Goal: Task Accomplishment & Management: Manage account settings

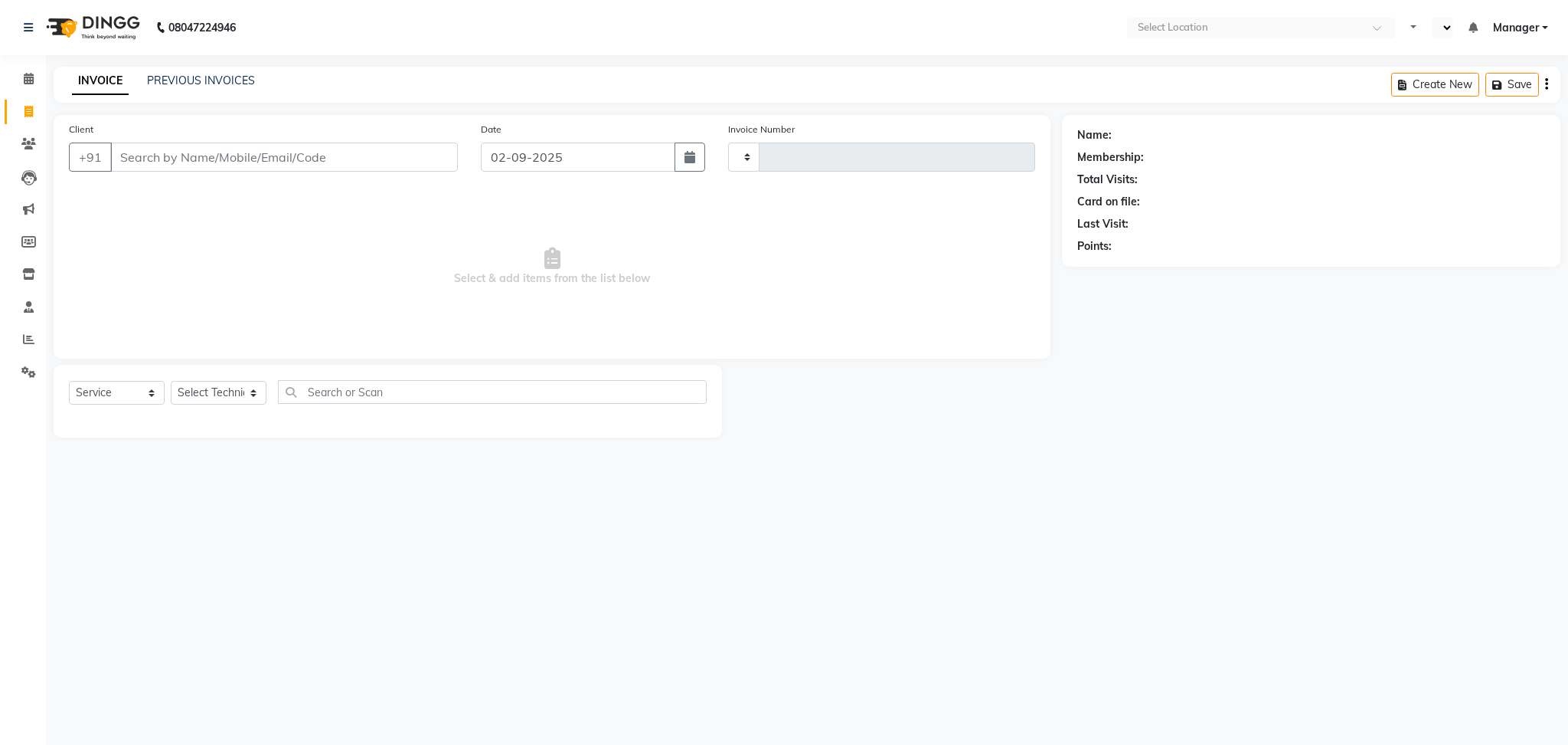
select select "service"
select select "en"
type input "1999"
select select "4241"
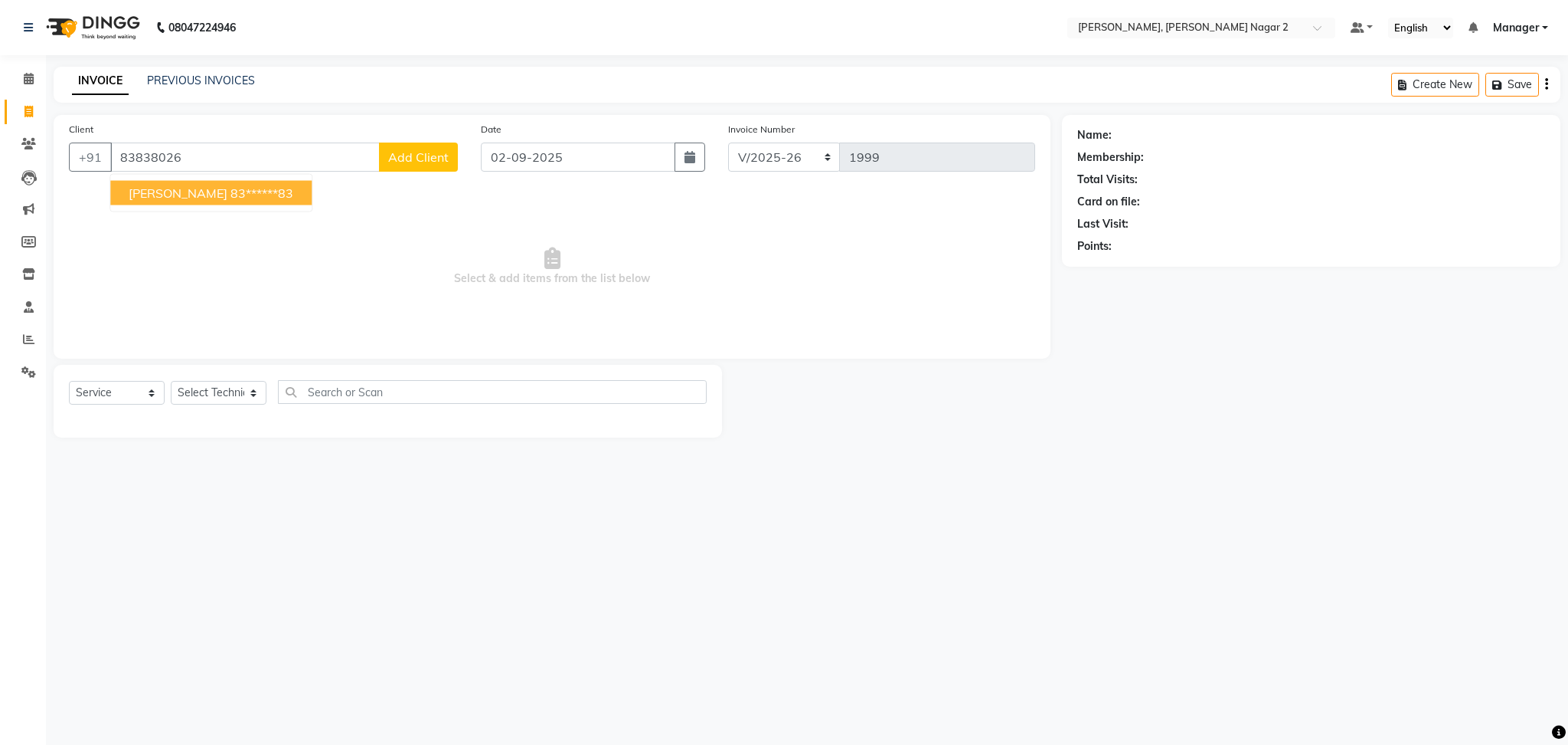
click at [175, 194] on button "[PERSON_NAME] 83******83" at bounding box center [211, 192] width 201 height 25
type input "83******83"
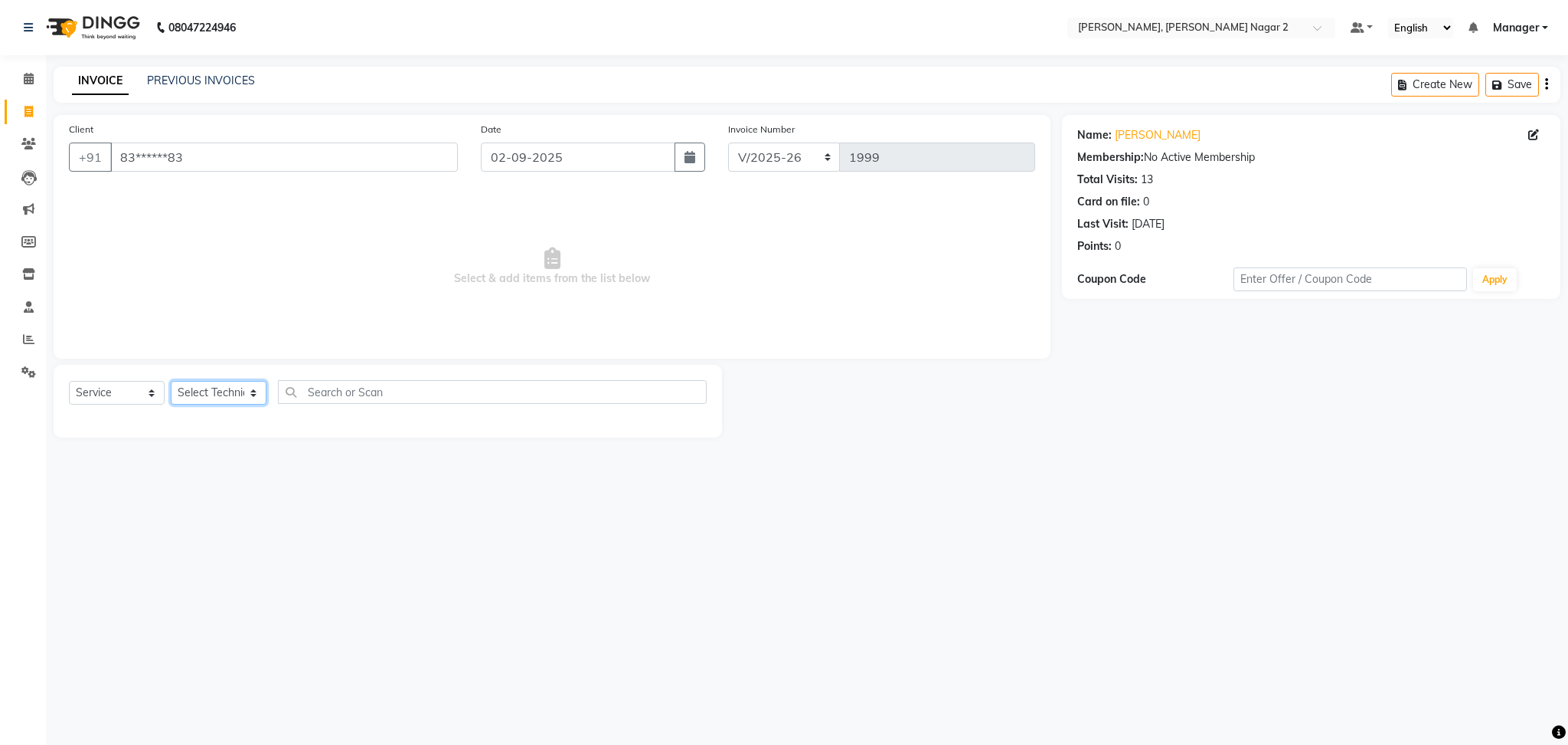
click at [198, 394] on select "Select Technician Ankit [PERSON_NAME] Manager [PERSON_NAME] [PERSON_NAME] [PERS…" at bounding box center [218, 392] width 95 height 24
select select "85363"
click at [170, 381] on select "Select Technician Ankit [PERSON_NAME] Manager [PERSON_NAME] [PERSON_NAME] [PERS…" at bounding box center [218, 392] width 95 height 24
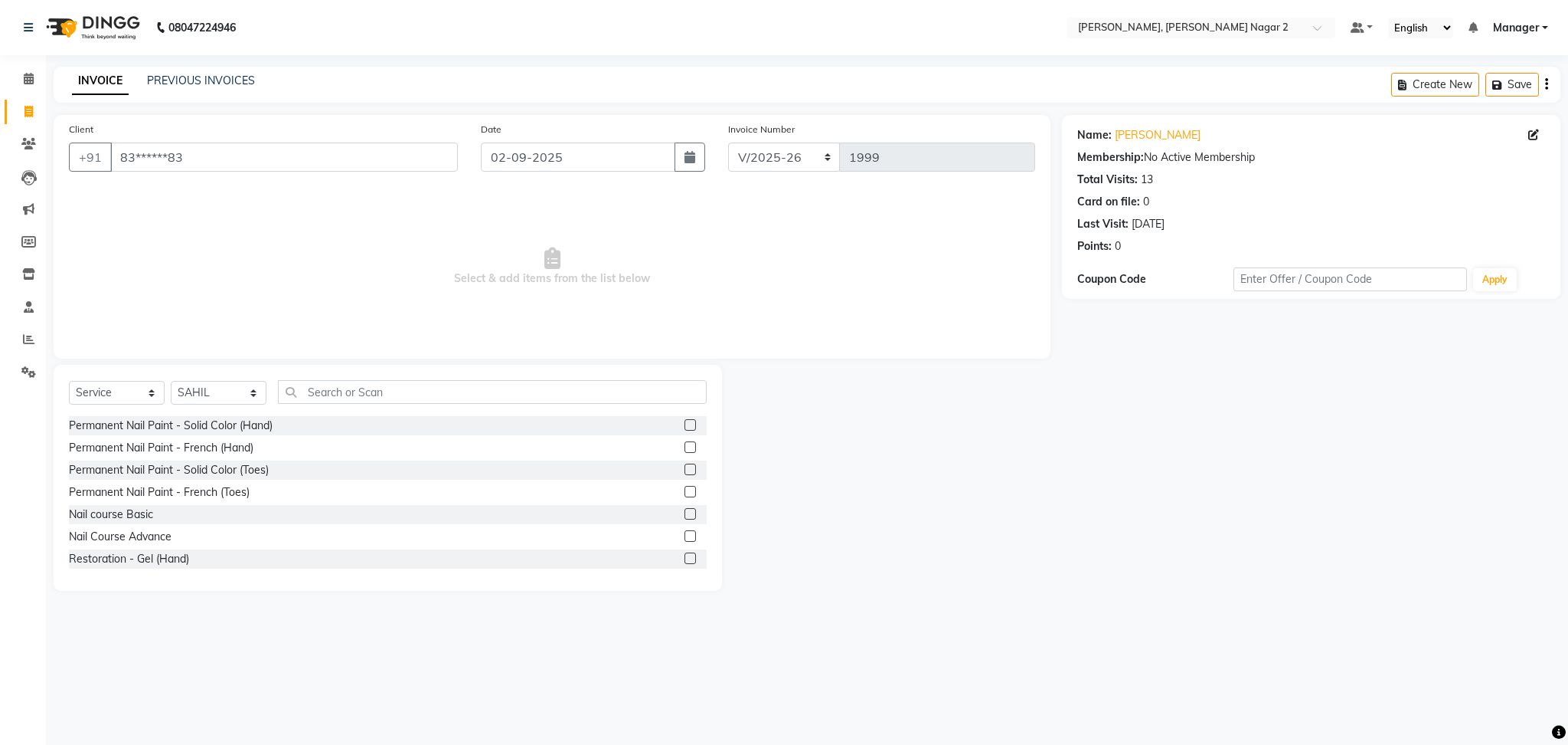
click at [684, 447] on label at bounding box center [690, 446] width 12 height 12
click at [684, 447] on input "checkbox" at bounding box center [689, 447] width 10 height 10
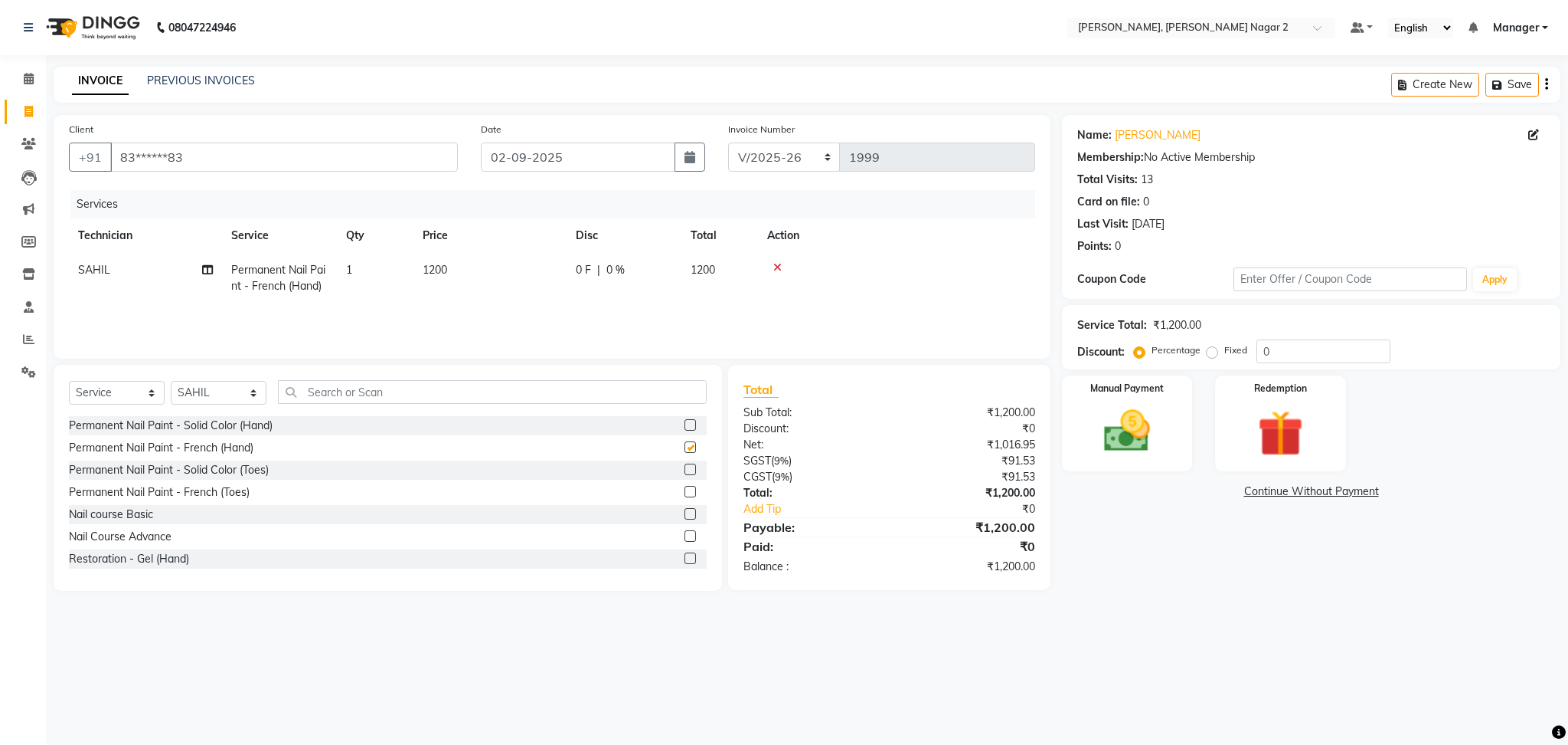
checkbox input "false"
click at [233, 395] on select "Select Technician Ankit [PERSON_NAME] Manager [PERSON_NAME] [PERSON_NAME] [PERS…" at bounding box center [218, 392] width 95 height 24
select select "87890"
click at [170, 381] on select "Select Technician Ankit [PERSON_NAME] Manager [PERSON_NAME] [PERSON_NAME] [PERS…" at bounding box center [218, 392] width 95 height 24
click at [388, 390] on input "text" at bounding box center [492, 392] width 429 height 24
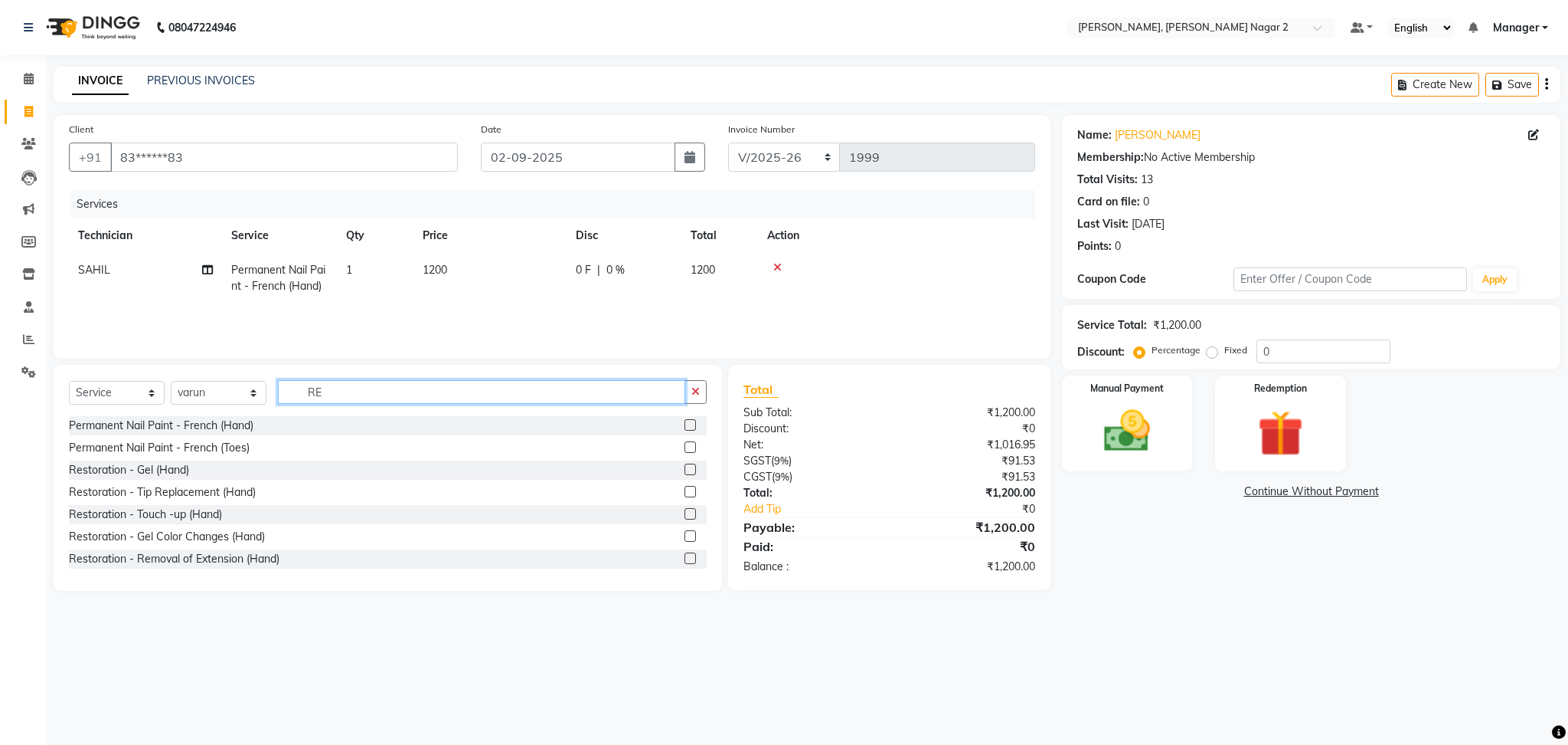
type input "RE"
click at [684, 493] on label at bounding box center [690, 491] width 12 height 12
click at [684, 493] on input "checkbox" at bounding box center [689, 492] width 10 height 10
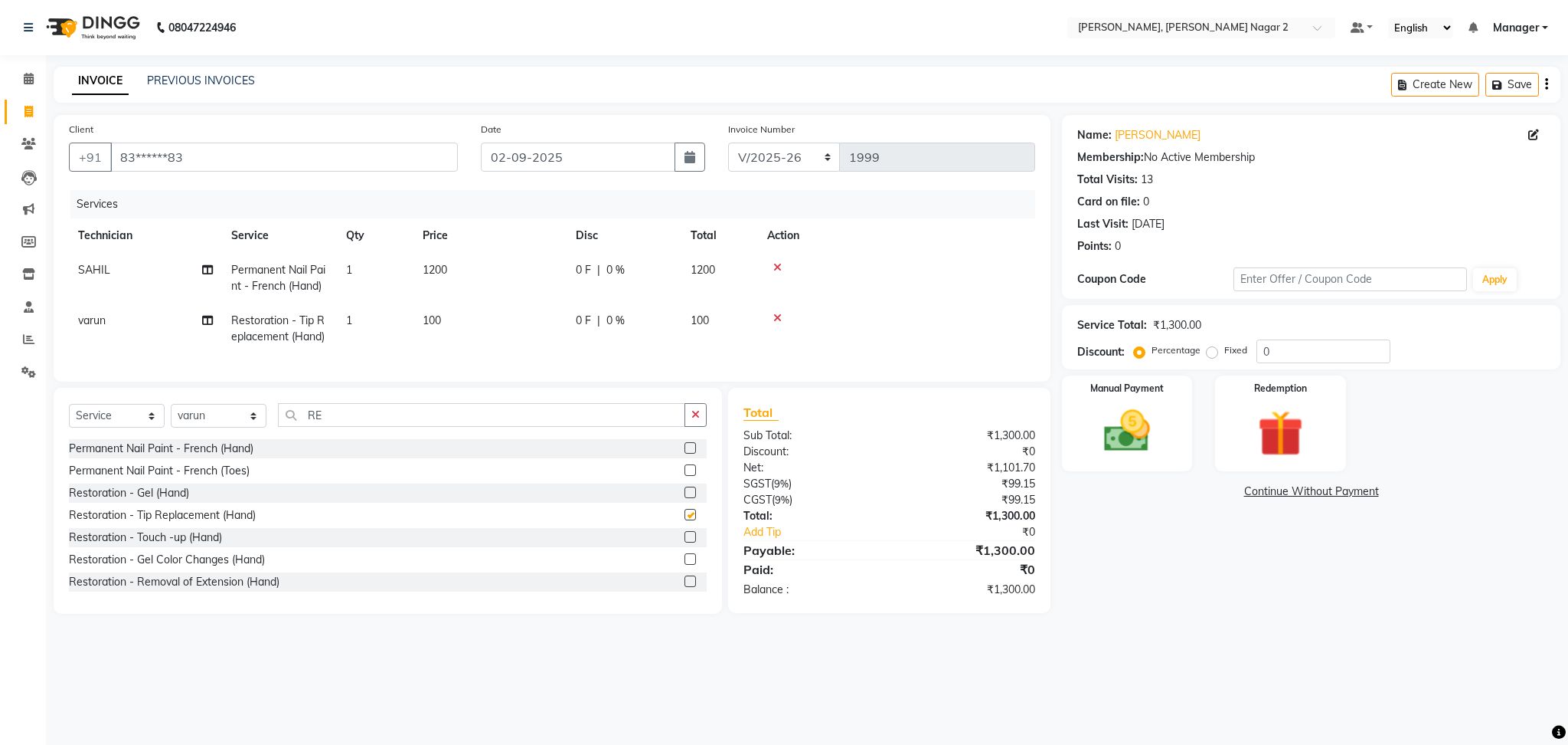
checkbox input "false"
click at [520, 273] on td "1200" at bounding box center [489, 278] width 153 height 50
select select "85363"
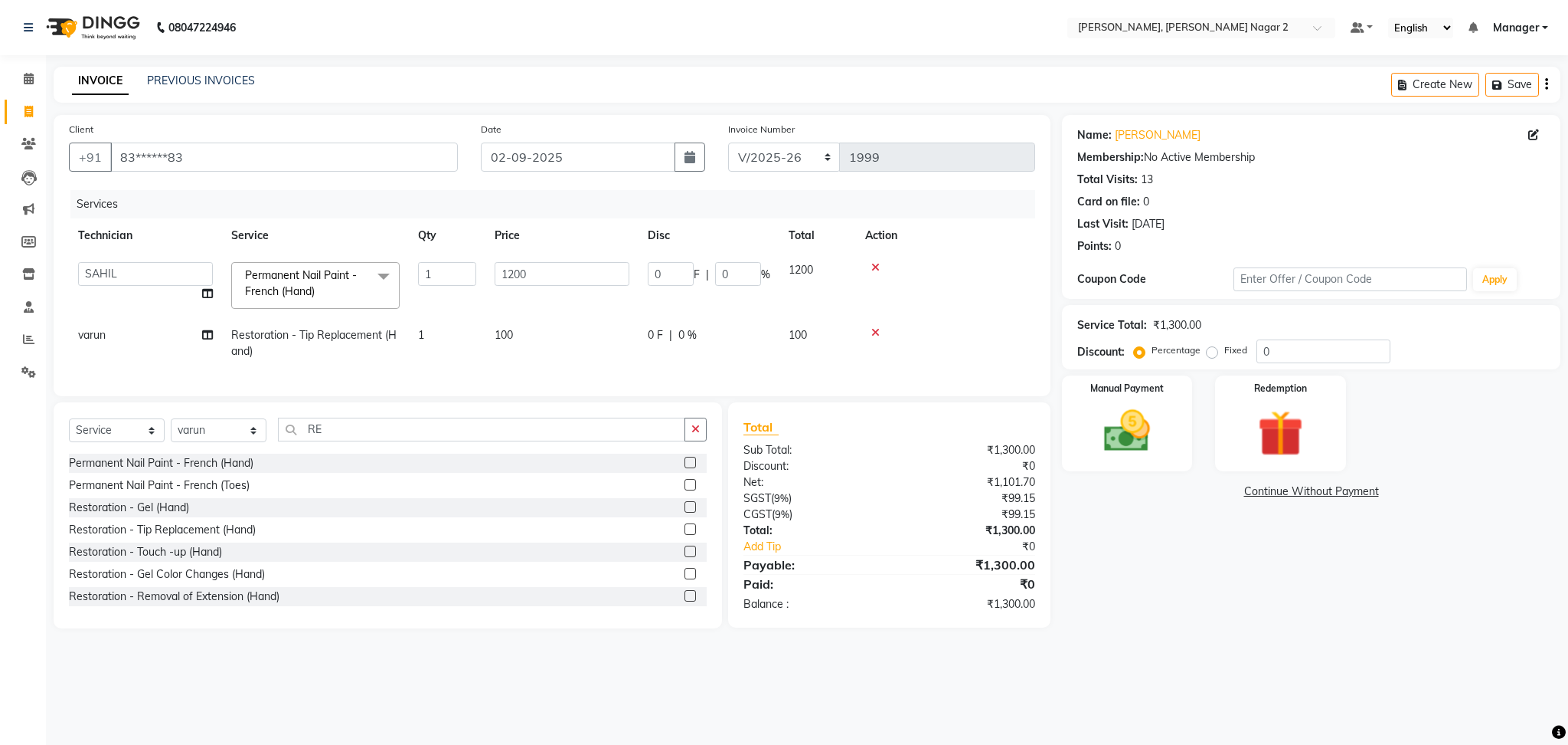
click at [520, 273] on input "1200" at bounding box center [561, 274] width 135 height 24
type input "1000"
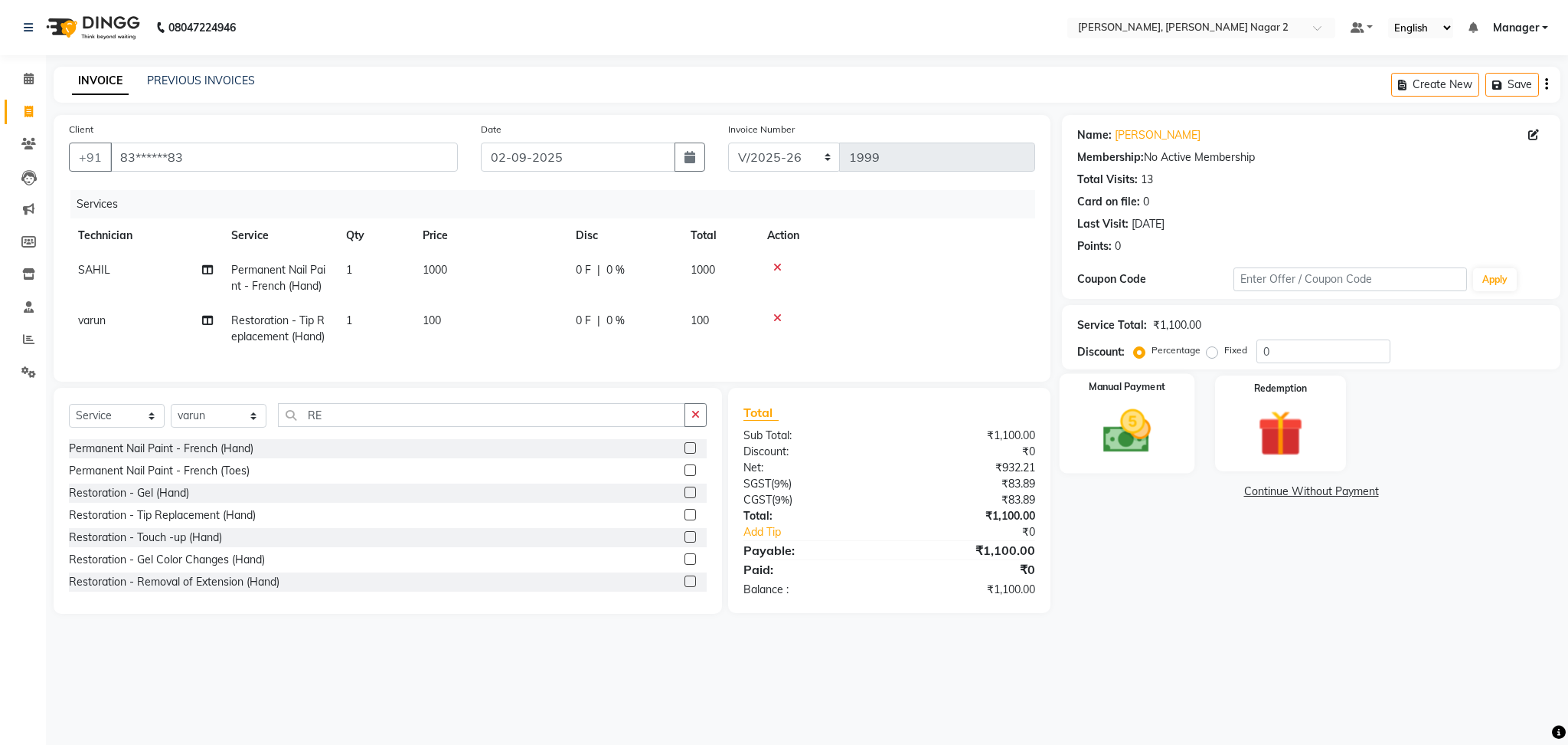
click at [1084, 420] on div "Manual Payment" at bounding box center [1127, 423] width 136 height 100
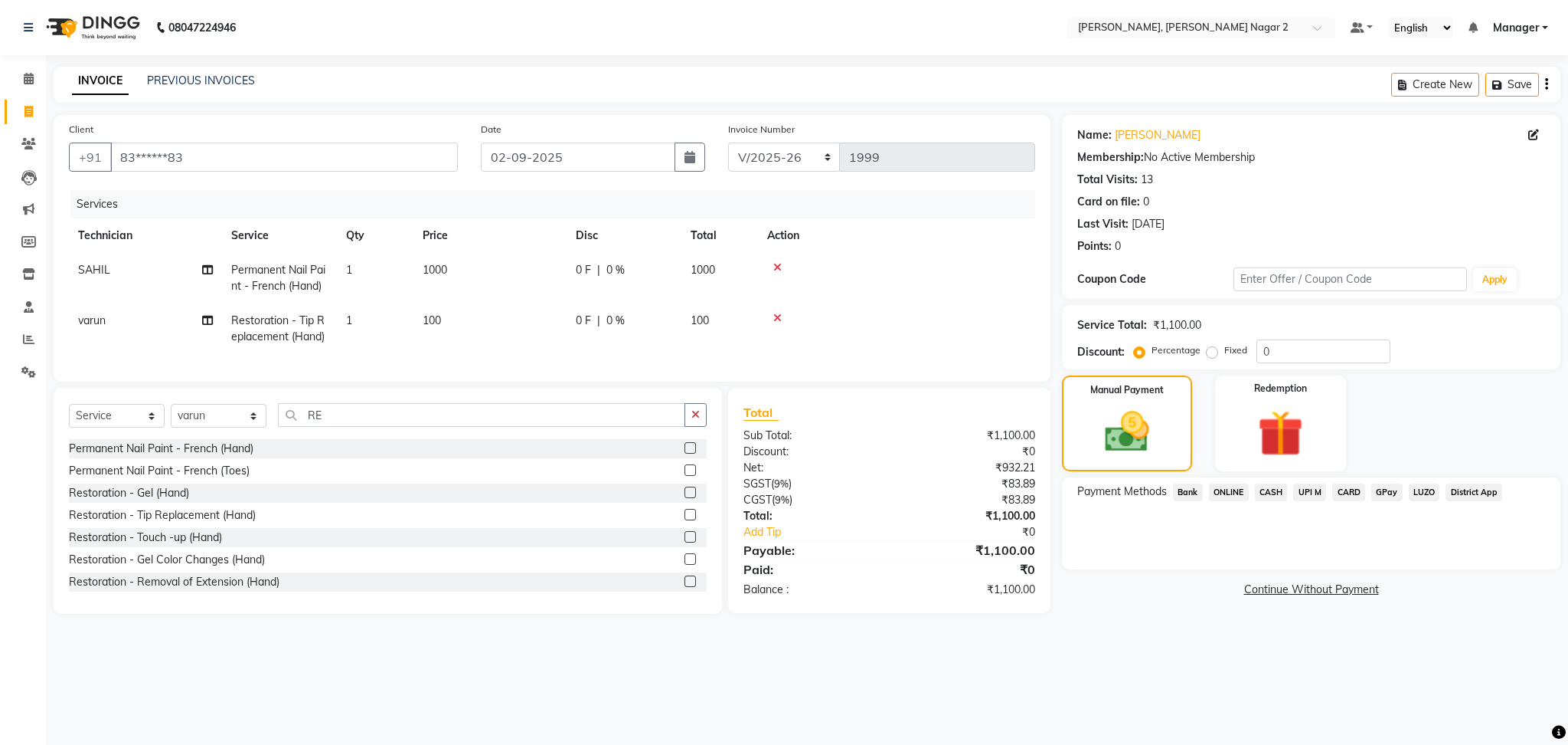
click at [1276, 493] on span "CASH" at bounding box center [1271, 491] width 33 height 17
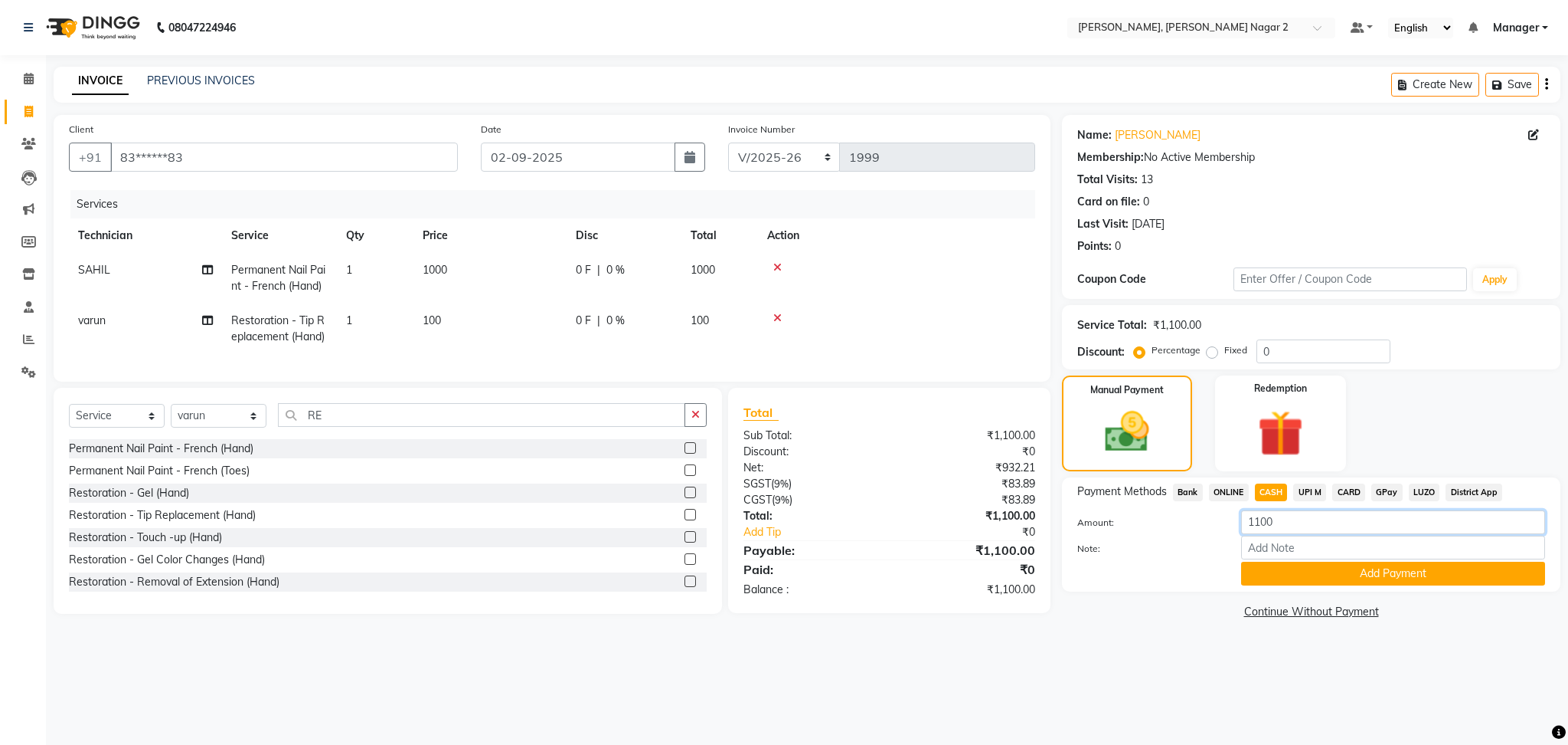
click at [1275, 518] on input "1100" at bounding box center [1393, 522] width 304 height 24
type input "1000"
click at [1370, 577] on button "Add Payment" at bounding box center [1393, 574] width 304 height 24
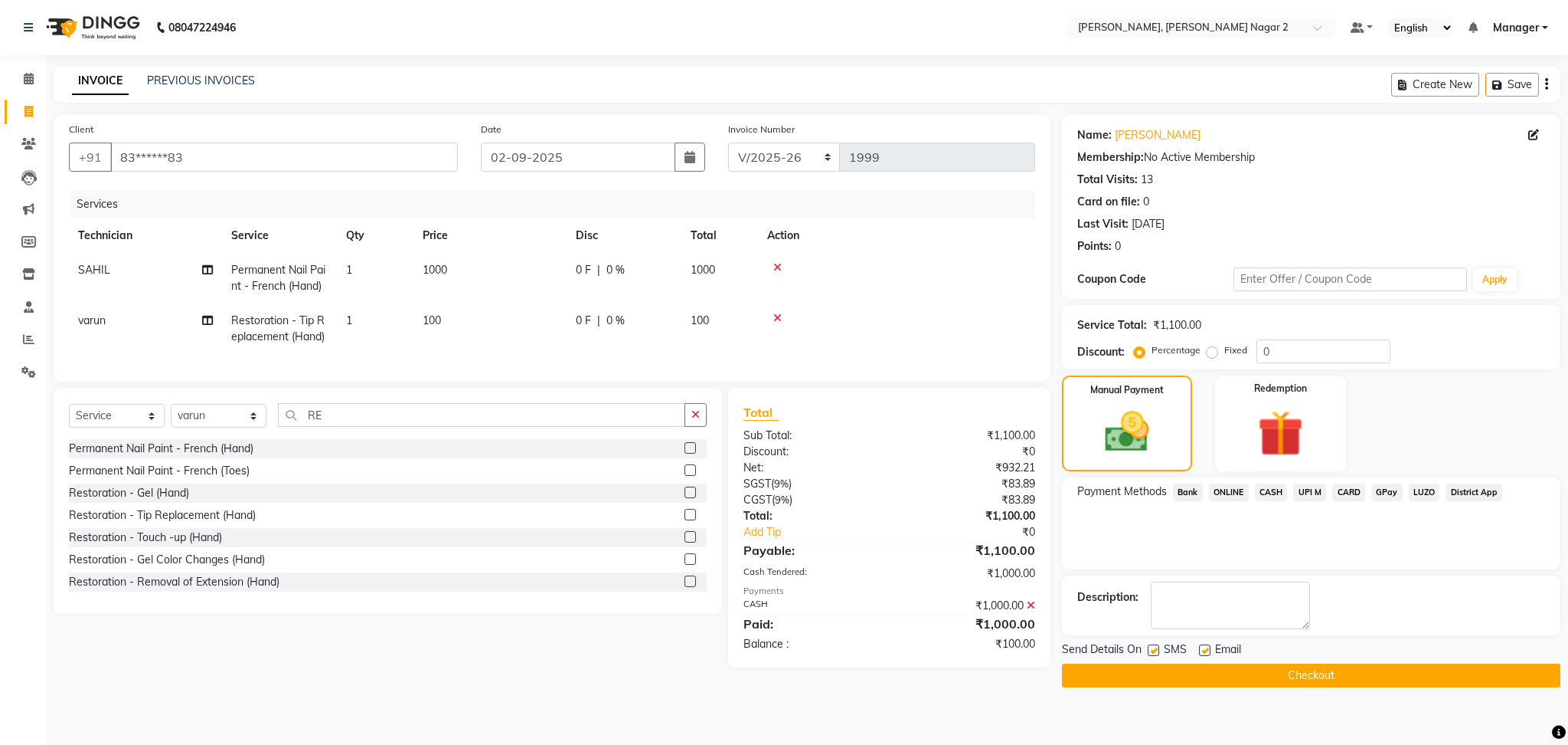
click at [1224, 493] on span "ONLINE" at bounding box center [1228, 491] width 39 height 17
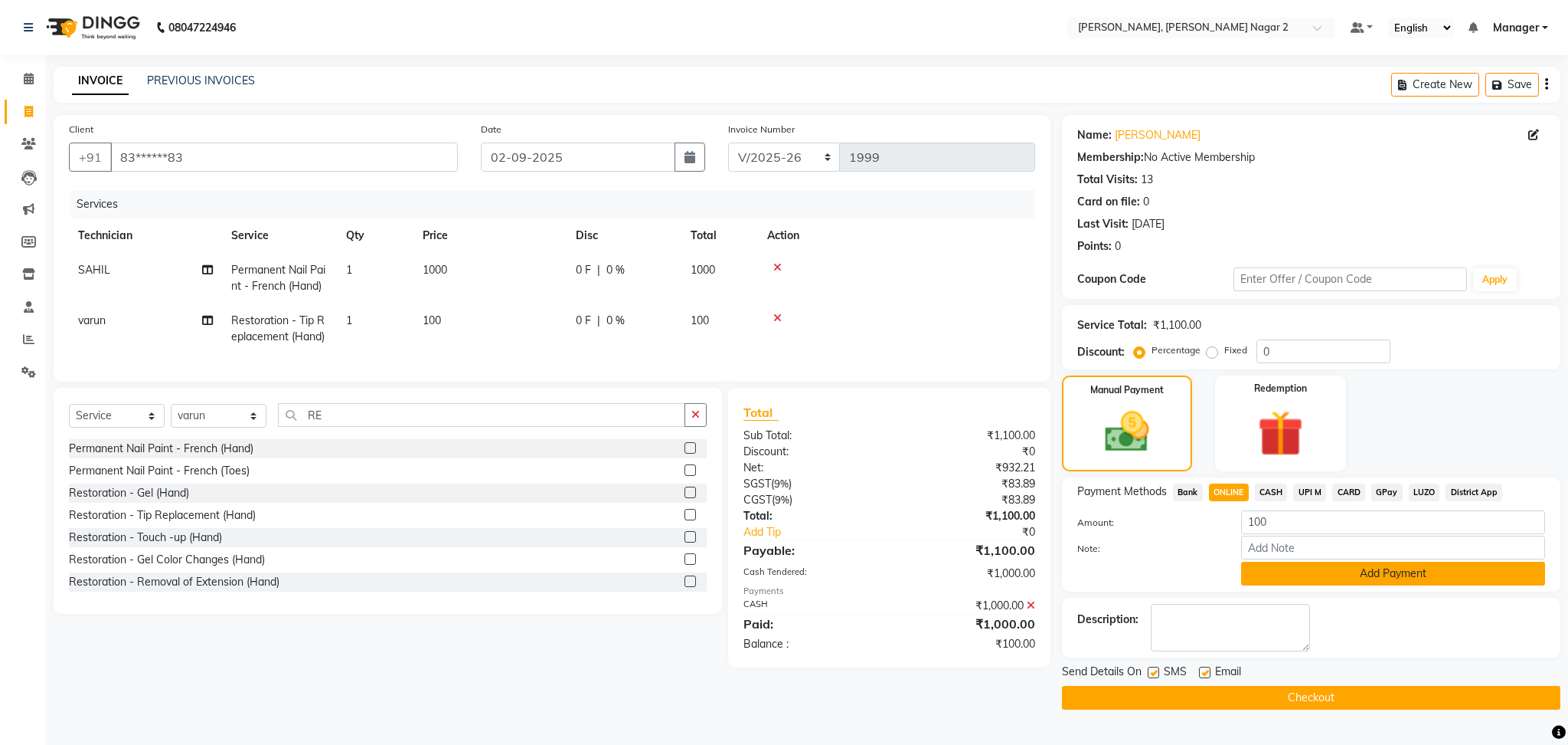
click at [1317, 581] on button "Add Payment" at bounding box center [1393, 574] width 304 height 24
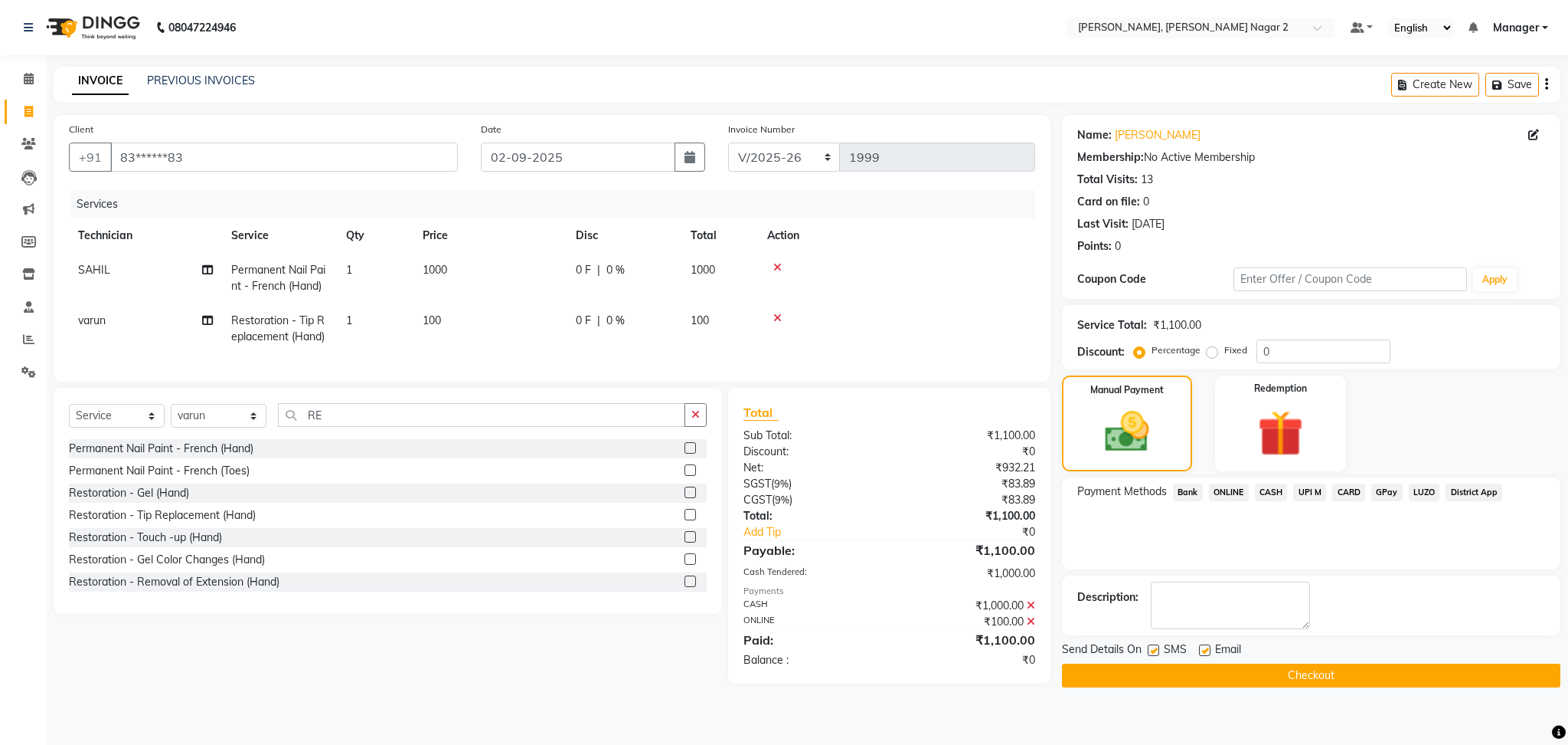
click at [1032, 612] on span at bounding box center [1030, 605] width 8 height 14
click at [1027, 588] on icon at bounding box center [1030, 583] width 8 height 11
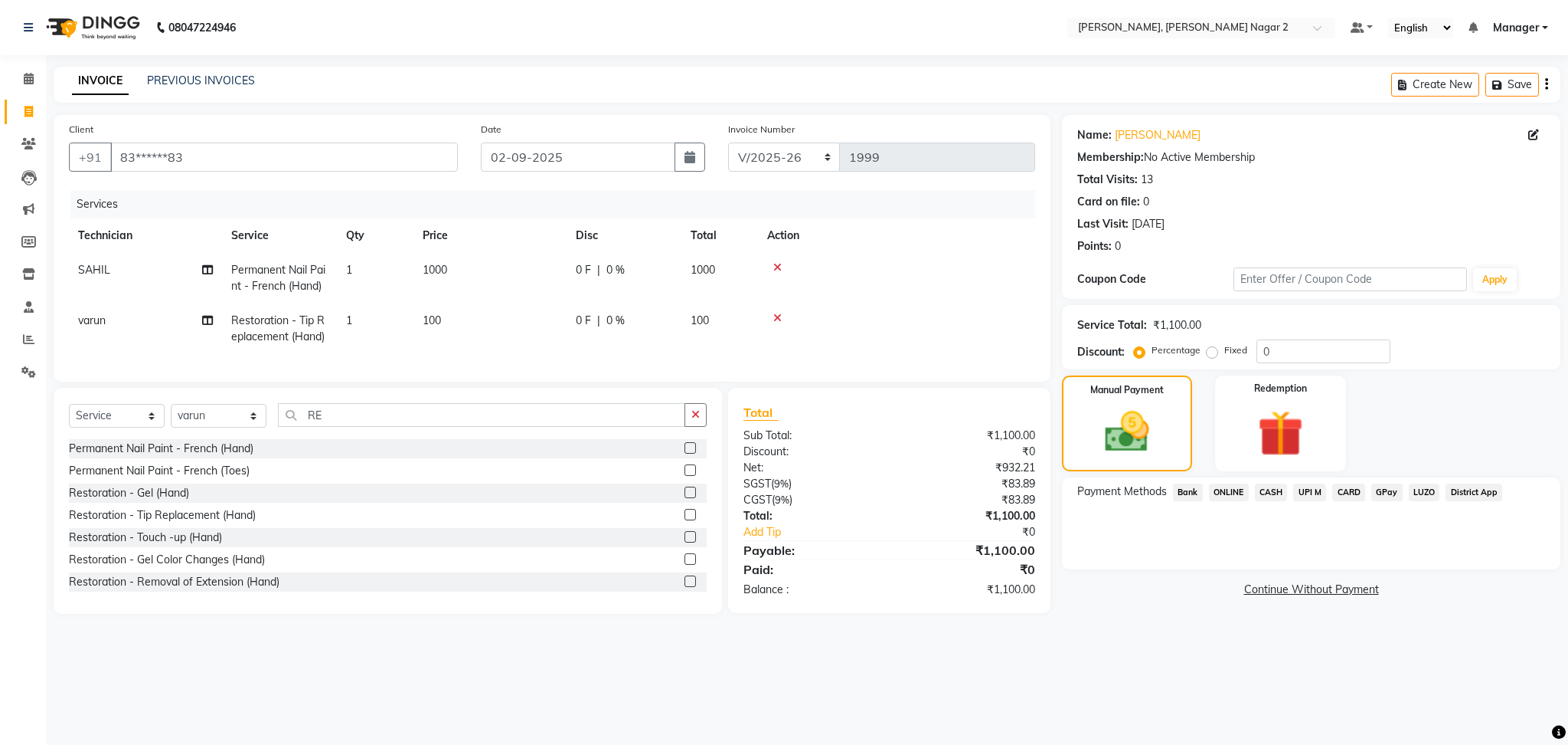
click at [1271, 488] on span "CASH" at bounding box center [1271, 491] width 33 height 17
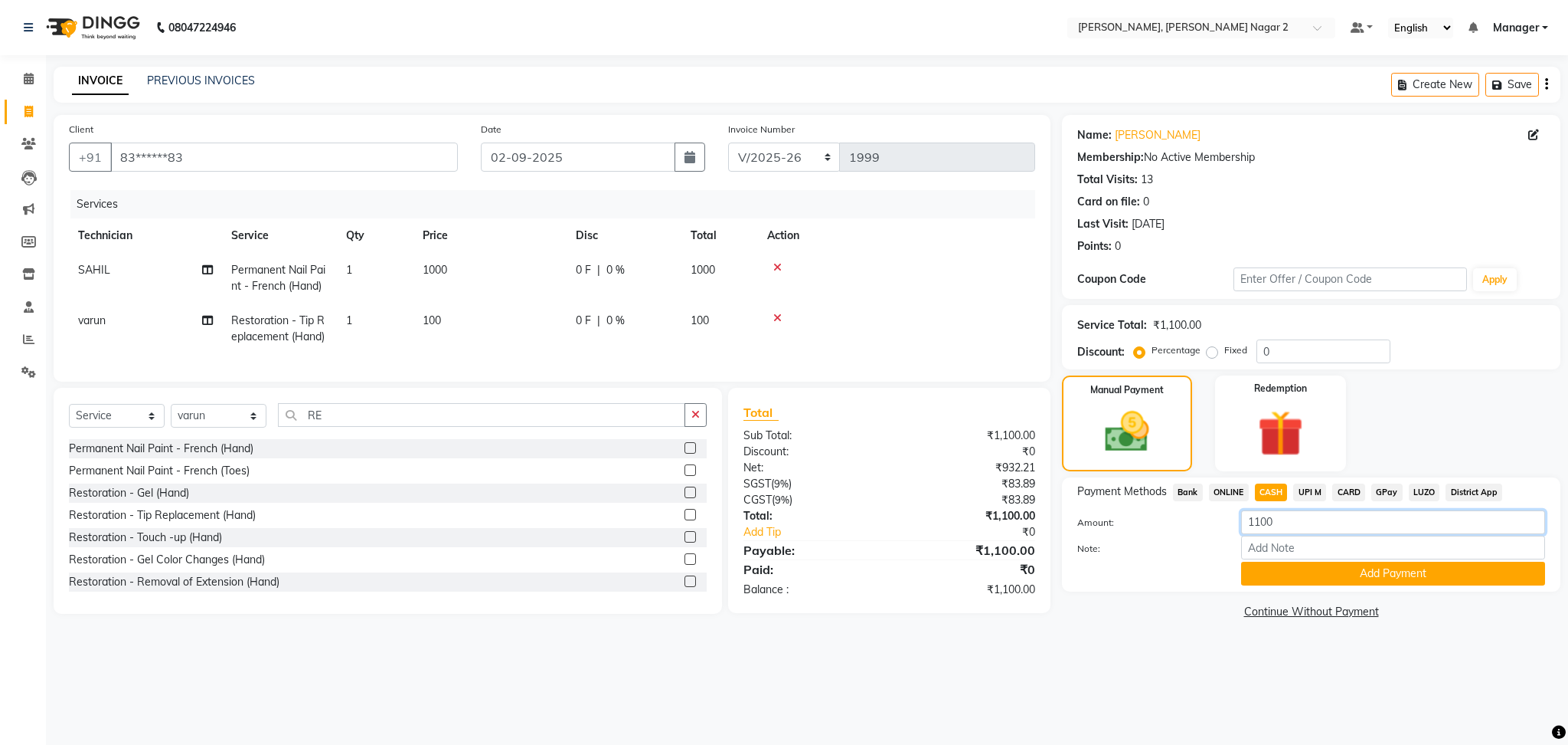
click at [1293, 531] on input "1100" at bounding box center [1393, 522] width 304 height 24
type input "1000"
click at [1380, 569] on button "Add Payment" at bounding box center [1393, 574] width 304 height 24
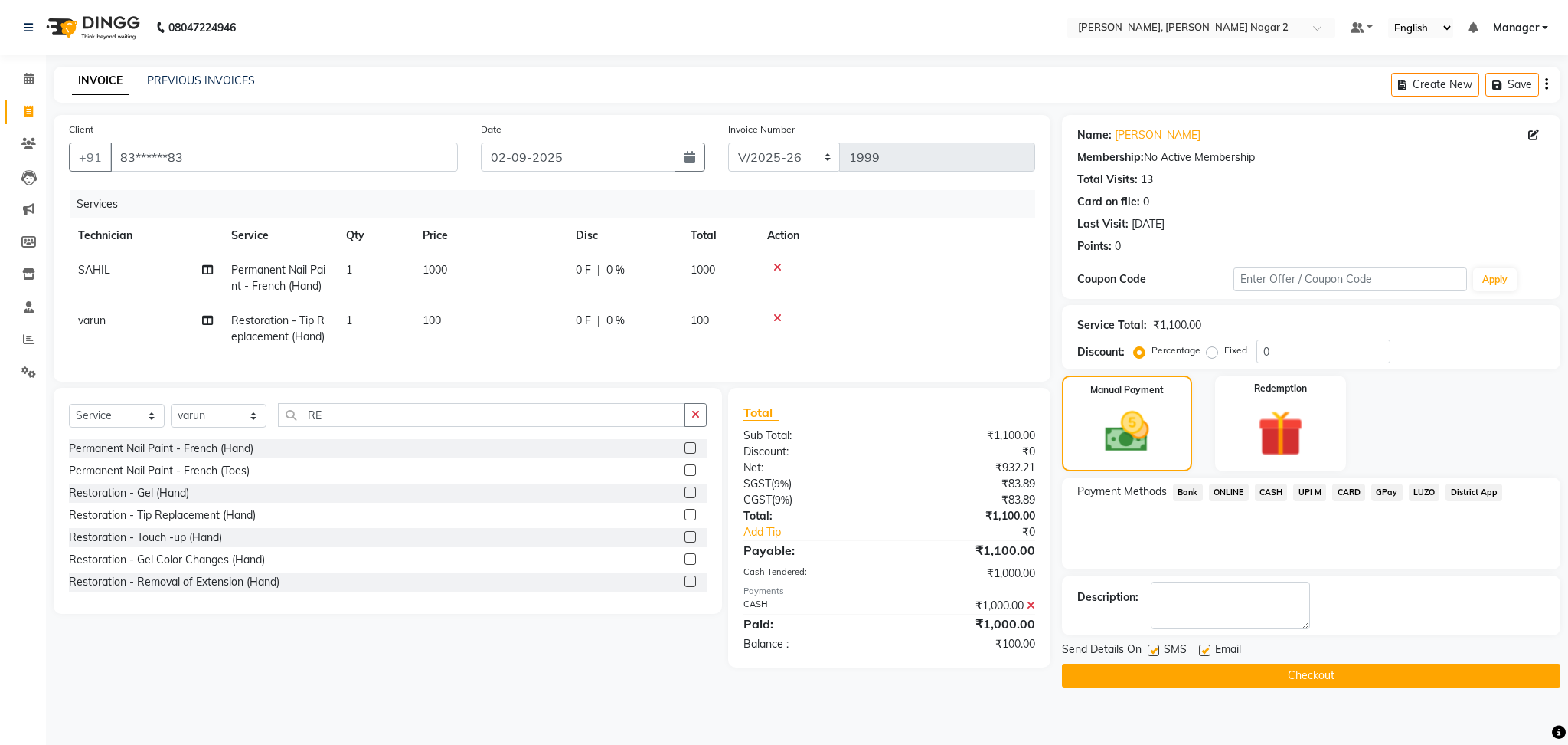
click at [1232, 486] on span "ONLINE" at bounding box center [1228, 491] width 39 height 17
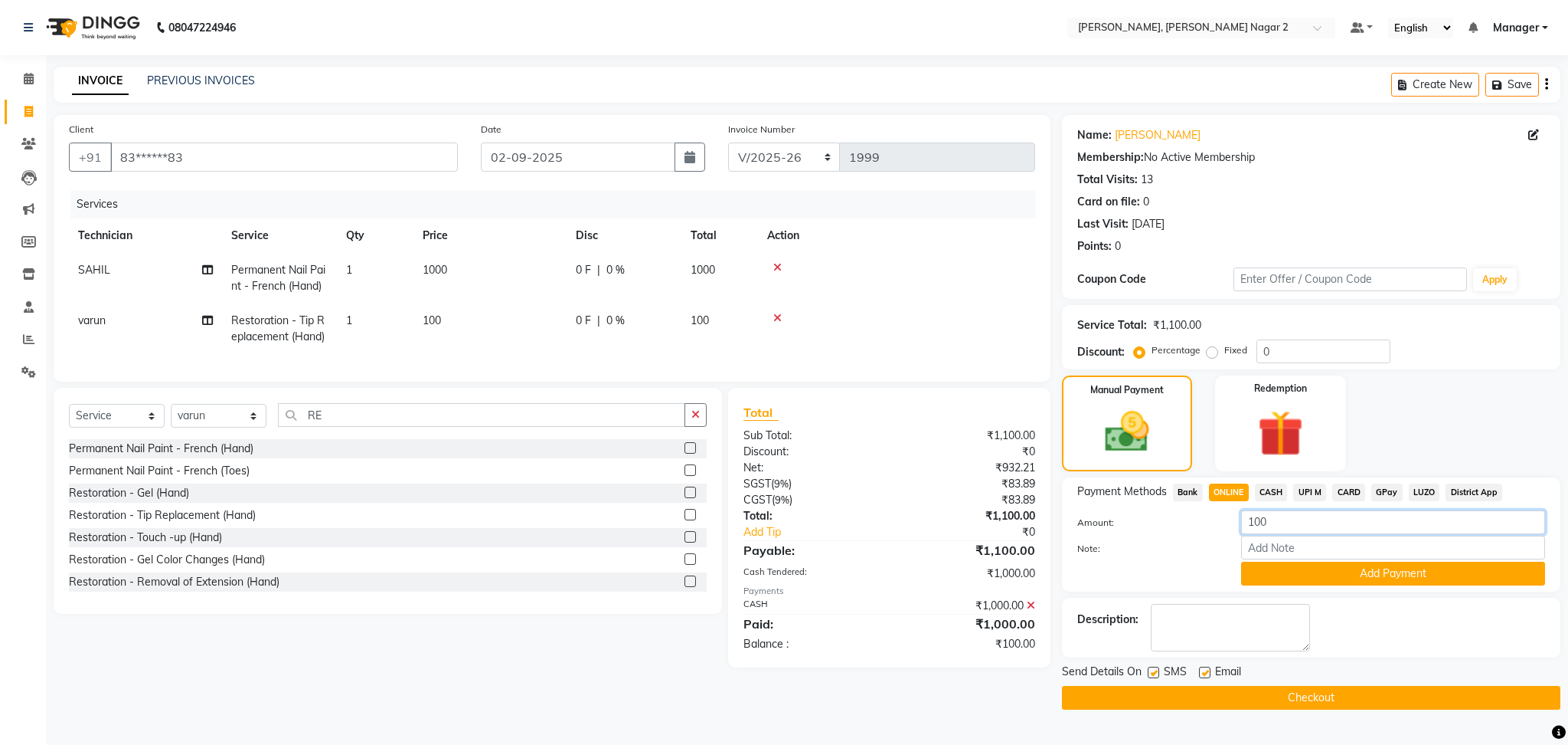
click at [1301, 521] on input "100" at bounding box center [1393, 522] width 304 height 24
type input "1000"
click at [1319, 576] on button "Add Payment" at bounding box center [1393, 574] width 304 height 24
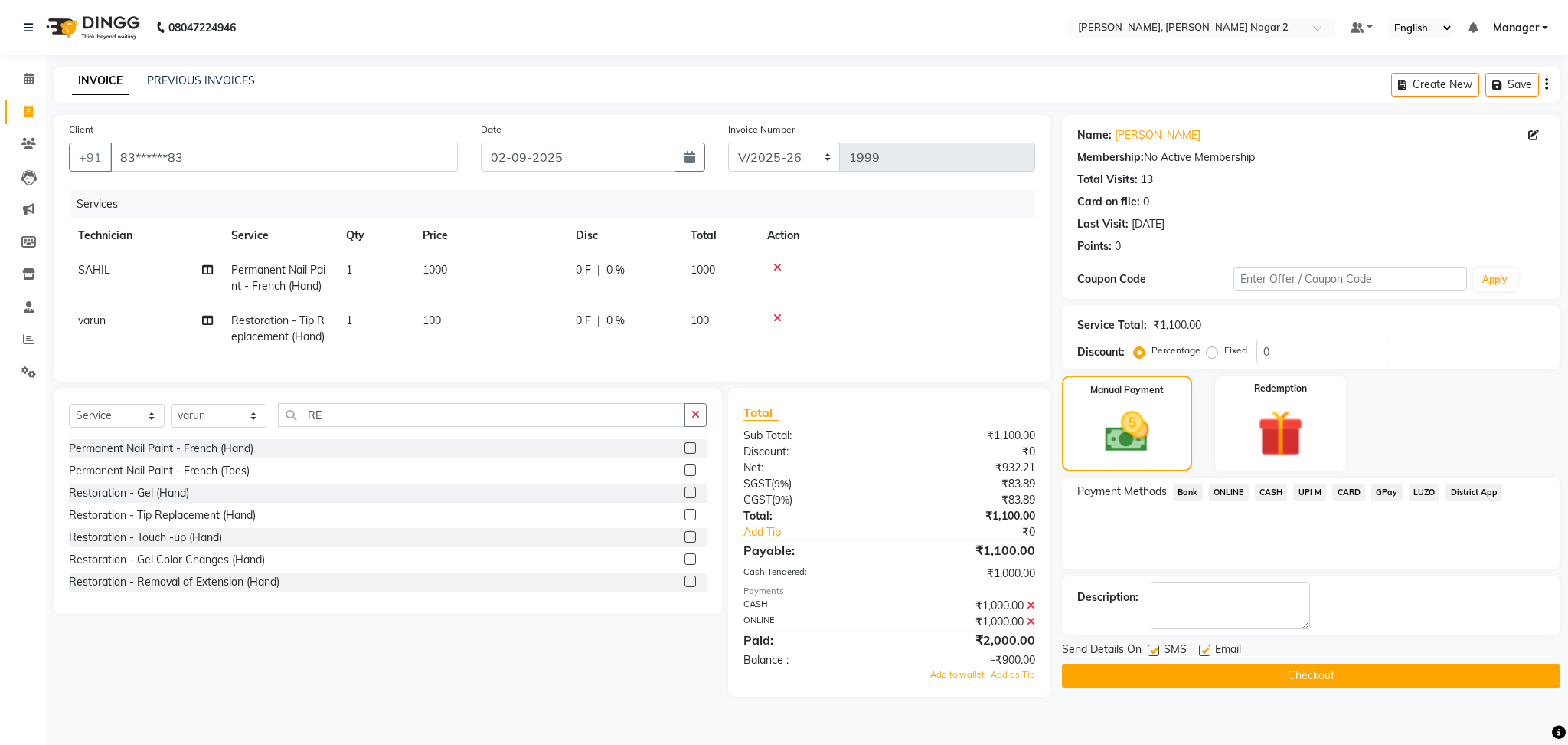
click at [1308, 674] on button "Checkout" at bounding box center [1311, 675] width 498 height 24
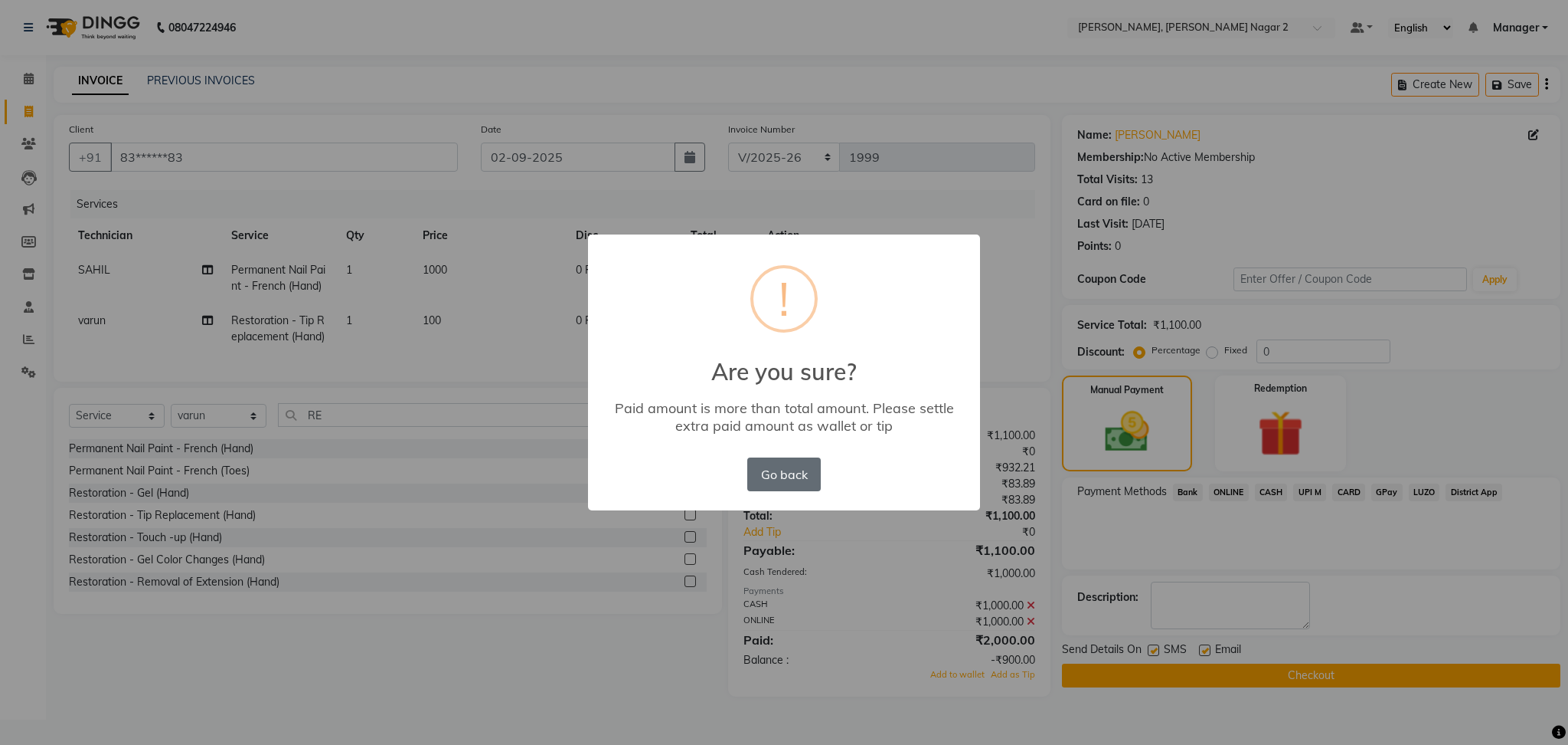
click at [789, 472] on button "Go back" at bounding box center [784, 474] width 73 height 34
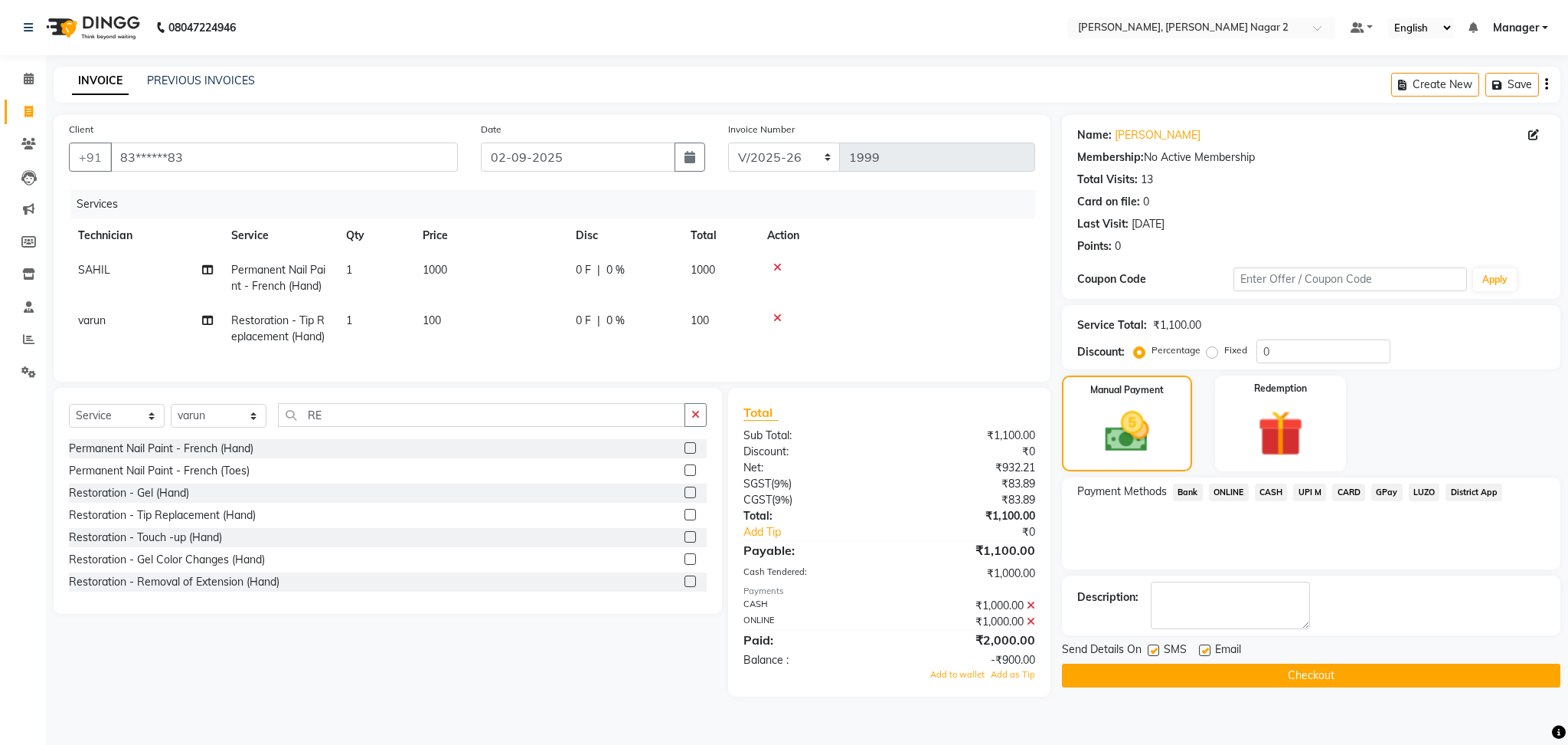
click at [1032, 612] on span at bounding box center [1030, 605] width 8 height 14
click at [1032, 588] on icon at bounding box center [1030, 583] width 8 height 11
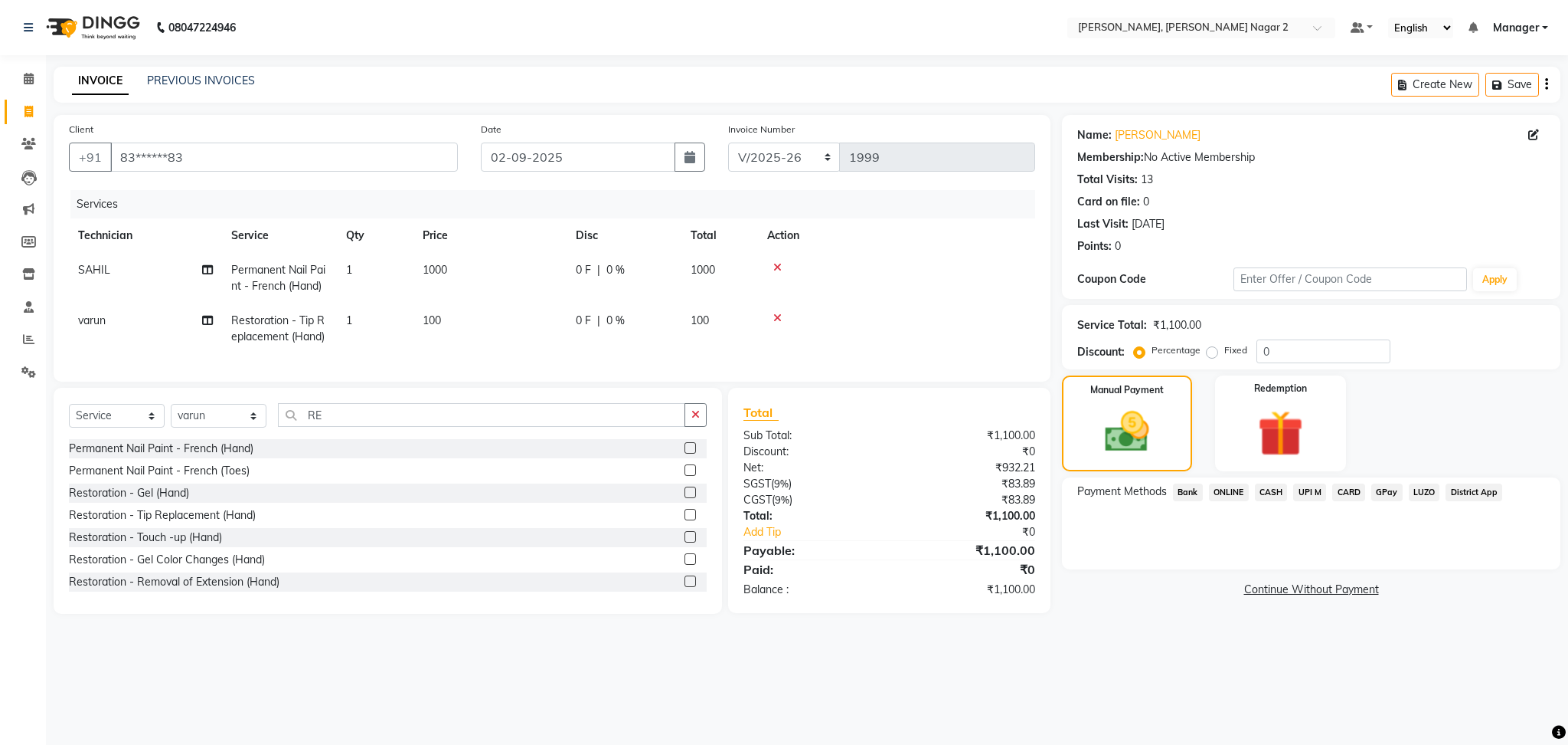
click at [1010, 524] on div "₹1,100.00" at bounding box center [968, 516] width 158 height 16
click at [217, 154] on input "83******83" at bounding box center [284, 157] width 348 height 29
click at [193, 157] on input "83******83" at bounding box center [284, 157] width 348 height 29
drag, startPoint x: 193, startPoint y: 157, endPoint x: 0, endPoint y: 177, distance: 194.0
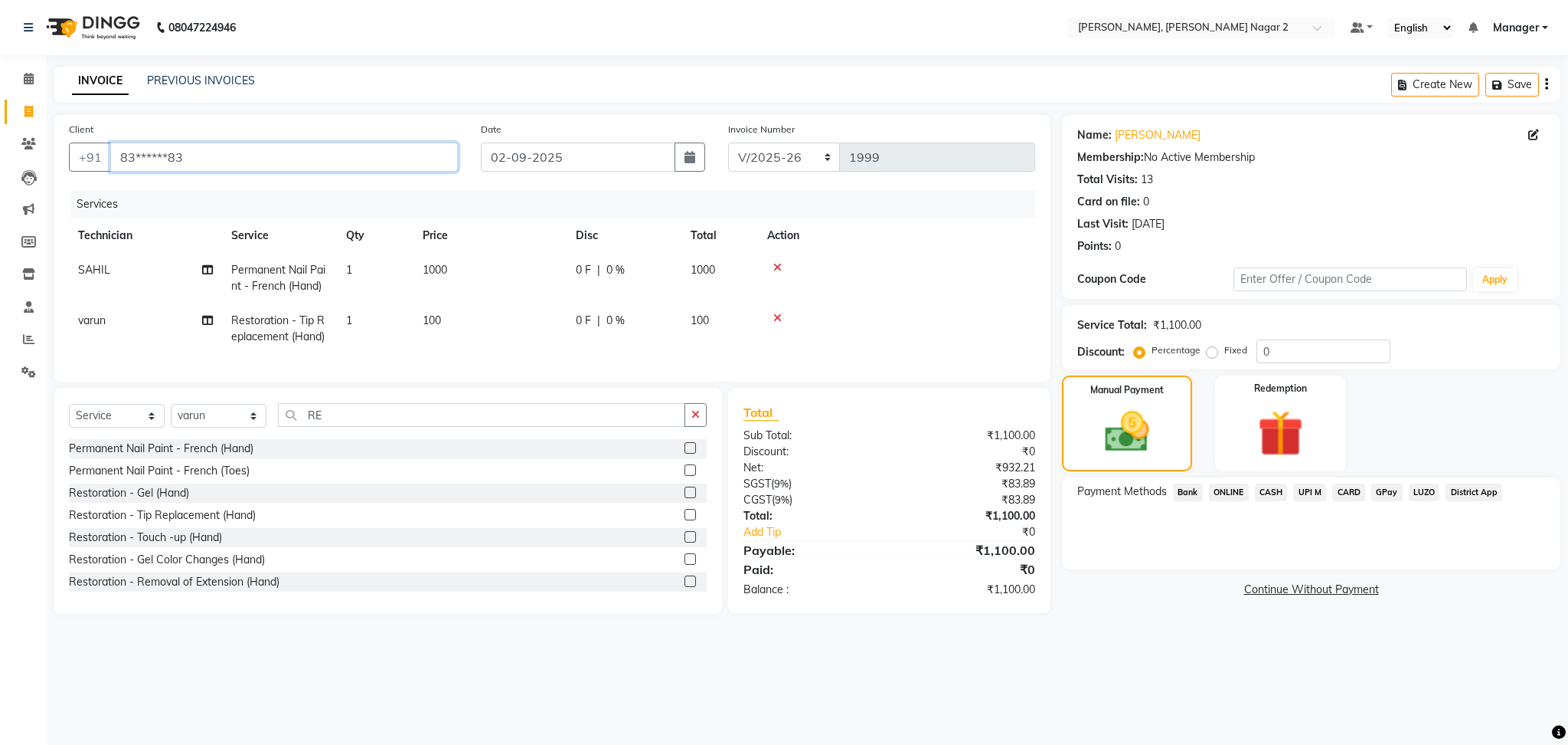
click at [0, 177] on app-home "08047224946 Select Location × Nailashes, [PERSON_NAME] Nagar 2 Default Panel My…" at bounding box center [784, 318] width 1568 height 637
click at [778, 315] on icon at bounding box center [777, 318] width 8 height 11
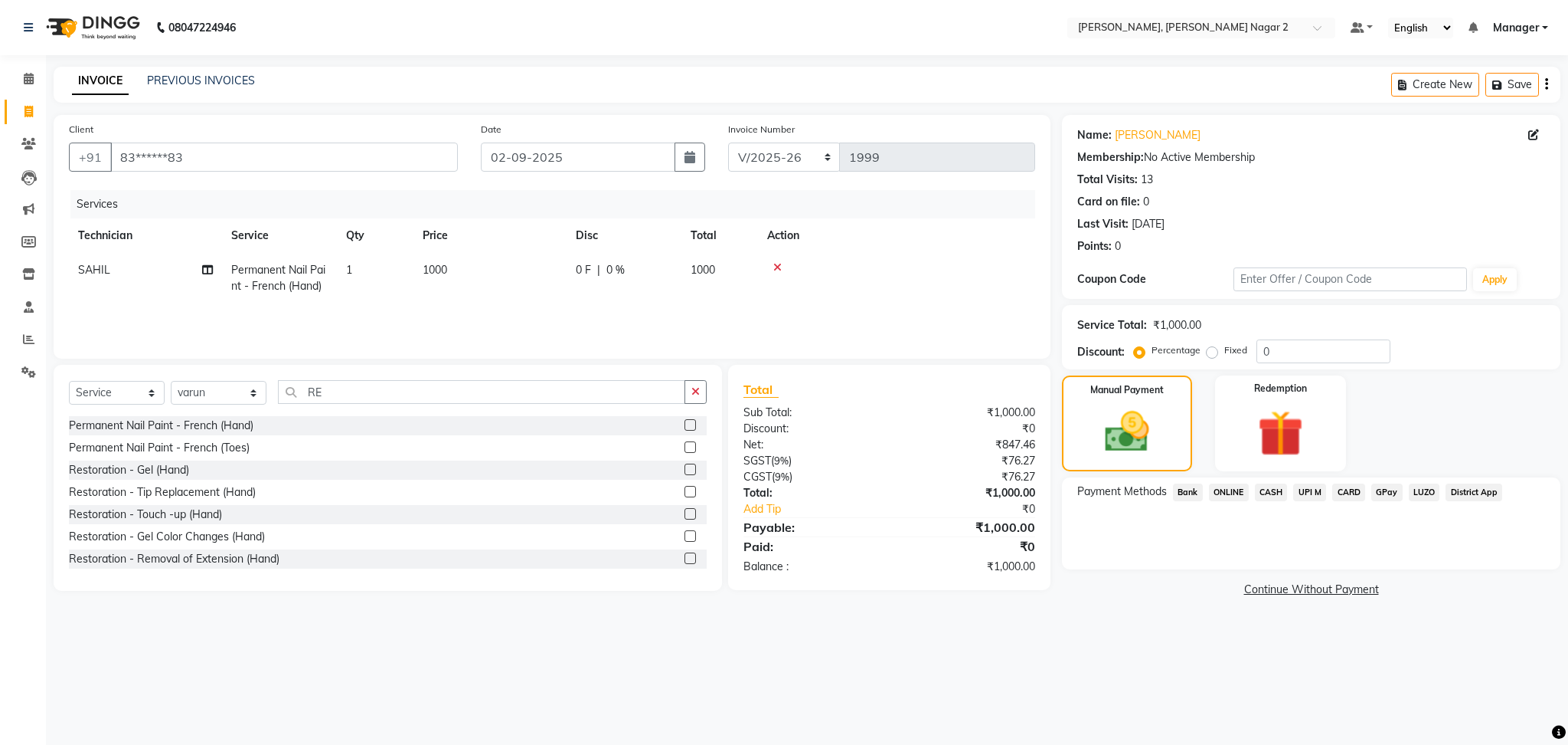
click at [1278, 486] on span "CASH" at bounding box center [1271, 491] width 33 height 17
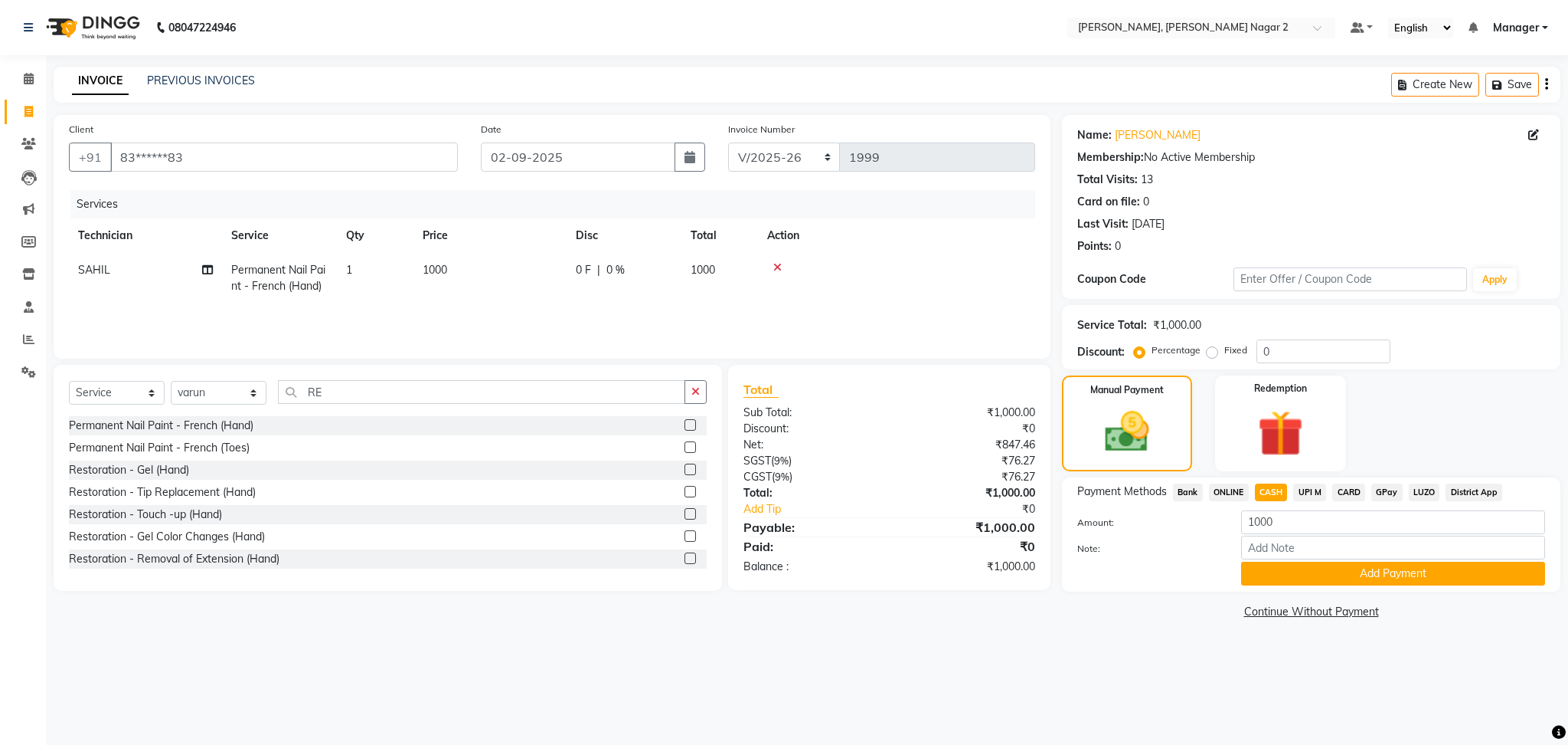
click at [1230, 493] on span "ONLINE" at bounding box center [1228, 491] width 39 height 17
click at [1426, 577] on button "Add Payment" at bounding box center [1393, 574] width 304 height 24
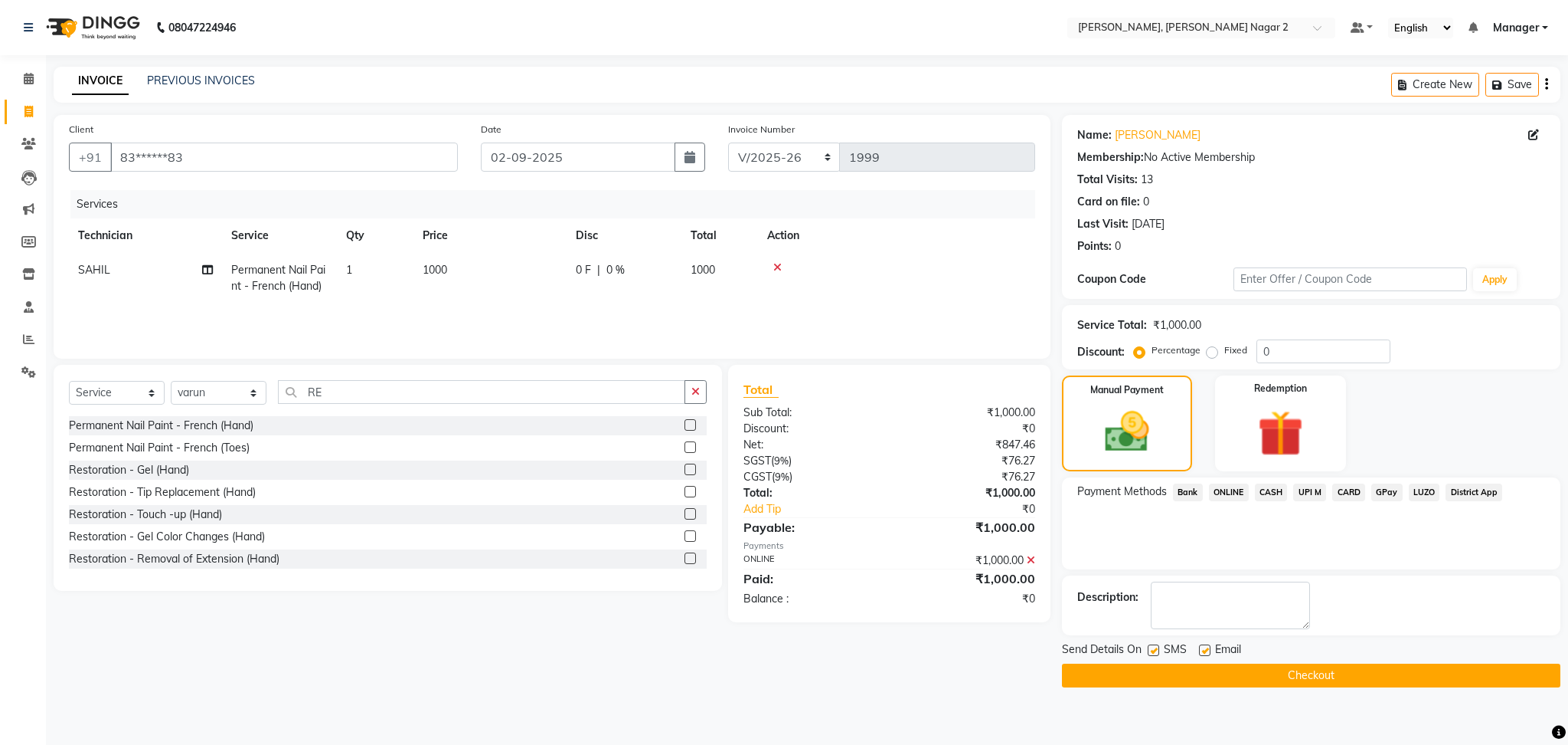
click at [684, 488] on label at bounding box center [690, 491] width 12 height 12
click at [684, 488] on input "checkbox" at bounding box center [689, 492] width 10 height 10
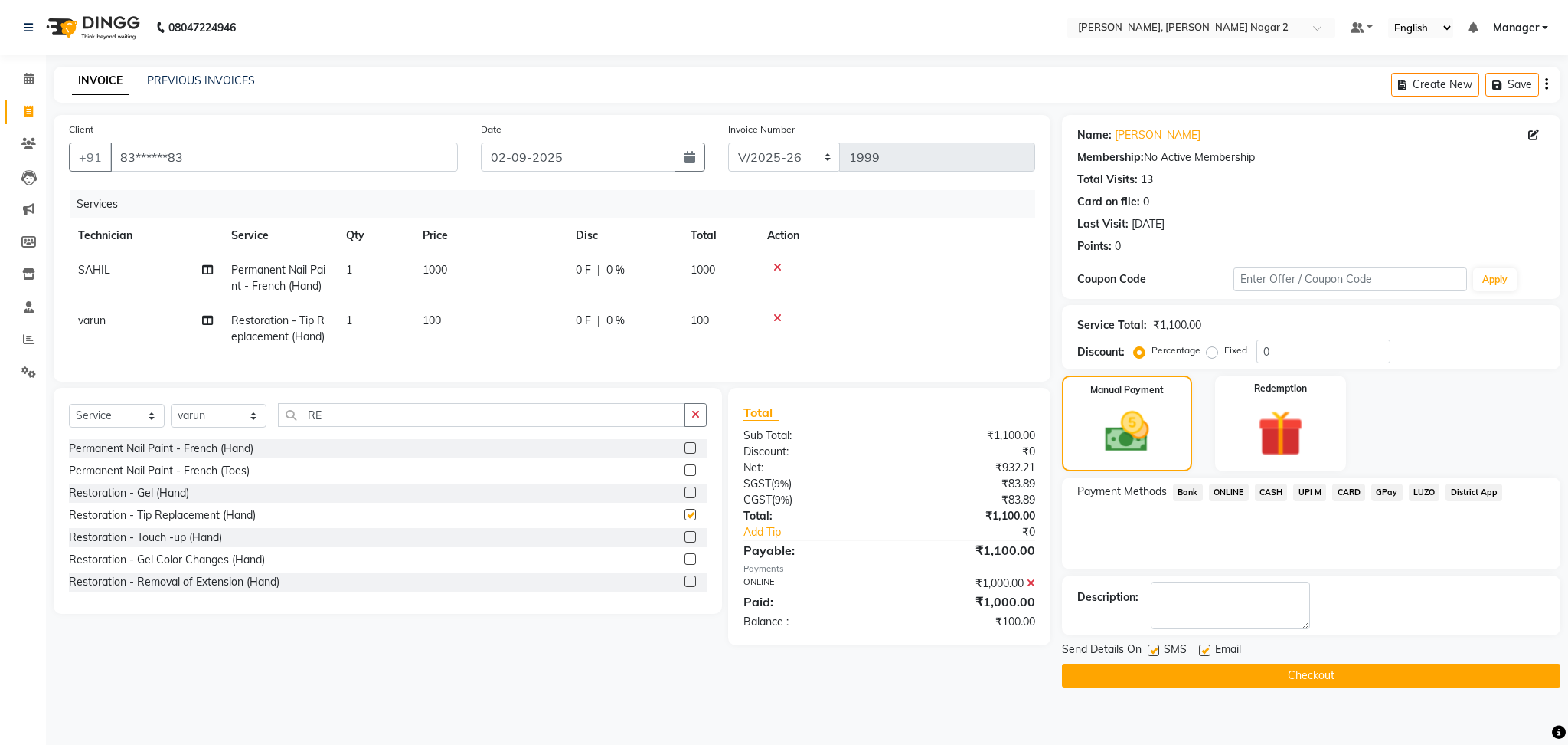
checkbox input "false"
click at [1231, 488] on span "ONLINE" at bounding box center [1228, 491] width 39 height 17
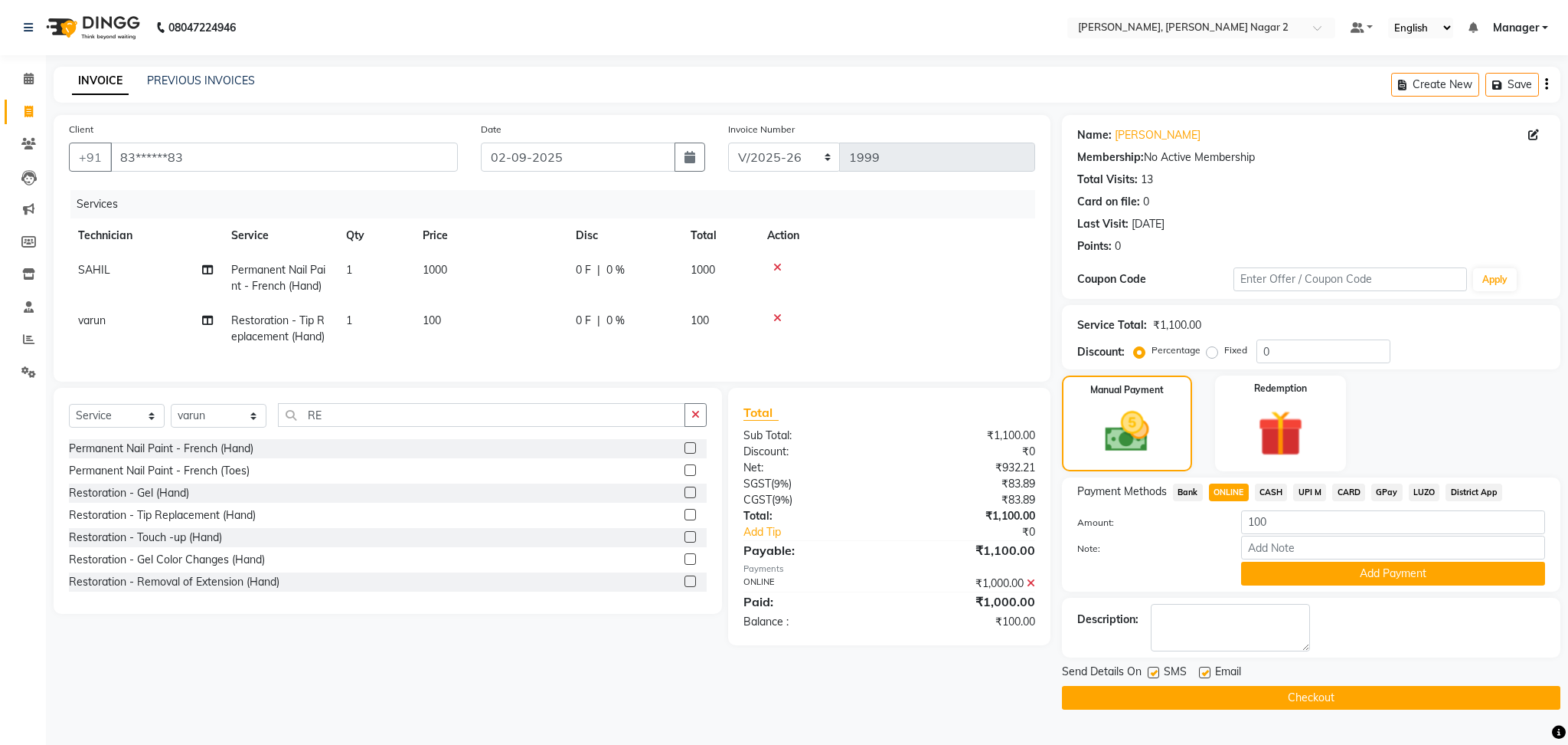
click at [1274, 492] on span "CASH" at bounding box center [1271, 491] width 33 height 17
click at [1372, 576] on button "Add Payment" at bounding box center [1393, 574] width 304 height 24
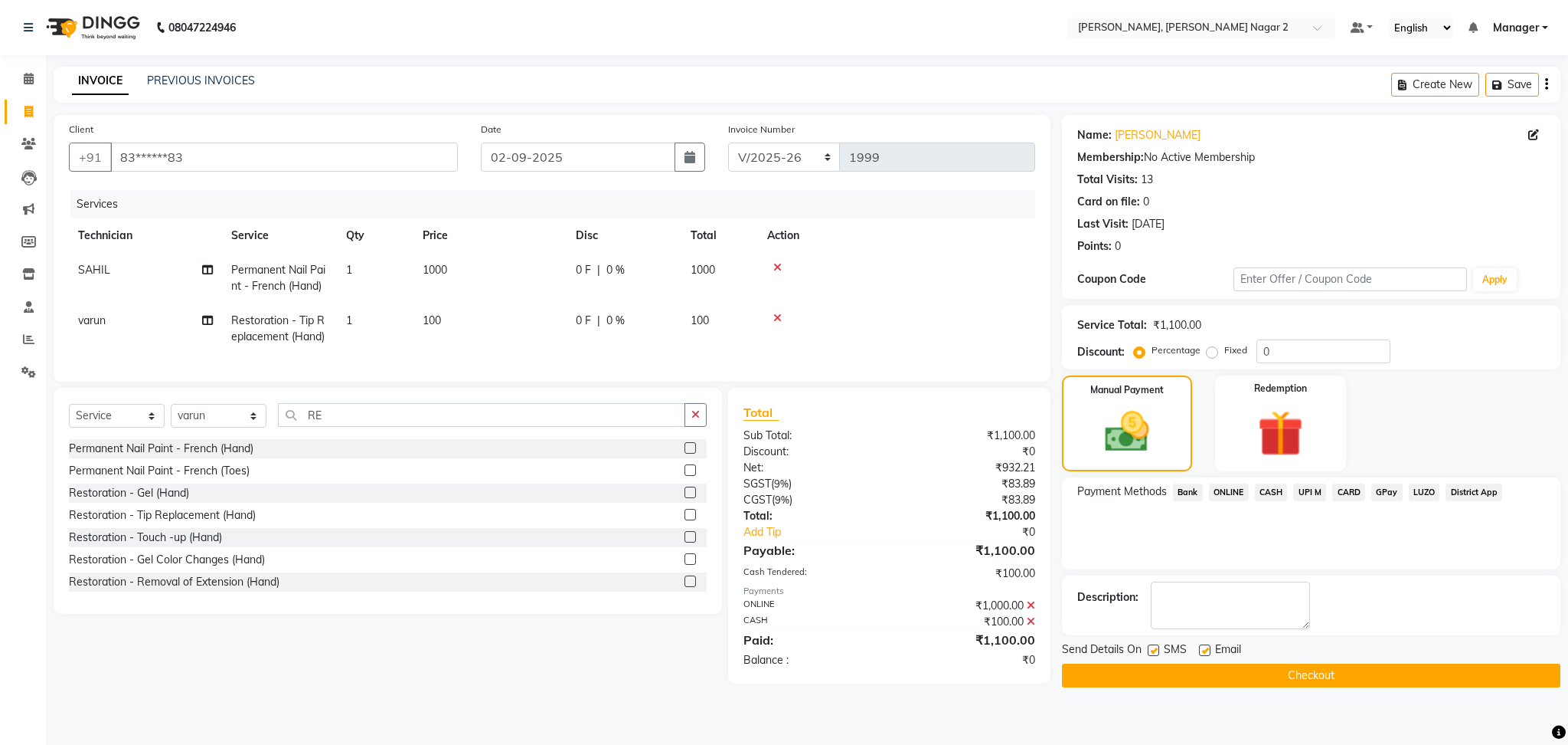
click at [1306, 668] on button "Checkout" at bounding box center [1311, 675] width 498 height 24
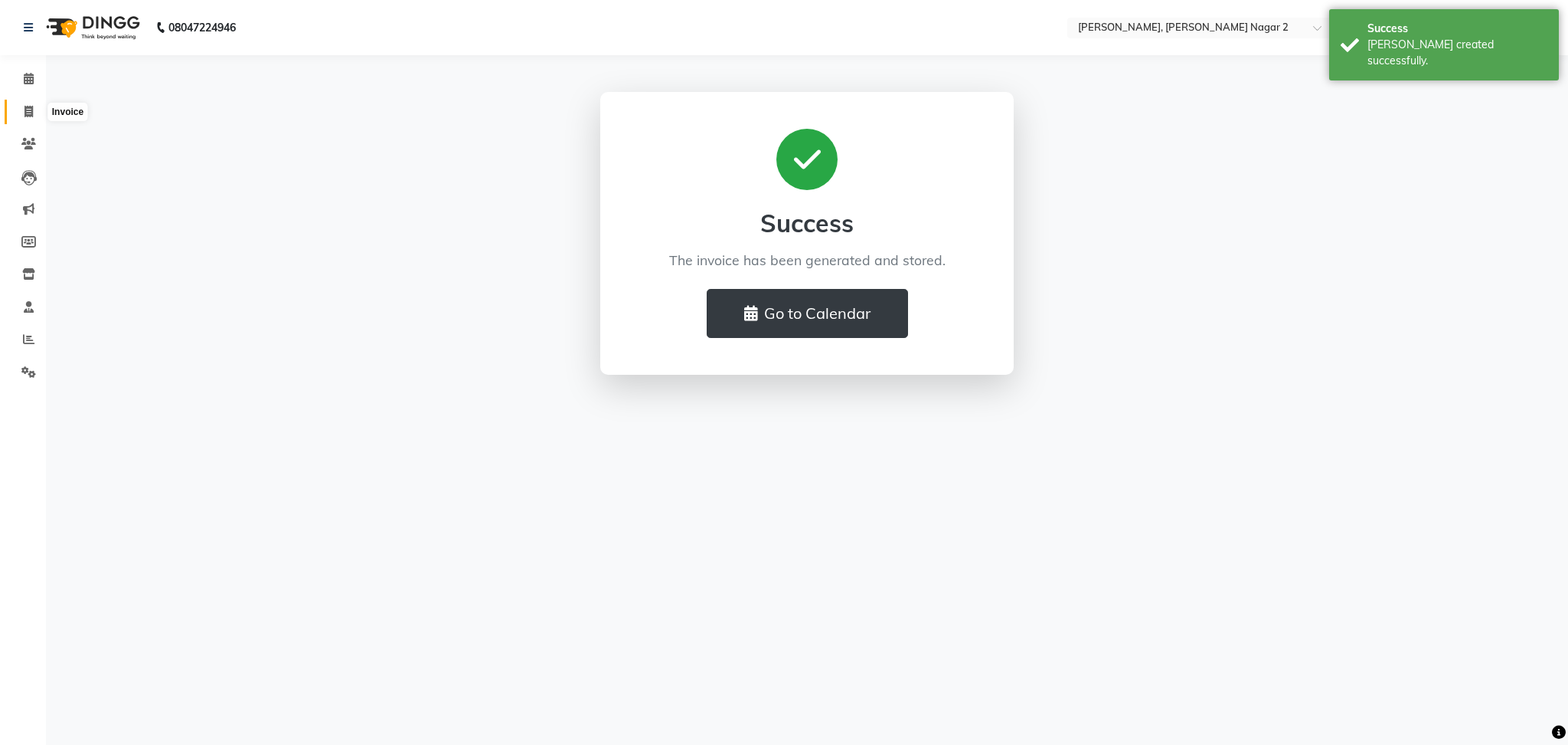
click at [16, 112] on span at bounding box center [28, 112] width 27 height 17
select select "service"
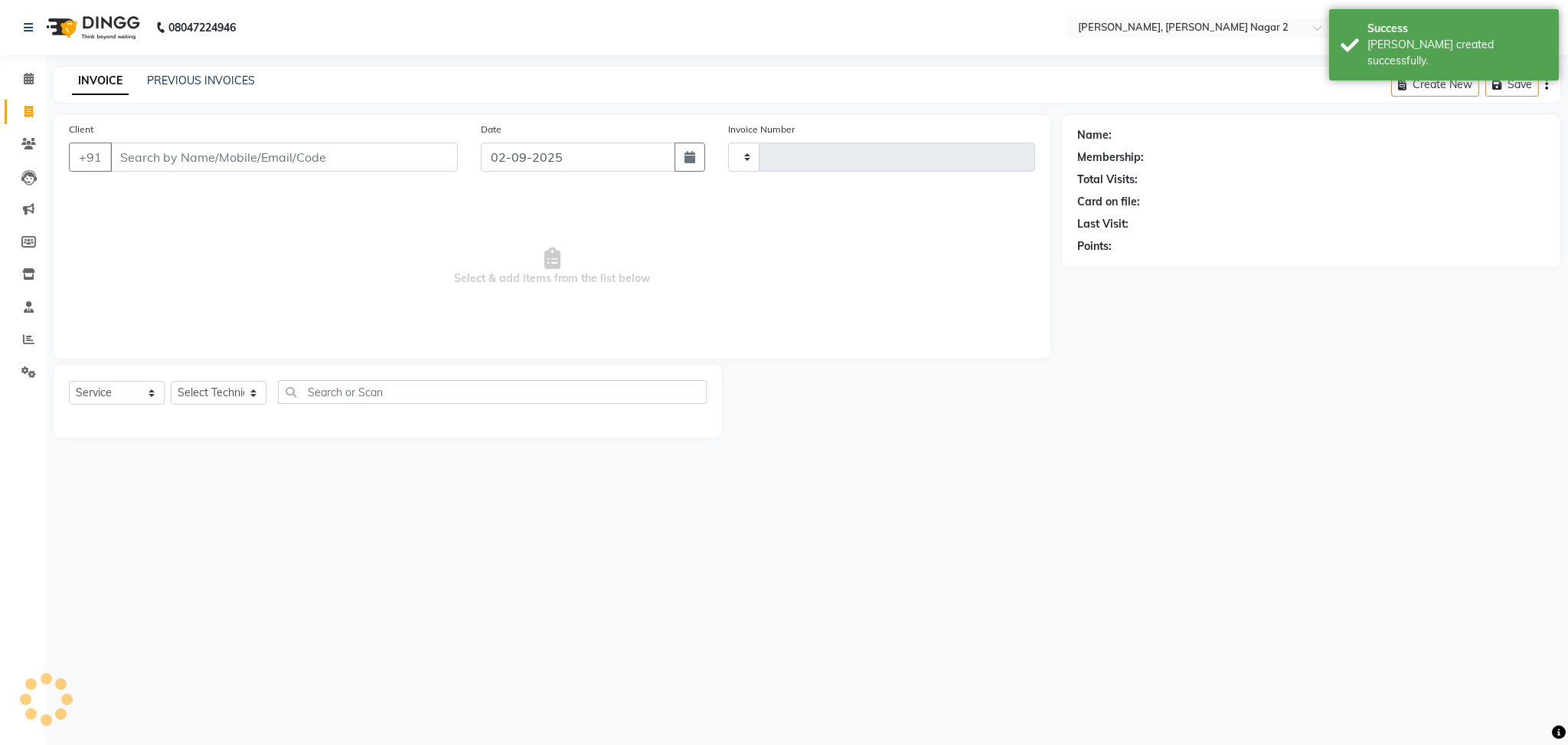
type input "2000"
select select "4241"
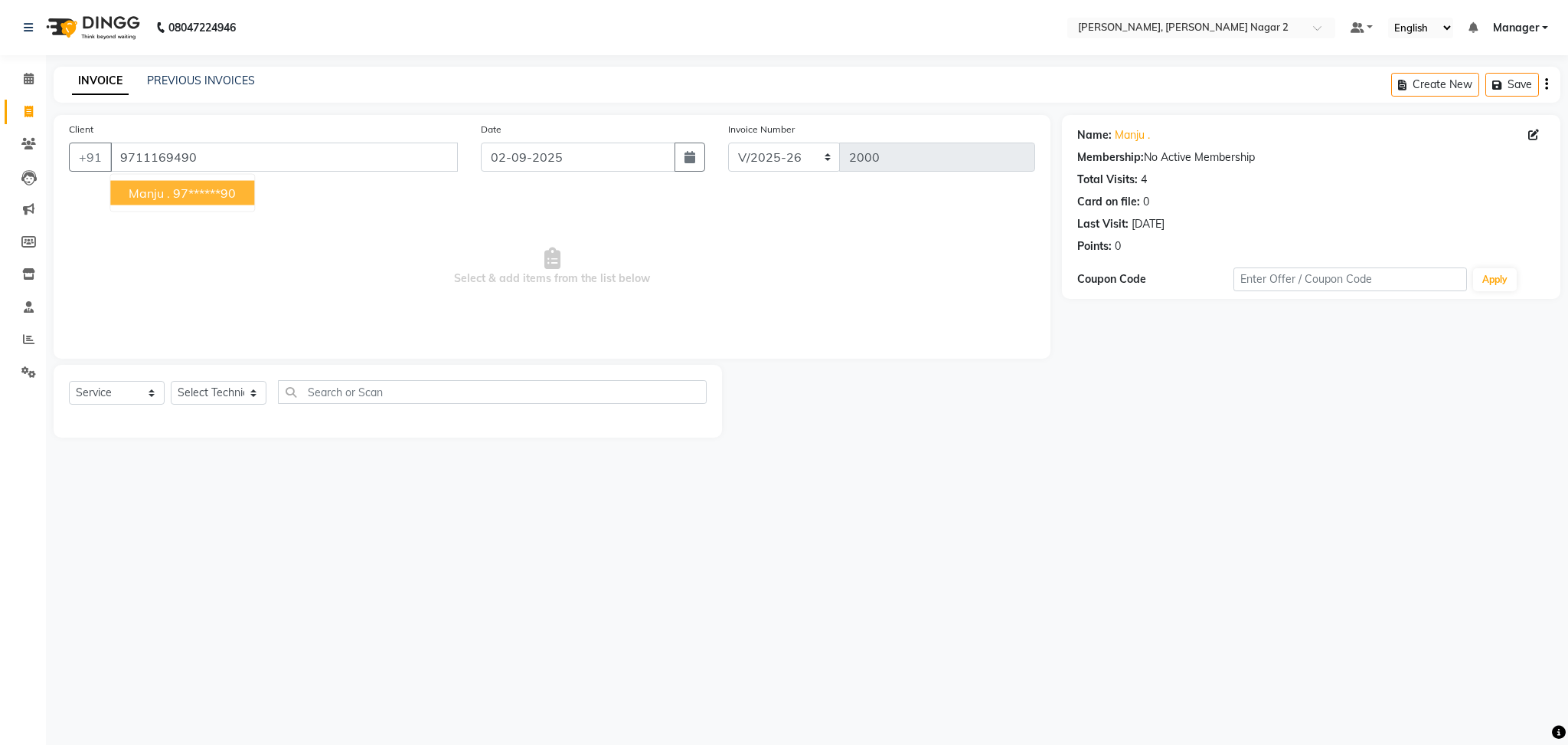
click at [160, 193] on span "Manju ." at bounding box center [148, 192] width 41 height 16
type input "97******90"
click at [225, 387] on select "Select Technician Ankit [PERSON_NAME] Manager [PERSON_NAME] [PERSON_NAME] [PERS…" at bounding box center [218, 392] width 95 height 24
select select "52061"
click at [170, 381] on select "Select Technician Ankit [PERSON_NAME] Manager [PERSON_NAME] [PERSON_NAME] [PERS…" at bounding box center [218, 392] width 95 height 24
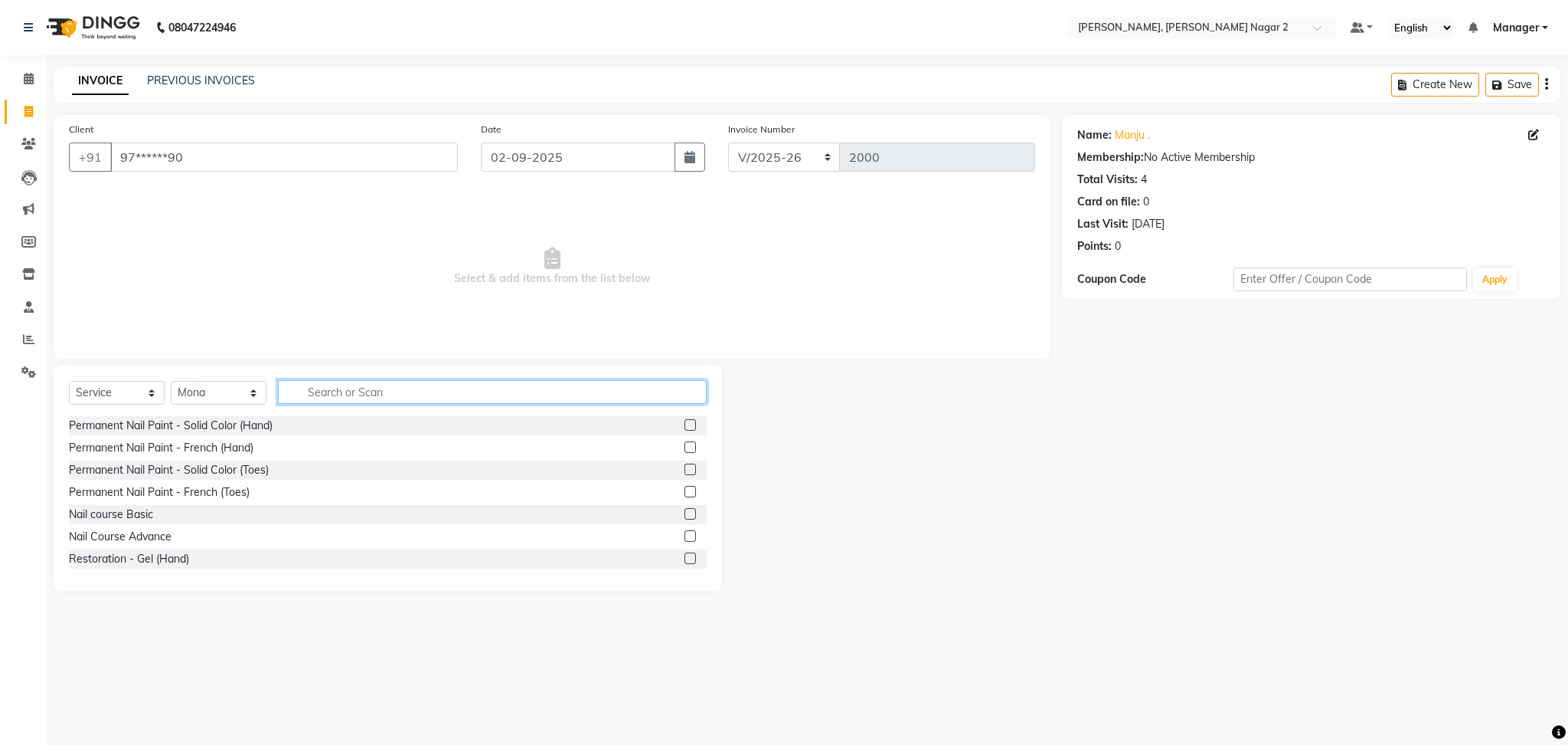
click at [310, 397] on input "text" at bounding box center [492, 392] width 429 height 24
type input "REM"
click at [684, 427] on label at bounding box center [690, 424] width 12 height 12
click at [684, 427] on input "checkbox" at bounding box center [689, 425] width 10 height 10
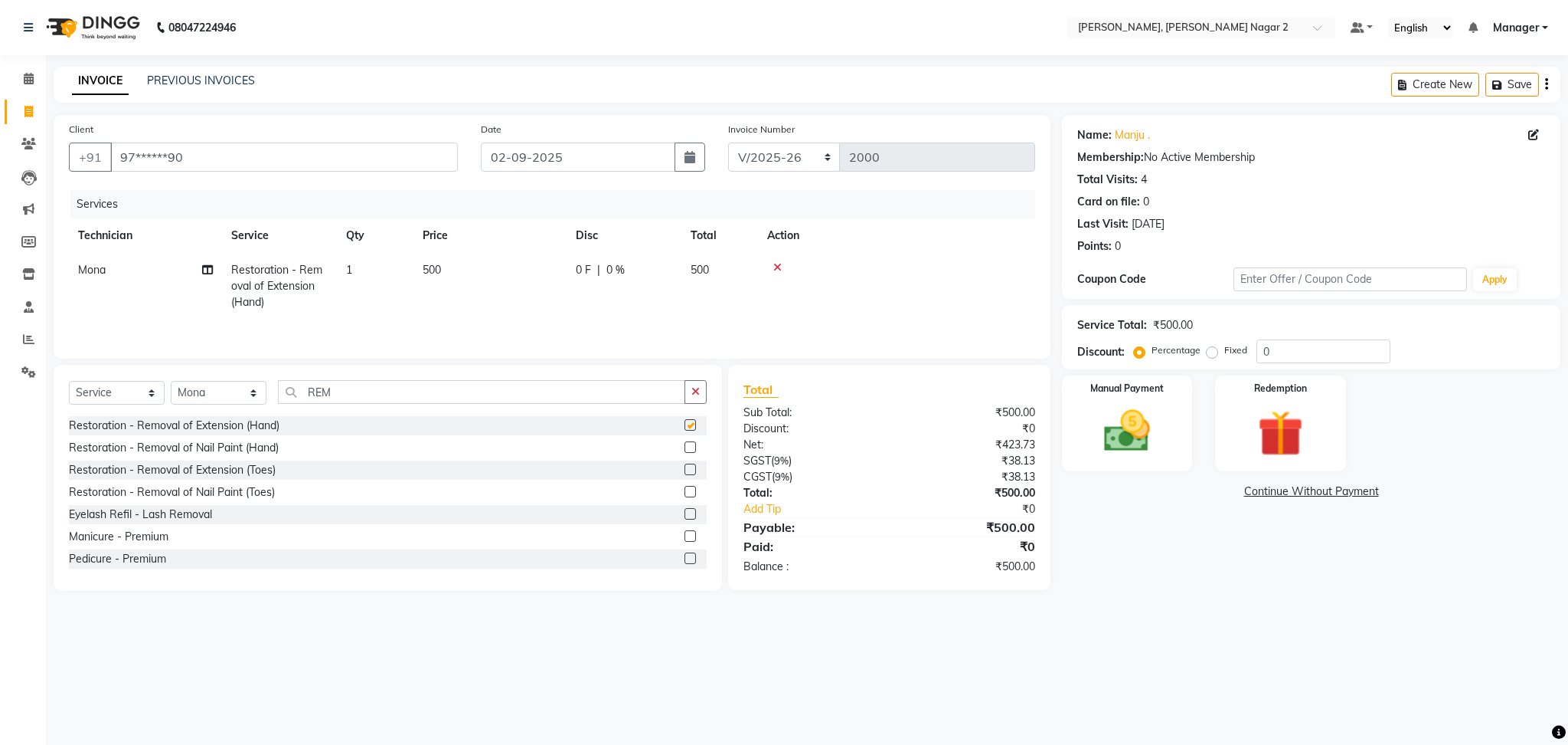
checkbox input "false"
click at [1157, 458] on img at bounding box center [1127, 432] width 78 height 55
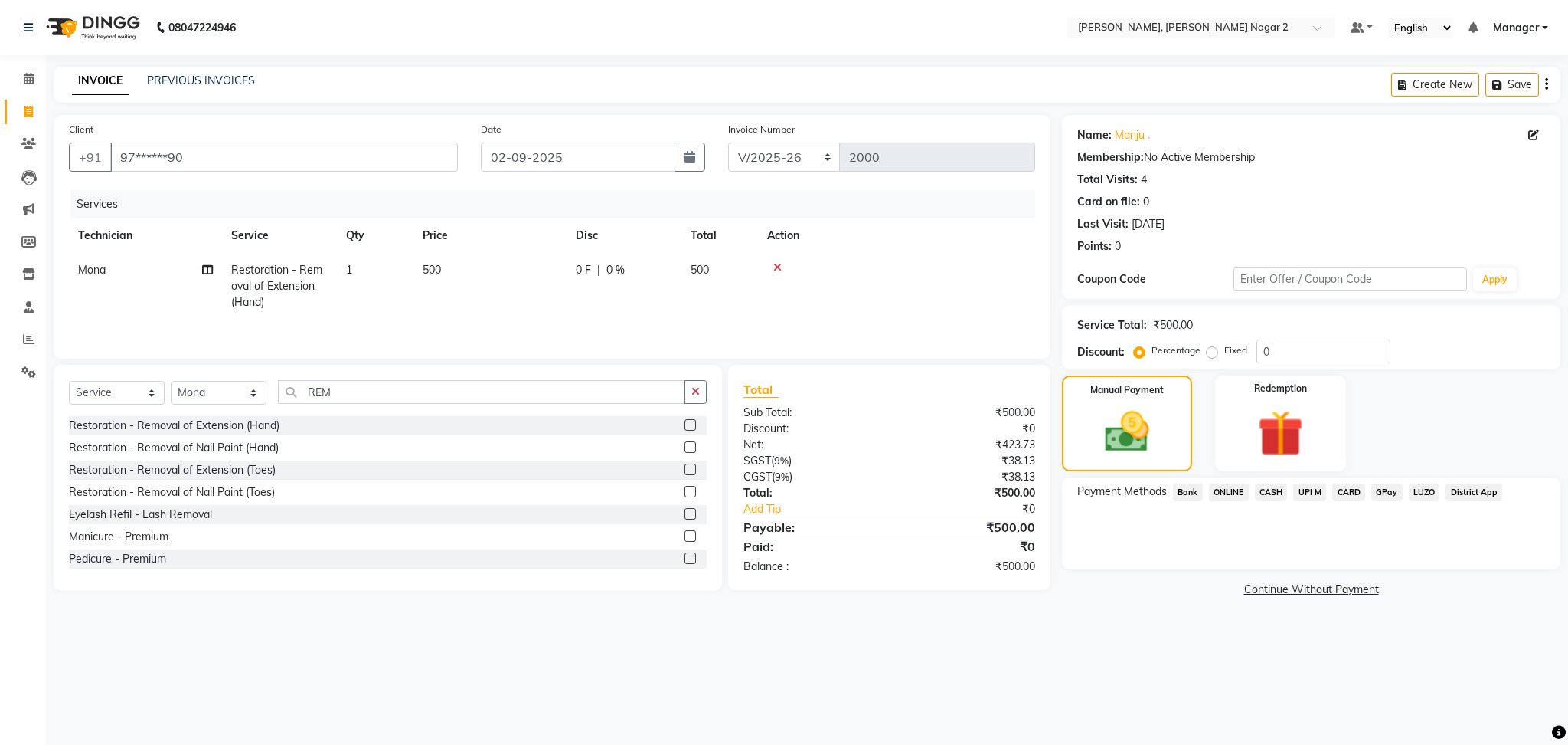
click at [1255, 488] on span "CASH" at bounding box center [1271, 491] width 33 height 17
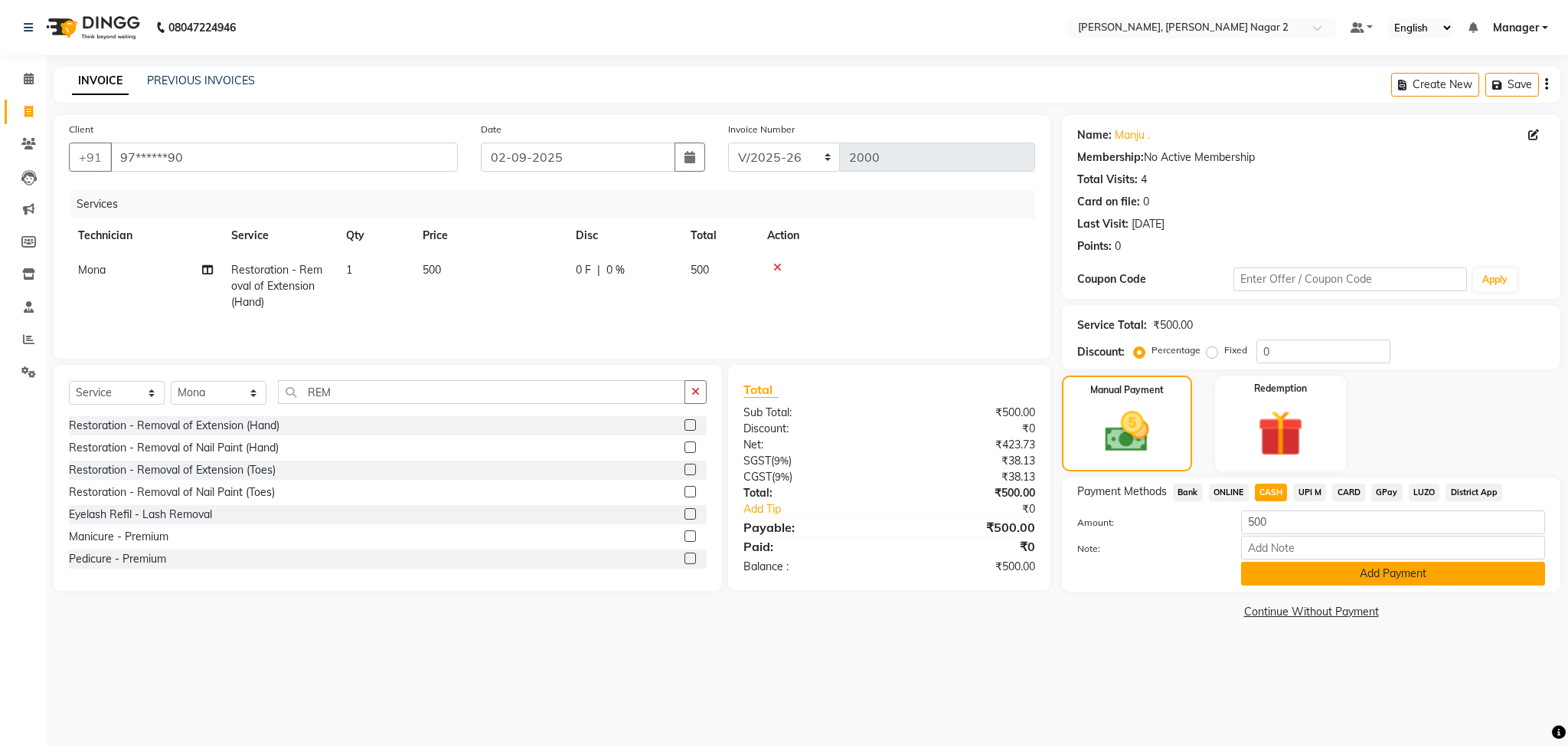
click at [1383, 575] on button "Add Payment" at bounding box center [1393, 574] width 304 height 24
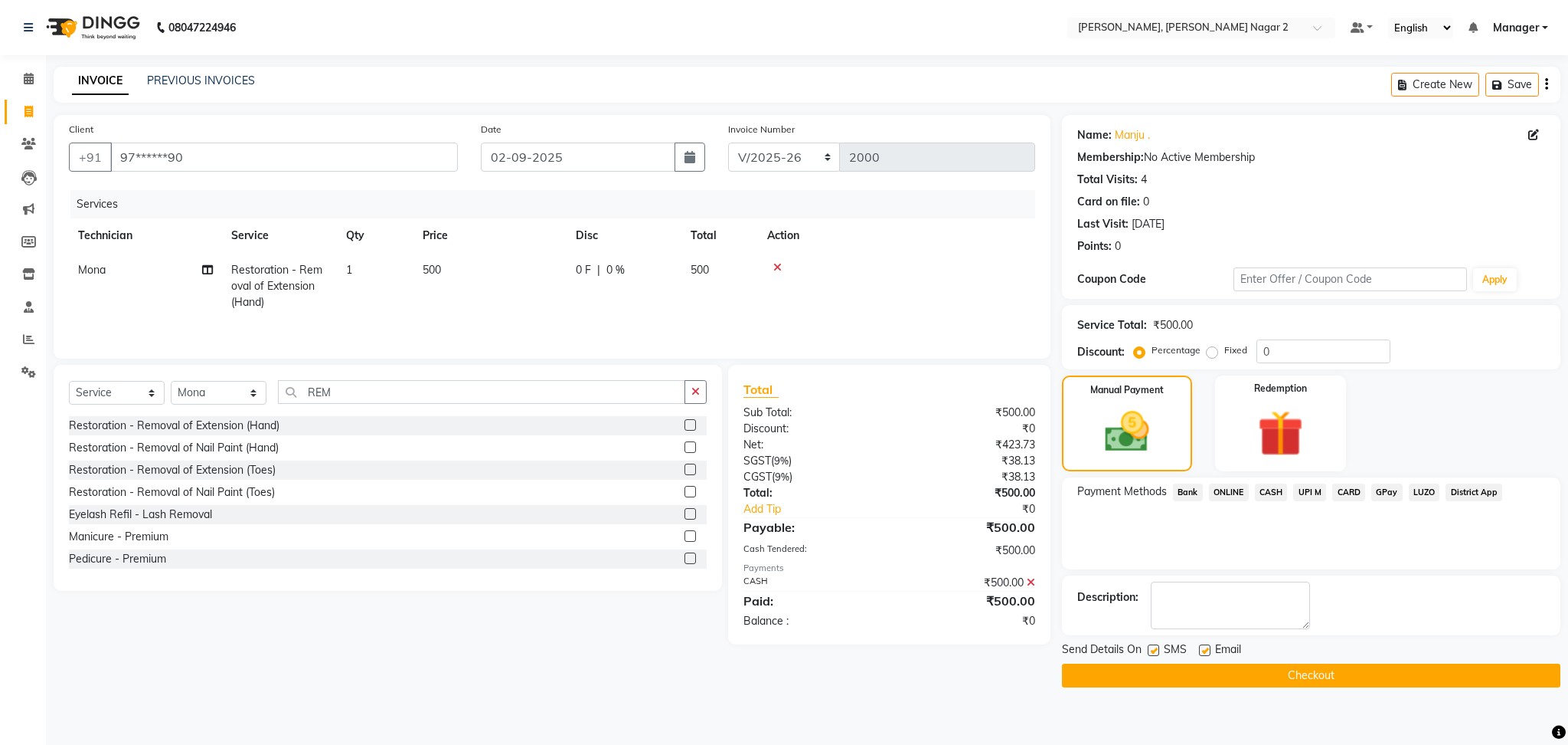
click at [1398, 680] on button "Checkout" at bounding box center [1311, 675] width 498 height 24
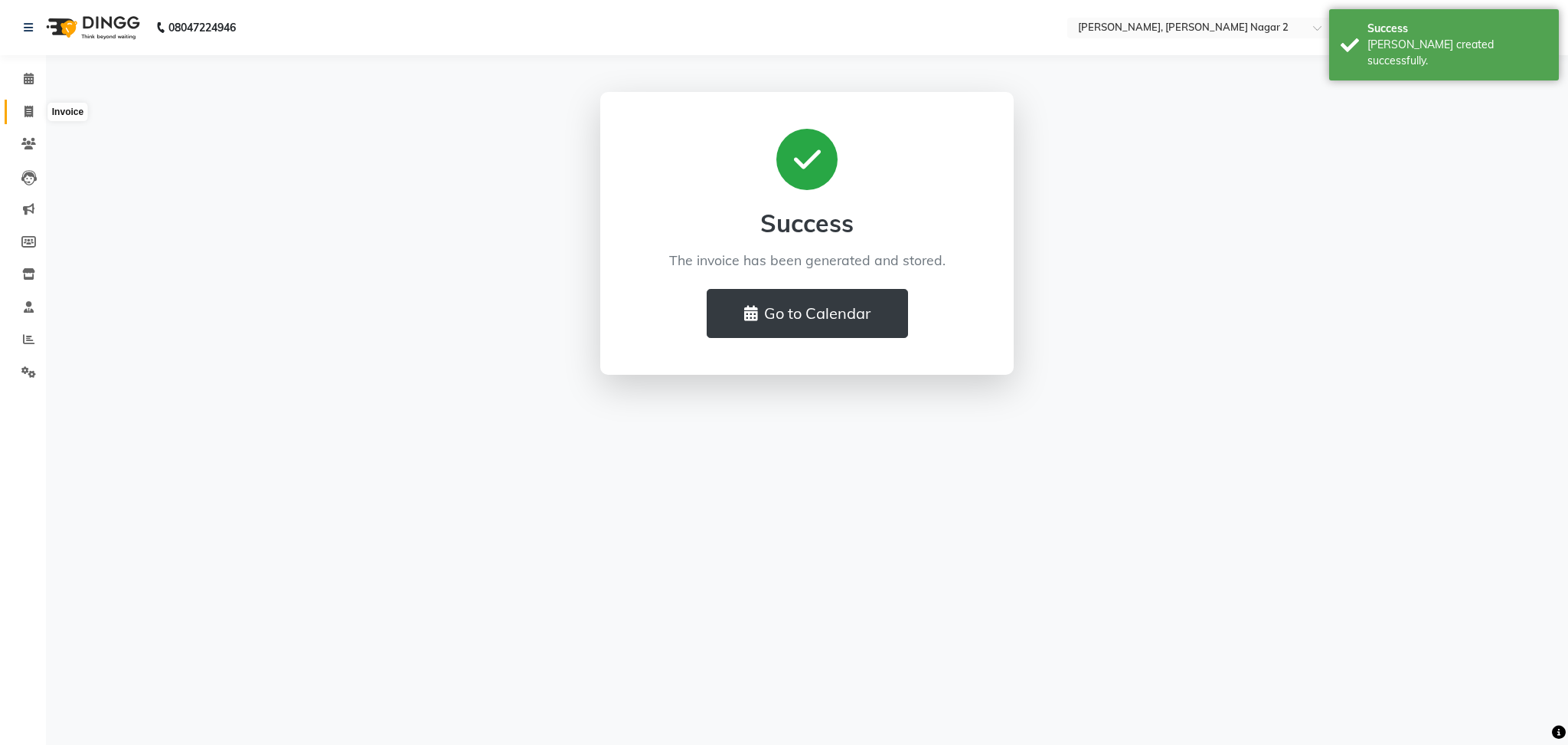
click at [27, 113] on icon at bounding box center [28, 111] width 8 height 12
select select "4241"
select select "service"
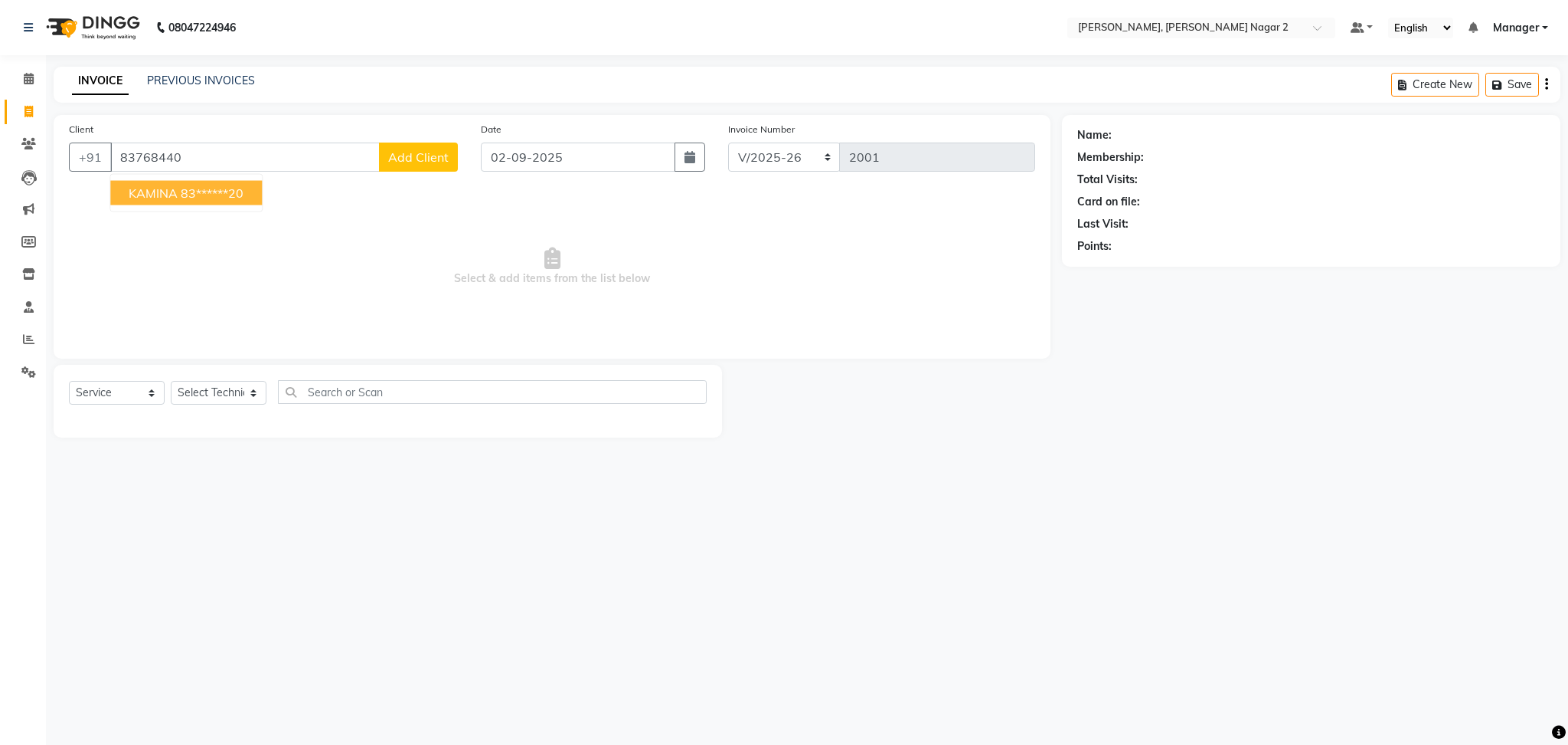
click at [189, 198] on ngb-highlight "83******20" at bounding box center [212, 192] width 63 height 16
type input "83******20"
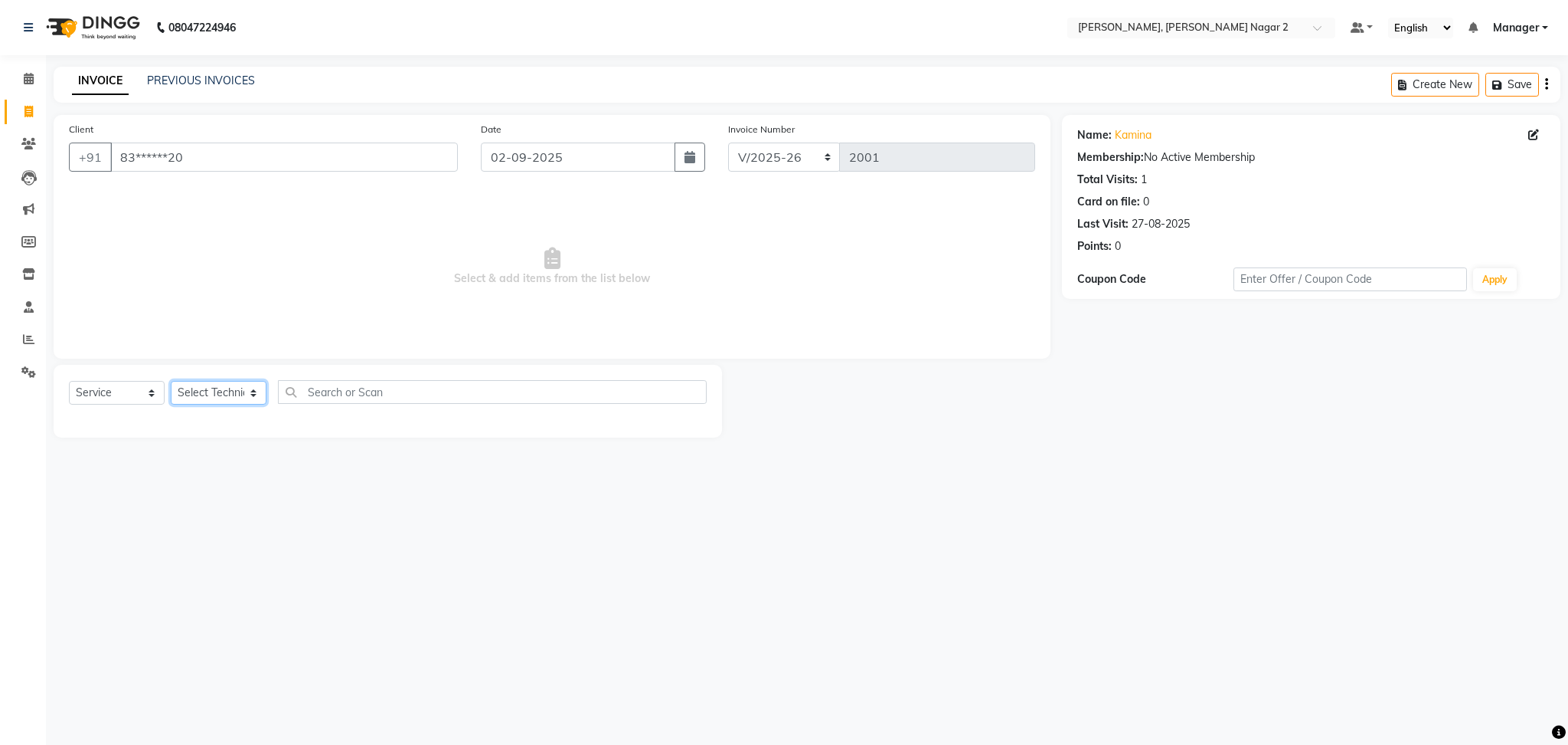
click at [203, 385] on select "Select Technician Ankit [PERSON_NAME] Manager [PERSON_NAME] [PERSON_NAME] [PERS…" at bounding box center [218, 392] width 95 height 24
select select "89545"
click at [170, 381] on select "Select Technician Ankit [PERSON_NAME] Manager [PERSON_NAME] [PERSON_NAME] [PERS…" at bounding box center [218, 392] width 95 height 24
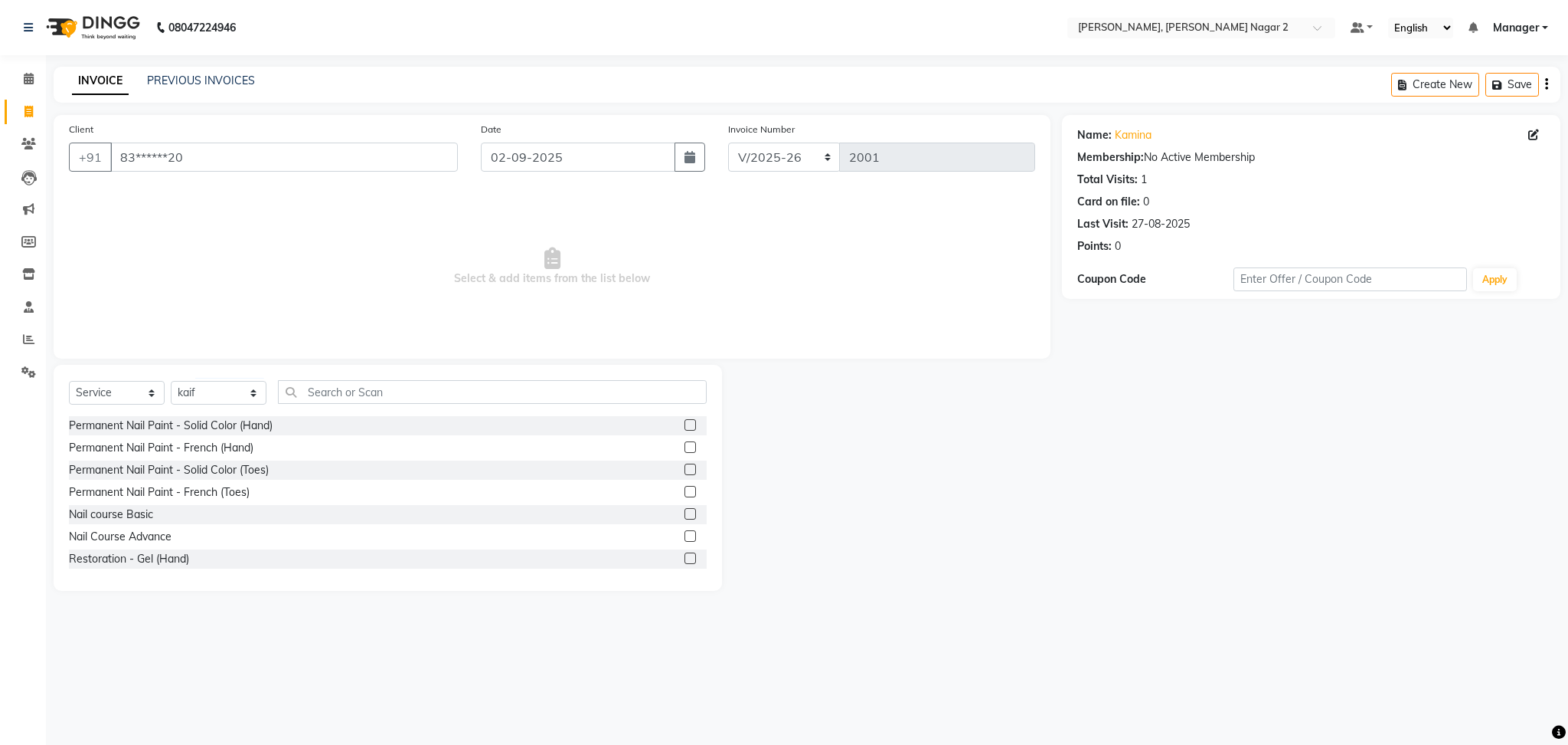
click at [684, 427] on label at bounding box center [690, 424] width 12 height 12
click at [684, 427] on input "checkbox" at bounding box center [689, 425] width 10 height 10
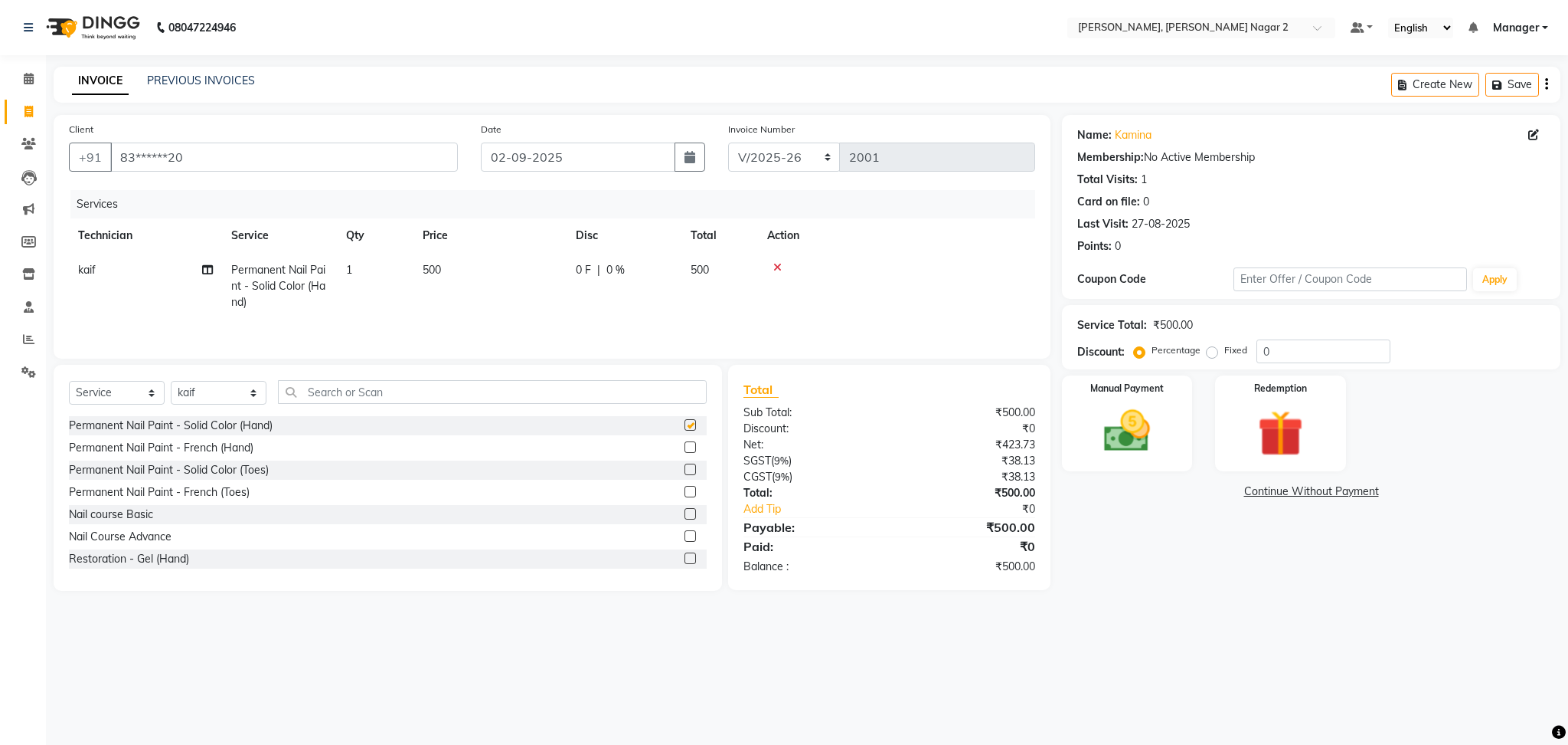
checkbox input "false"
click at [222, 390] on select "Select Technician Ankit [PERSON_NAME] Manager [PERSON_NAME] [PERSON_NAME] [PERS…" at bounding box center [218, 392] width 95 height 24
select select "85363"
click at [170, 385] on select "Select Technician Ankit [PERSON_NAME] Manager [PERSON_NAME] [PERSON_NAME] [PERS…" at bounding box center [218, 392] width 95 height 24
click at [684, 448] on label at bounding box center [690, 446] width 12 height 12
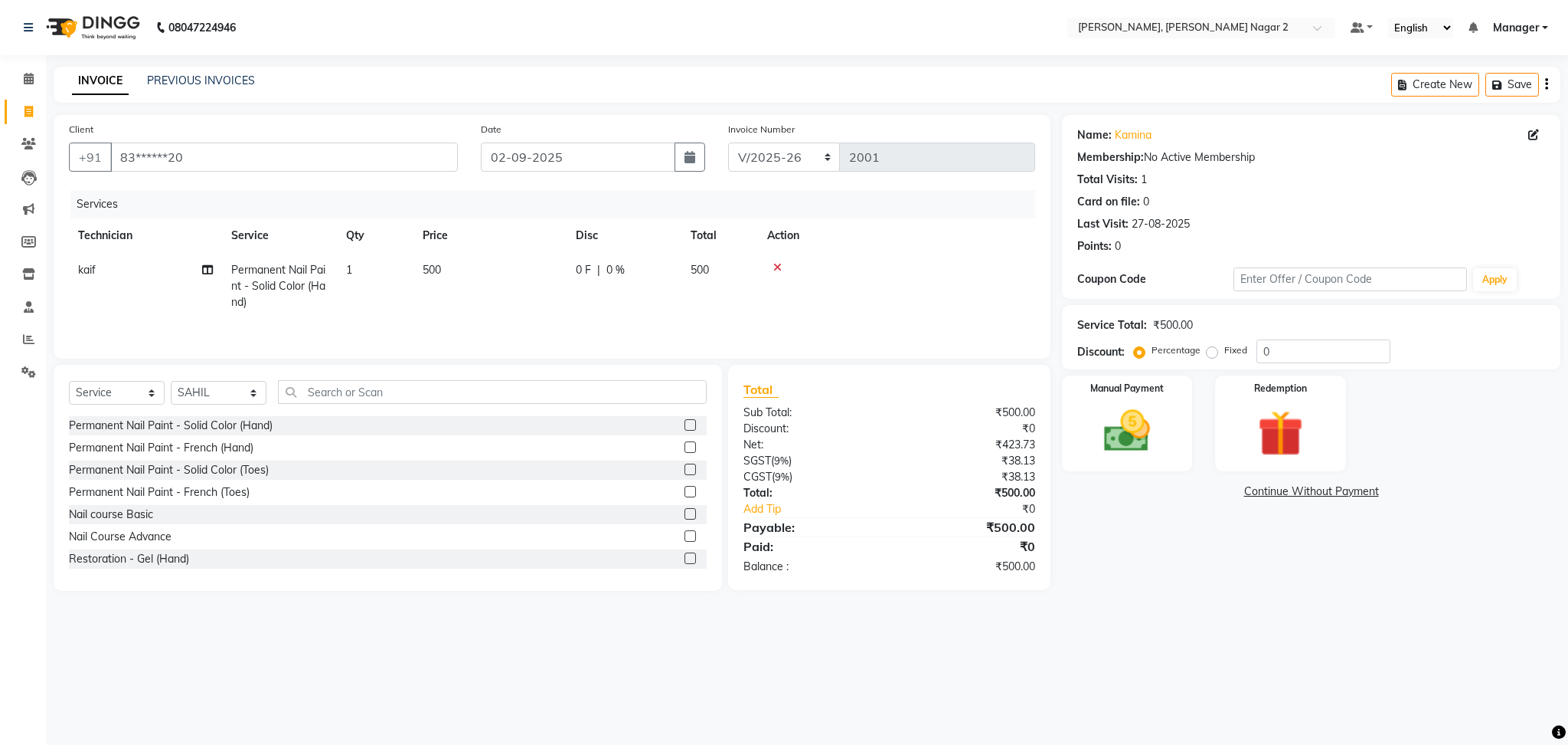
click at [684, 448] on input "checkbox" at bounding box center [689, 447] width 10 height 10
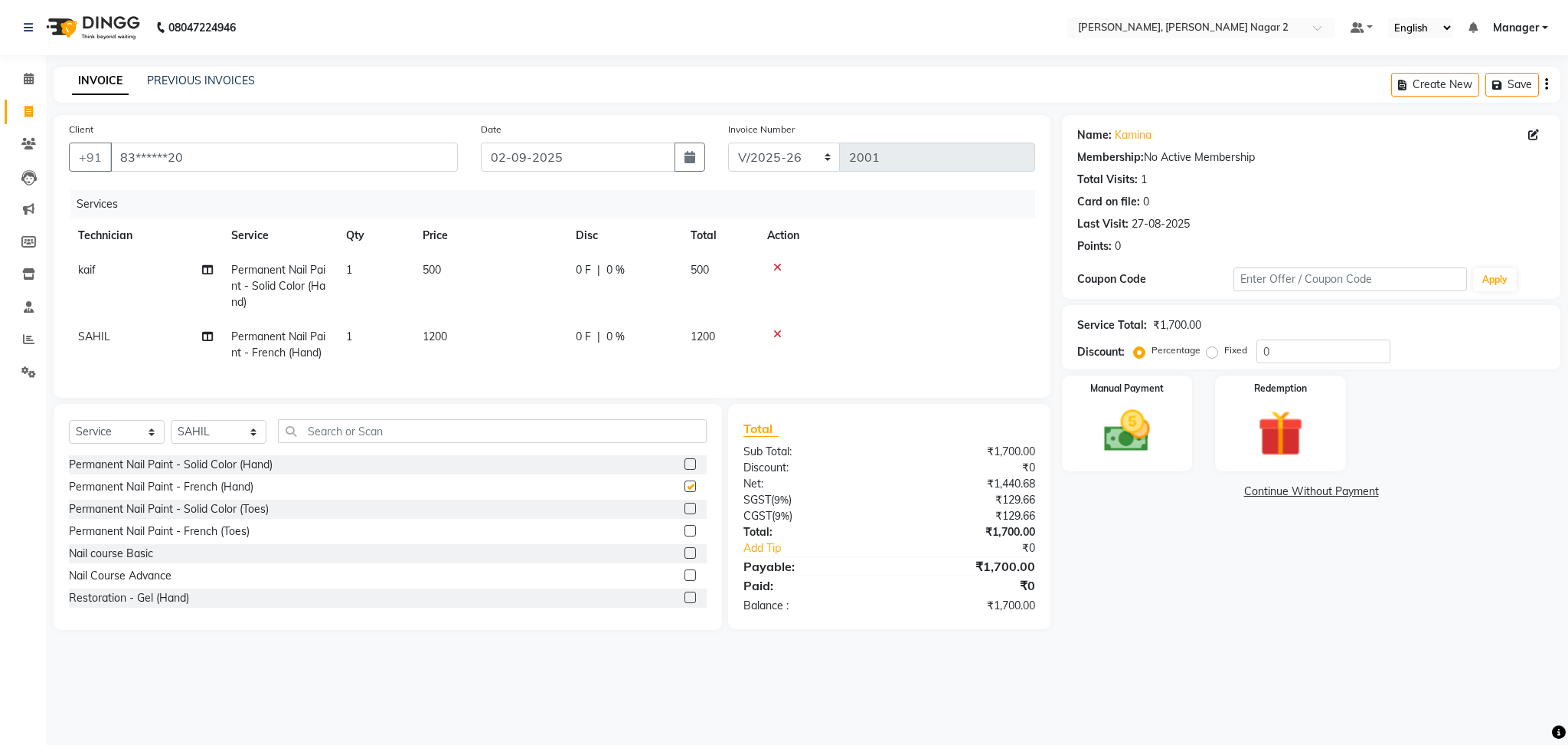
checkbox input "false"
click at [549, 335] on td "1200" at bounding box center [489, 345] width 153 height 50
select select "85363"
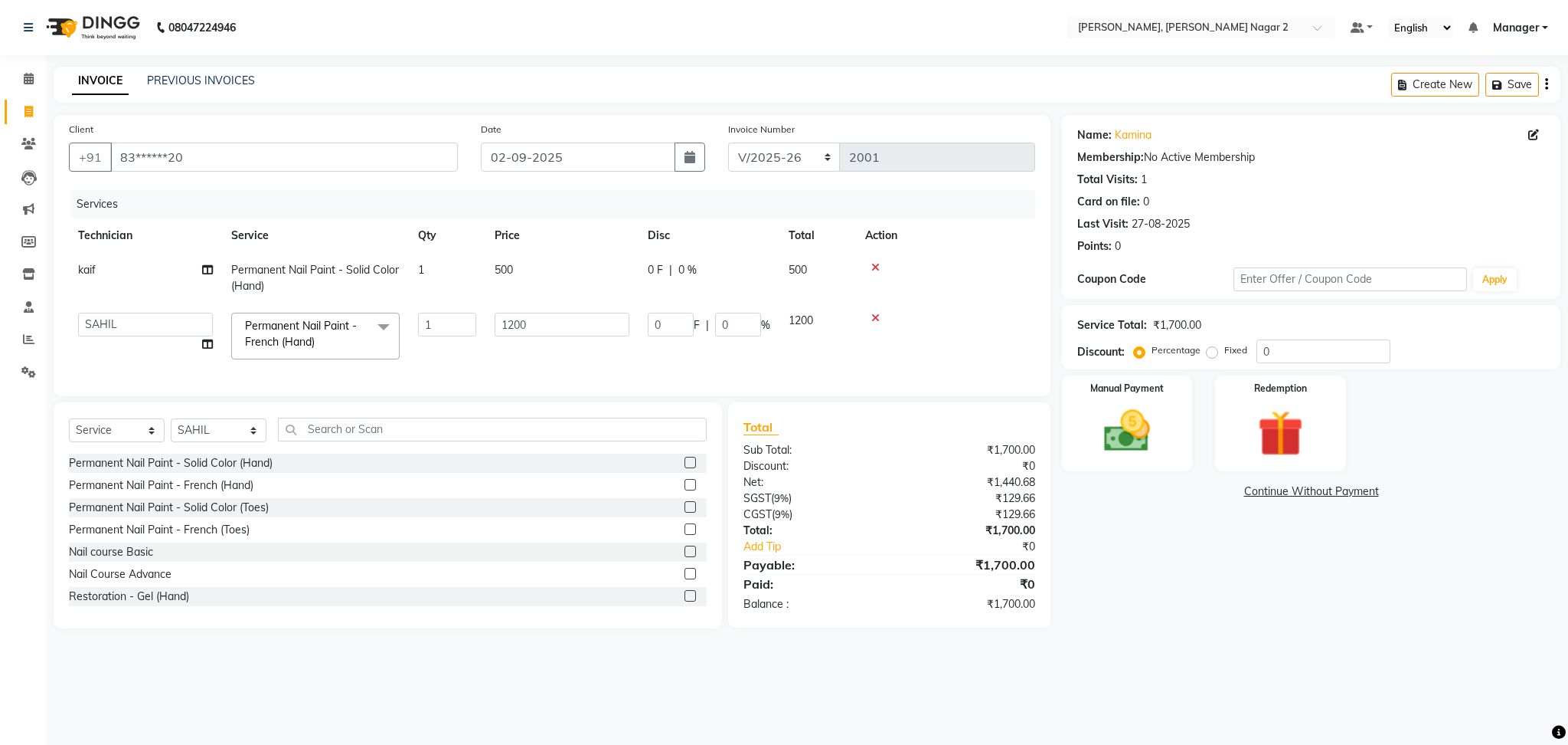
click at [549, 335] on input "1200" at bounding box center [561, 324] width 135 height 24
type input "1000"
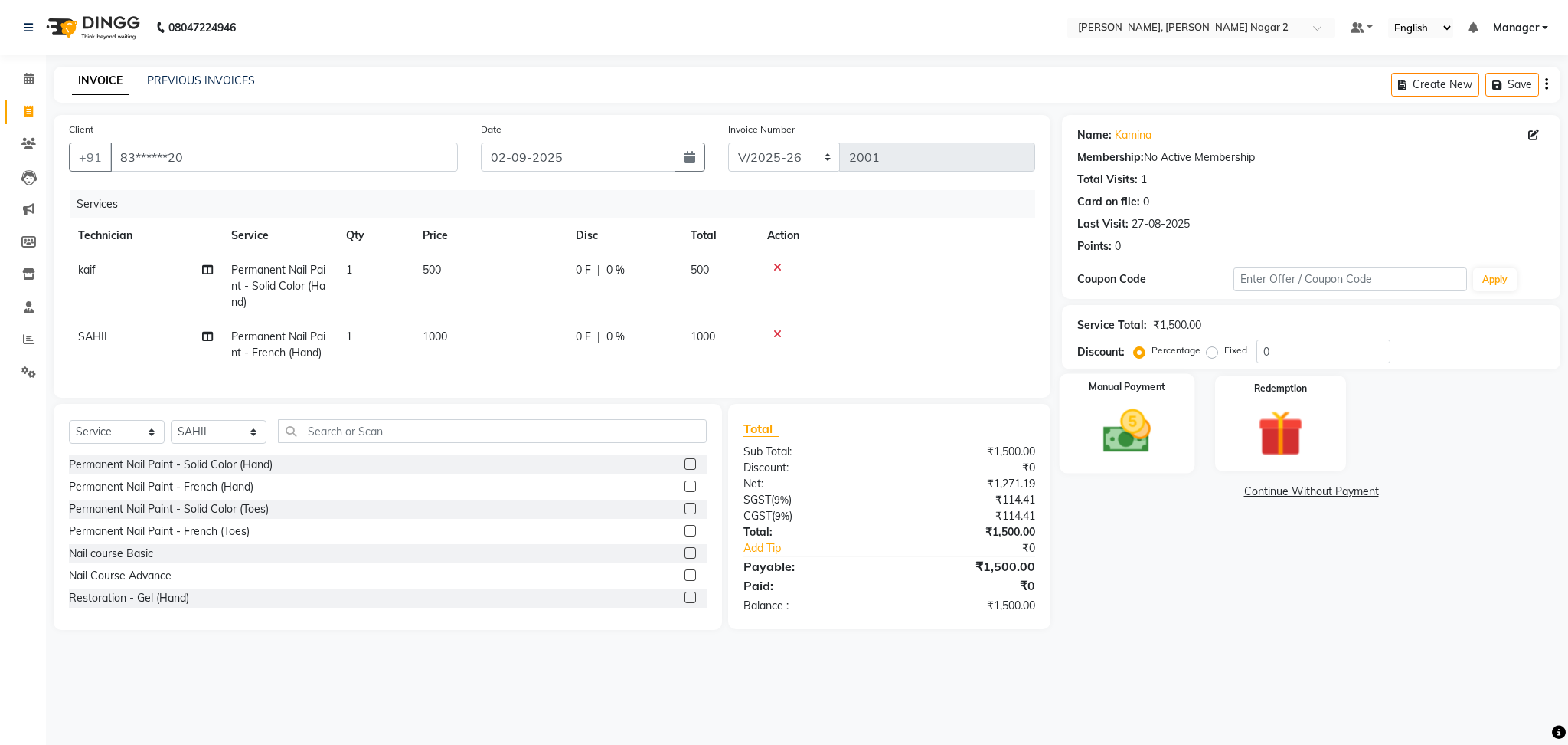
click at [1117, 405] on img at bounding box center [1127, 432] width 78 height 55
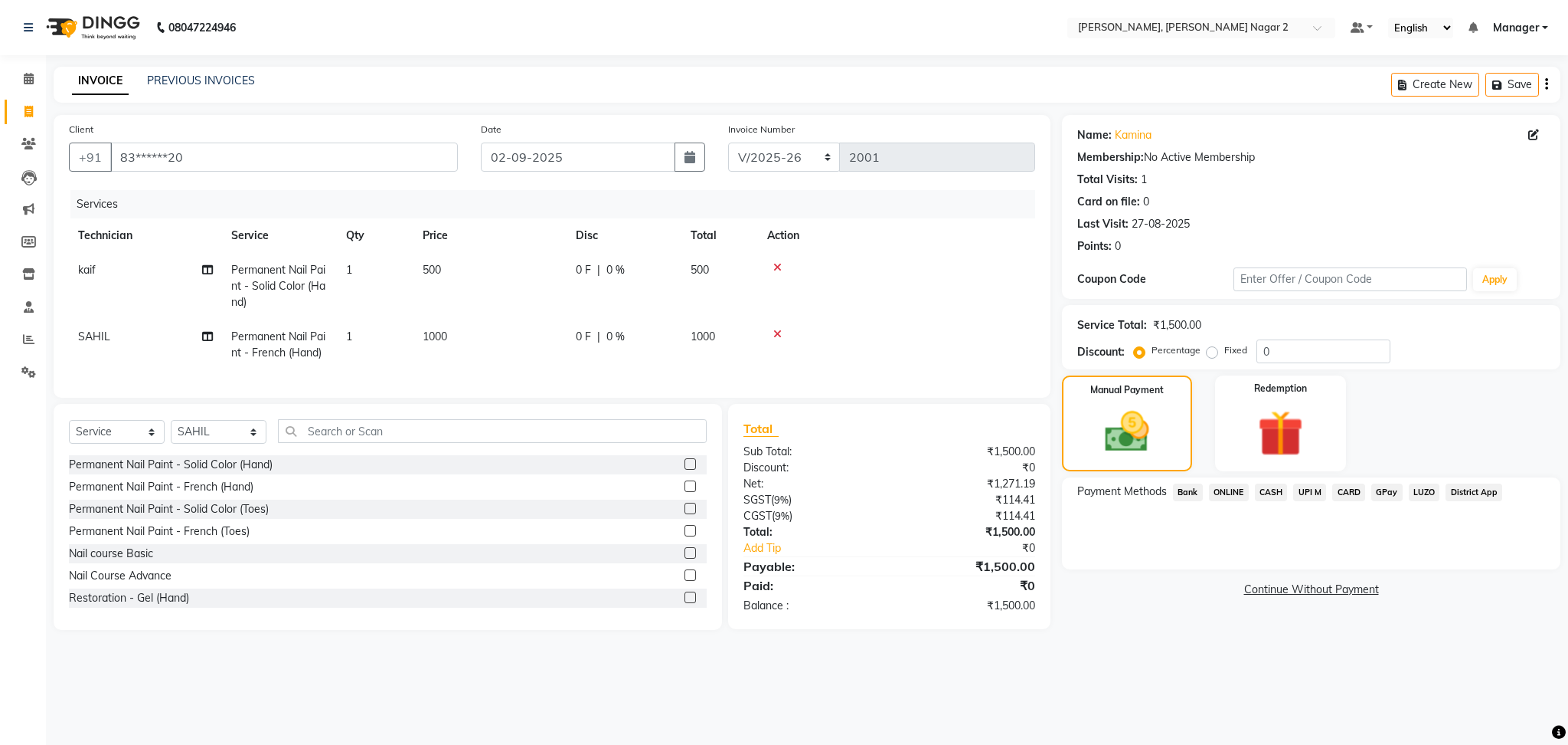
click at [1217, 489] on span "ONLINE" at bounding box center [1228, 491] width 39 height 17
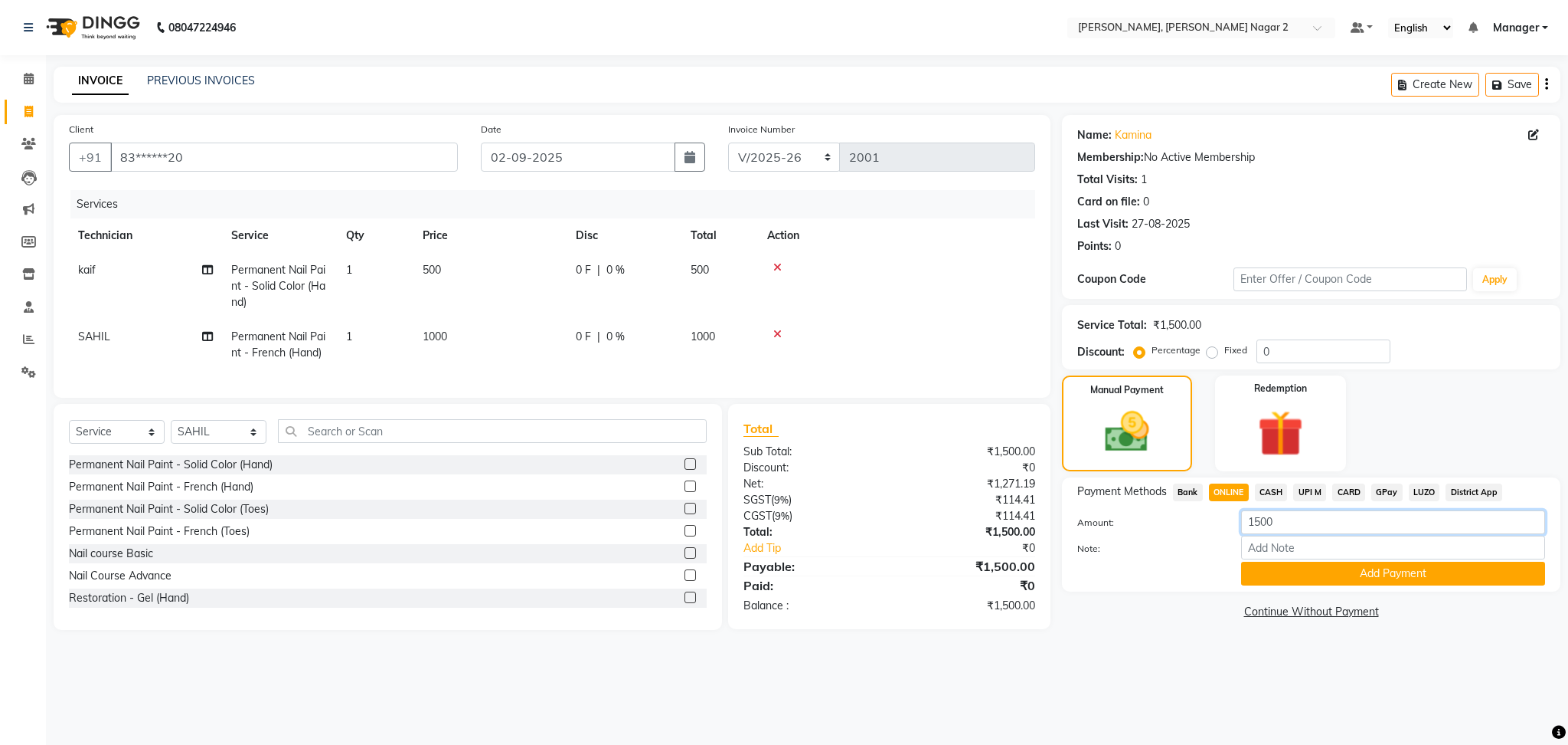
click at [1315, 525] on input "1500" at bounding box center [1393, 522] width 304 height 24
type input "1"
type input "600"
click at [1372, 575] on button "Add Payment" at bounding box center [1393, 574] width 304 height 24
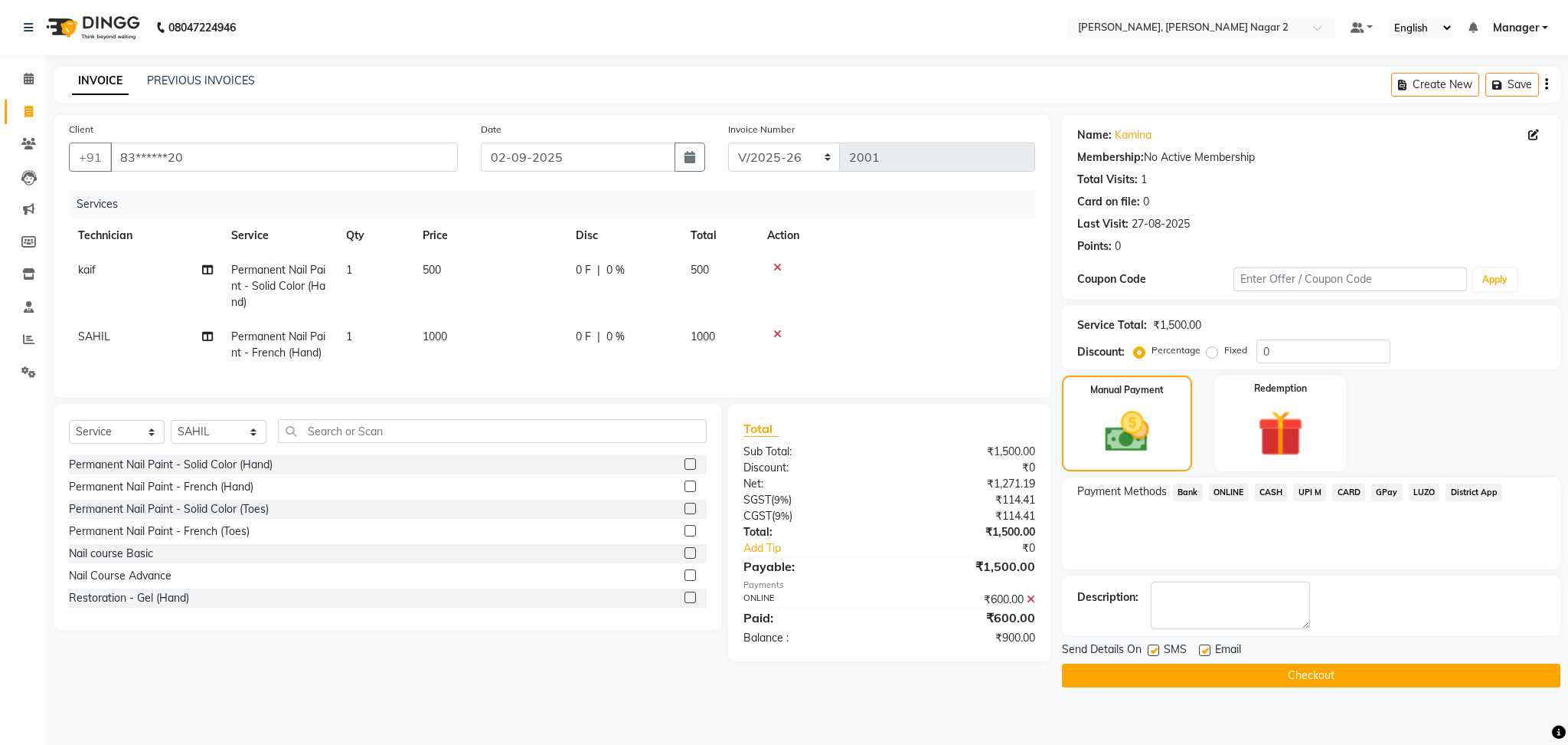
click at [1269, 490] on span "CASH" at bounding box center [1271, 491] width 33 height 17
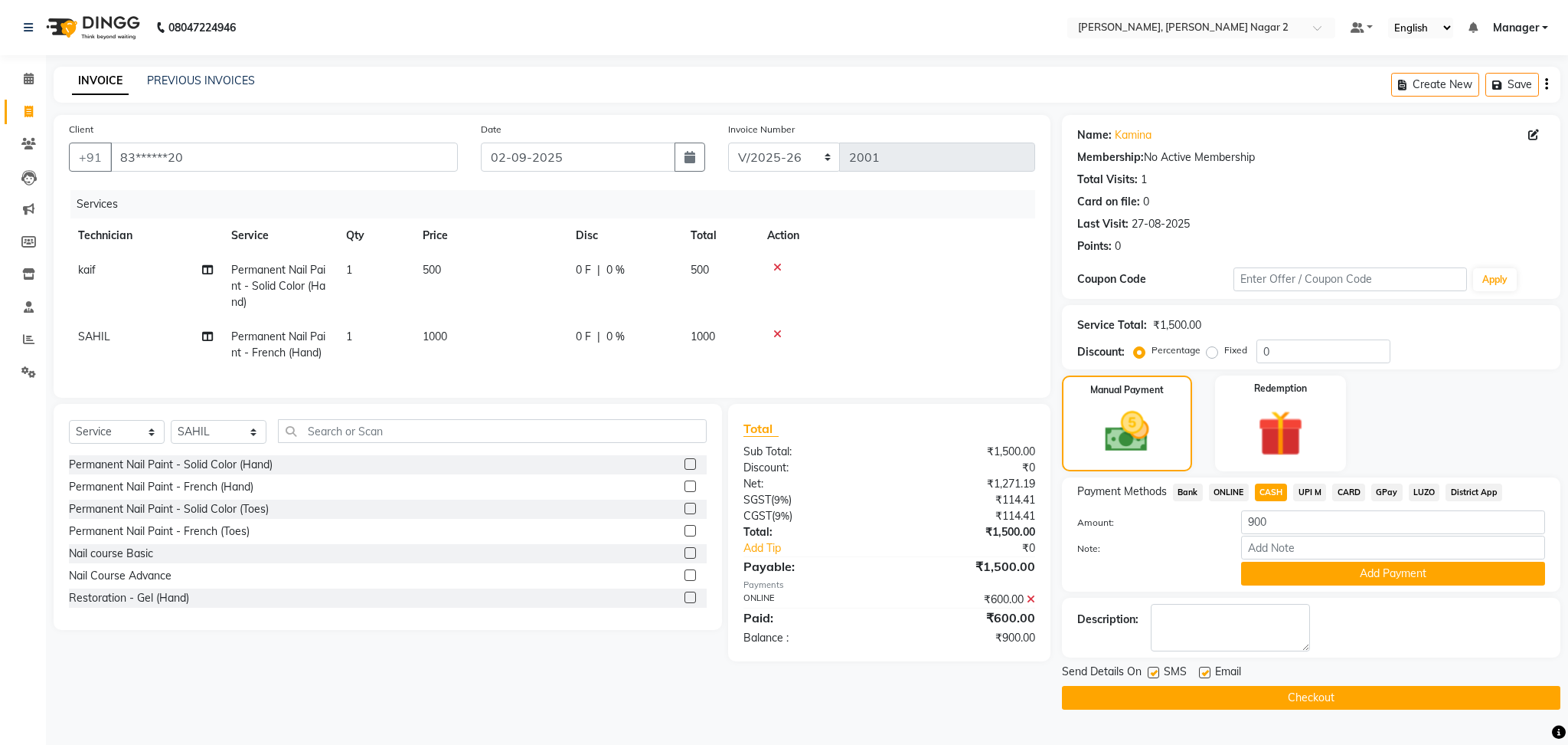
click at [1031, 605] on icon at bounding box center [1030, 599] width 8 height 11
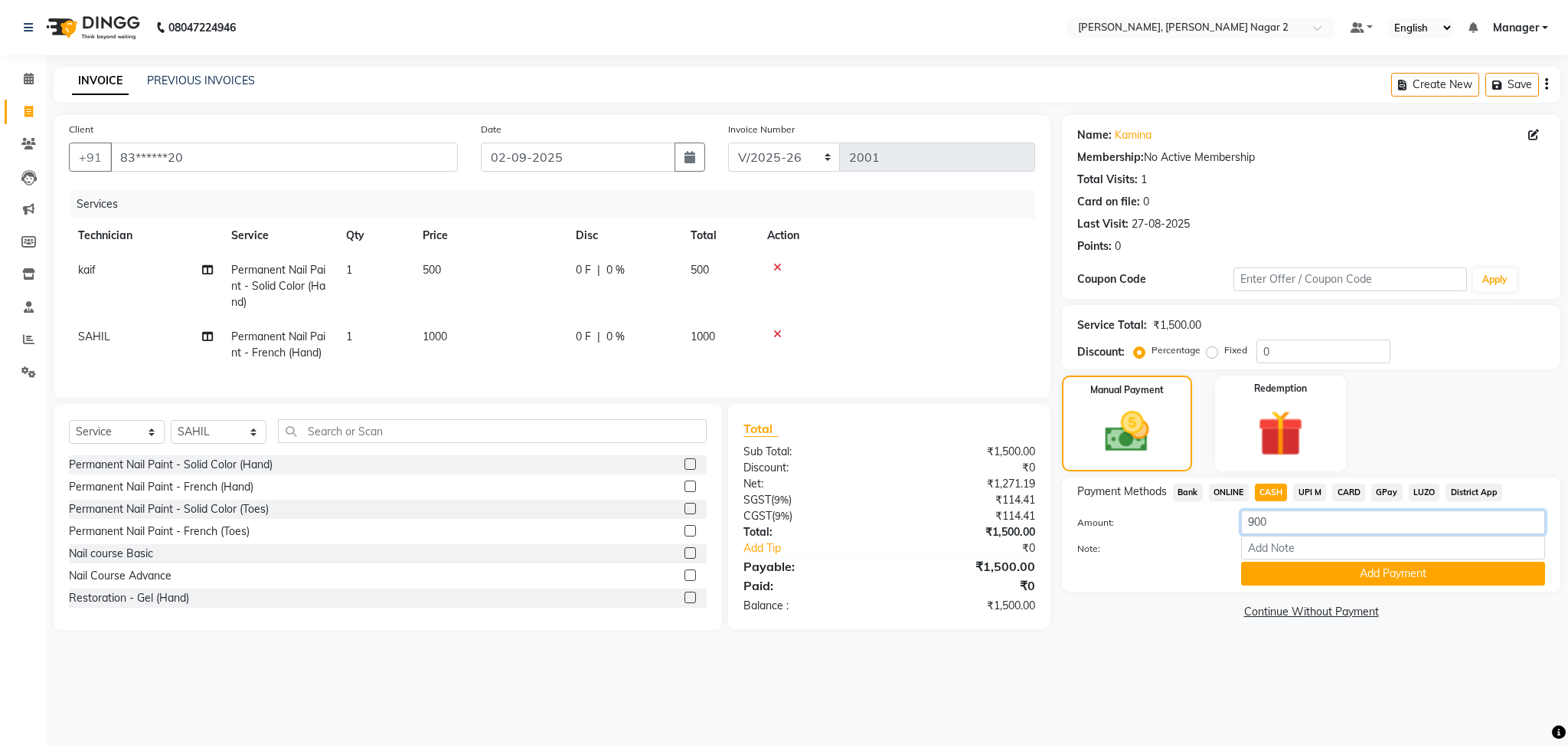
click at [1284, 525] on input "900" at bounding box center [1393, 522] width 304 height 24
type input "9"
type input "1000"
click at [1390, 574] on button "Add Payment" at bounding box center [1393, 574] width 304 height 24
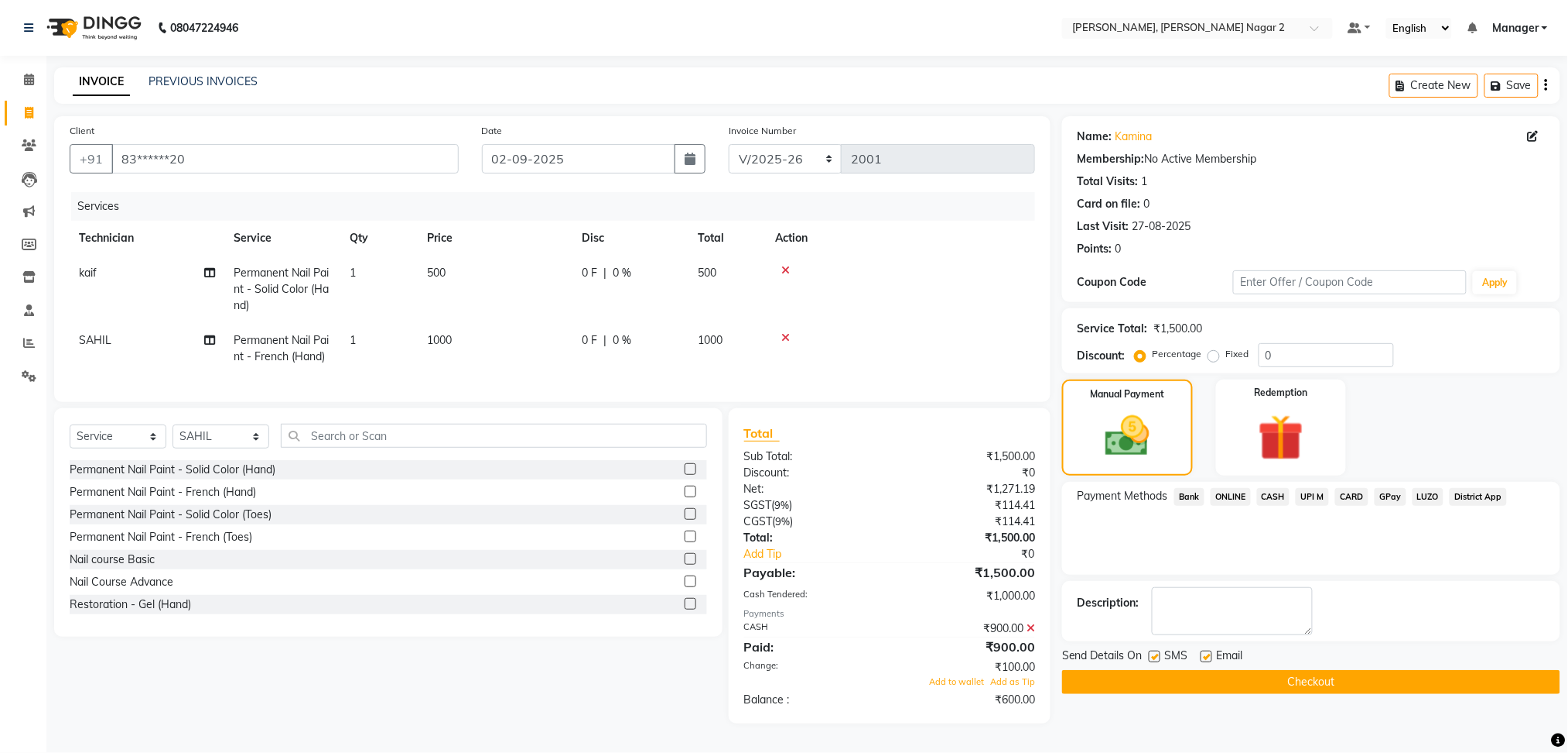
click at [787, 271] on icon at bounding box center [785, 270] width 8 height 11
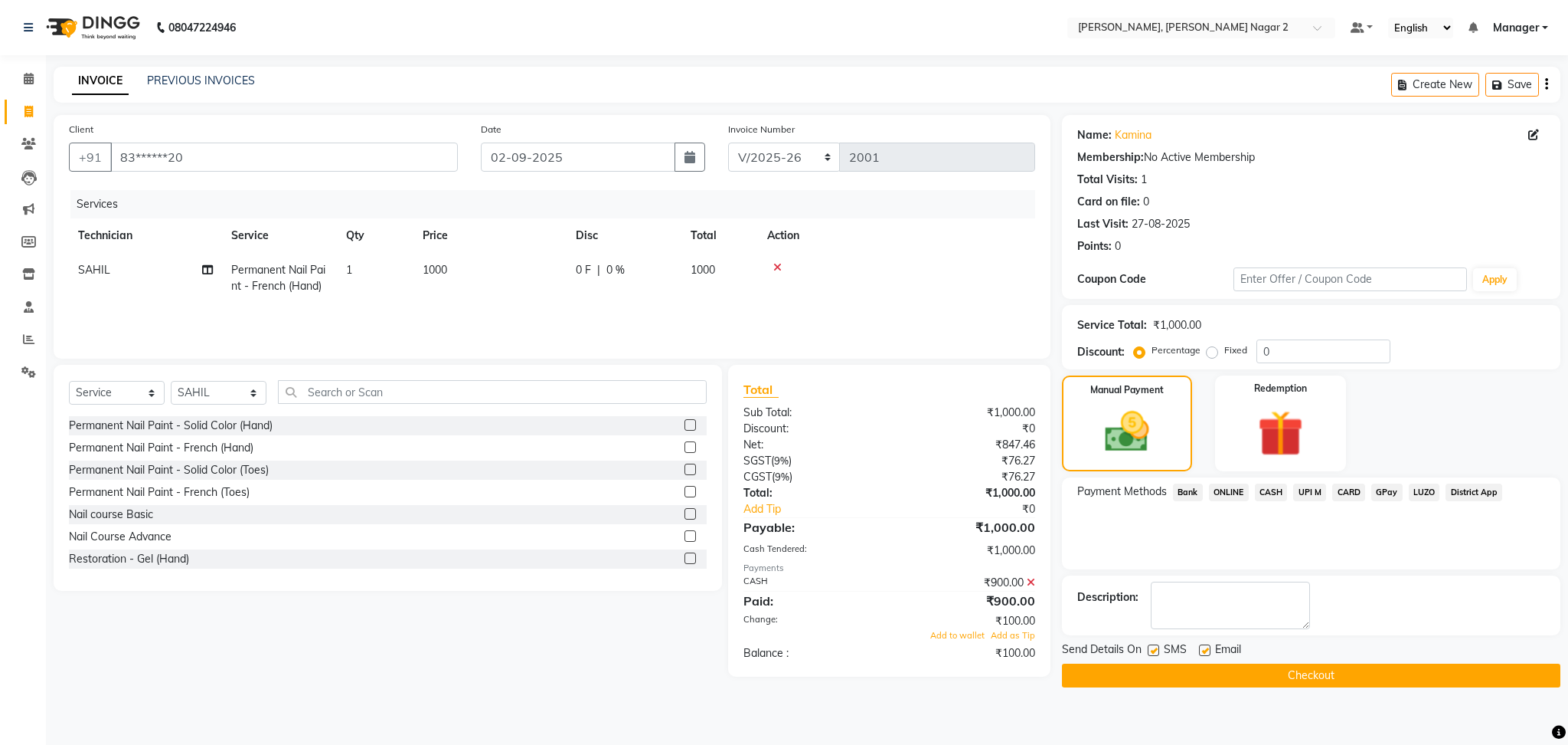
click at [1029, 581] on icon at bounding box center [1030, 582] width 8 height 11
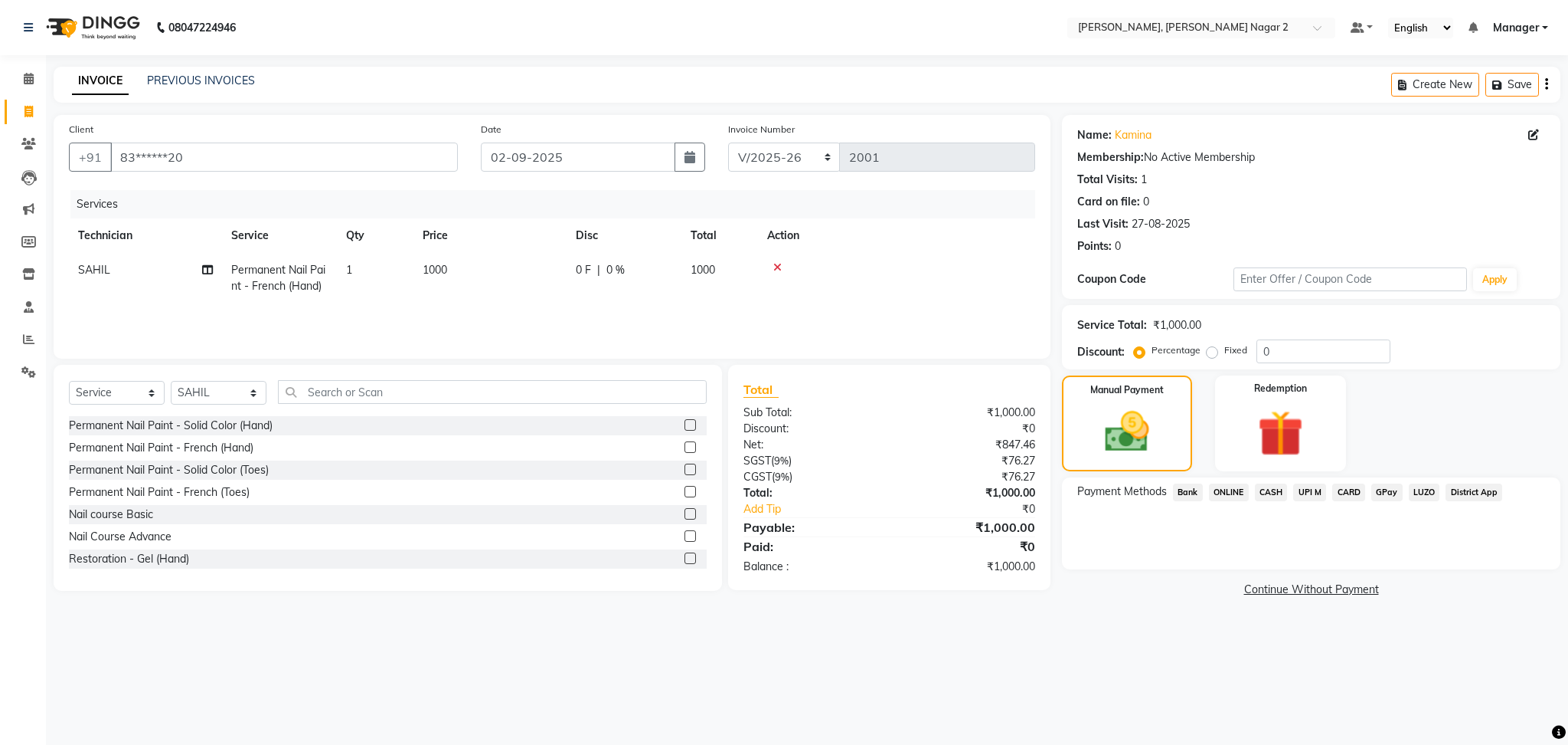
click at [1272, 488] on span "CASH" at bounding box center [1271, 491] width 33 height 17
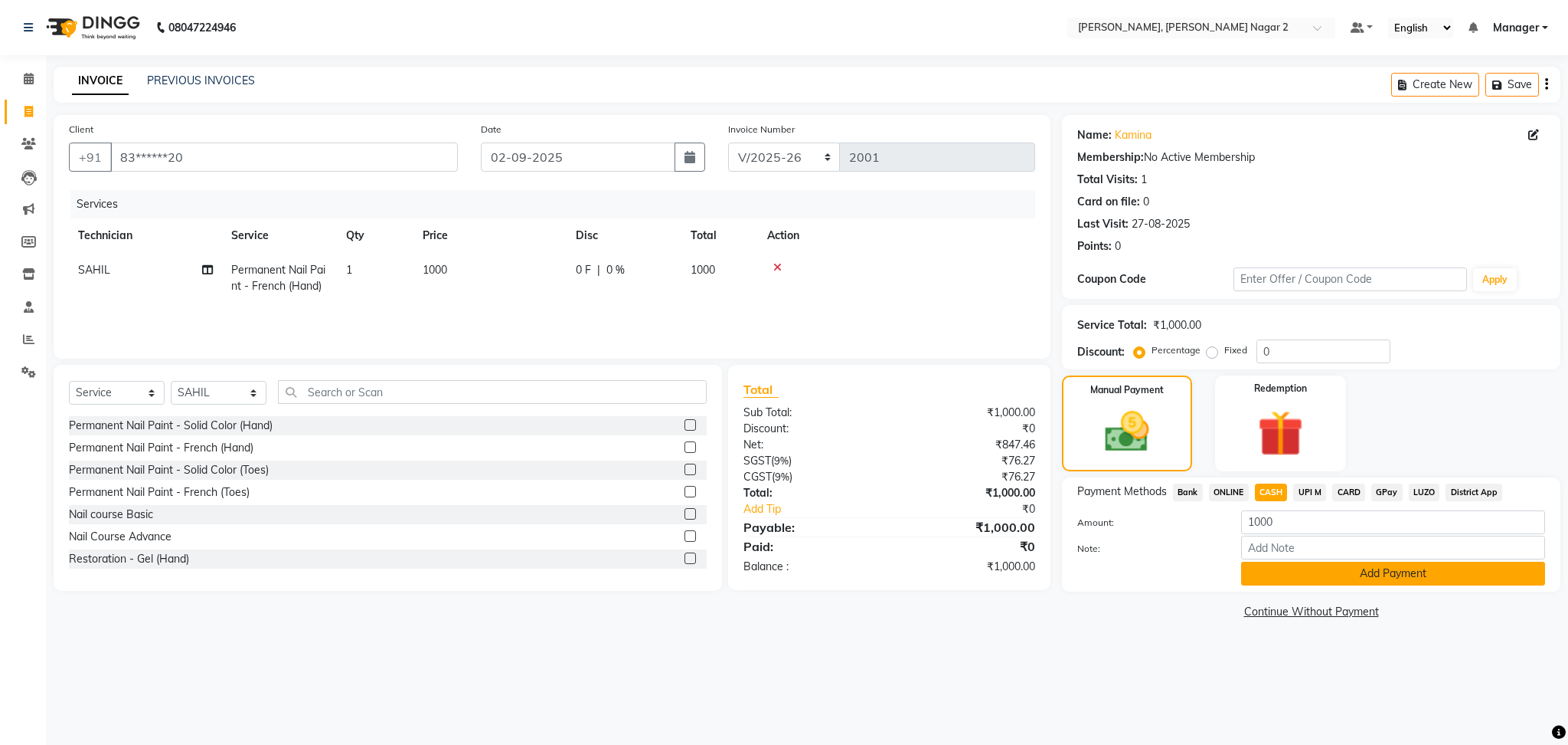
click at [1385, 568] on button "Add Payment" at bounding box center [1393, 574] width 304 height 24
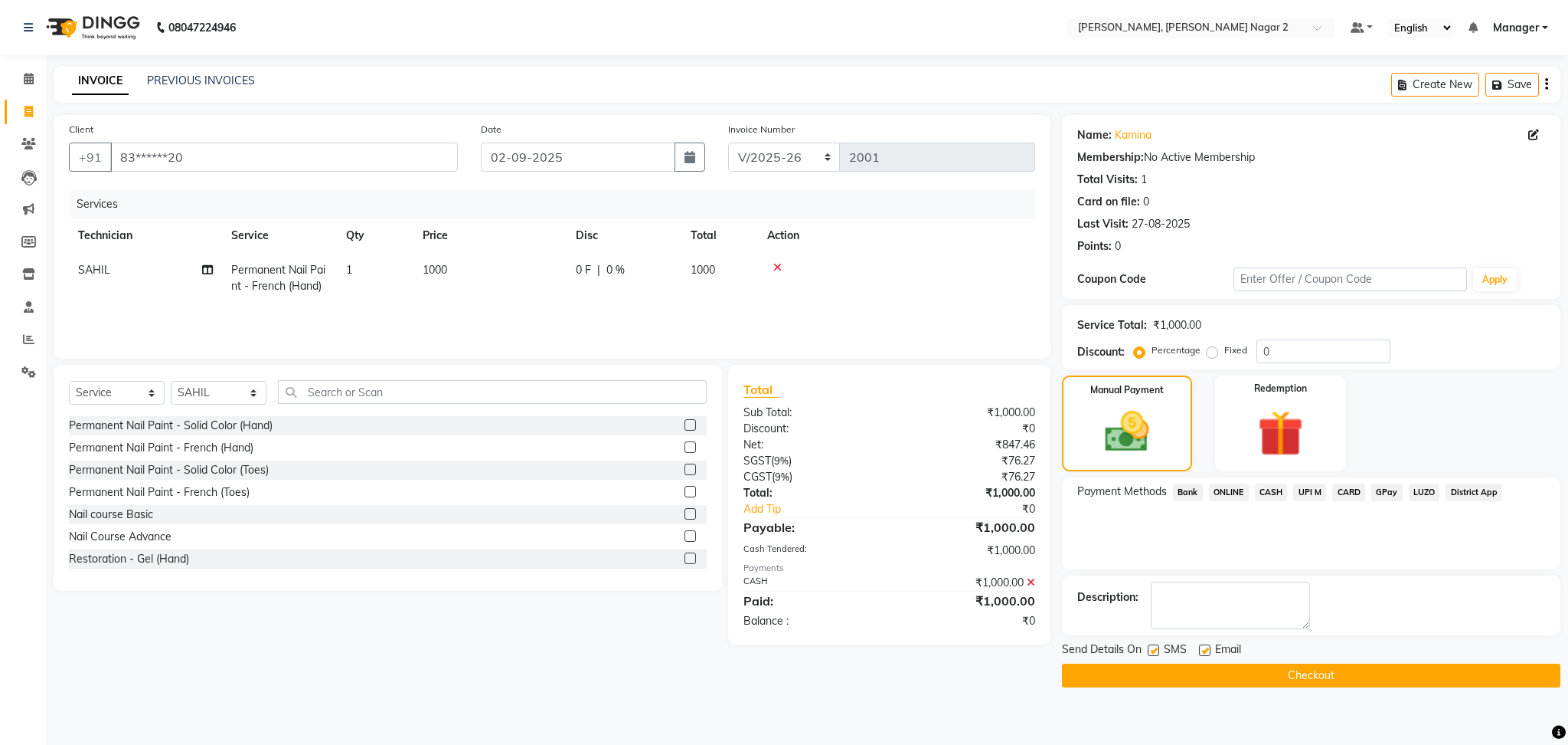
click at [1034, 582] on icon at bounding box center [1030, 582] width 8 height 11
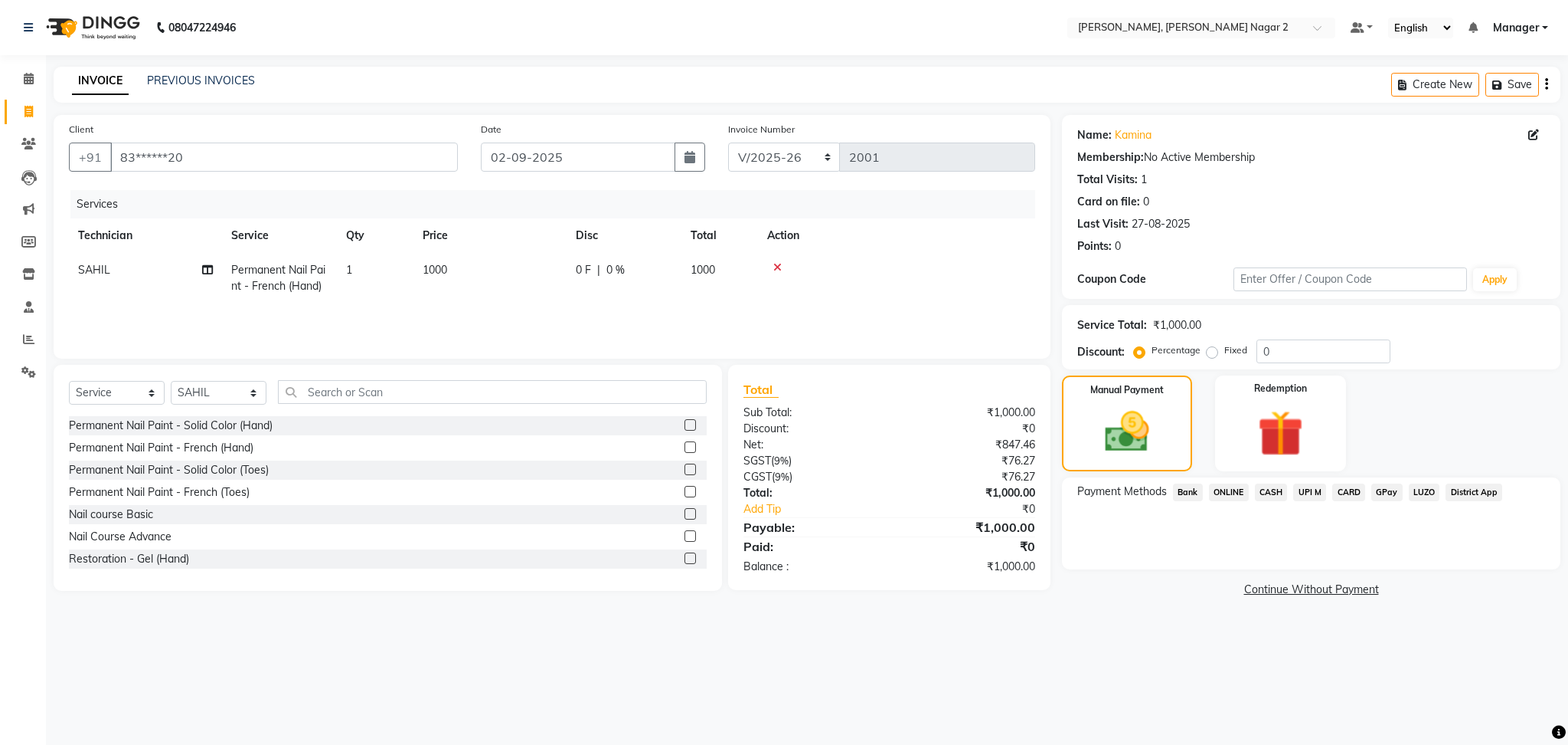
click at [773, 268] on icon at bounding box center [777, 268] width 8 height 11
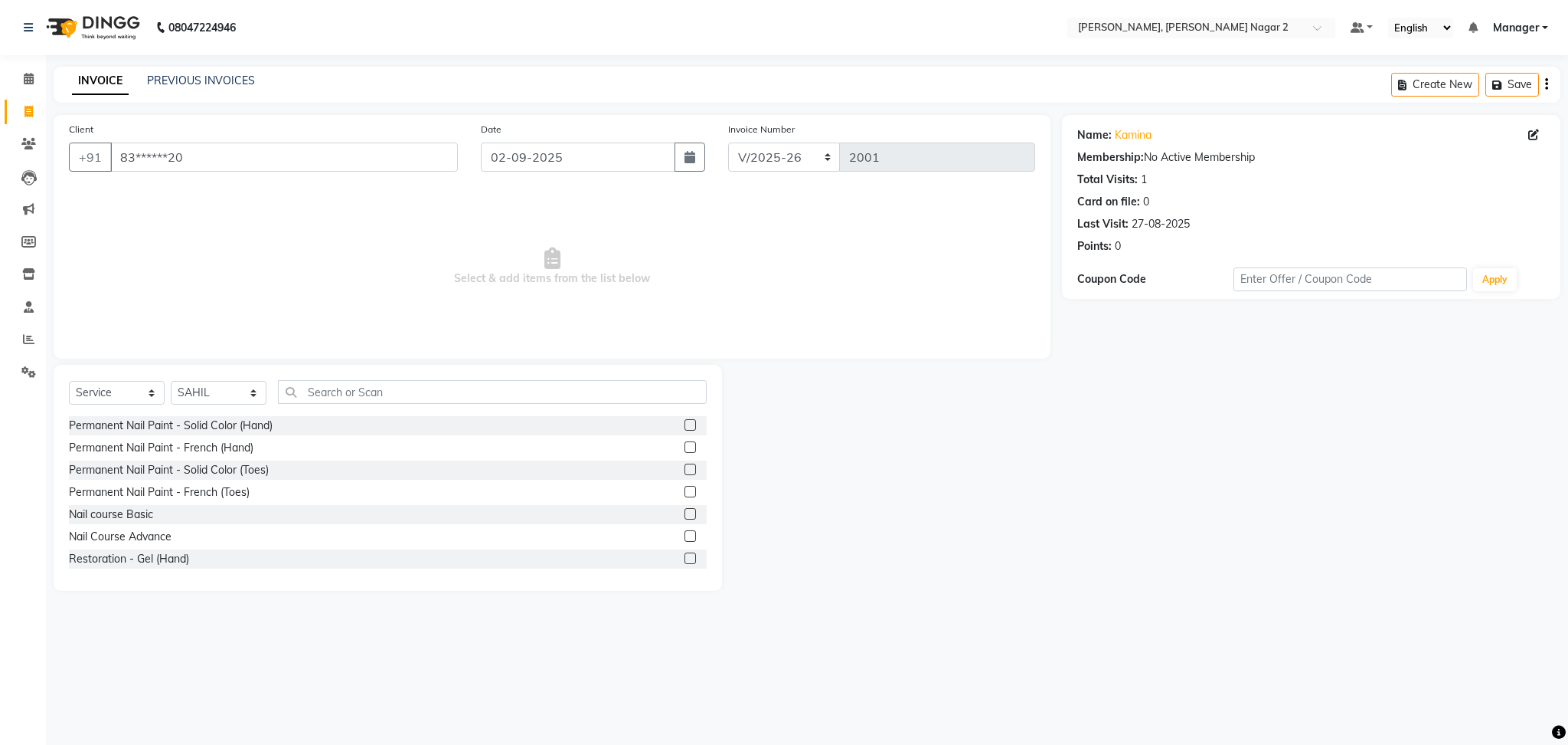
click at [684, 447] on label at bounding box center [690, 446] width 12 height 12
click at [684, 447] on input "checkbox" at bounding box center [689, 447] width 10 height 10
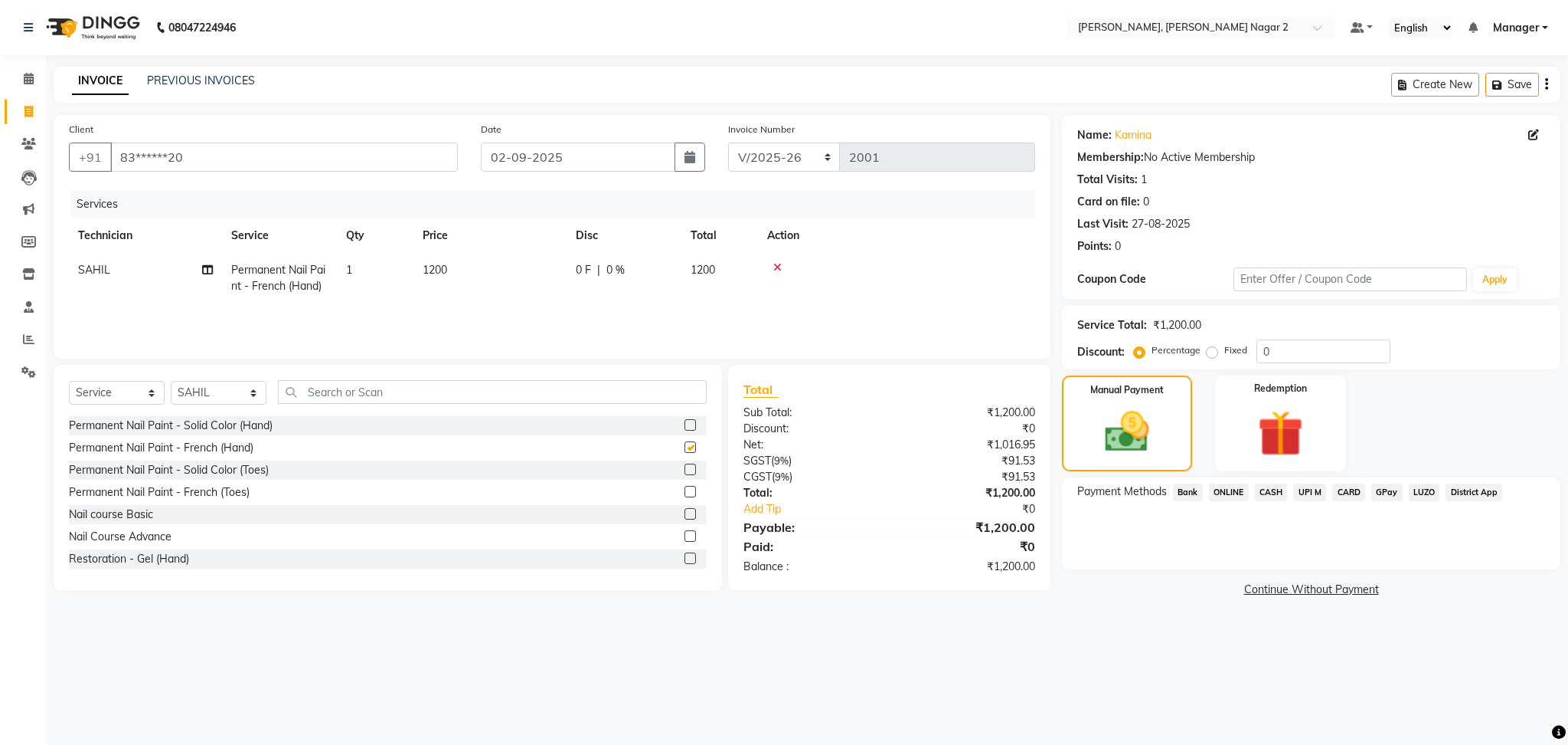
checkbox input "false"
click at [544, 268] on td "1200" at bounding box center [489, 278] width 153 height 50
select select "85363"
type input "1000"
click at [228, 394] on select "Select Technician Ankit [PERSON_NAME] Manager [PERSON_NAME] [PERSON_NAME] [PERS…" at bounding box center [218, 392] width 95 height 24
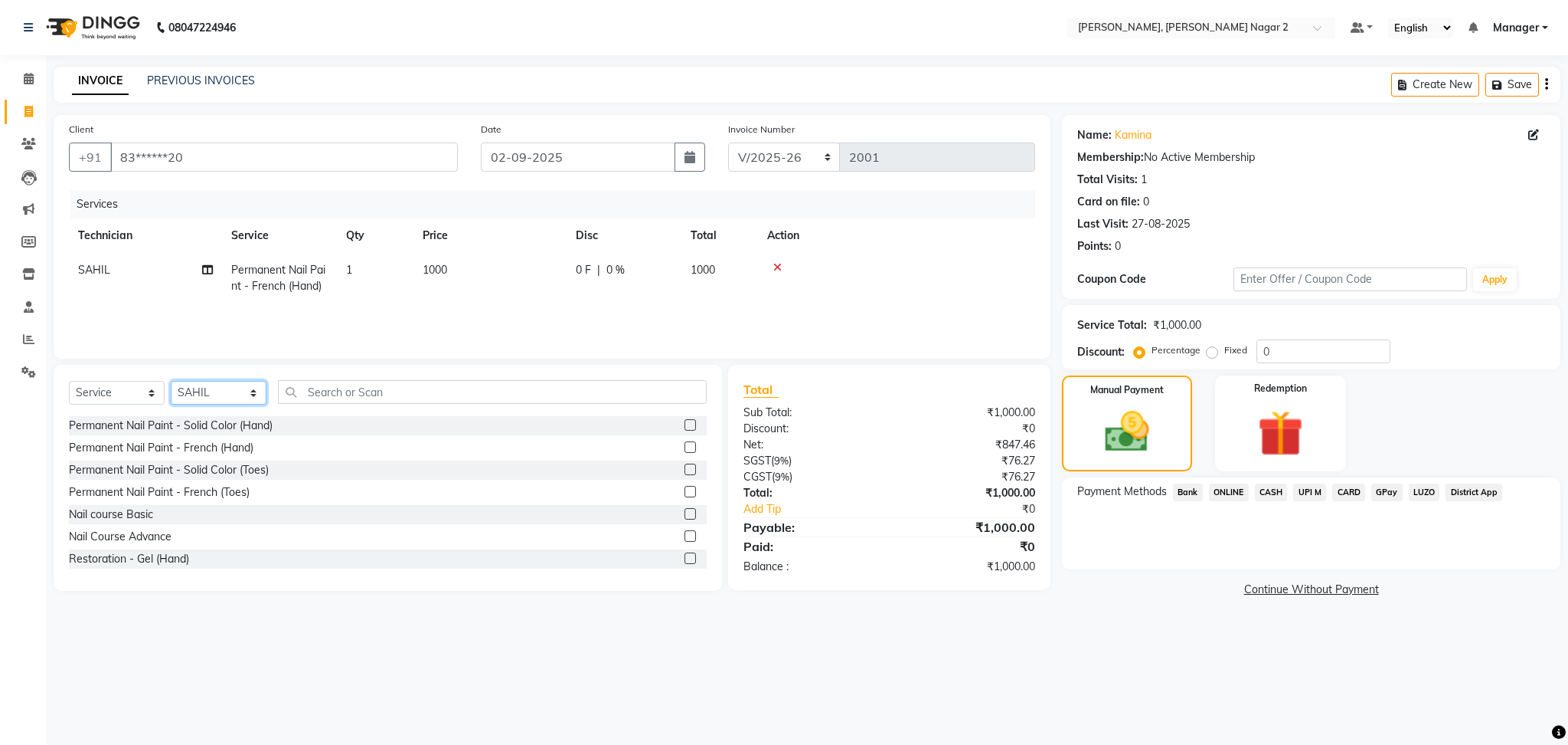
select select "89545"
click at [170, 381] on select "Select Technician Ankit [PERSON_NAME] Manager [PERSON_NAME] [PERSON_NAME] [PERS…" at bounding box center [218, 392] width 95 height 24
click at [684, 422] on label at bounding box center [690, 424] width 12 height 12
click at [684, 422] on input "checkbox" at bounding box center [689, 425] width 10 height 10
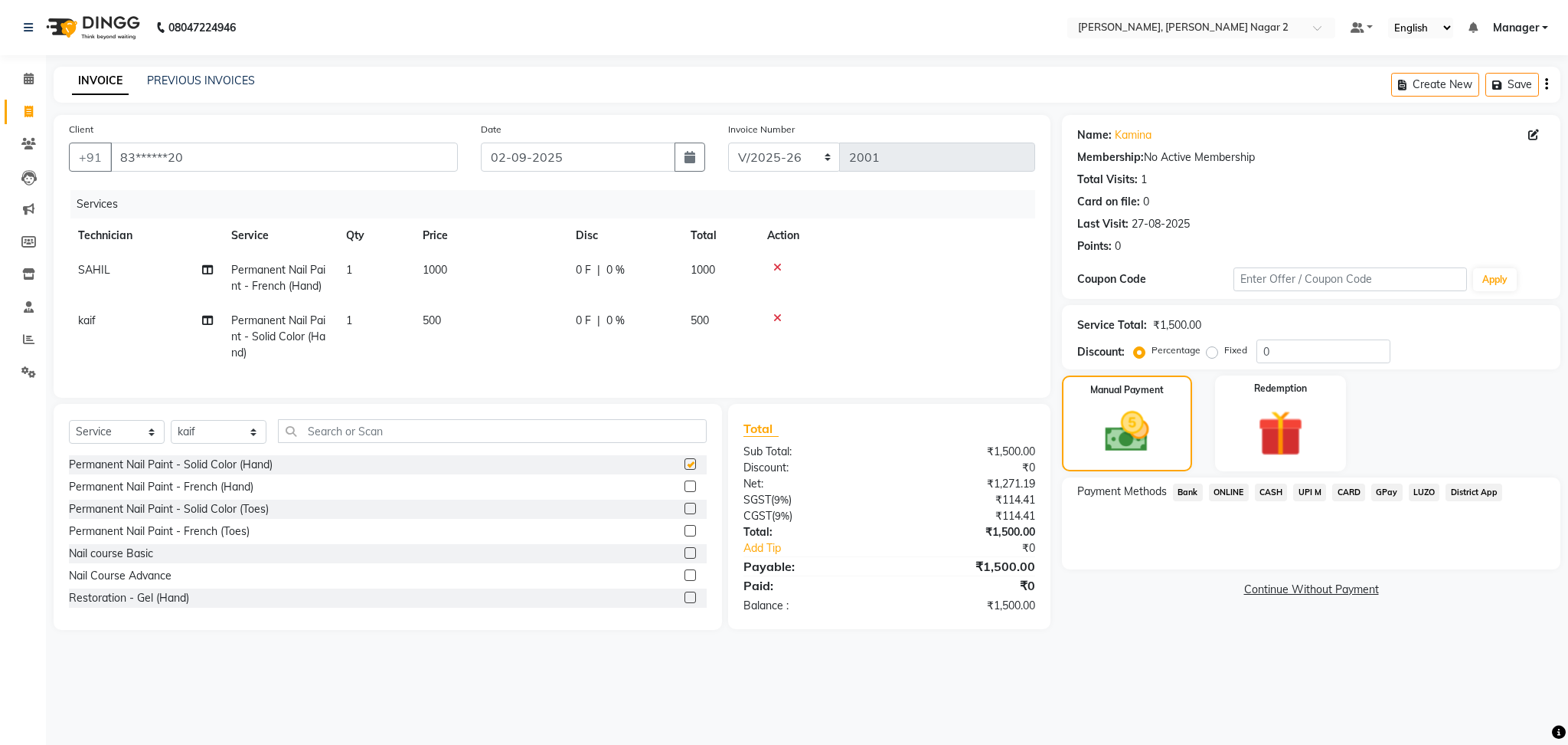
checkbox input "false"
click at [1226, 488] on span "ONLINE" at bounding box center [1228, 491] width 39 height 17
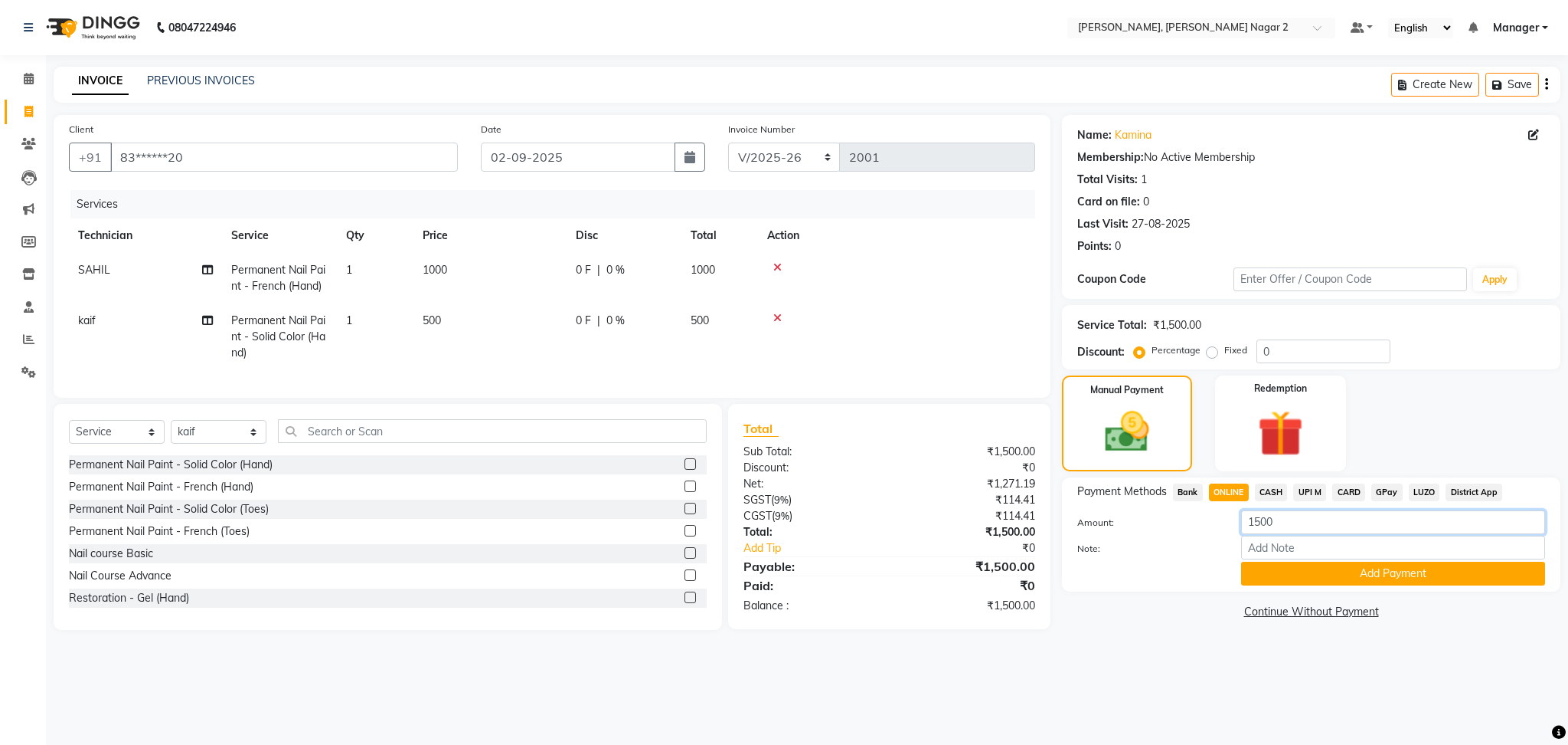
click at [1295, 522] on input "1500" at bounding box center [1393, 522] width 304 height 24
type input "1"
type input "500"
click at [1443, 573] on button "Add Payment" at bounding box center [1393, 574] width 304 height 24
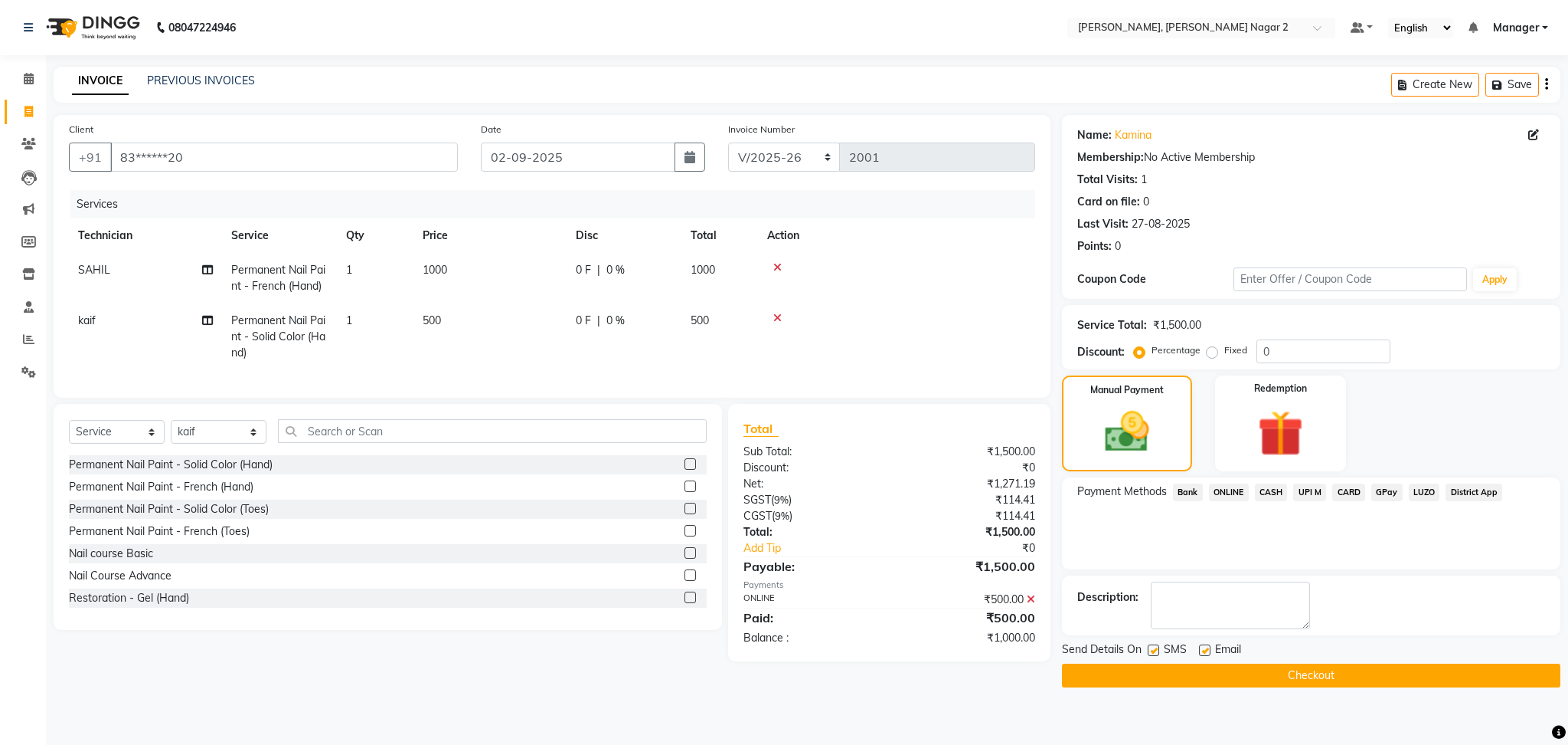
click at [1269, 497] on span "CASH" at bounding box center [1271, 491] width 33 height 17
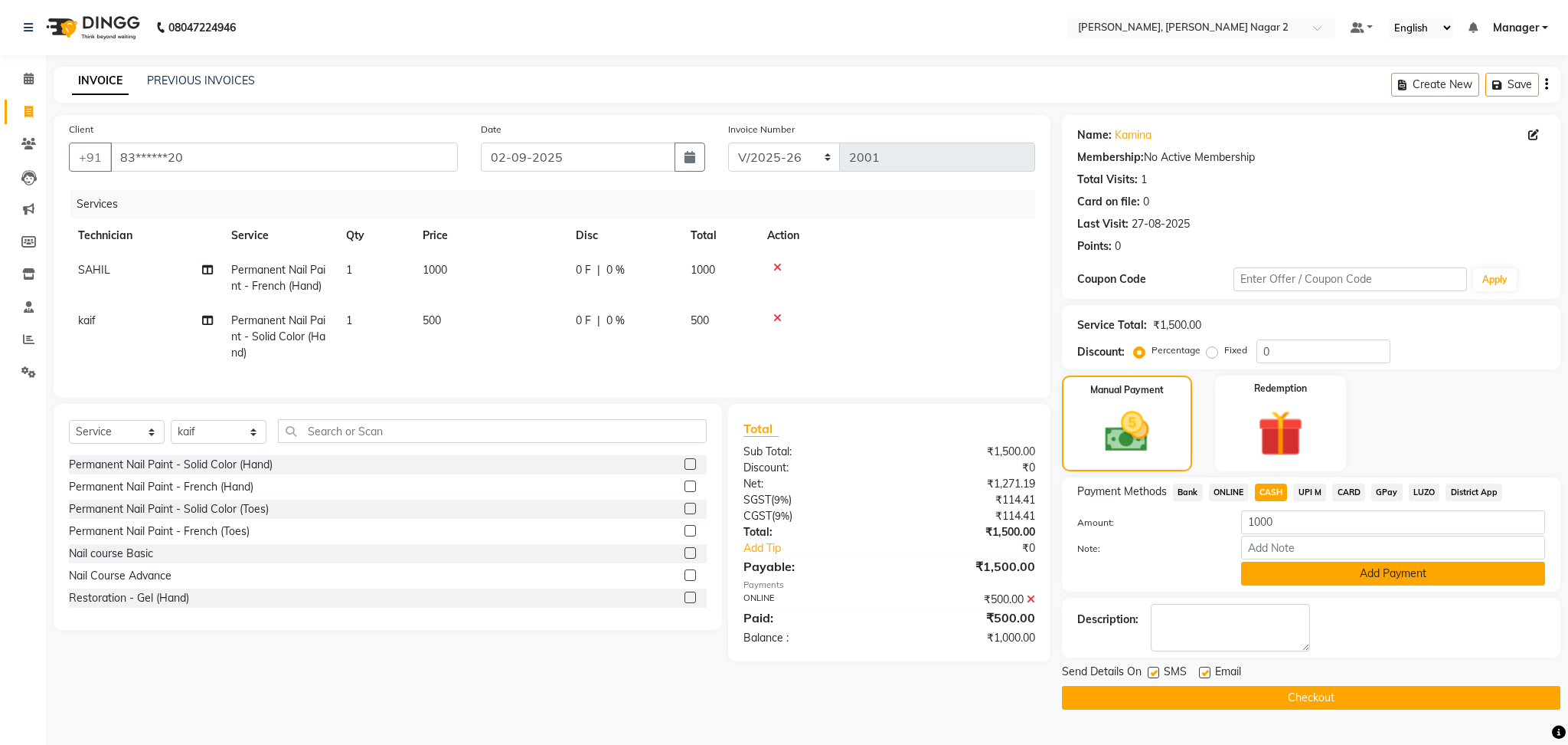
click at [1312, 574] on button "Add Payment" at bounding box center [1393, 574] width 304 height 24
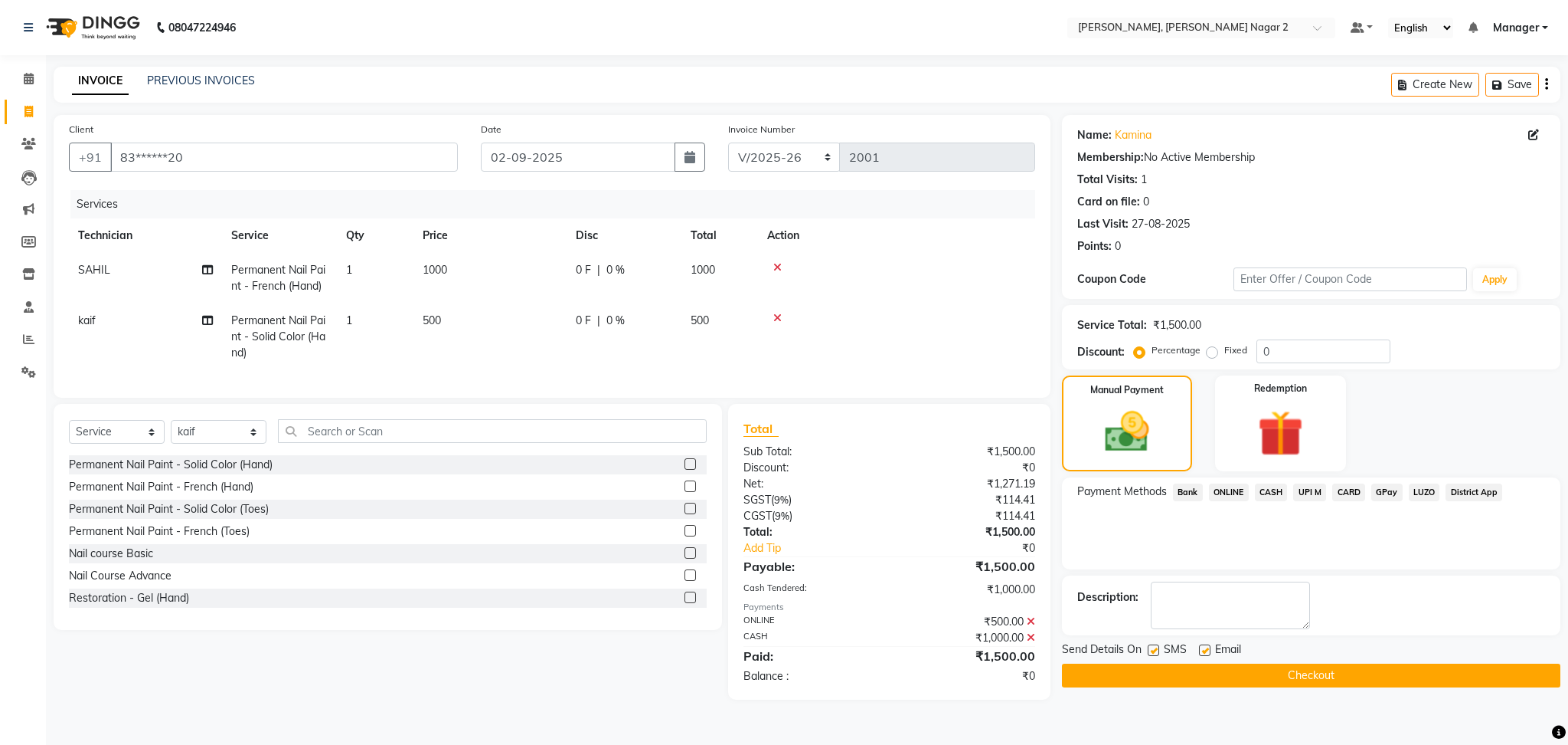
click at [1319, 673] on button "Checkout" at bounding box center [1311, 675] width 498 height 24
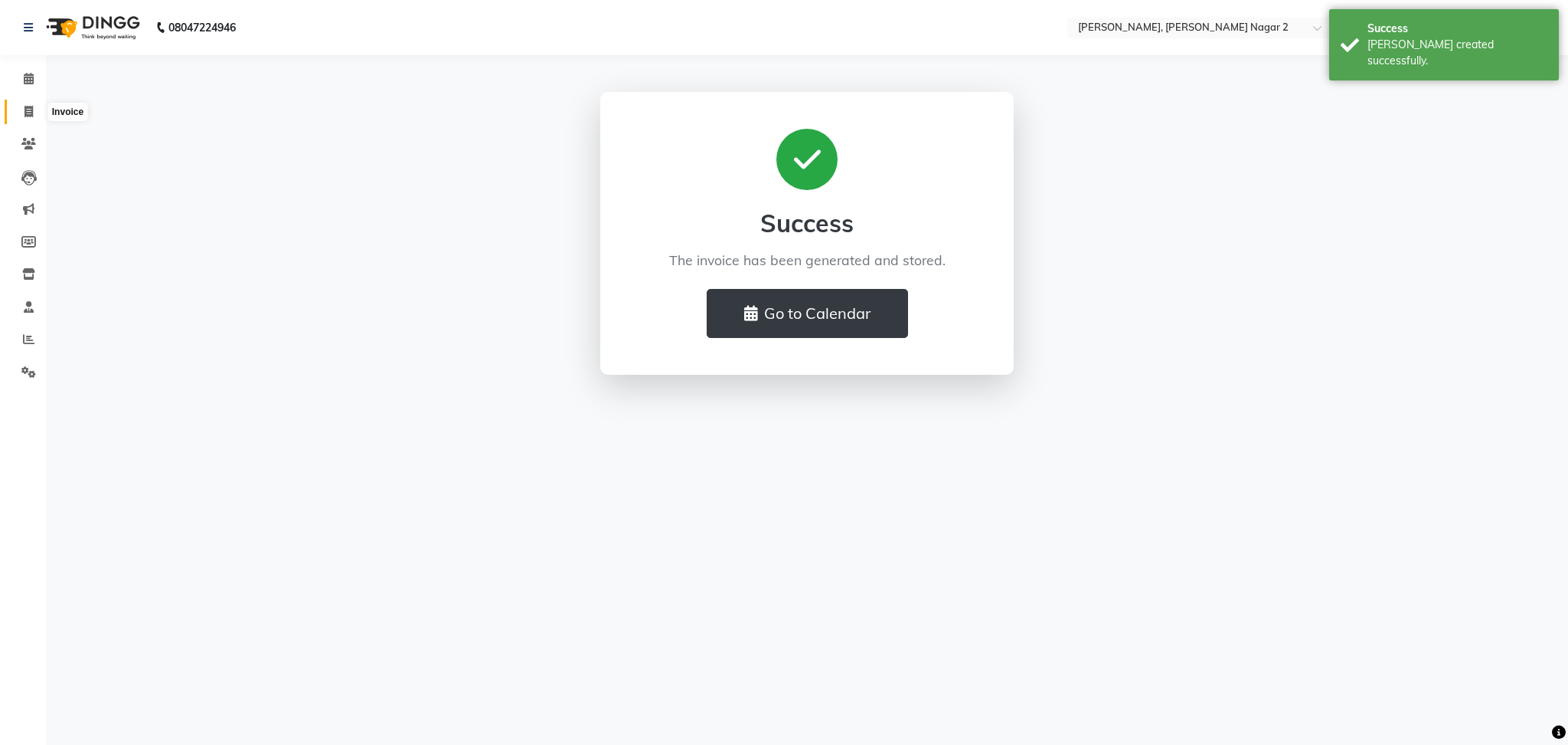
click at [30, 105] on icon at bounding box center [28, 111] width 8 height 12
select select "service"
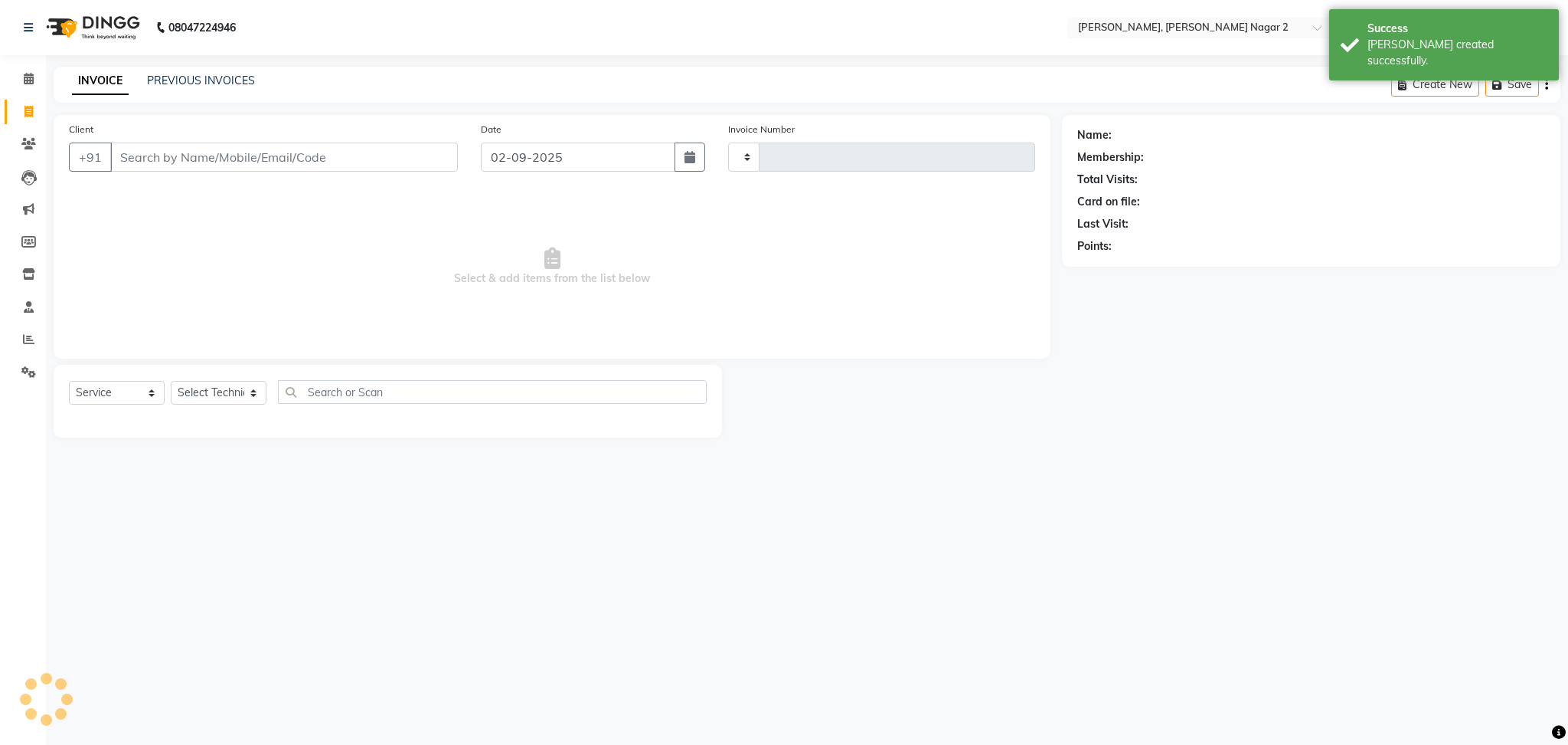
type input "2002"
select select "4241"
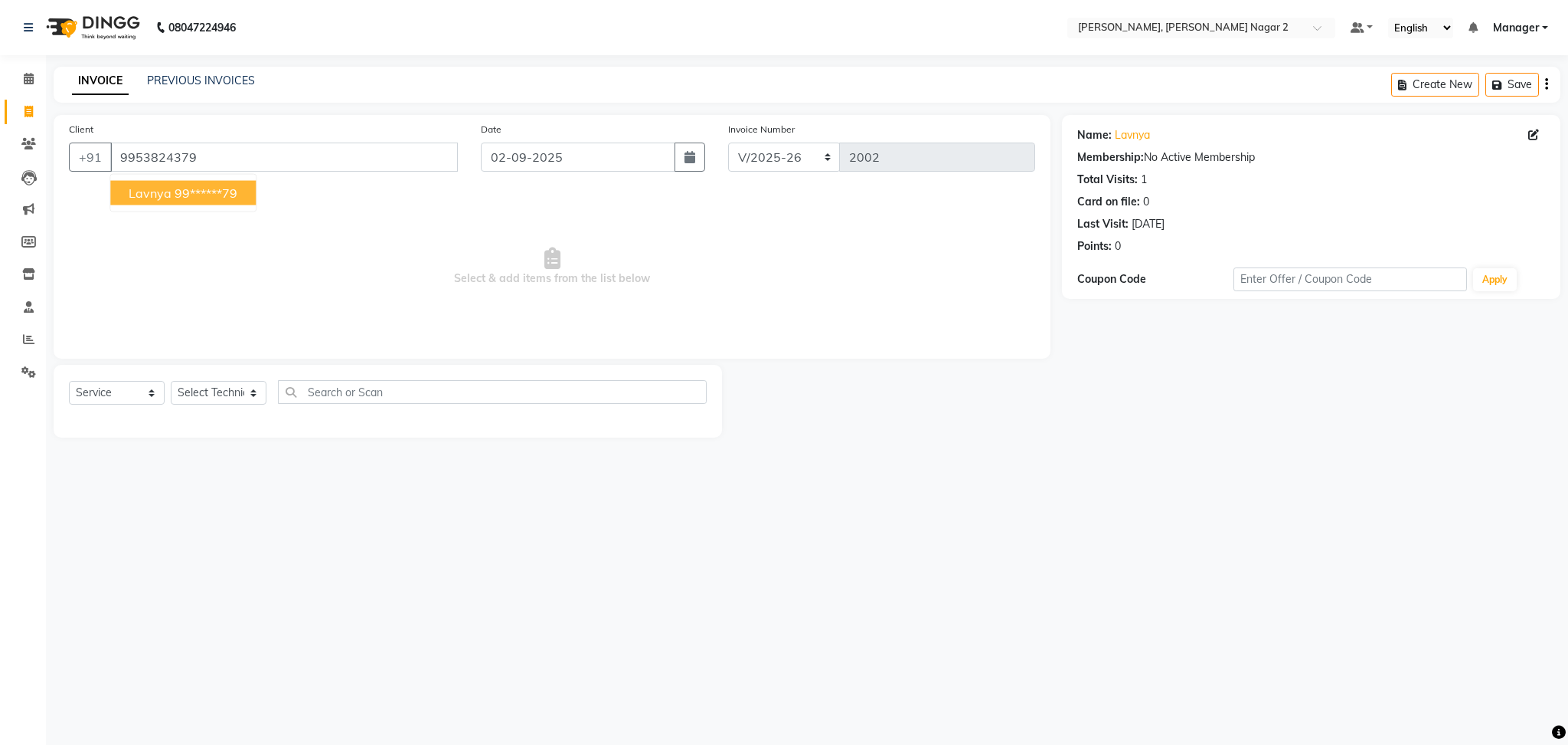
click at [187, 202] on button "lavnya 99******79" at bounding box center [182, 192] width 146 height 25
type input "99******79"
click at [217, 399] on select "Select Technician Ankit [PERSON_NAME] Manager [PERSON_NAME] [PERSON_NAME] [PERS…" at bounding box center [218, 392] width 95 height 24
select select "87880"
click at [170, 381] on select "Select Technician Ankit [PERSON_NAME] Manager [PERSON_NAME] [PERSON_NAME] [PERS…" at bounding box center [218, 392] width 95 height 24
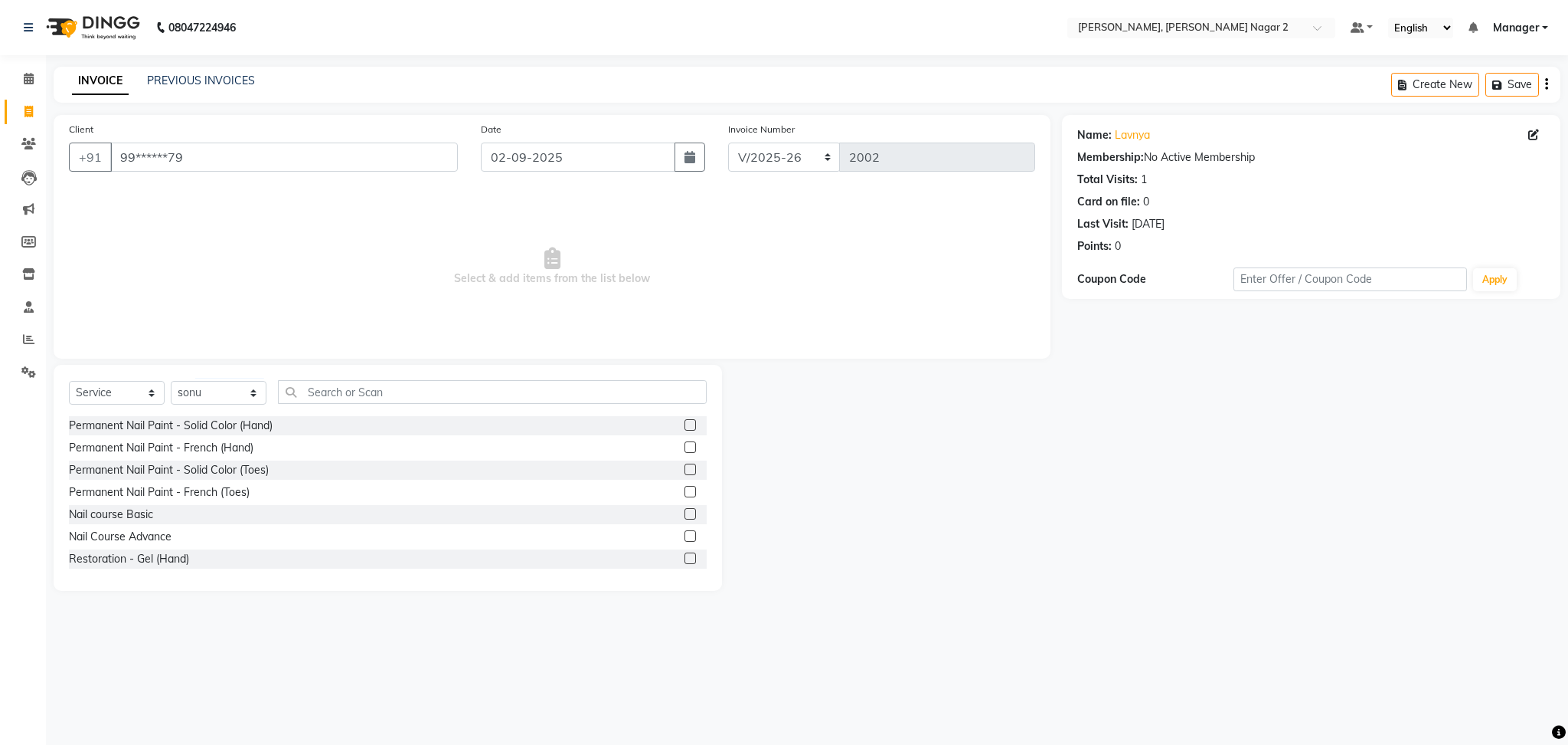
click at [684, 445] on label at bounding box center [690, 446] width 12 height 12
click at [684, 445] on input "checkbox" at bounding box center [689, 447] width 10 height 10
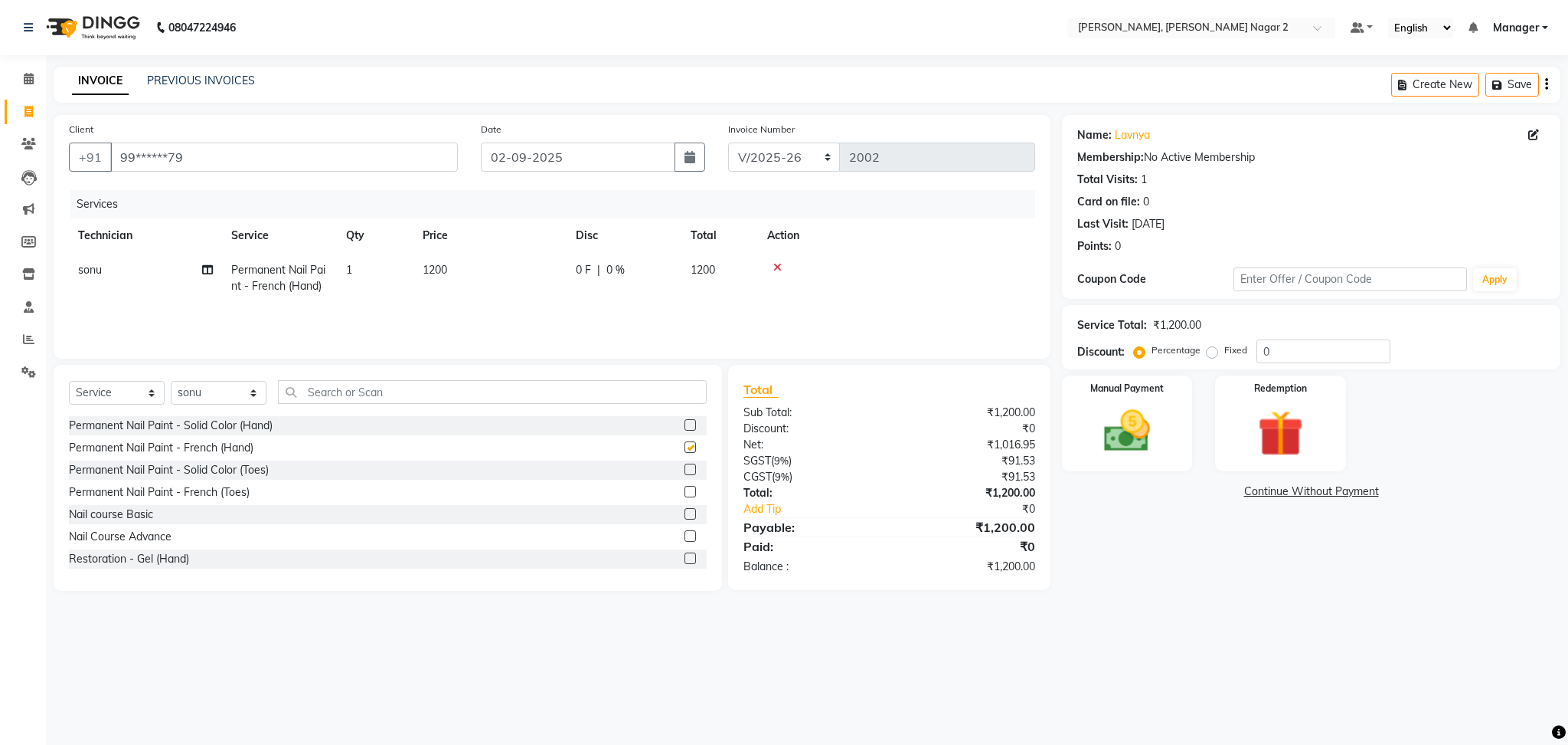
checkbox input "false"
click at [569, 264] on td "0 F | 0 %" at bounding box center [624, 278] width 114 height 50
select select "87880"
click at [569, 264] on input "1200" at bounding box center [561, 274] width 135 height 24
type input "1500"
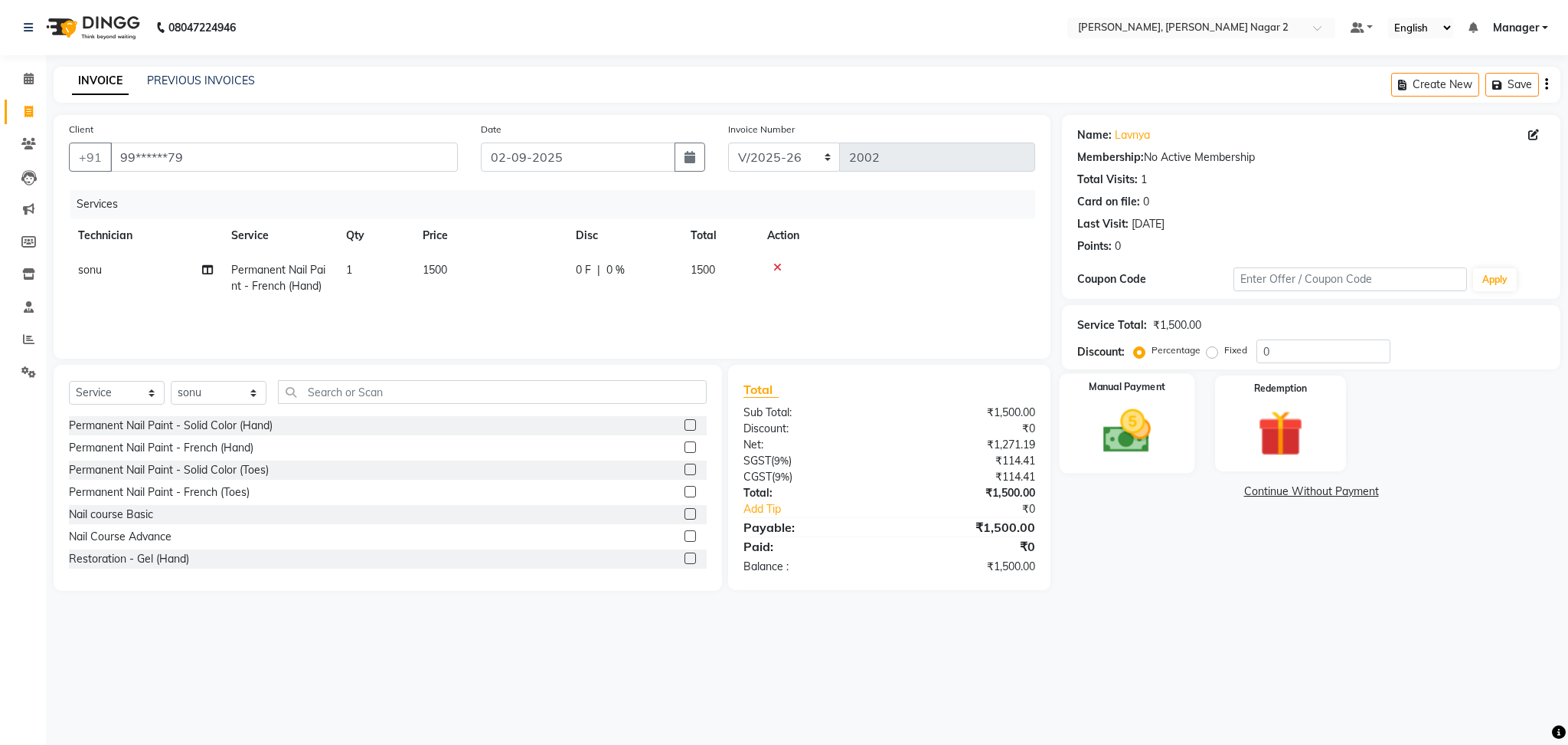
click at [1127, 438] on img at bounding box center [1127, 432] width 78 height 55
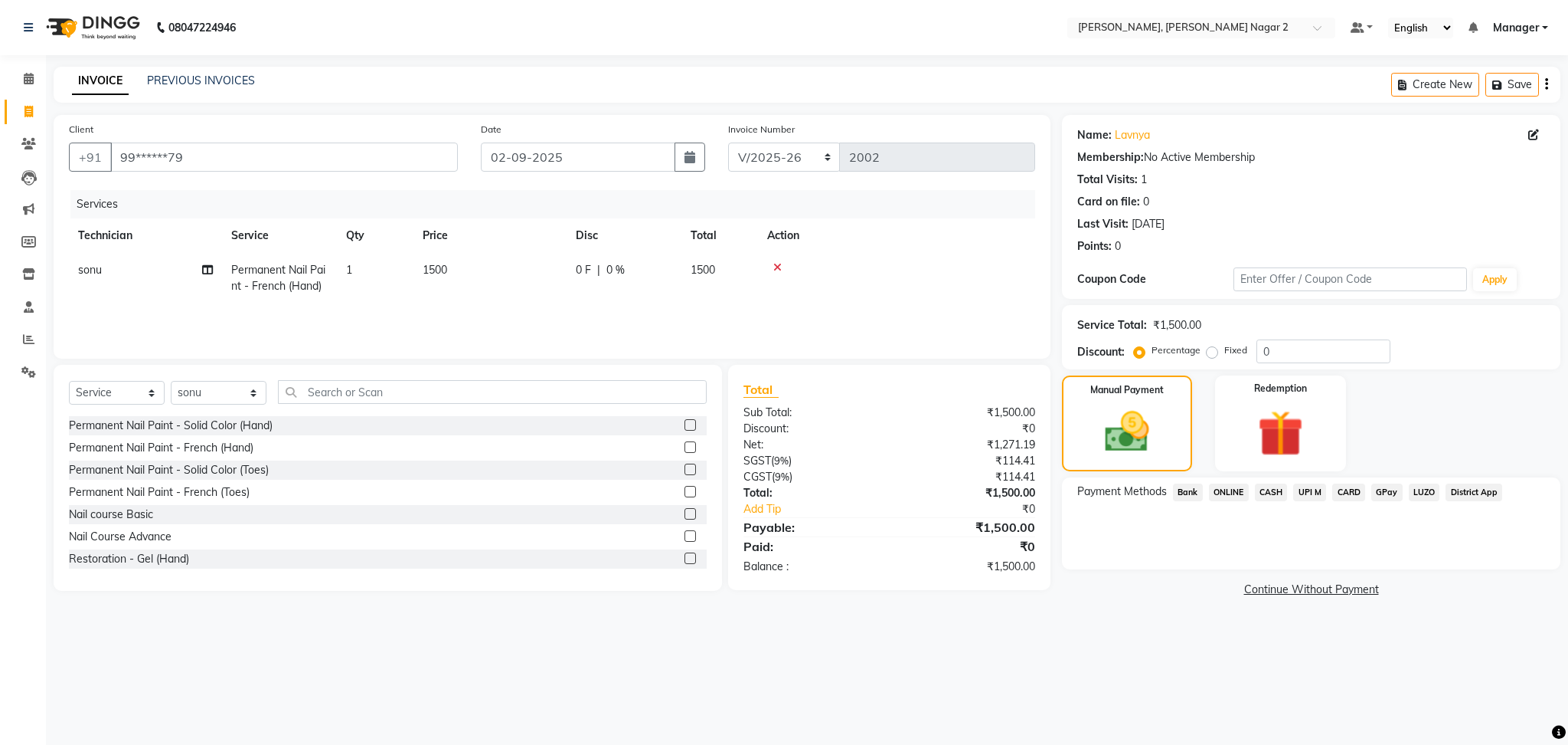
click at [1228, 491] on span "ONLINE" at bounding box center [1228, 491] width 39 height 17
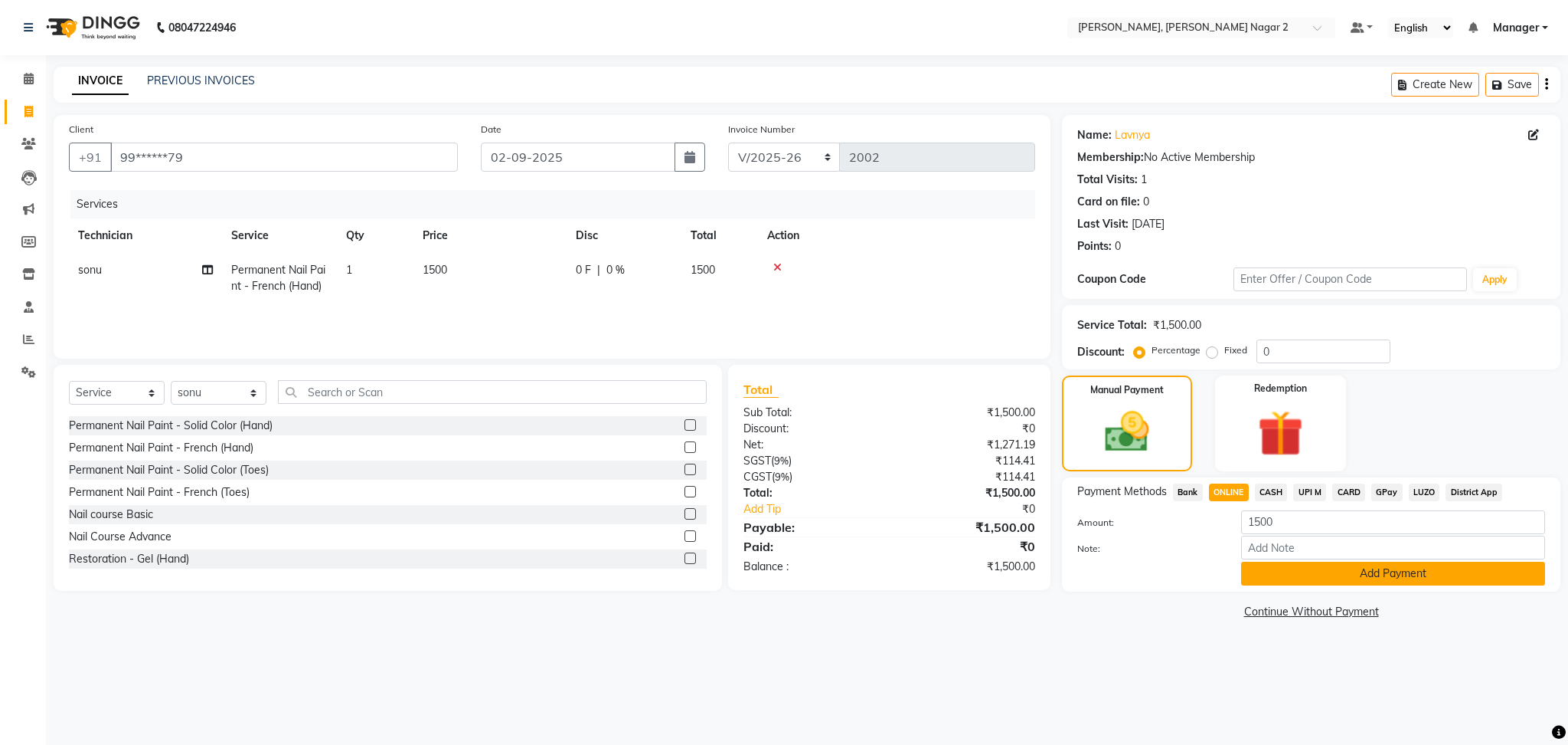
click at [1405, 575] on button "Add Payment" at bounding box center [1393, 574] width 304 height 24
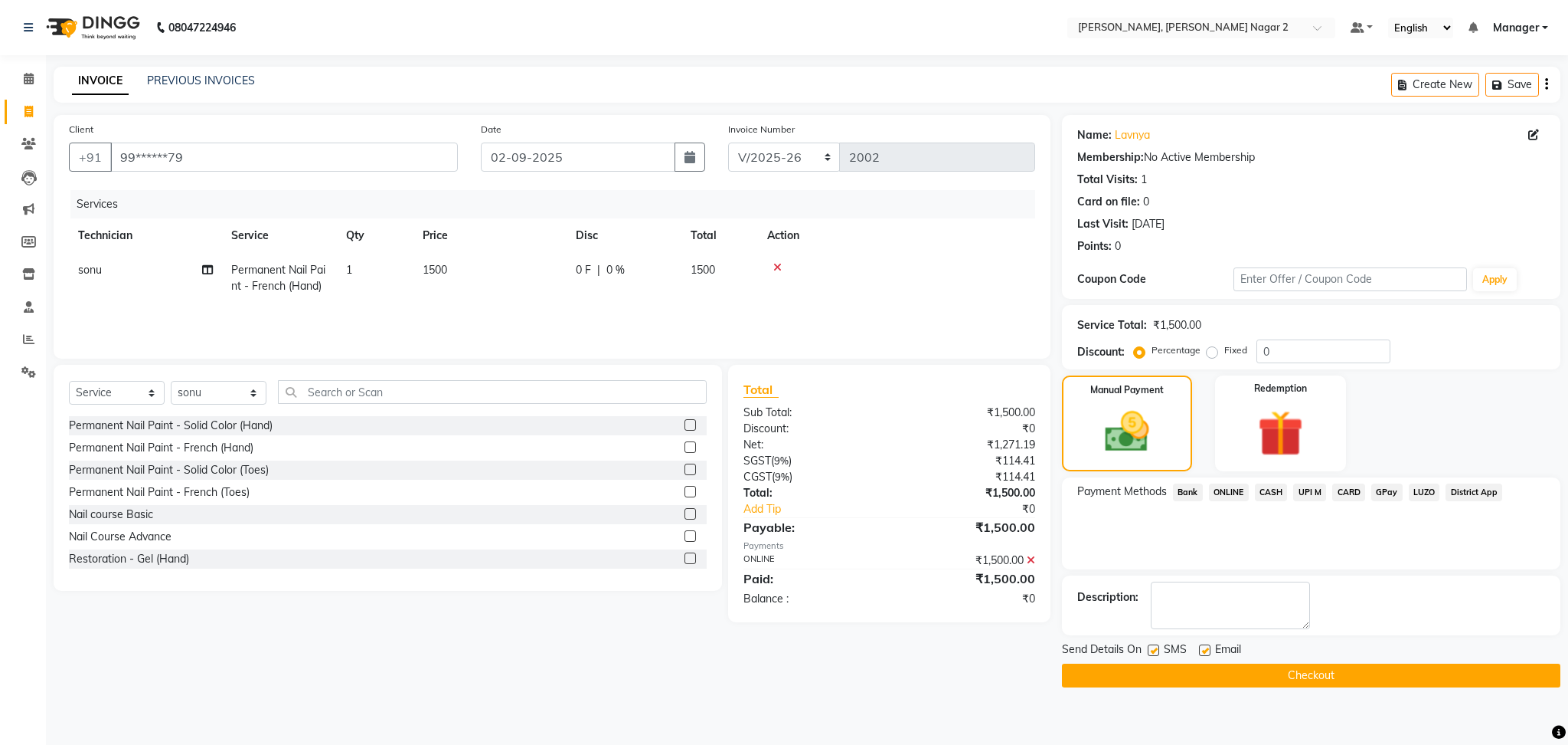
click at [1365, 675] on button "Checkout" at bounding box center [1311, 675] width 498 height 24
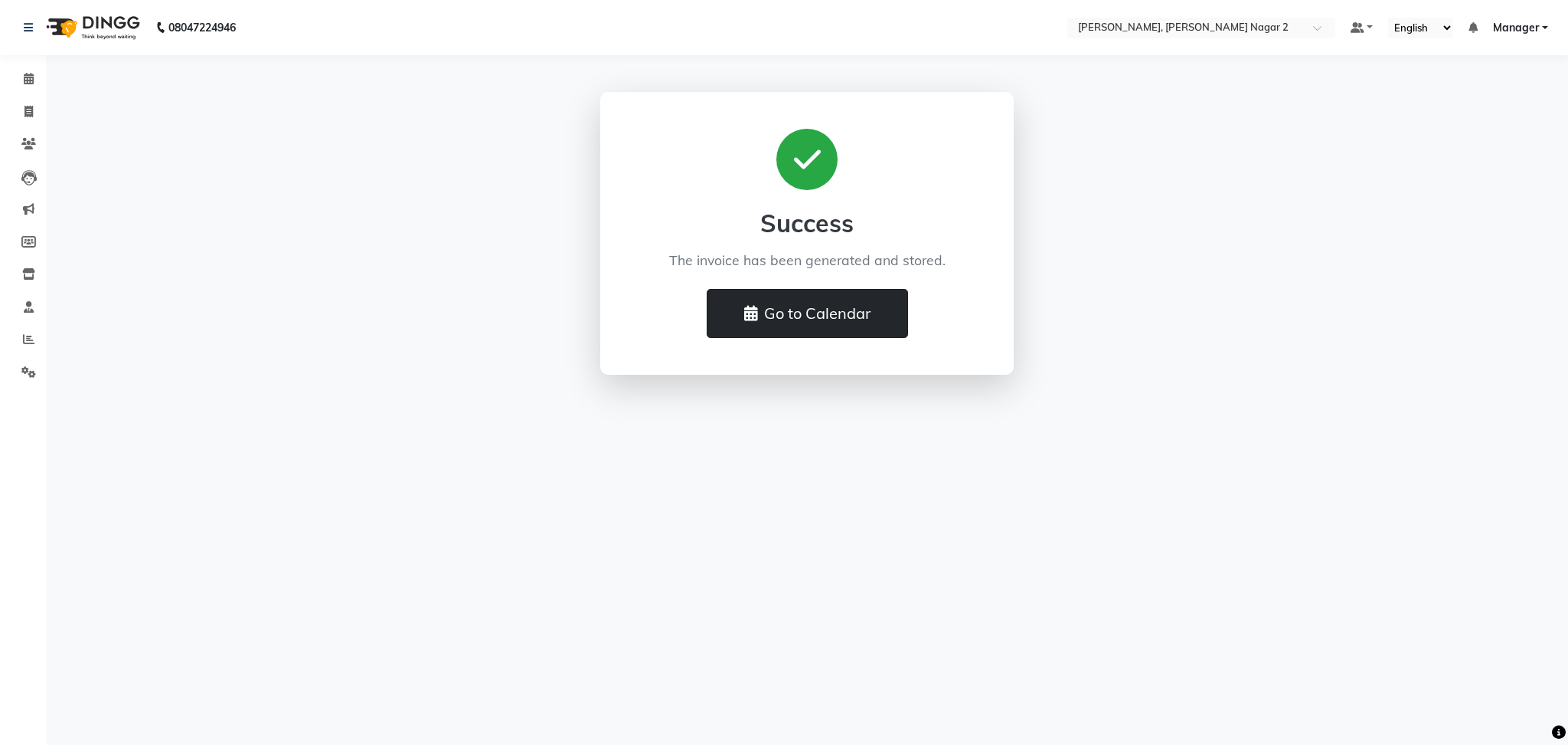
click at [755, 312] on button "Go to Calendar" at bounding box center [808, 312] width 201 height 49
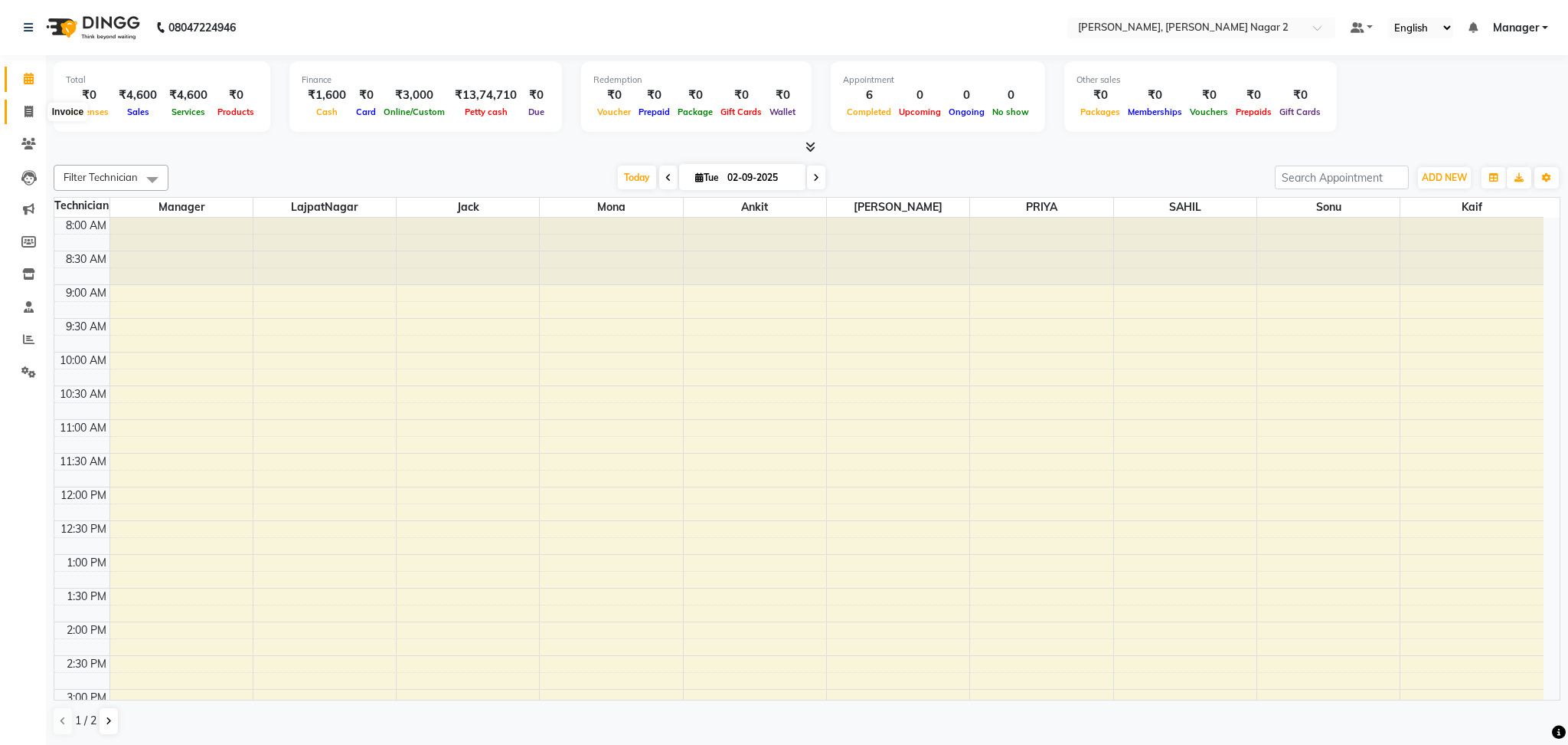
click at [30, 110] on icon at bounding box center [28, 111] width 8 height 12
select select "service"
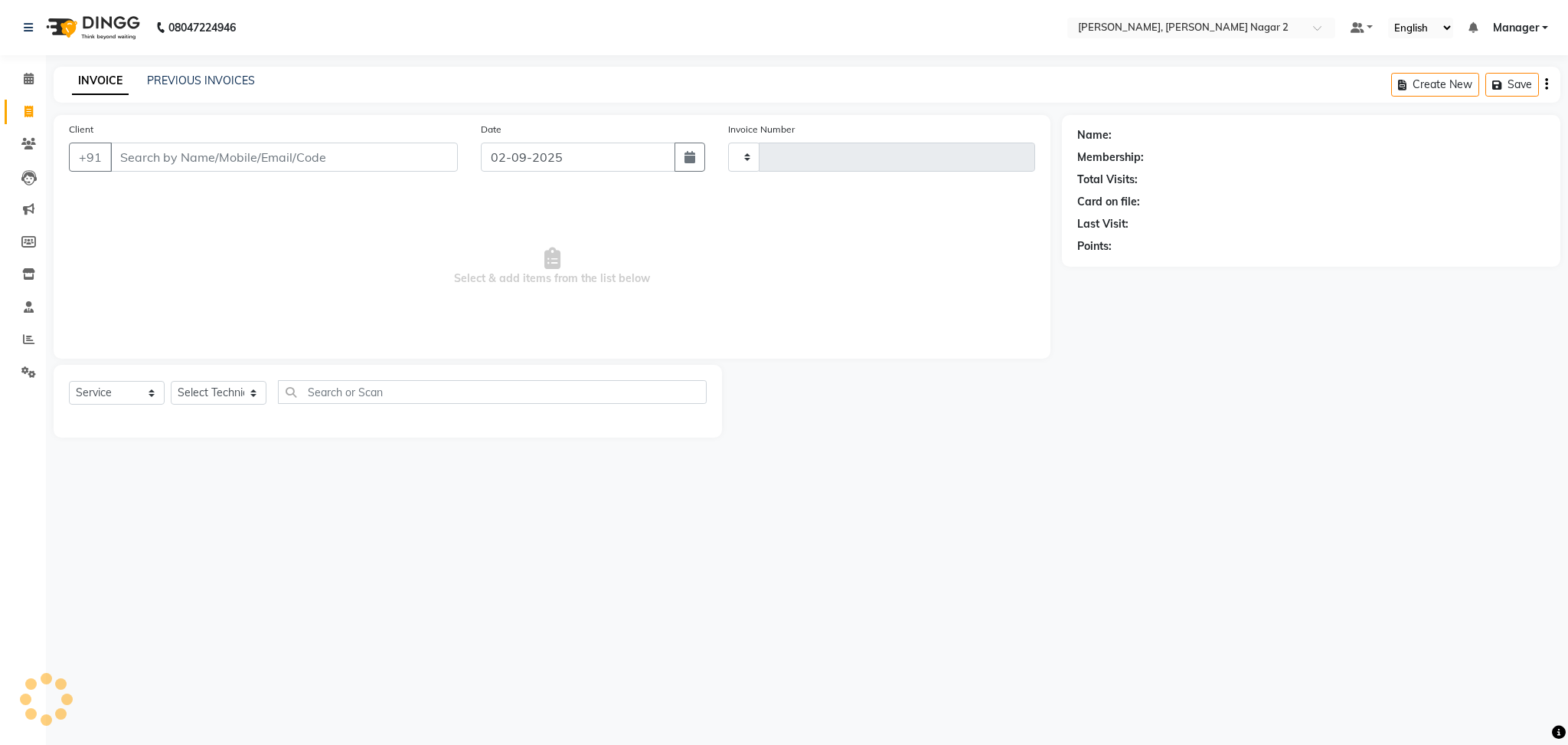
type input "2003"
select select "4241"
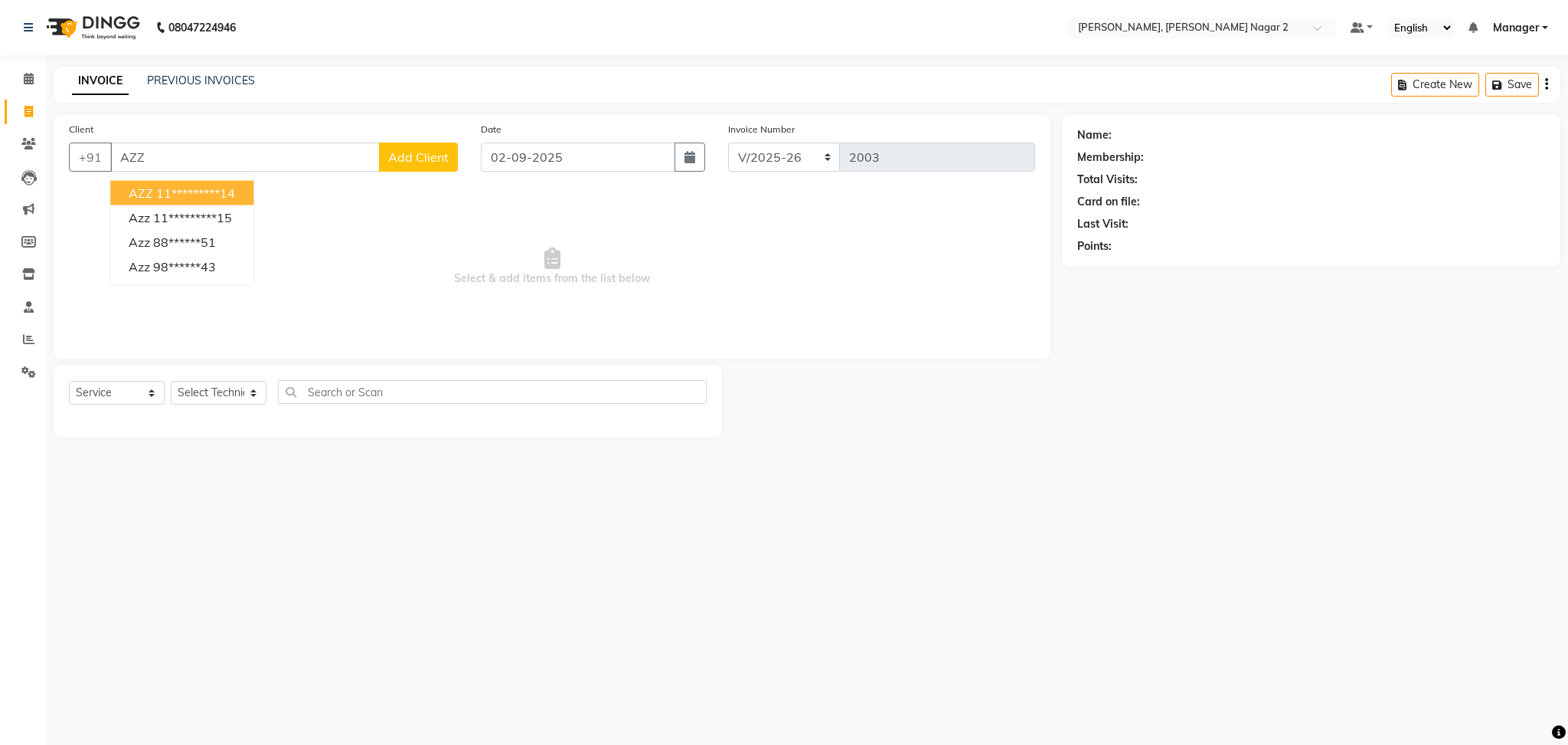
click at [209, 191] on ngb-highlight "11*********14" at bounding box center [196, 192] width 79 height 16
type input "11*********14"
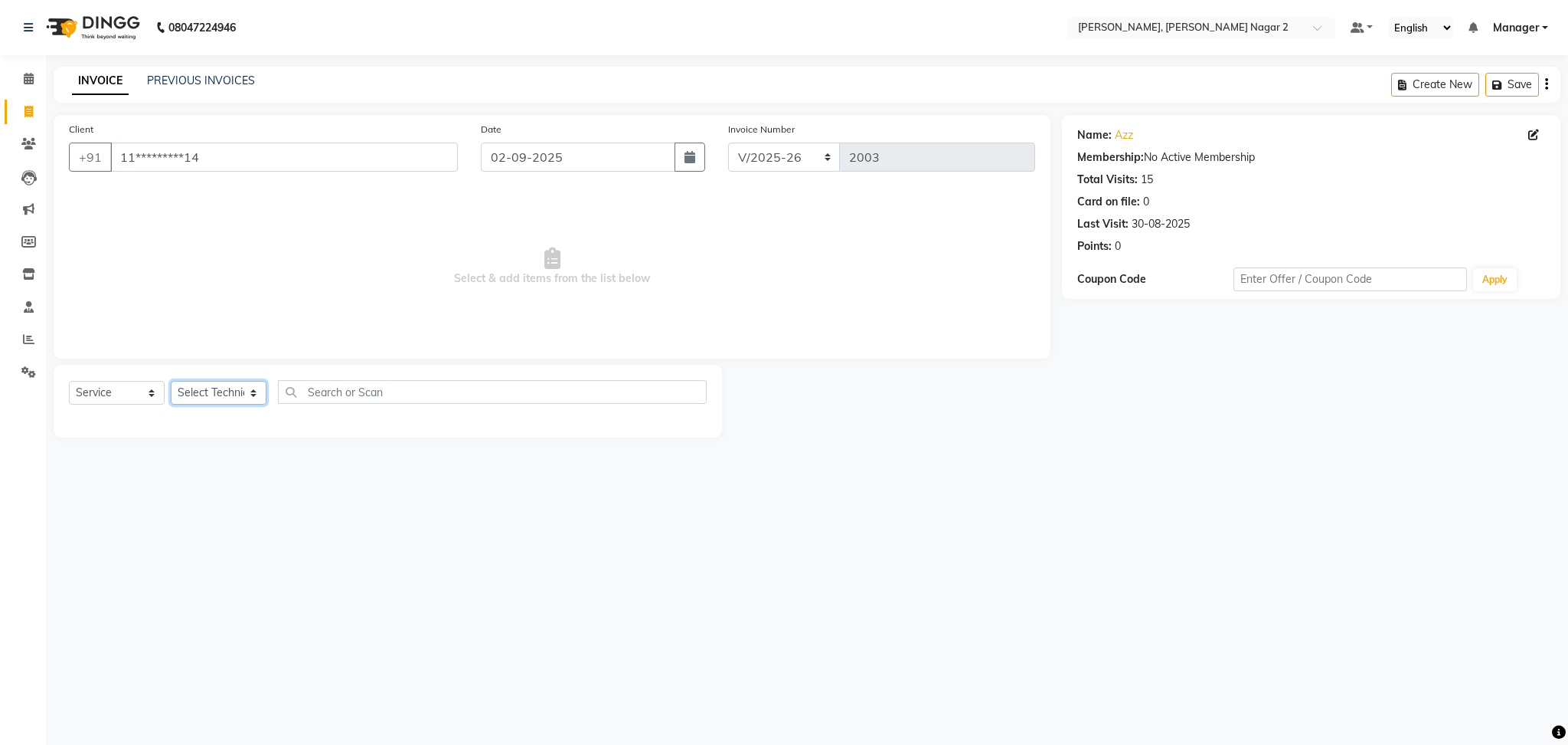
click at [223, 400] on select "Select Technician Ankit [PERSON_NAME] Manager [PERSON_NAME] [PERSON_NAME] [PERS…" at bounding box center [218, 392] width 95 height 24
select select "75962"
click at [170, 381] on select "Select Technician Ankit [PERSON_NAME] Manager [PERSON_NAME] [PERSON_NAME] [PERS…" at bounding box center [218, 392] width 95 height 24
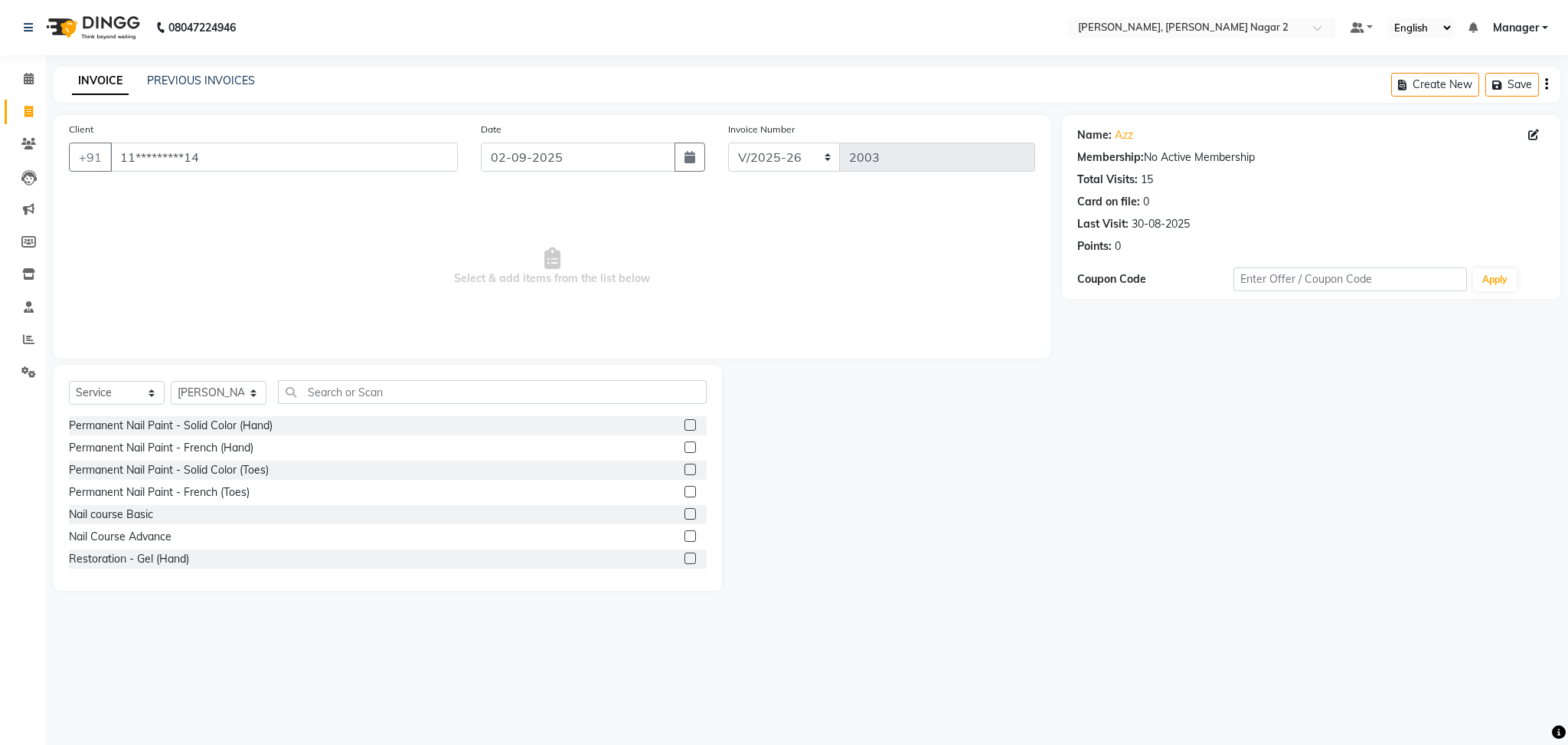
click at [684, 446] on label at bounding box center [690, 446] width 12 height 12
click at [684, 446] on input "checkbox" at bounding box center [689, 447] width 10 height 10
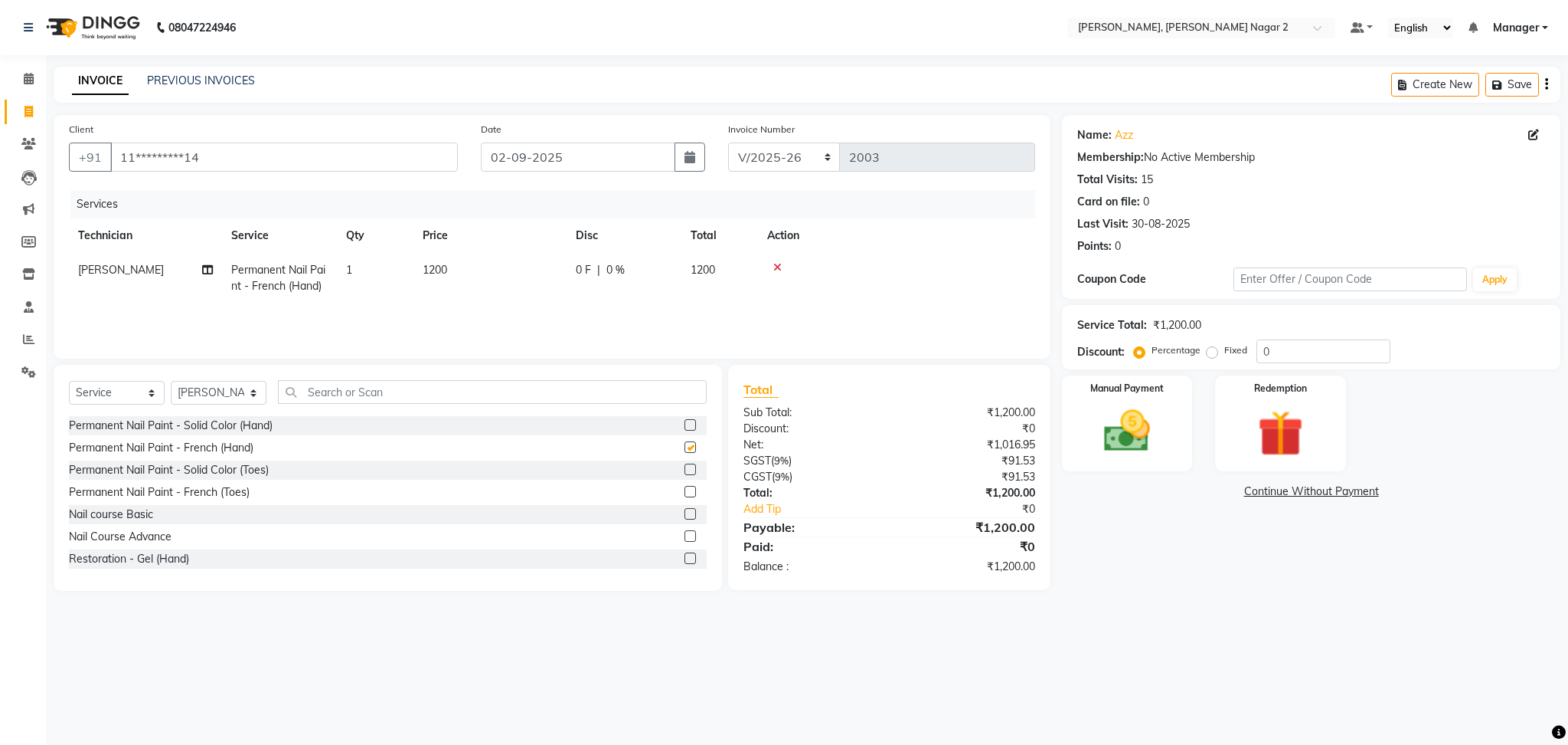
checkbox input "false"
click at [534, 268] on td "1200" at bounding box center [489, 278] width 153 height 50
select select "75962"
click at [534, 268] on input "1200" at bounding box center [561, 274] width 135 height 24
type input "1000"
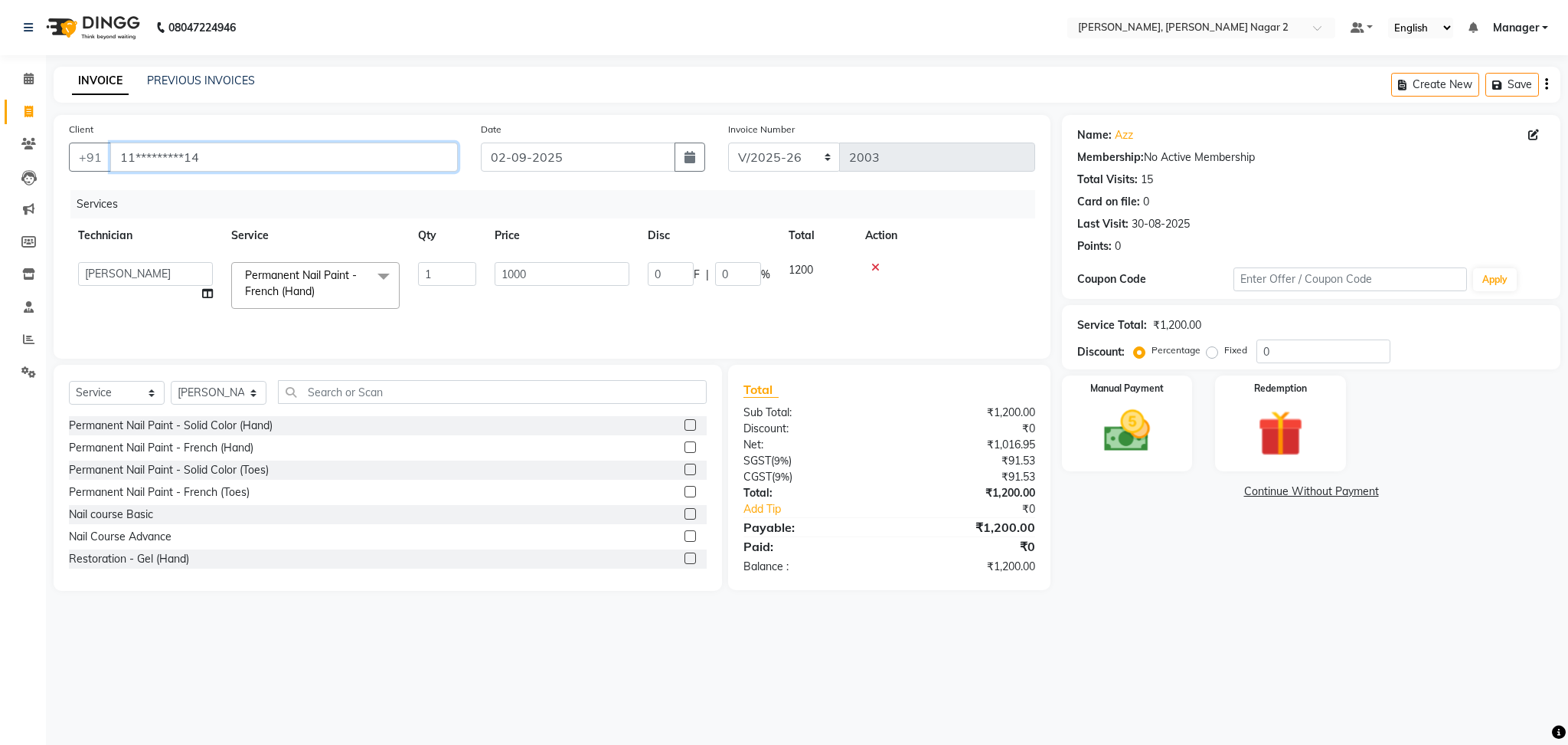
click at [302, 159] on input "11*********14" at bounding box center [284, 157] width 348 height 29
type input "1"
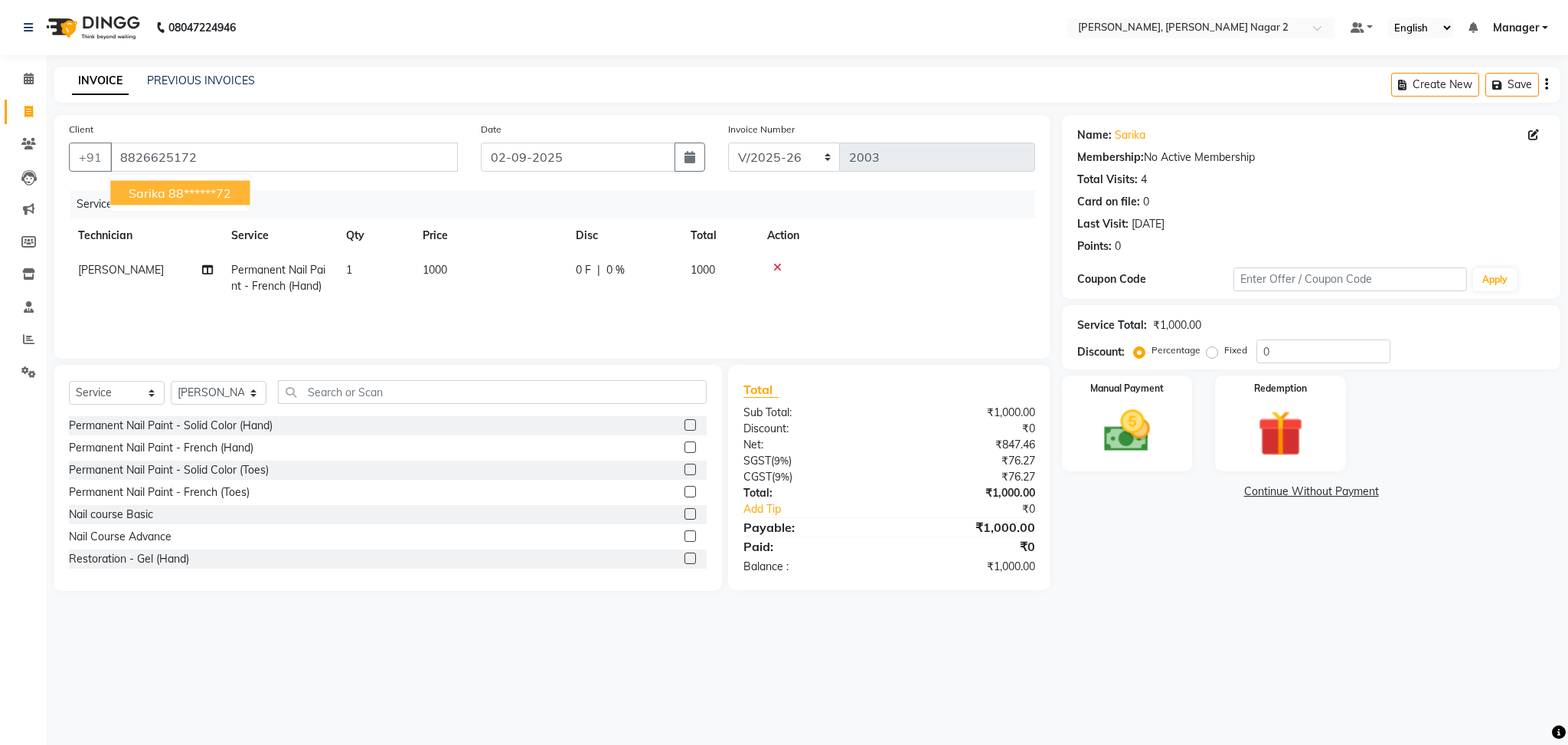
click at [201, 185] on ngb-highlight "88******72" at bounding box center [200, 192] width 63 height 16
type input "88******72"
click at [217, 394] on select "Select Technician Ankit [PERSON_NAME] Manager [PERSON_NAME] [PERSON_NAME] [PERS…" at bounding box center [218, 392] width 95 height 24
select select "85363"
click at [170, 381] on select "Select Technician Ankit [PERSON_NAME] Manager [PERSON_NAME] [PERSON_NAME] [PERS…" at bounding box center [218, 392] width 95 height 24
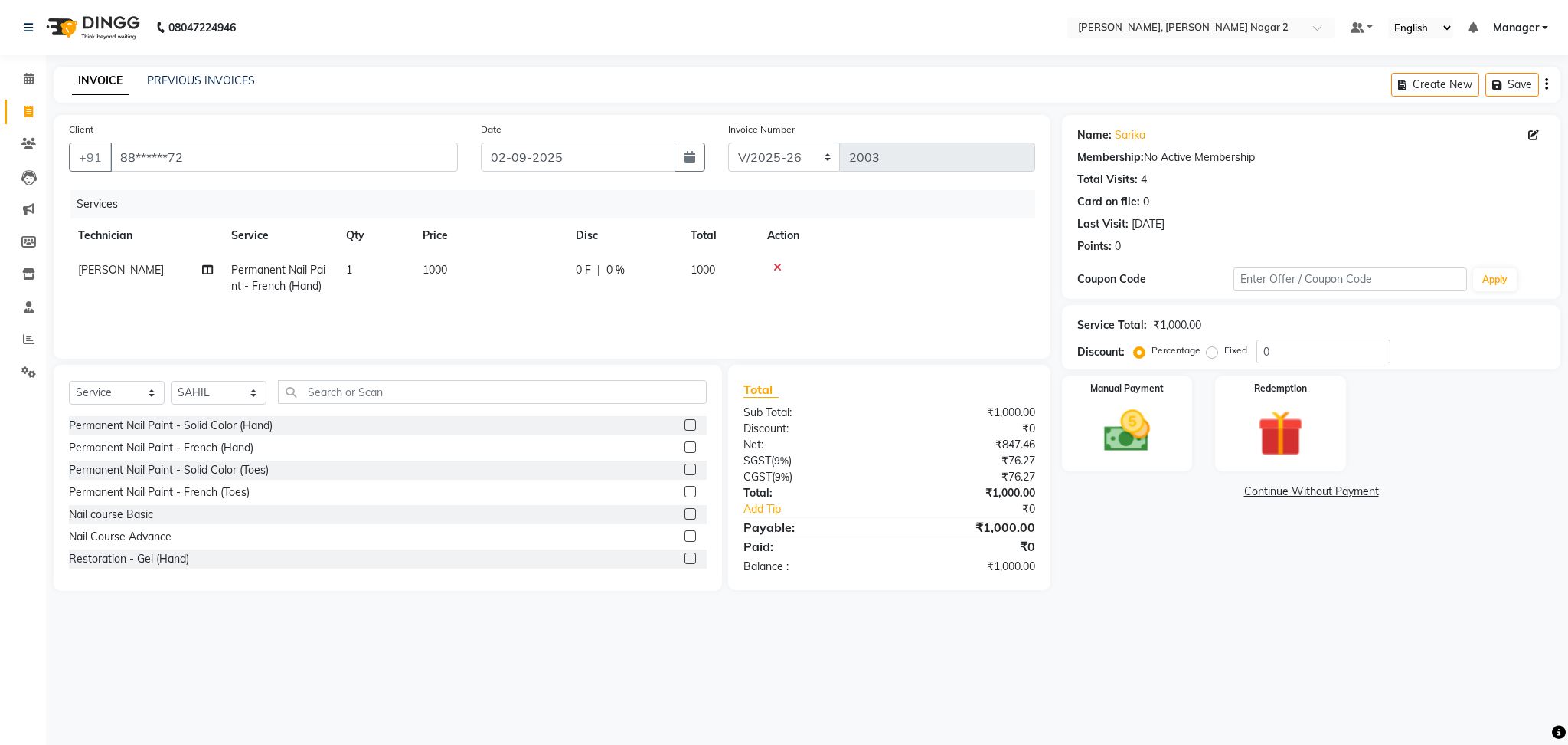
click at [684, 422] on label at bounding box center [690, 424] width 12 height 12
click at [684, 422] on input "checkbox" at bounding box center [689, 425] width 10 height 10
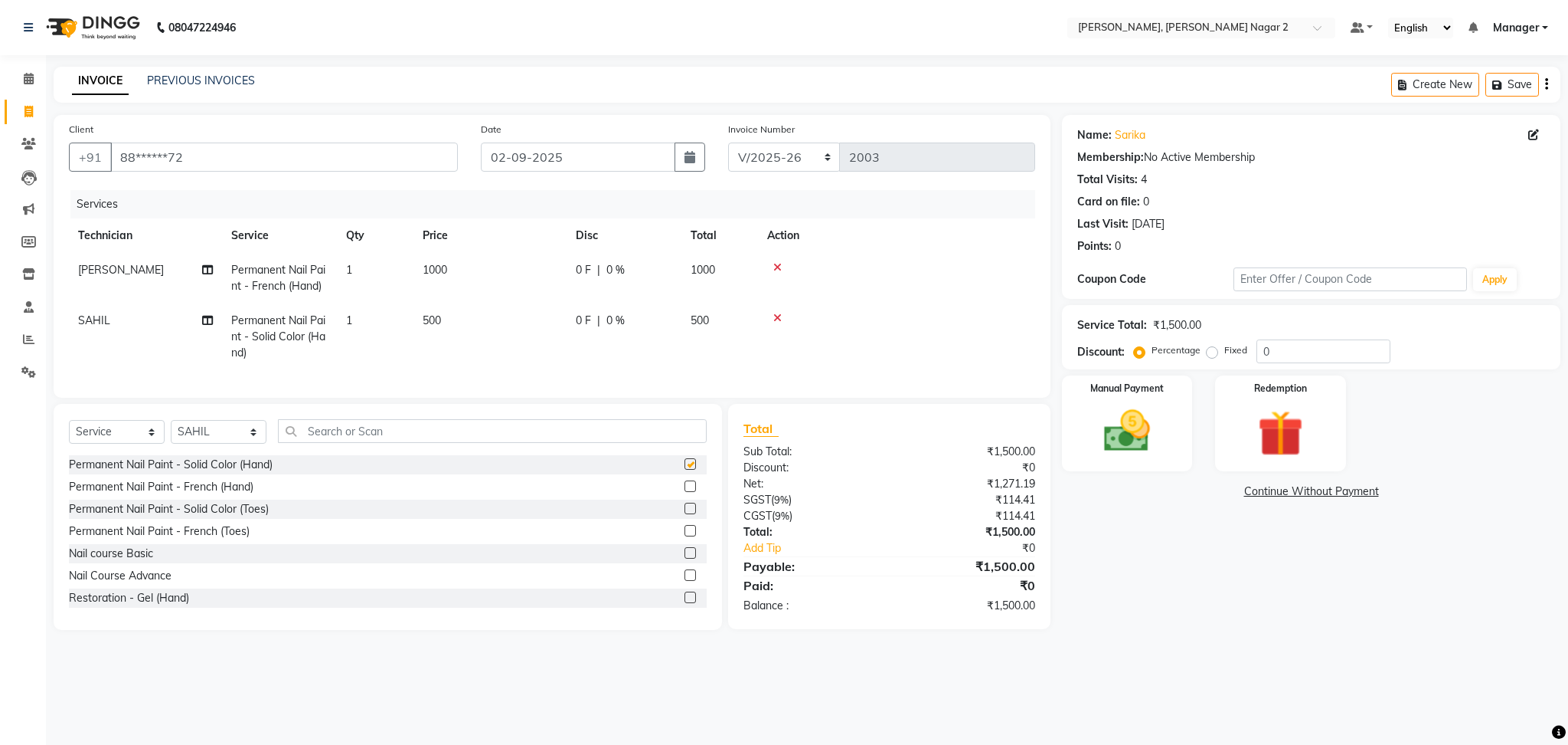
checkbox input "false"
click at [538, 320] on td "500" at bounding box center [489, 336] width 153 height 67
select select "85363"
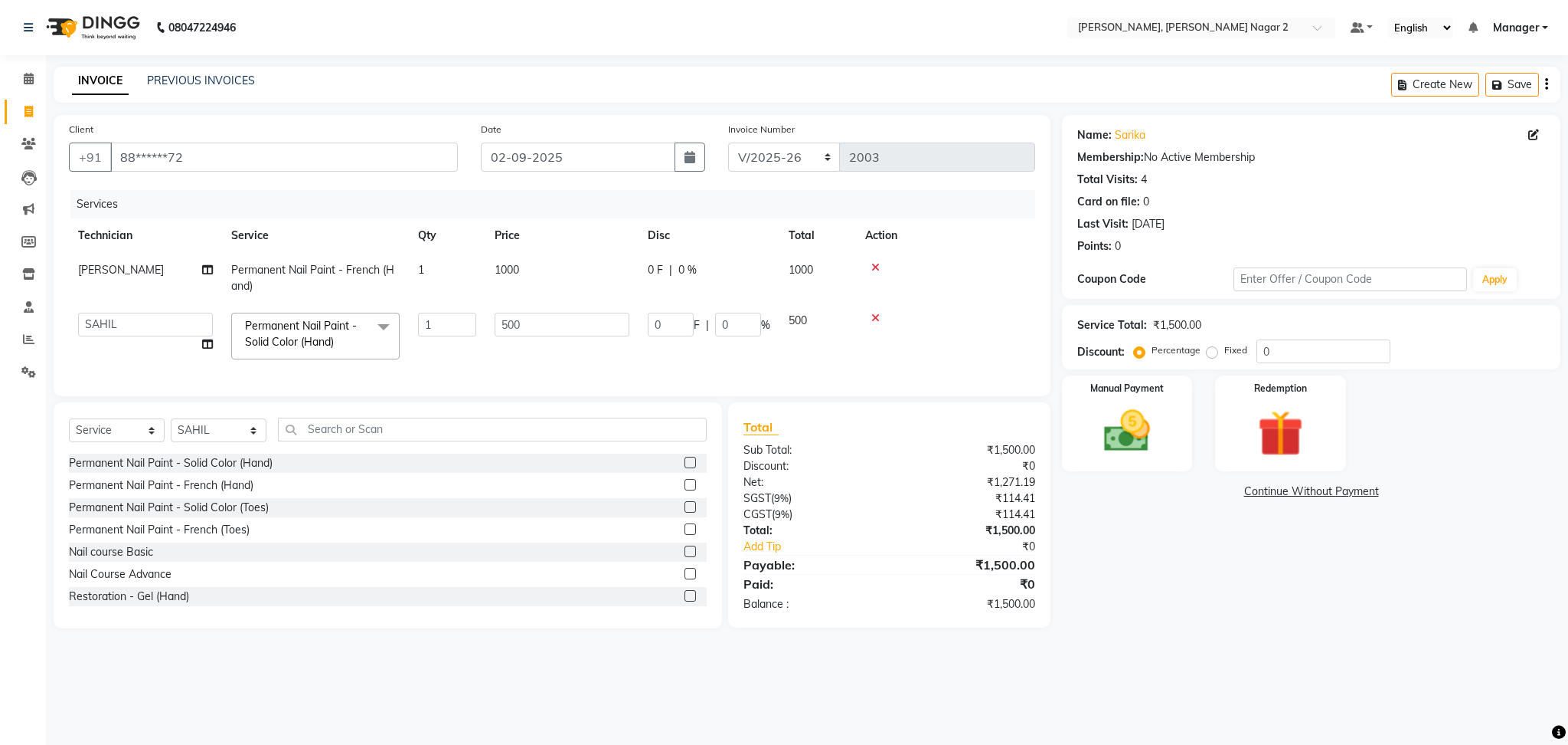
click at [538, 320] on input "500" at bounding box center [561, 324] width 135 height 24
type input "5"
type input "700"
click at [1224, 570] on div "Name: [PERSON_NAME] Membership: No Active Membership Total Visits: 4 Card on fi…" at bounding box center [1316, 371] width 510 height 513
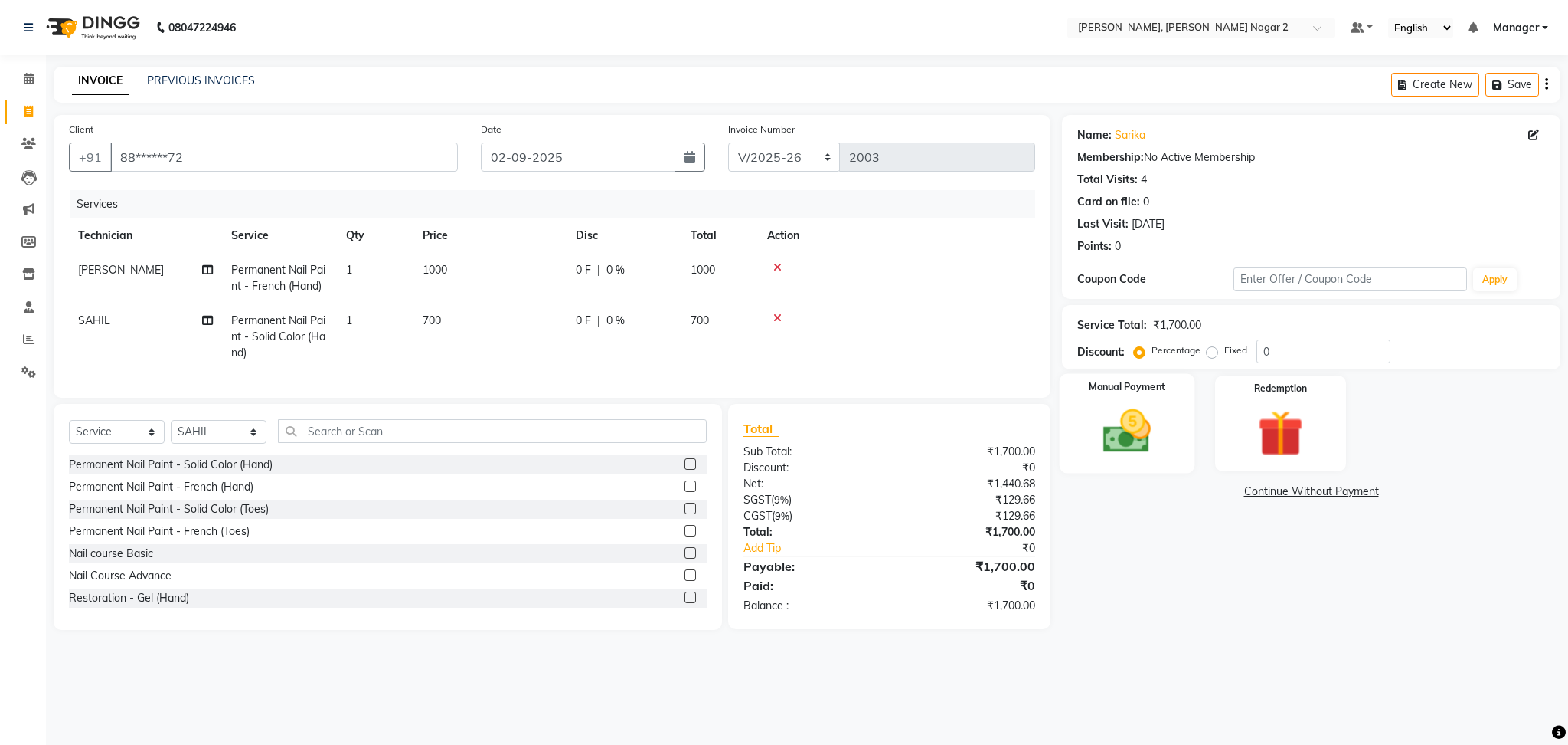
click at [1156, 407] on img at bounding box center [1127, 432] width 78 height 55
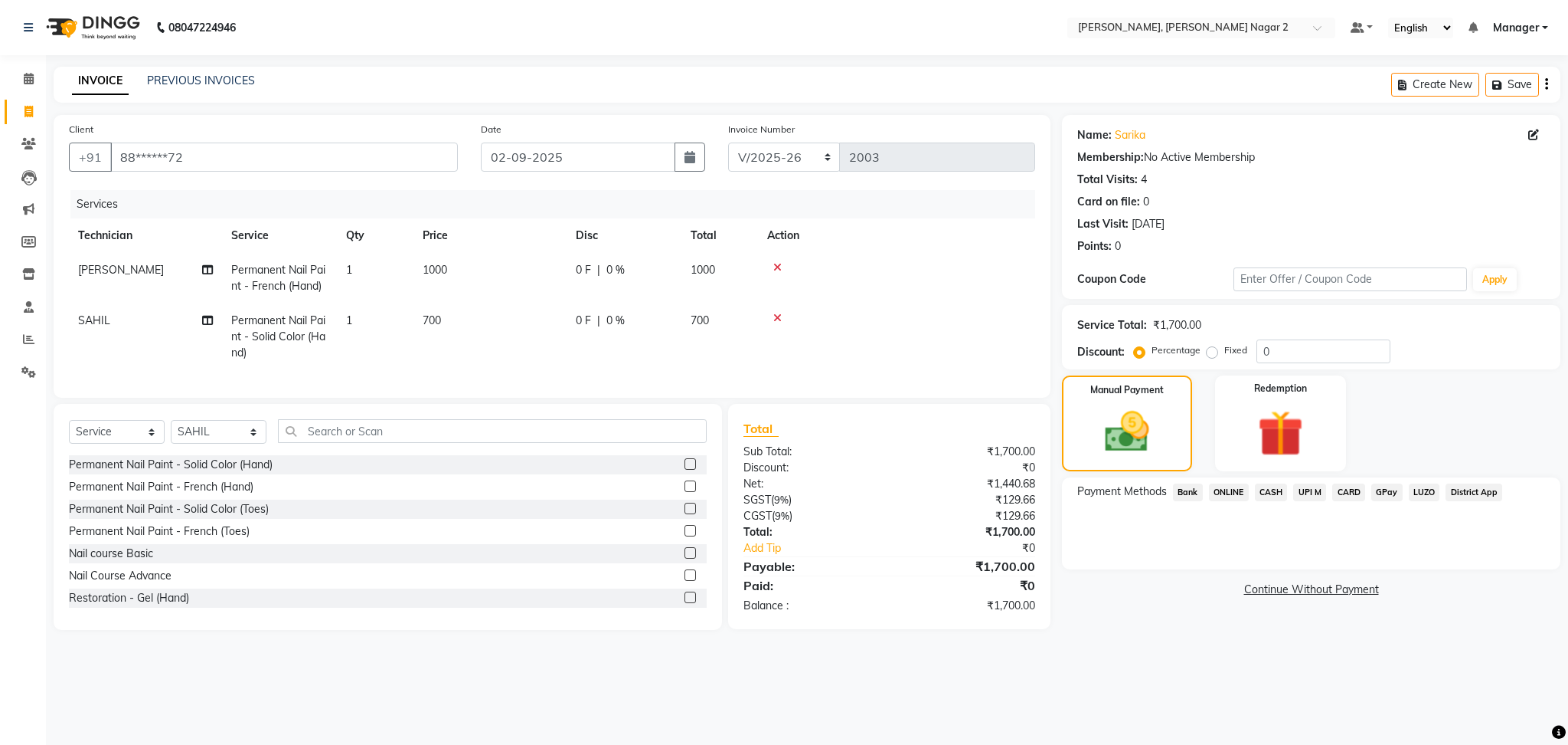
click at [1272, 488] on span "CASH" at bounding box center [1271, 491] width 33 height 17
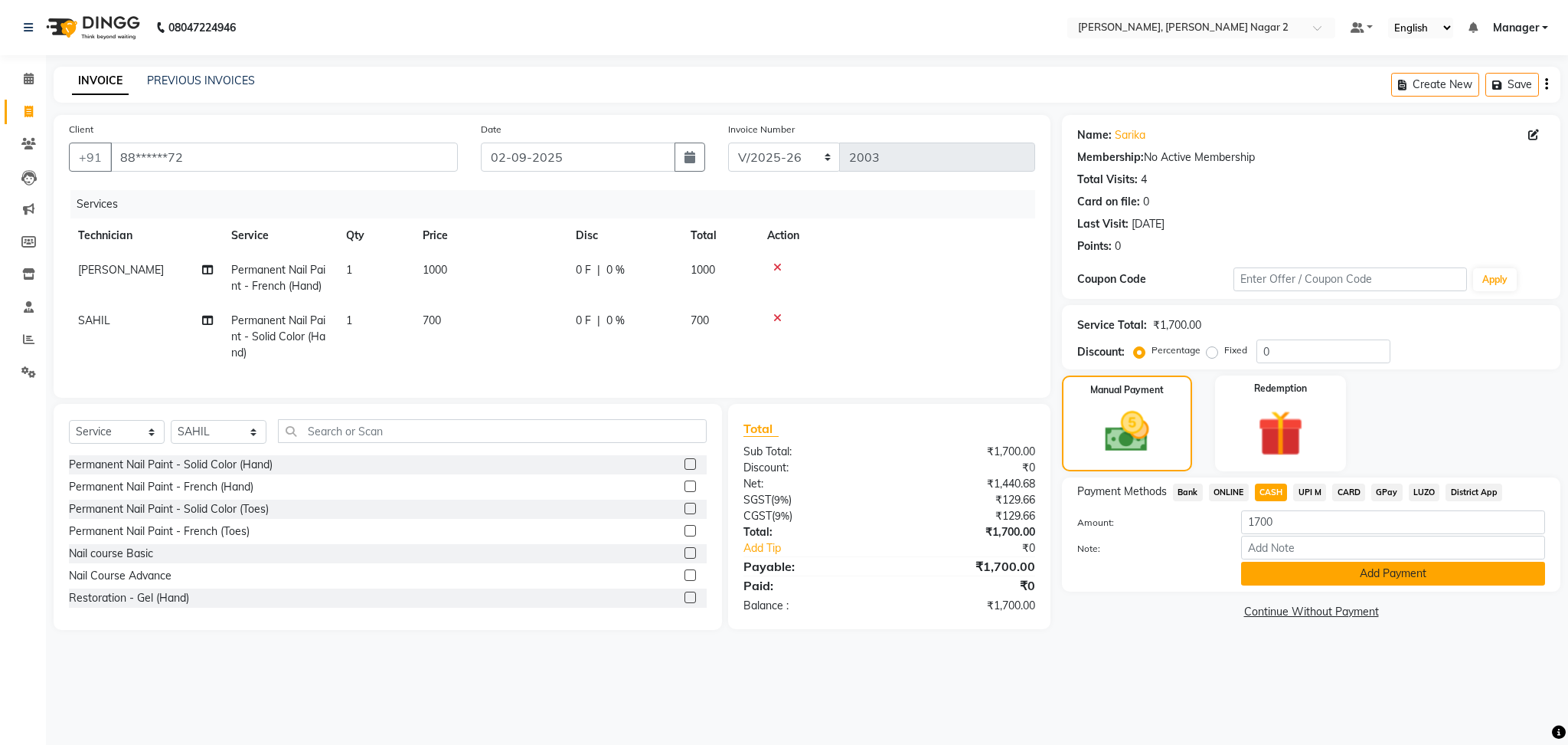
click at [1322, 574] on button "Add Payment" at bounding box center [1393, 574] width 304 height 24
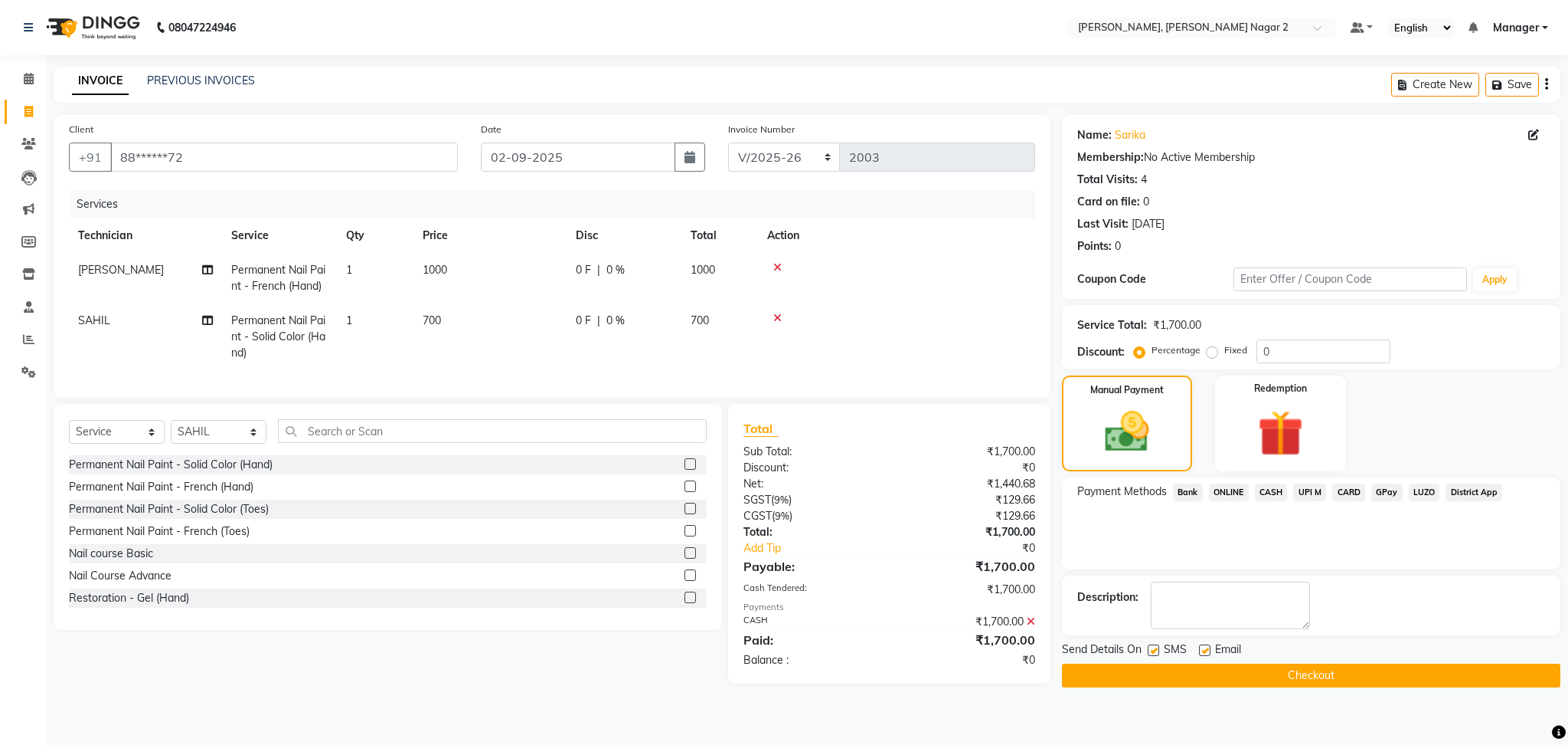
click at [1317, 671] on button "Checkout" at bounding box center [1311, 675] width 498 height 24
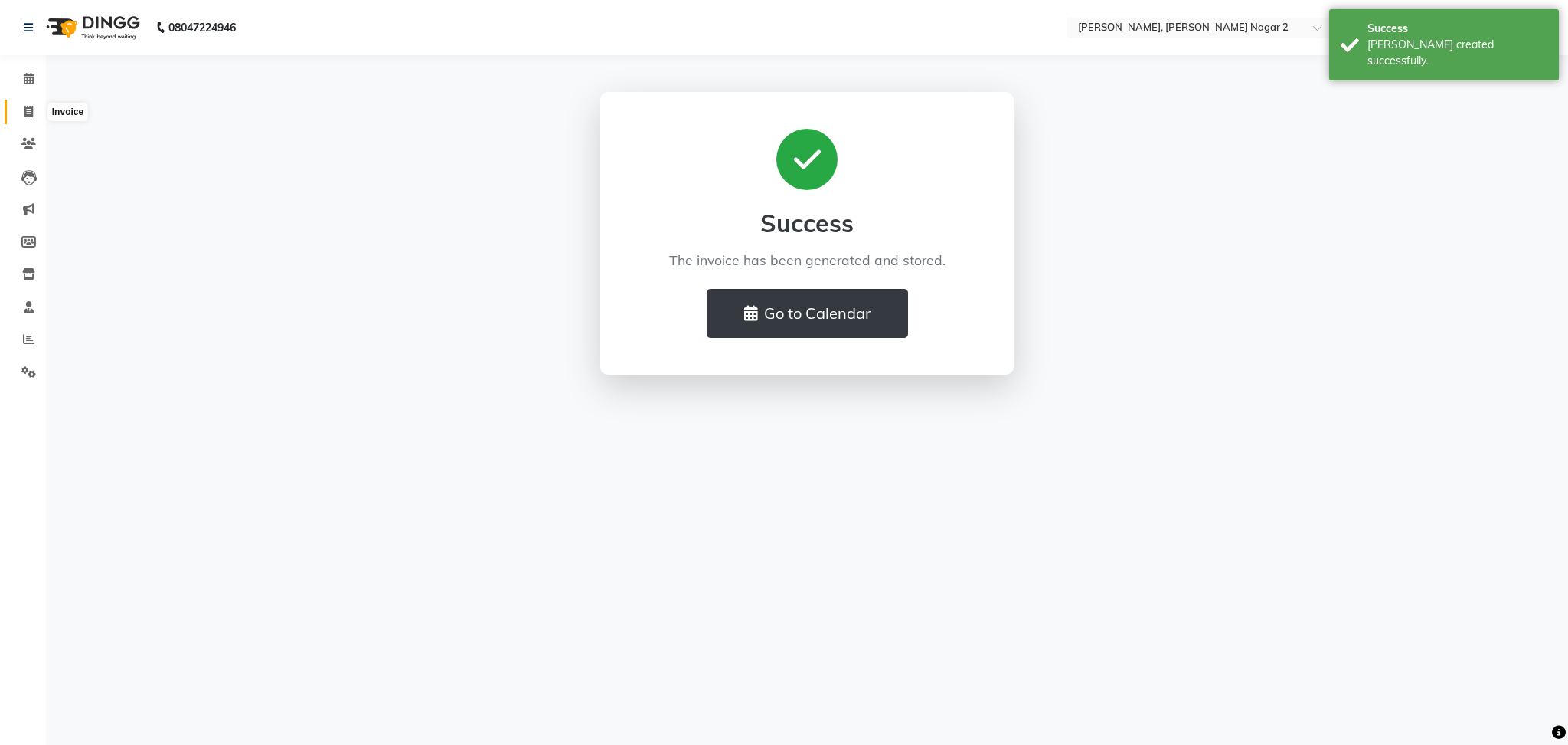
click at [23, 116] on span at bounding box center [28, 112] width 27 height 17
select select "service"
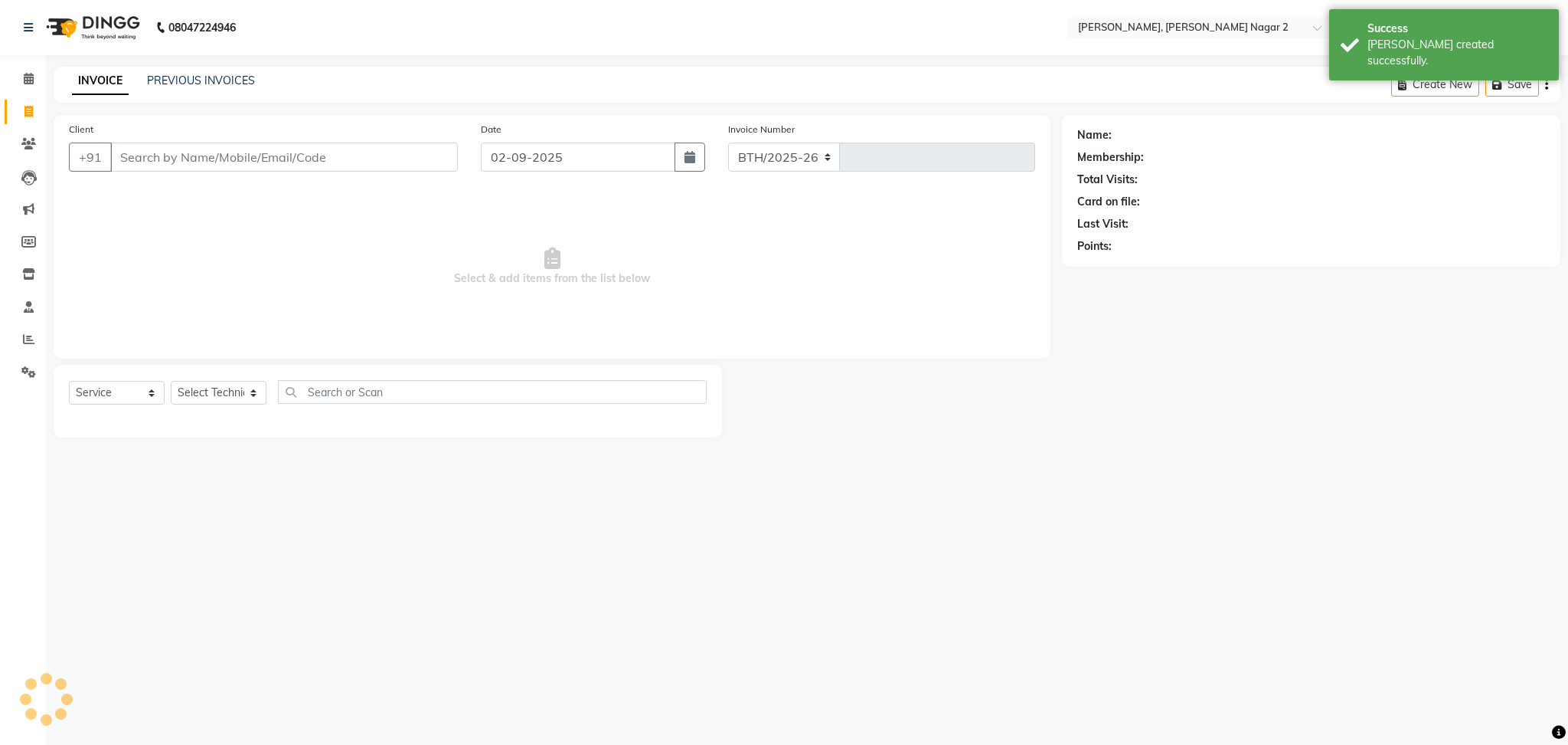
select select "4241"
type input "2004"
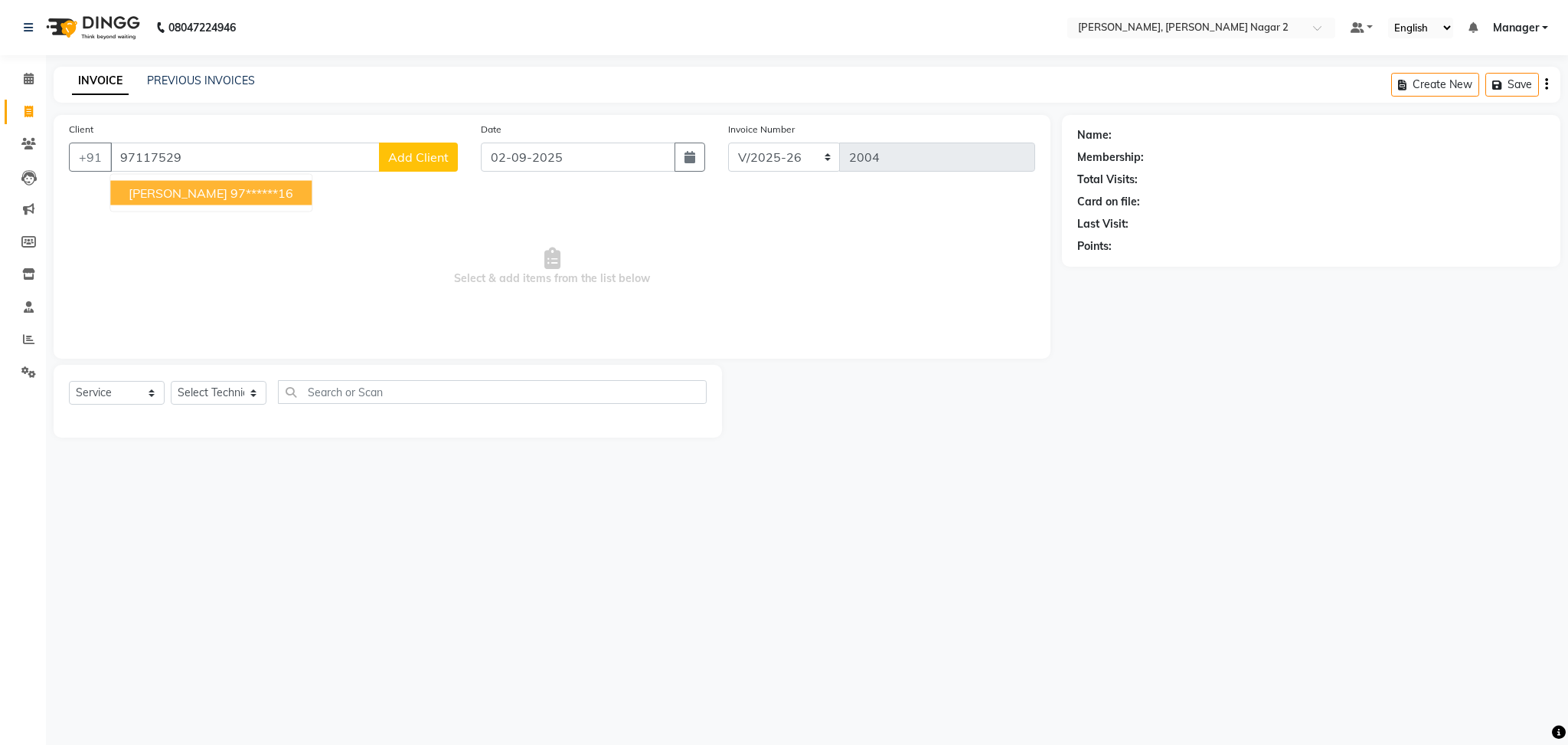
click at [231, 199] on ngb-highlight "97******16" at bounding box center [262, 192] width 63 height 16
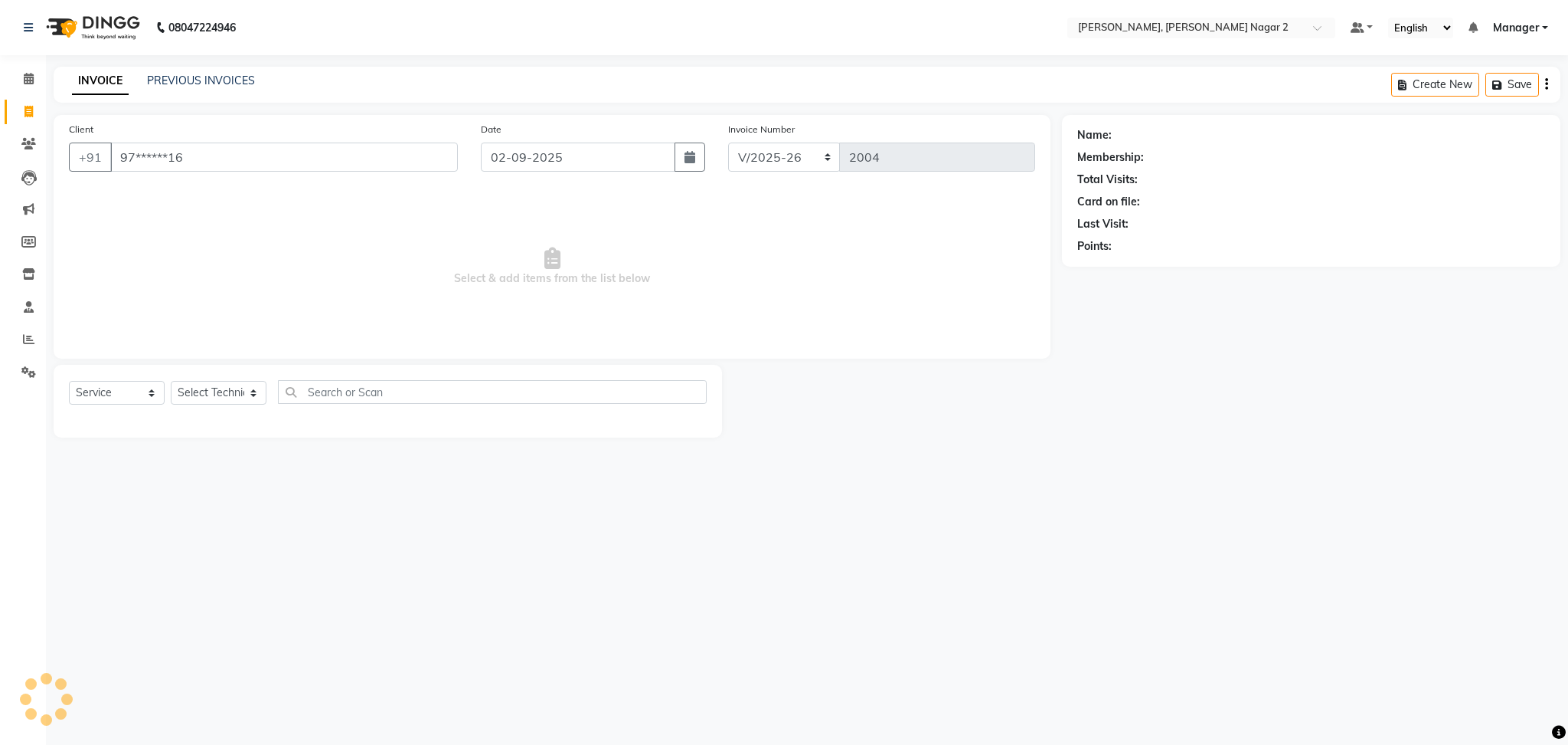
type input "97******16"
click at [205, 409] on div "Select Service Product Membership Package Voucher Prepaid Gift Card Select Tech…" at bounding box center [387, 398] width 637 height 36
click at [206, 389] on select "Select Technician Ankit [PERSON_NAME] Manager [PERSON_NAME] [PERSON_NAME] [PERS…" at bounding box center [218, 392] width 95 height 24
select select "52061"
click at [170, 381] on select "Select Technician Ankit [PERSON_NAME] Manager [PERSON_NAME] [PERSON_NAME] [PERS…" at bounding box center [218, 392] width 95 height 24
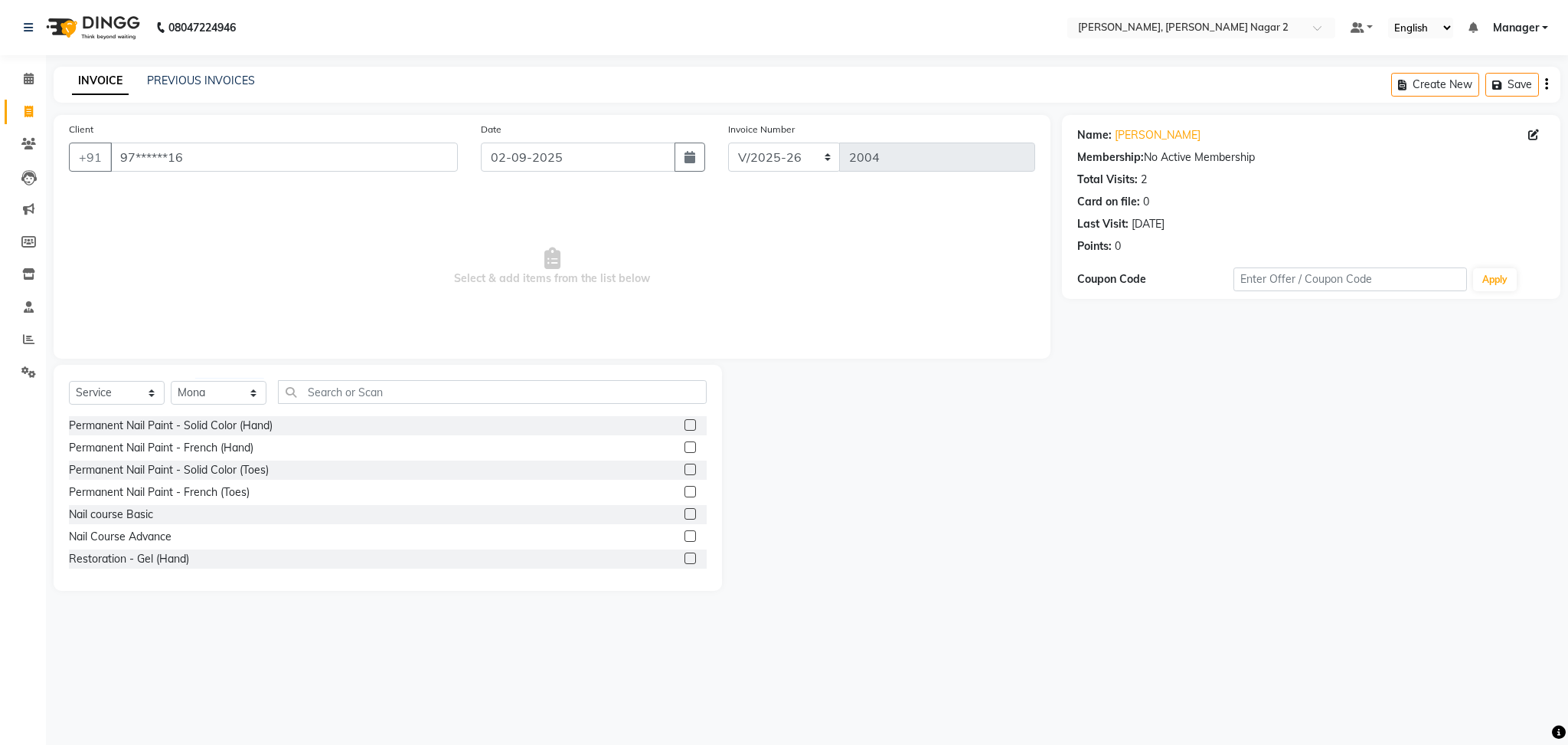
click at [684, 444] on label at bounding box center [690, 446] width 12 height 12
click at [684, 444] on input "checkbox" at bounding box center [689, 447] width 10 height 10
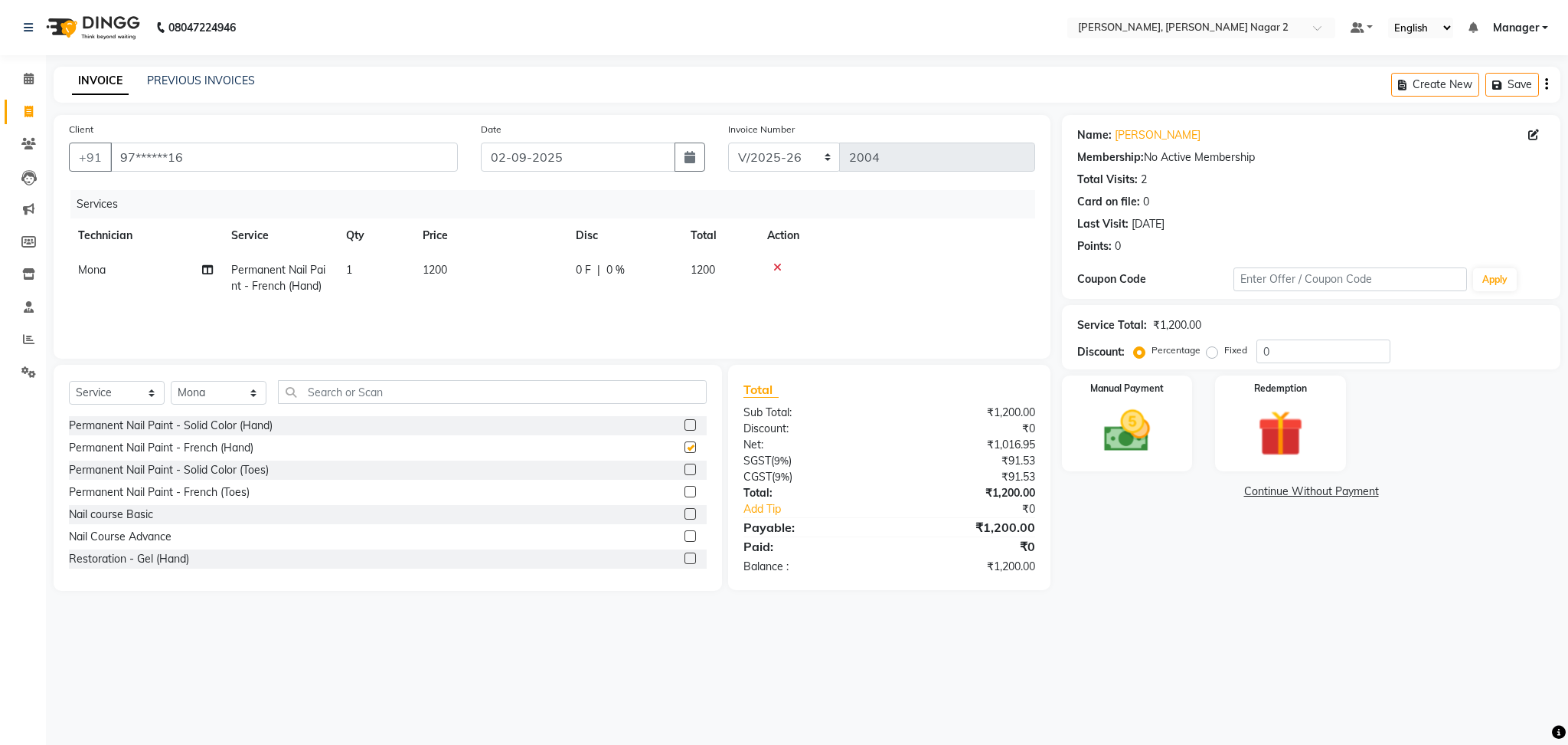
checkbox input "false"
click at [224, 395] on select "Select Technician Ankit [PERSON_NAME] Manager [PERSON_NAME] [PERSON_NAME] [PERS…" at bounding box center [218, 392] width 95 height 24
select select "85308"
click at [170, 381] on select "Select Technician Ankit [PERSON_NAME] Manager [PERSON_NAME] [PERSON_NAME] [PERS…" at bounding box center [218, 392] width 95 height 24
click at [684, 447] on label at bounding box center [690, 446] width 12 height 12
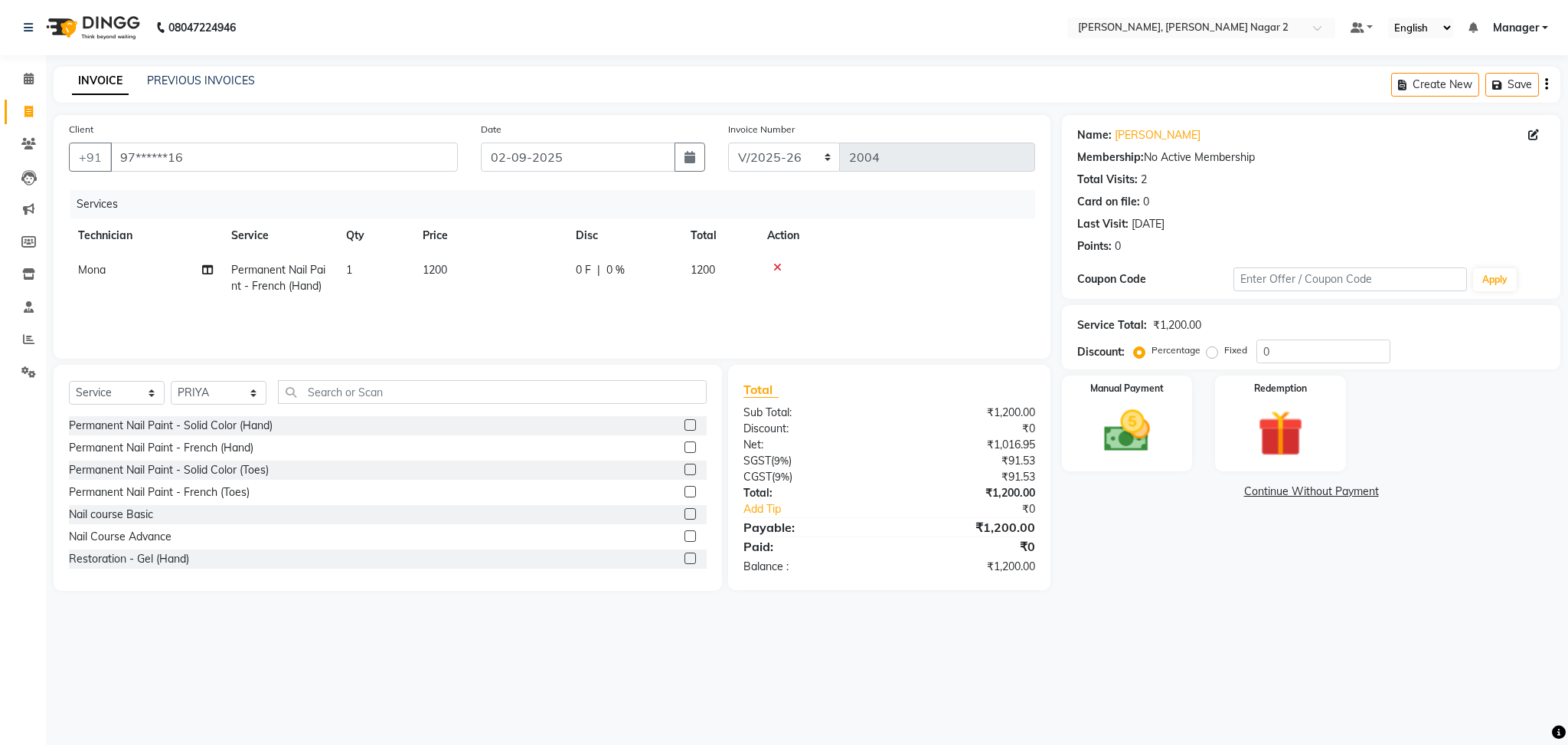
click at [684, 447] on input "checkbox" at bounding box center [689, 447] width 10 height 10
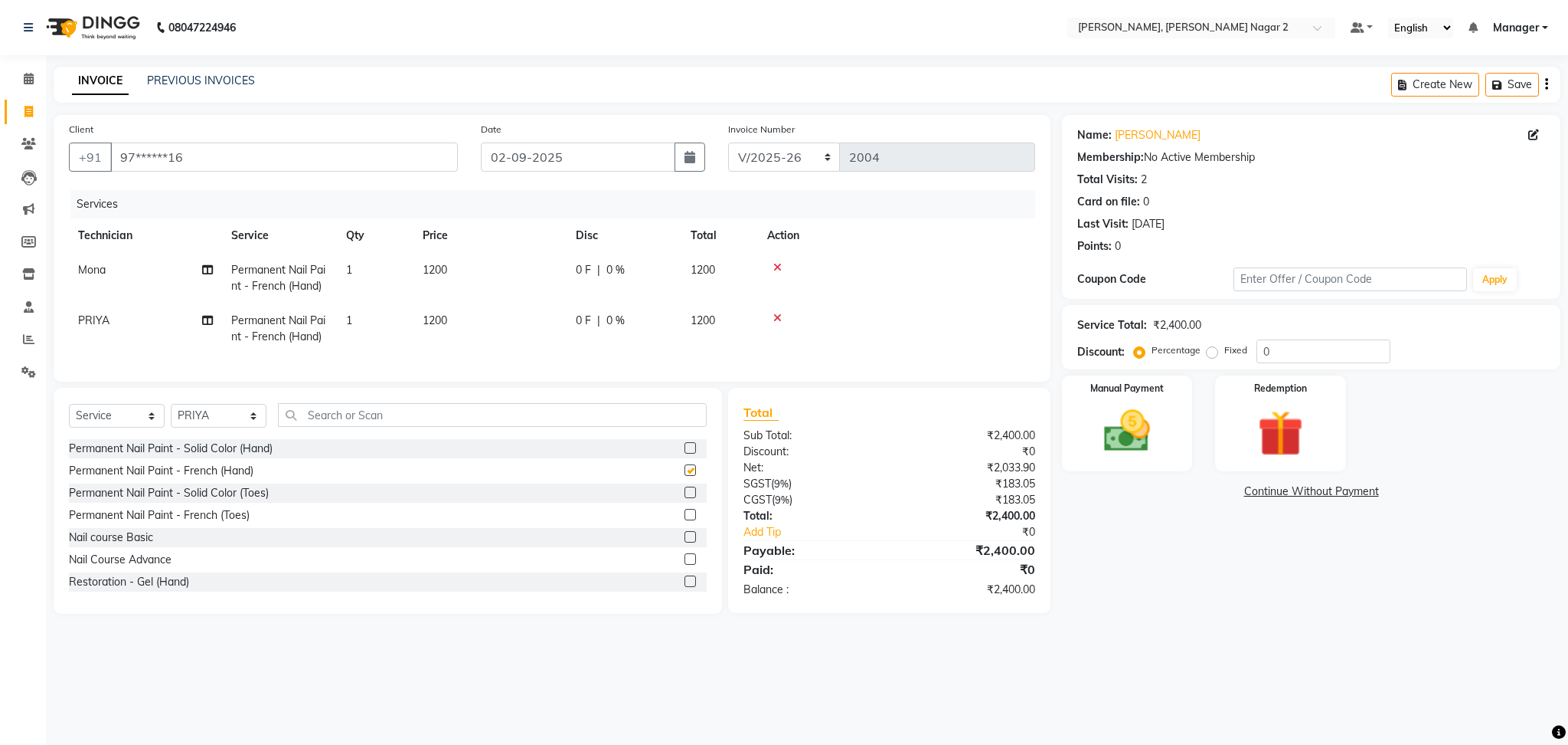
checkbox input "false"
click at [488, 268] on td "1200" at bounding box center [489, 278] width 153 height 50
select select "52061"
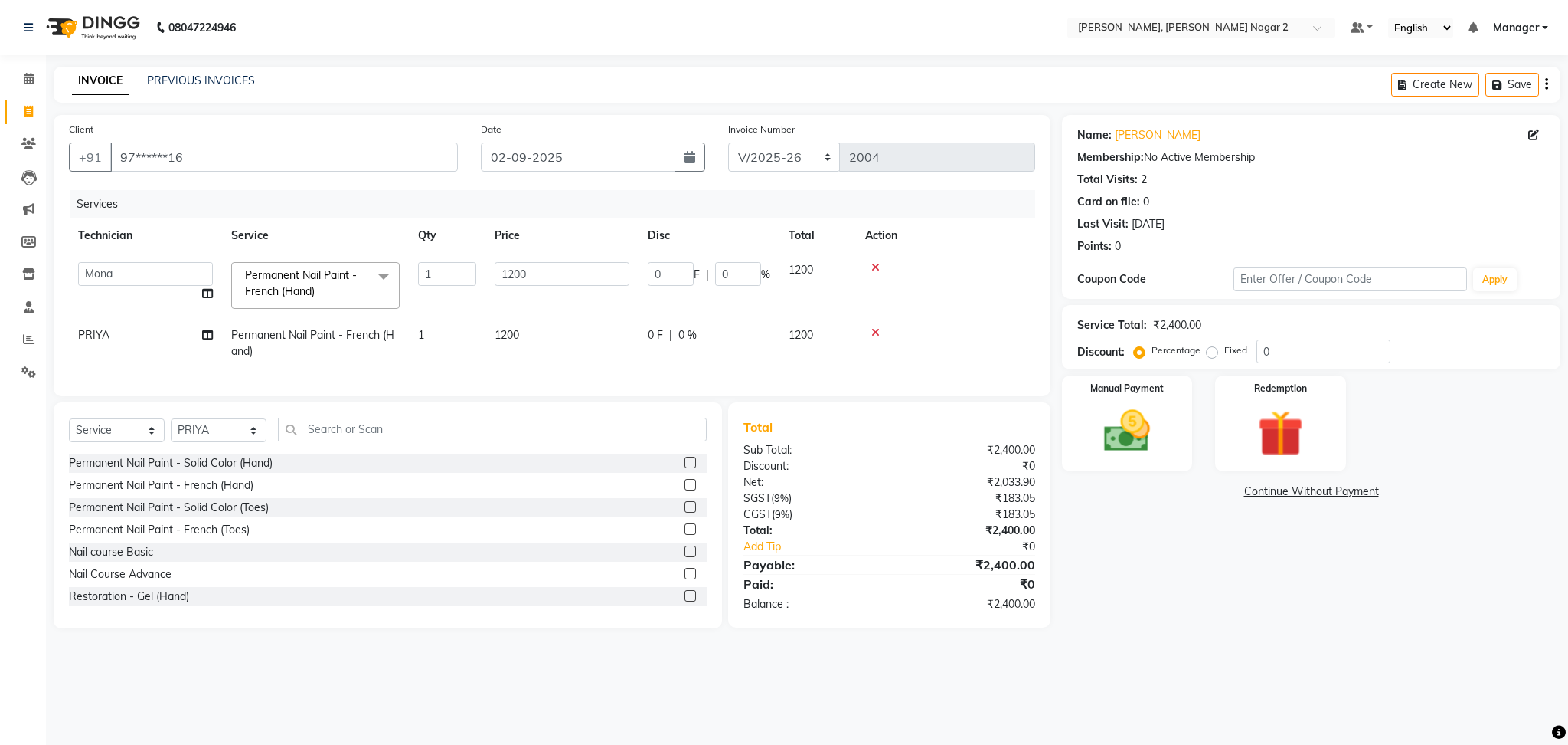
click at [488, 268] on td "1200" at bounding box center [561, 285] width 153 height 65
click at [549, 273] on input "1200" at bounding box center [561, 274] width 135 height 24
type input "1000"
click at [581, 331] on tr "PRIYA Permanent Nail Paint - French (Hand) 1 1200 0 F | 0 % 1200" at bounding box center [551, 343] width 966 height 50
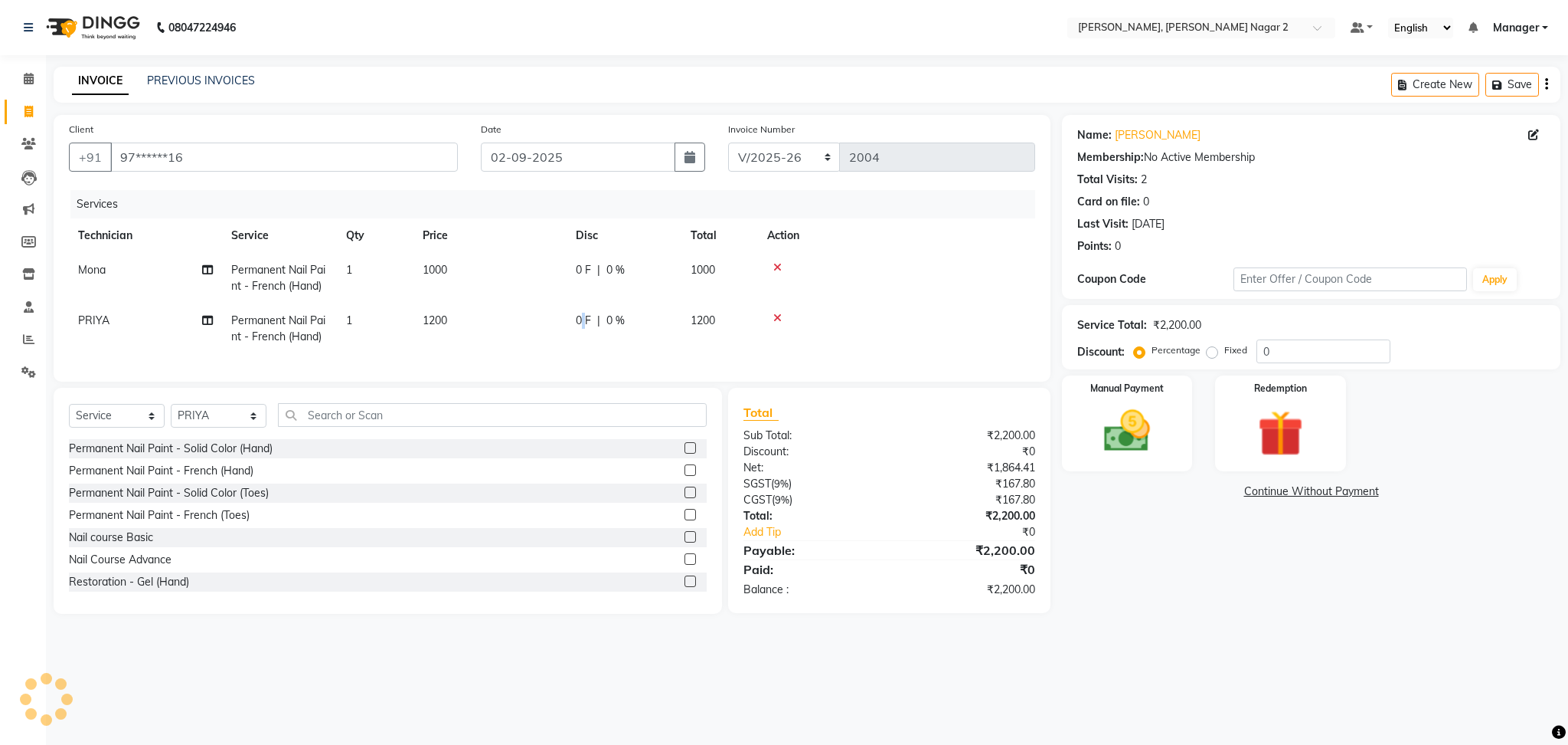
click at [581, 331] on td "0 F | 0 %" at bounding box center [624, 328] width 114 height 50
select select "85308"
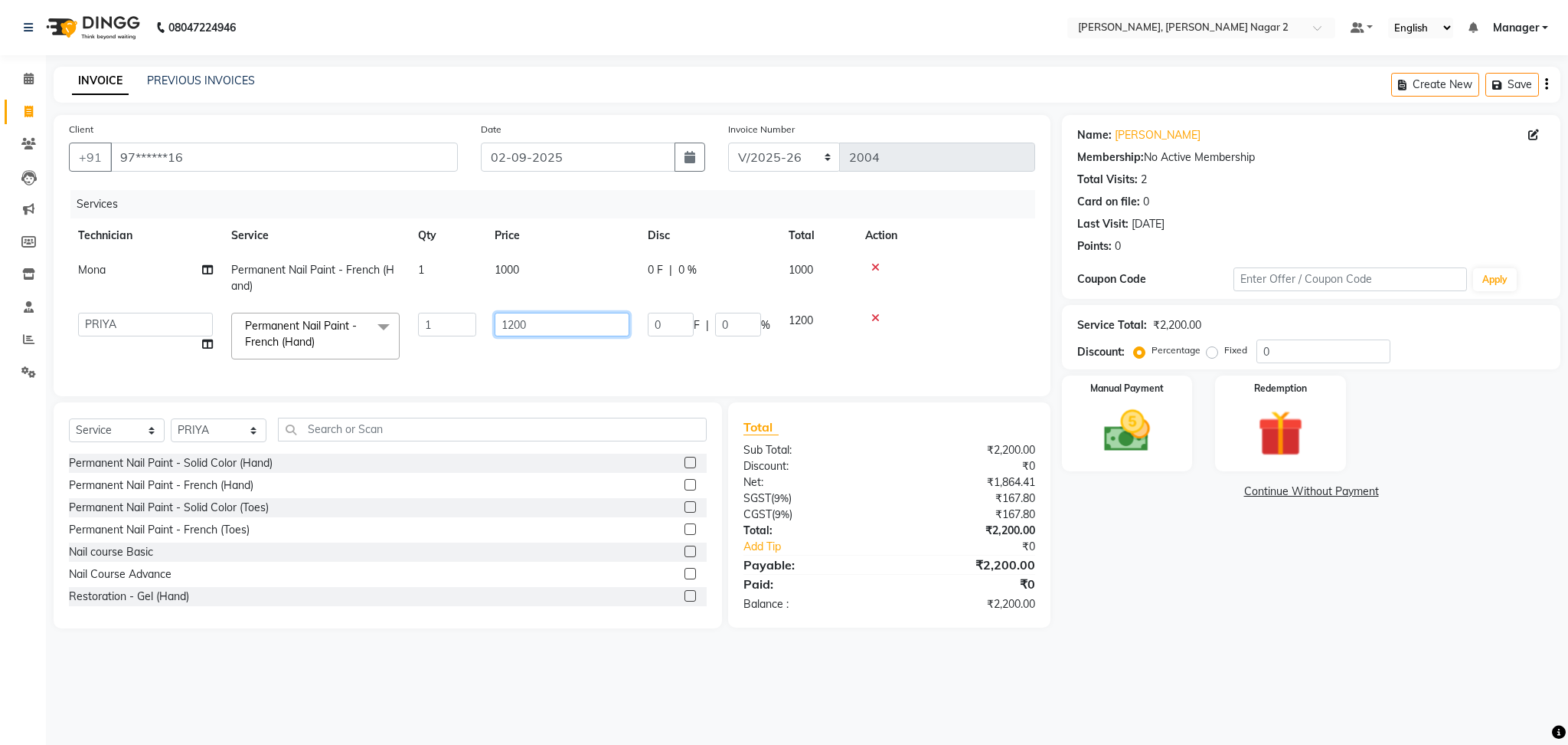
click at [543, 320] on input "1200" at bounding box center [561, 324] width 135 height 24
type input "1000"
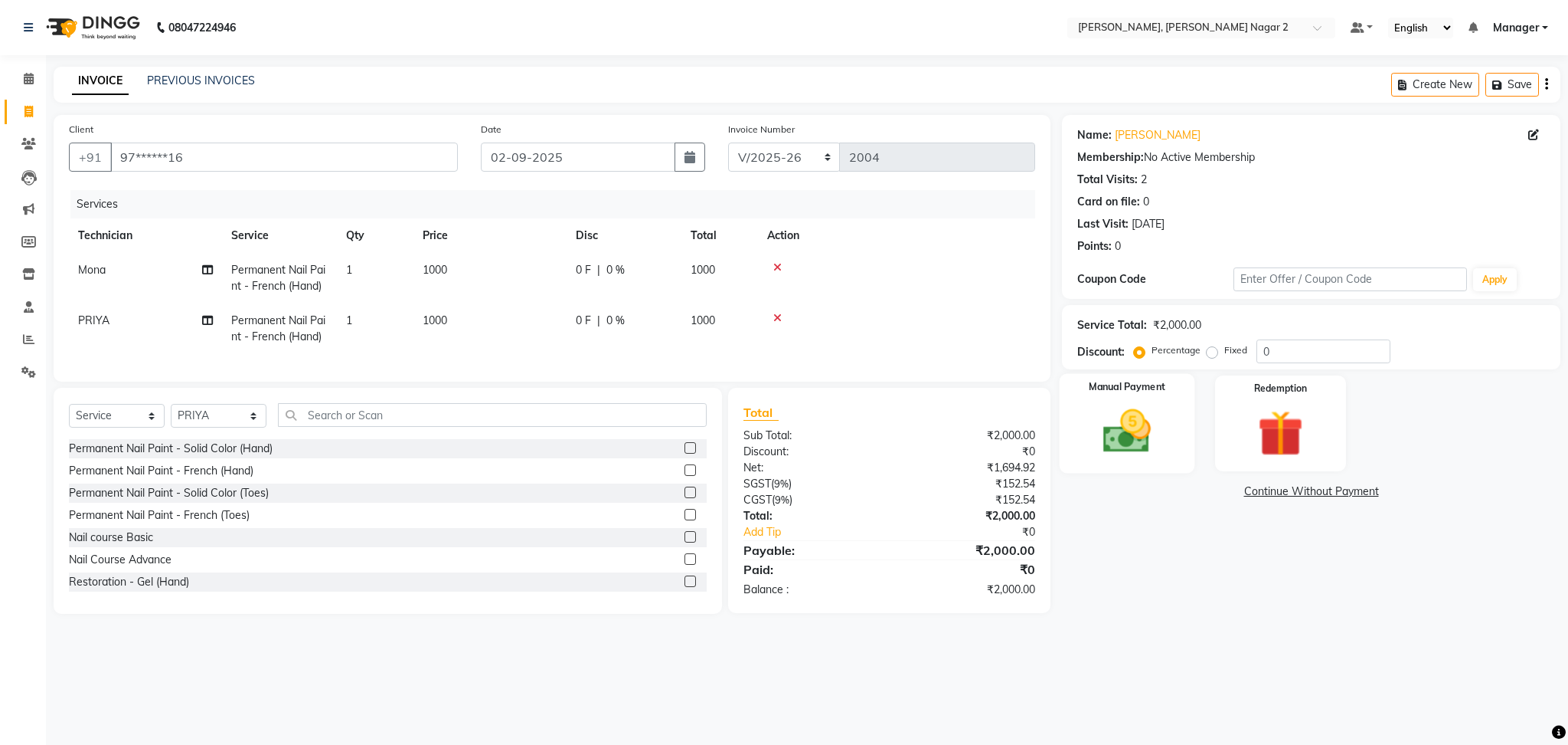
click at [1126, 451] on img at bounding box center [1127, 432] width 78 height 55
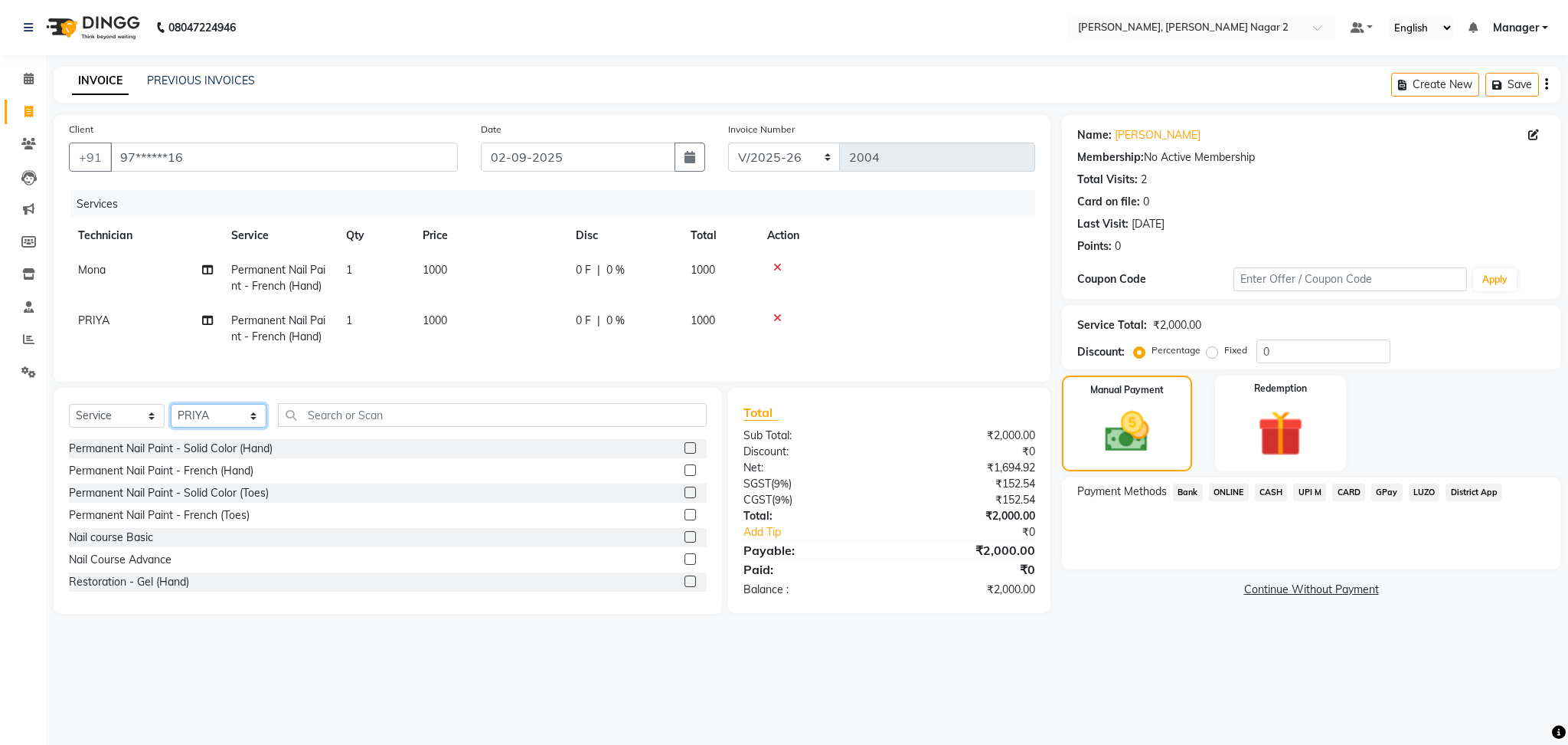
click at [203, 427] on select "Select Technician Ankit [PERSON_NAME] Manager [PERSON_NAME] [PERSON_NAME] [PERS…" at bounding box center [218, 416] width 95 height 24
select select "87890"
click at [170, 420] on select "Select Technician Ankit [PERSON_NAME] Manager [PERSON_NAME] [PERSON_NAME] [PERS…" at bounding box center [218, 416] width 95 height 24
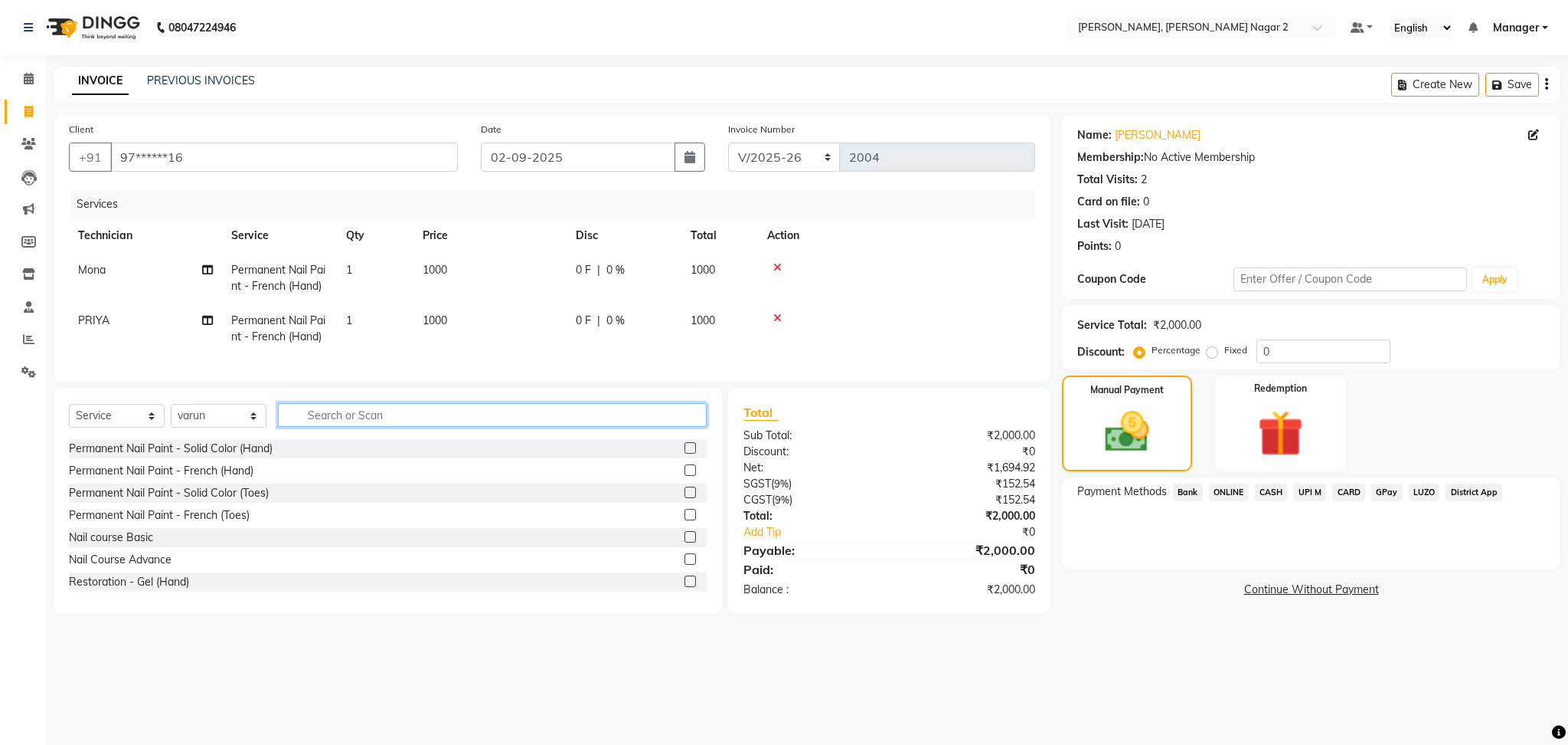
click at [297, 426] on input "text" at bounding box center [492, 415] width 429 height 24
type input "RE"
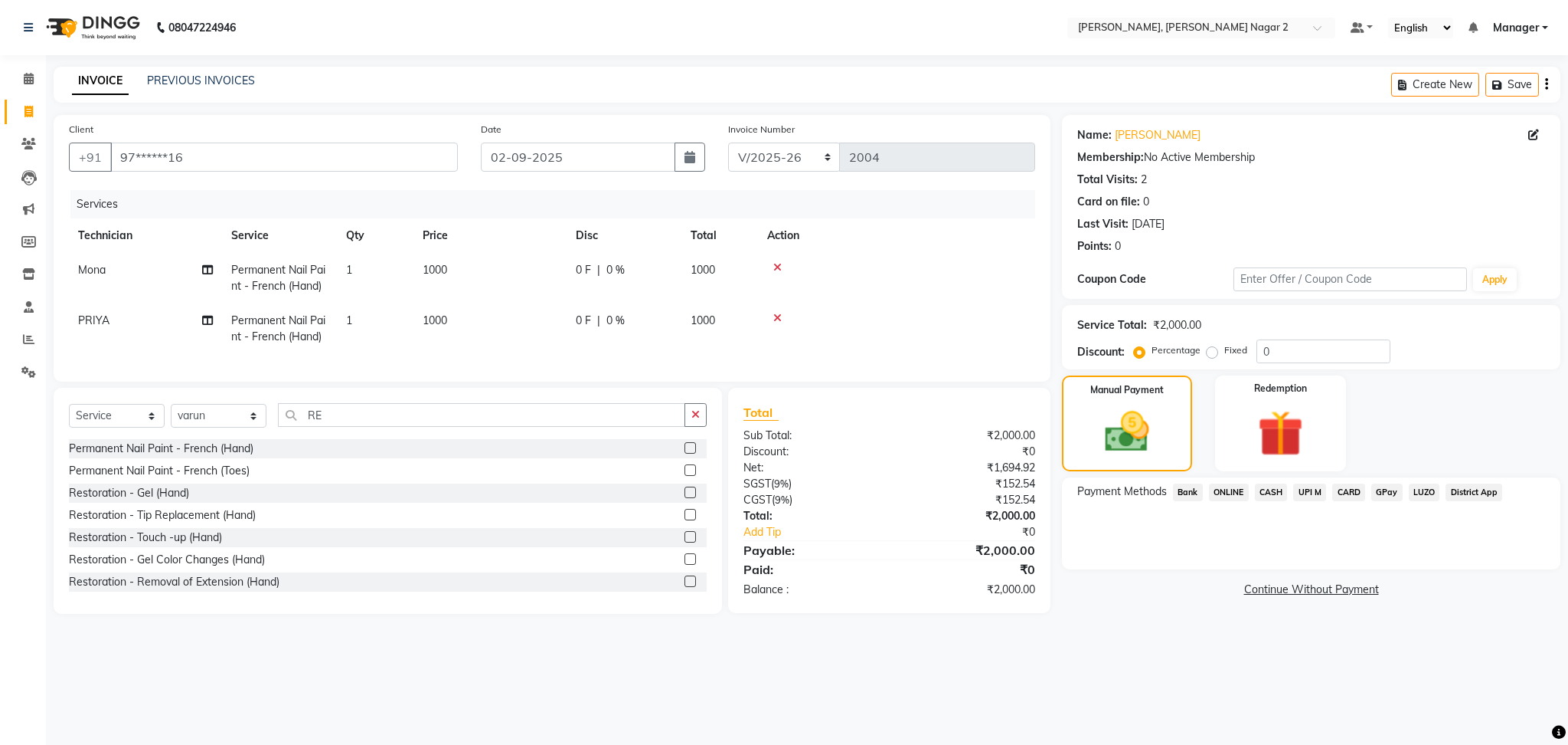
click at [684, 520] on label at bounding box center [690, 514] width 12 height 12
click at [684, 520] on input "checkbox" at bounding box center [689, 515] width 10 height 10
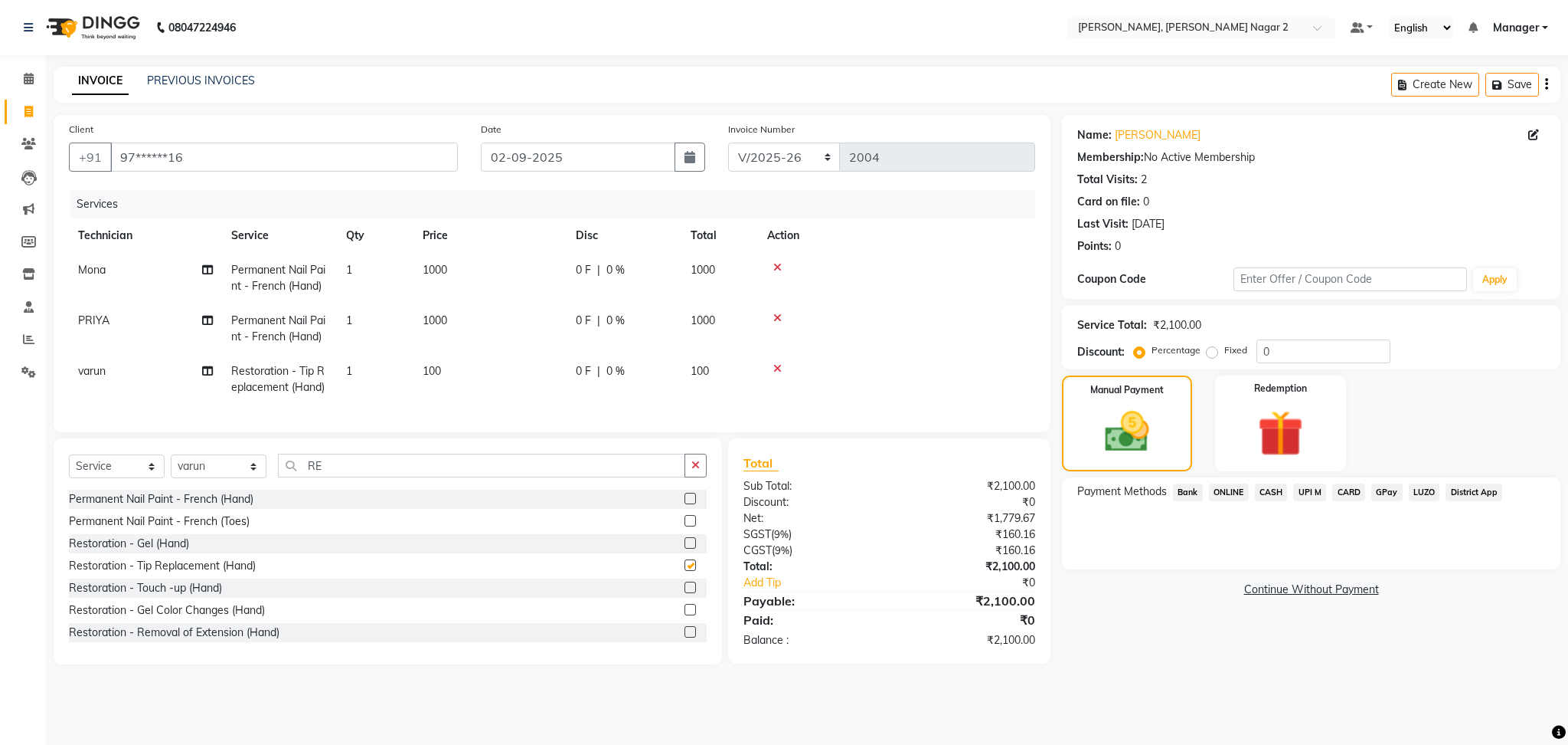
checkbox input "false"
click at [1231, 490] on span "ONLINE" at bounding box center [1228, 491] width 39 height 17
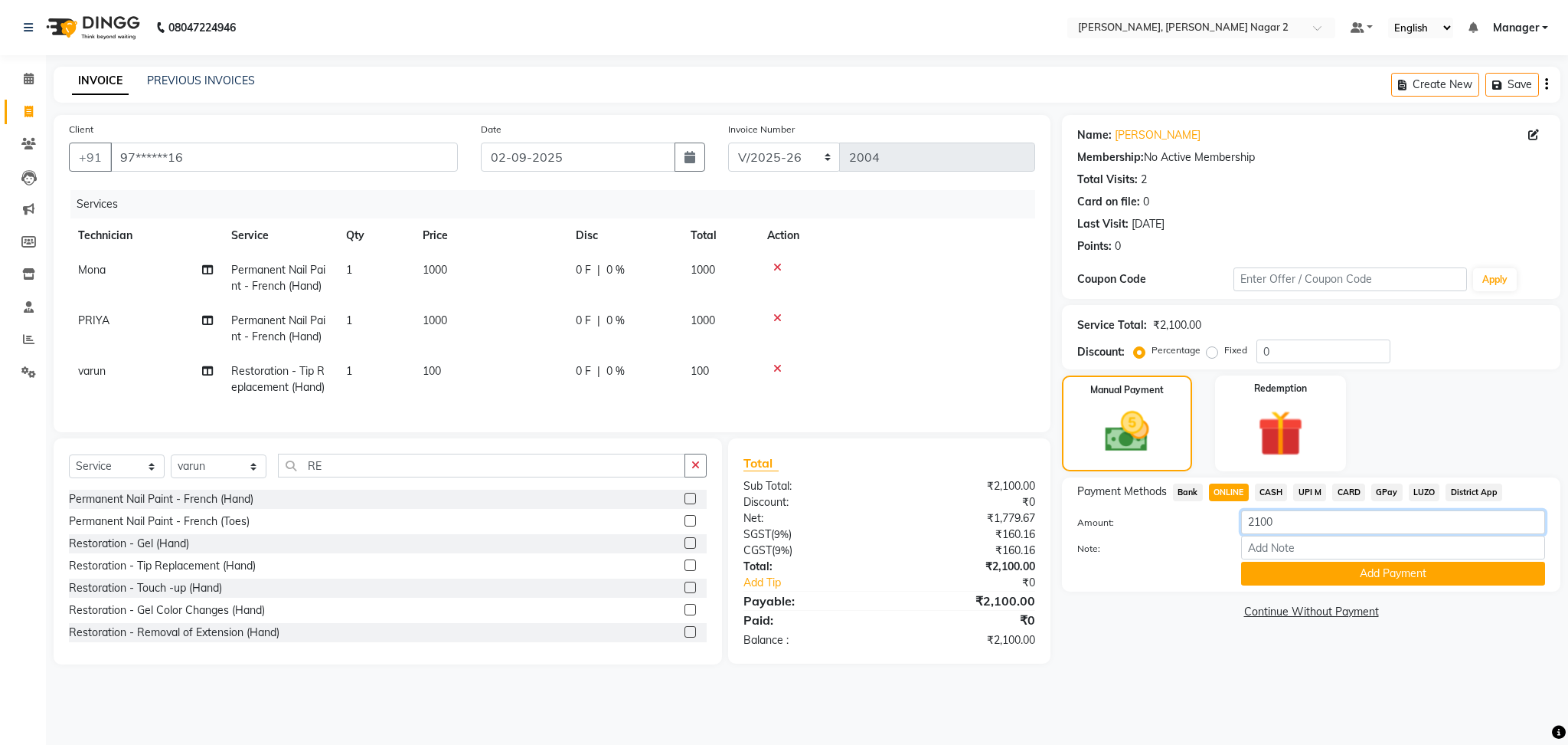
click at [1278, 520] on input "2100" at bounding box center [1393, 522] width 304 height 24
type input "2"
type input "100"
click at [1343, 573] on button "Add Payment" at bounding box center [1393, 574] width 304 height 24
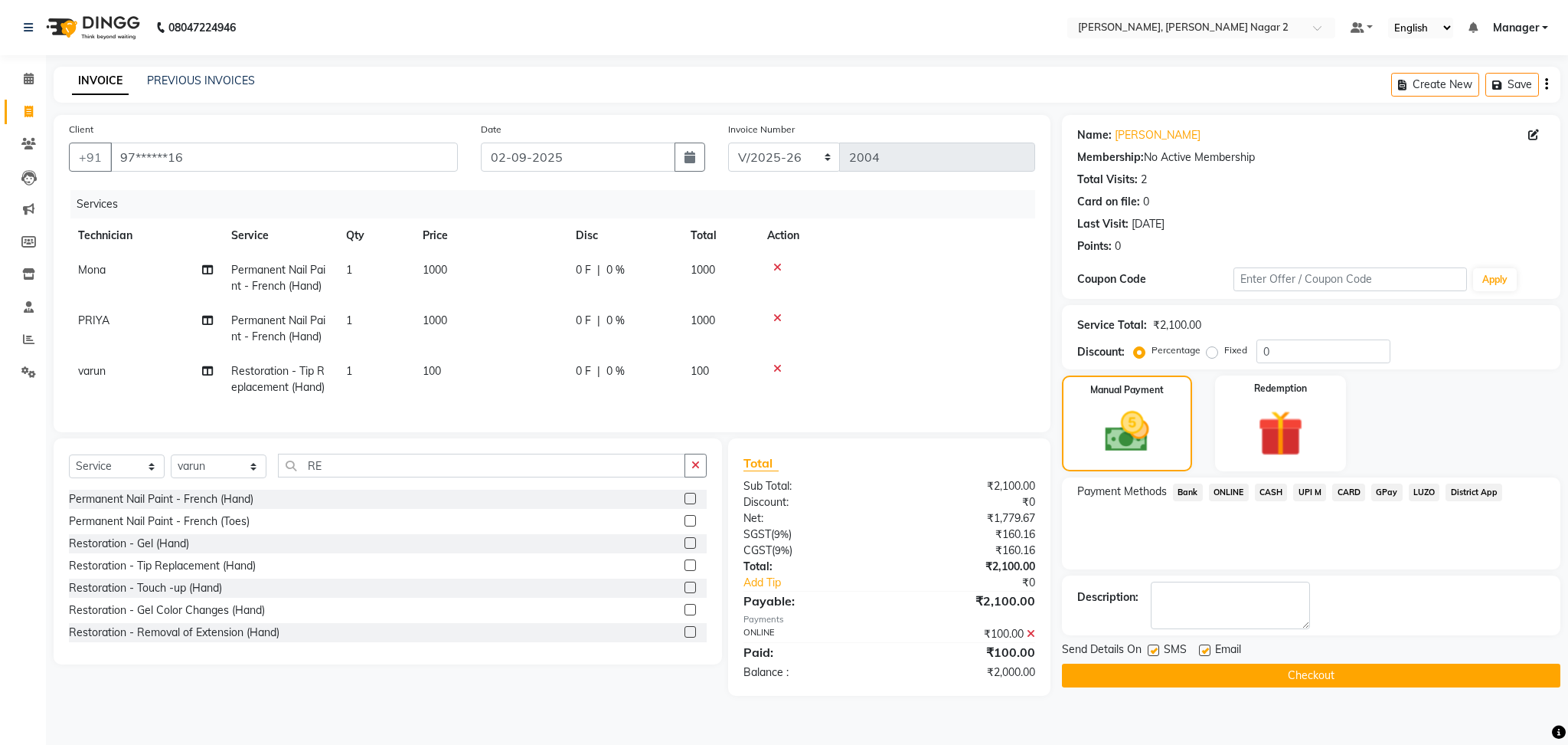
click at [1266, 491] on span "CASH" at bounding box center [1271, 491] width 33 height 17
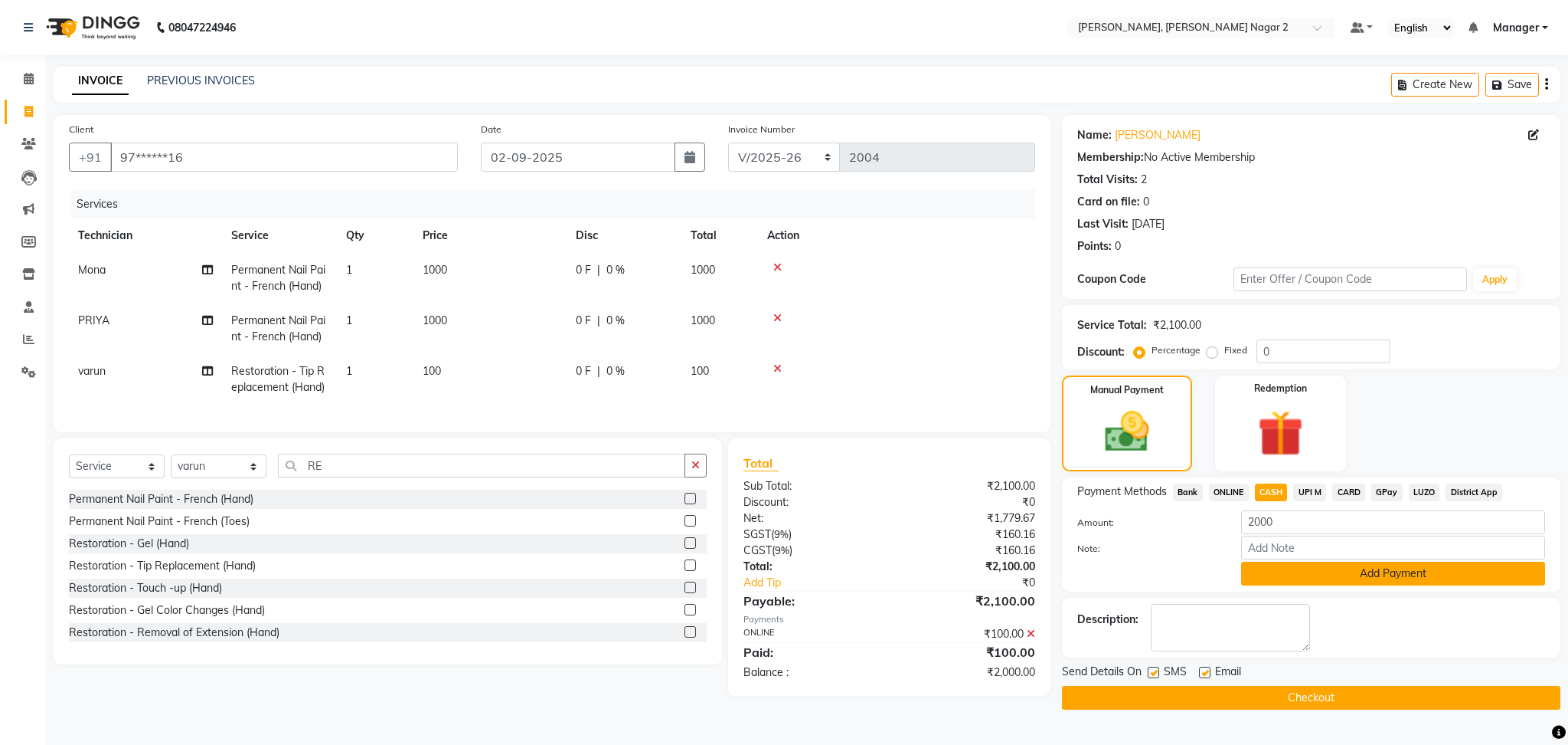
click at [1323, 580] on button "Add Payment" at bounding box center [1393, 574] width 304 height 24
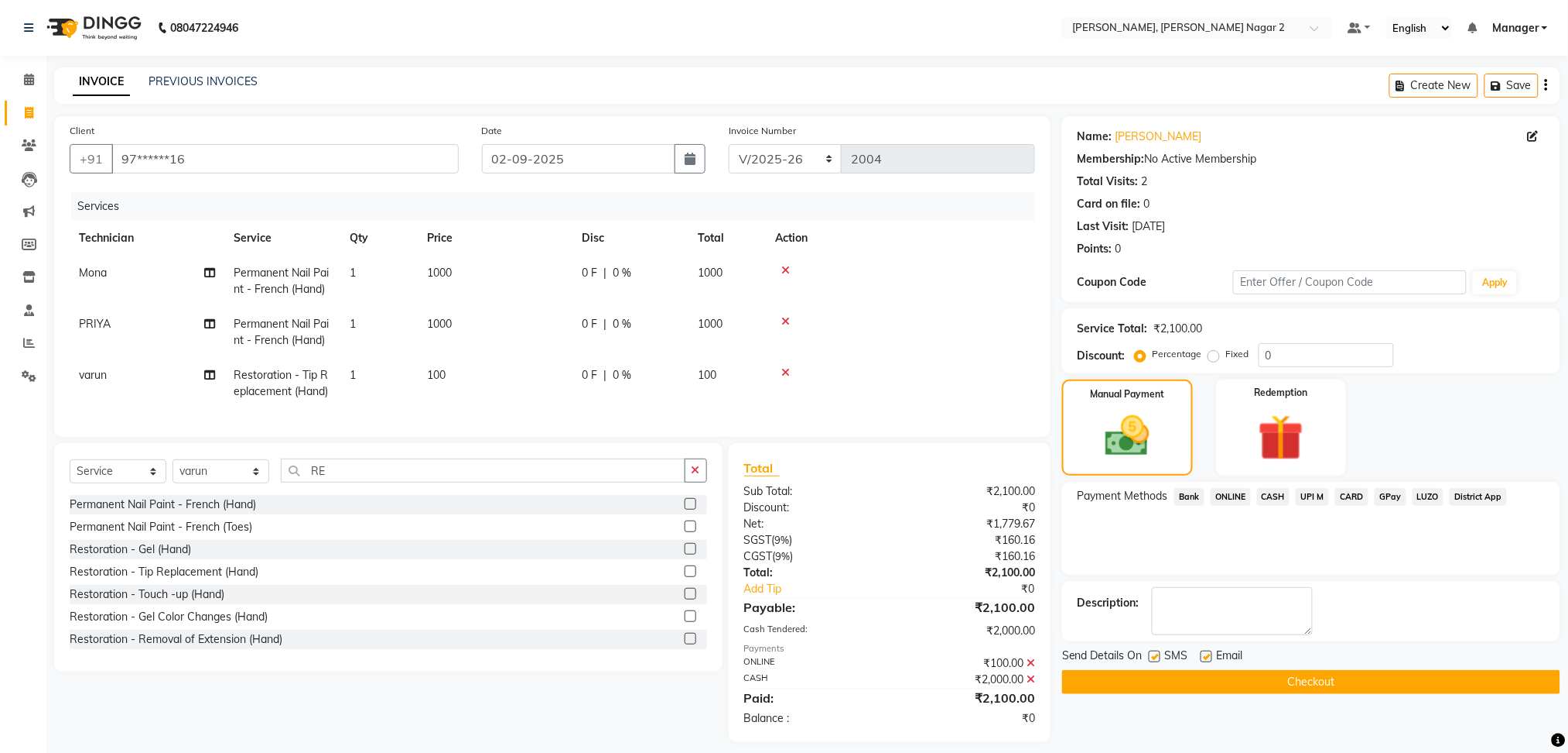
click at [1344, 677] on button "Checkout" at bounding box center [1312, 682] width 498 height 24
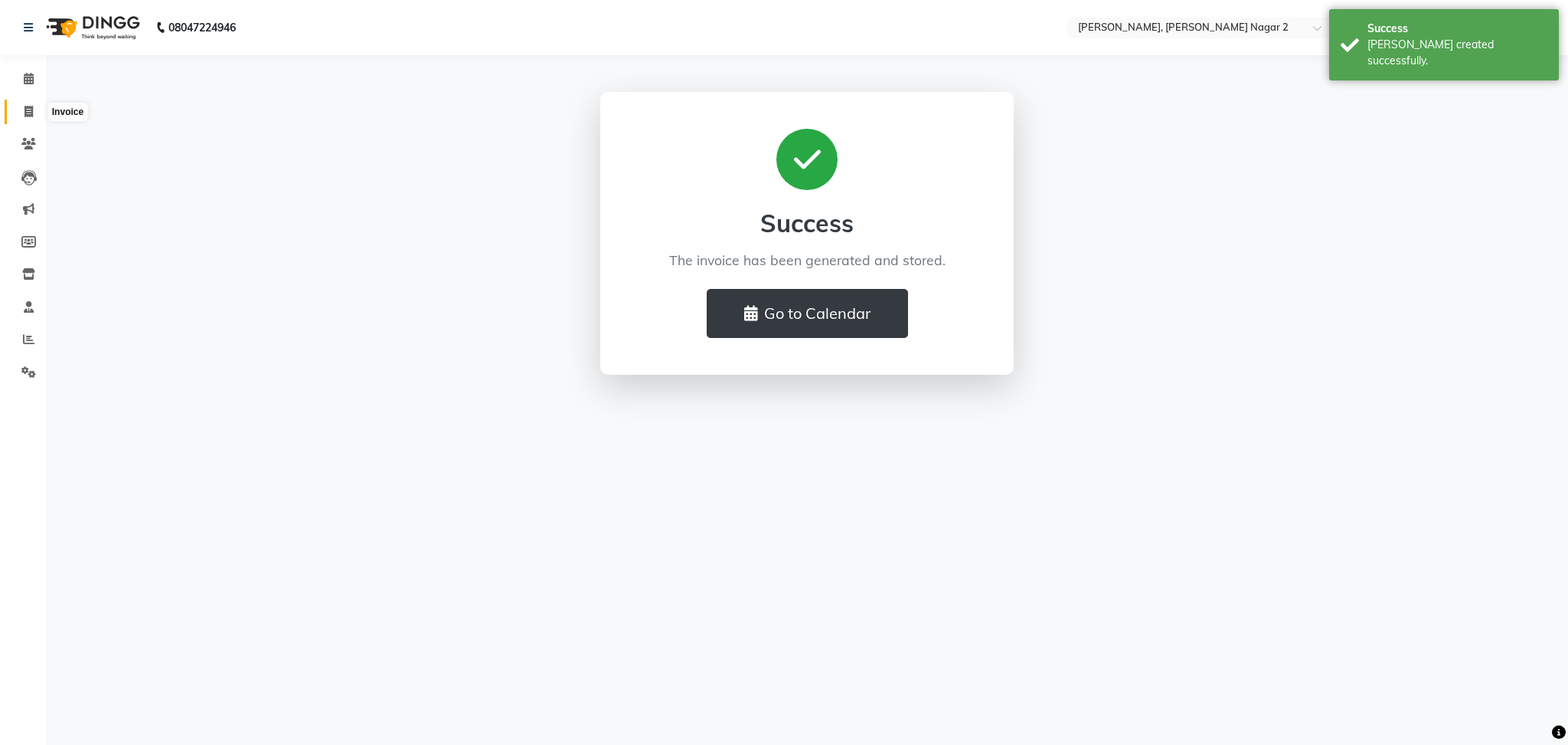
click at [32, 107] on span at bounding box center [28, 112] width 27 height 17
select select "service"
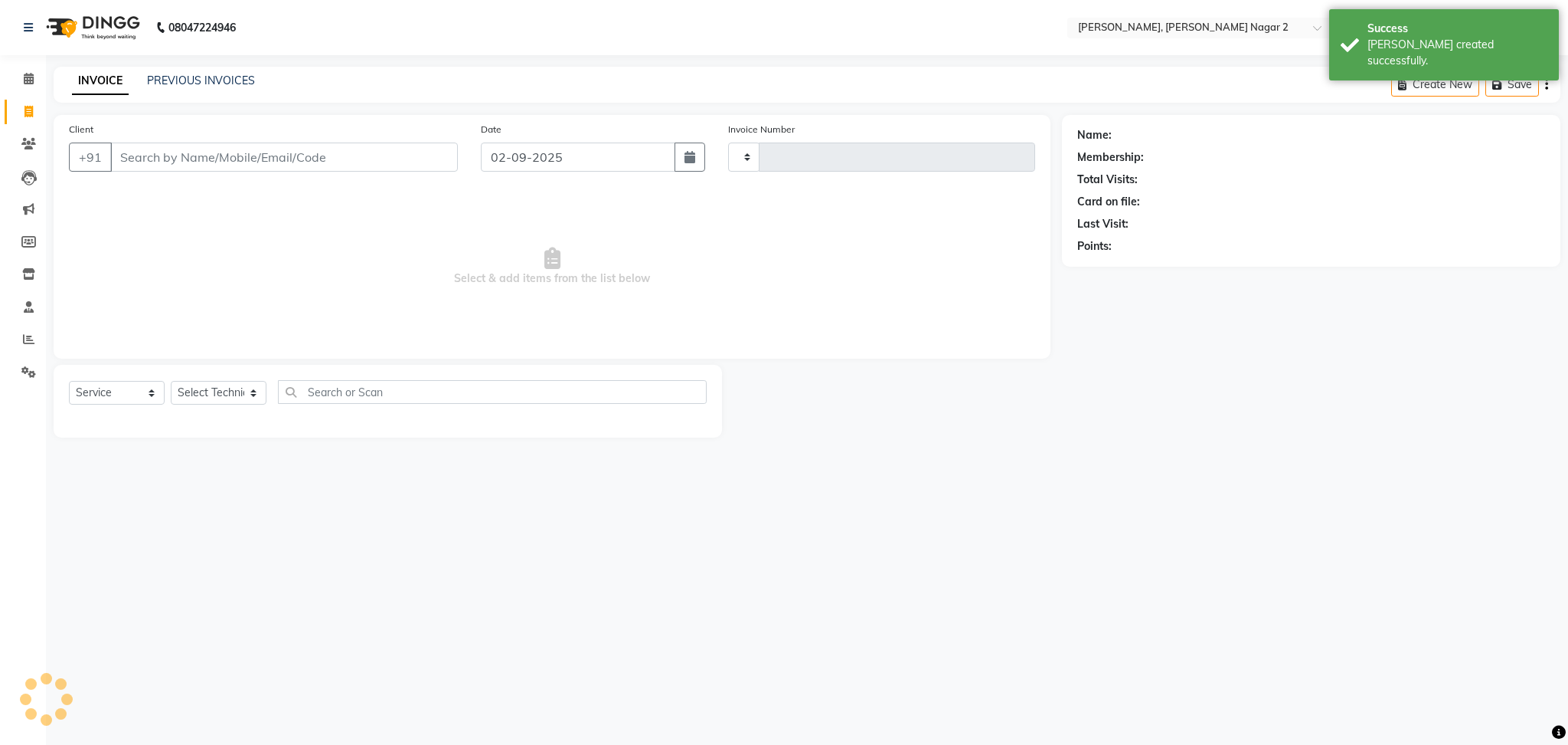
type input "2005"
select select "4241"
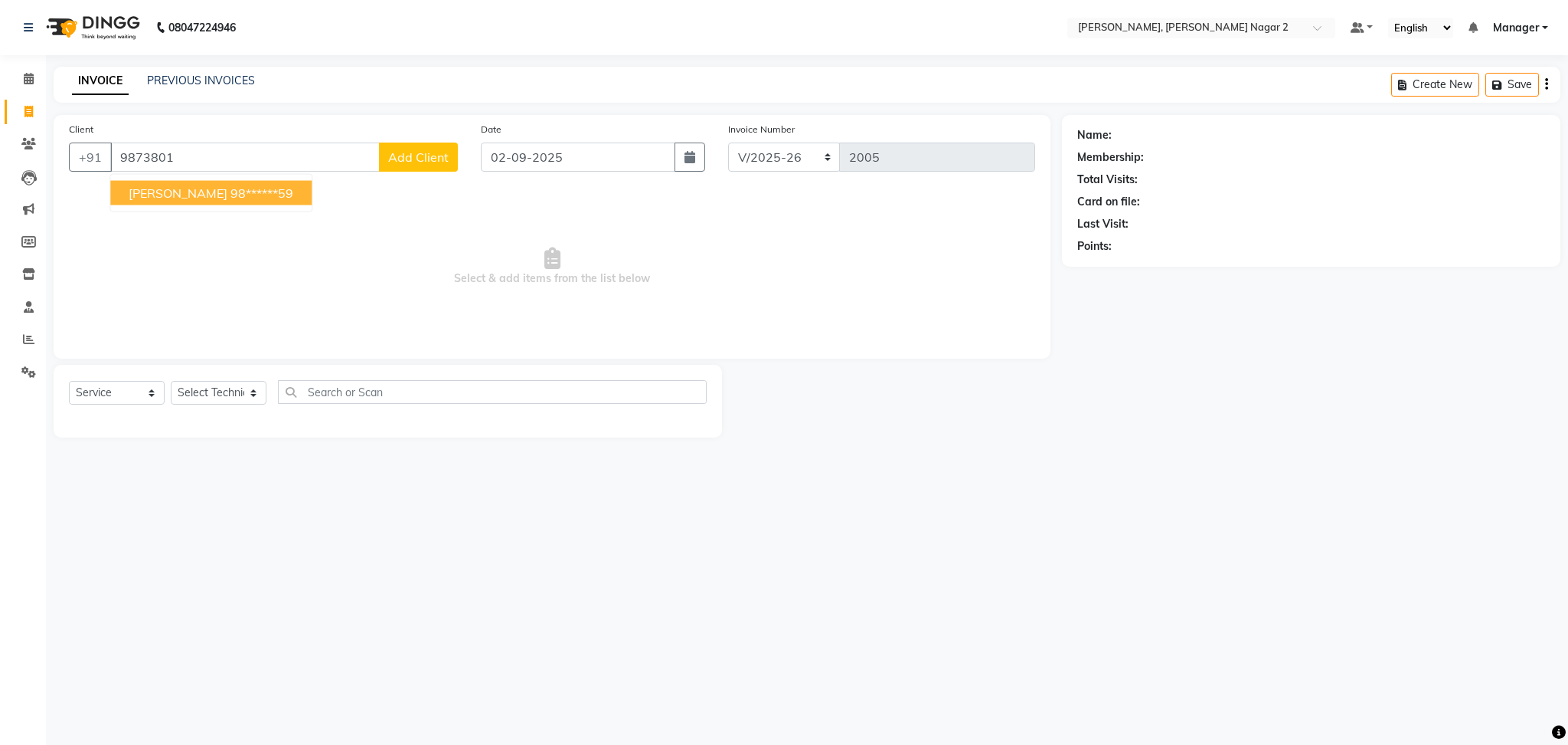
click at [231, 195] on ngb-highlight "98******59" at bounding box center [262, 192] width 63 height 16
type input "98******59"
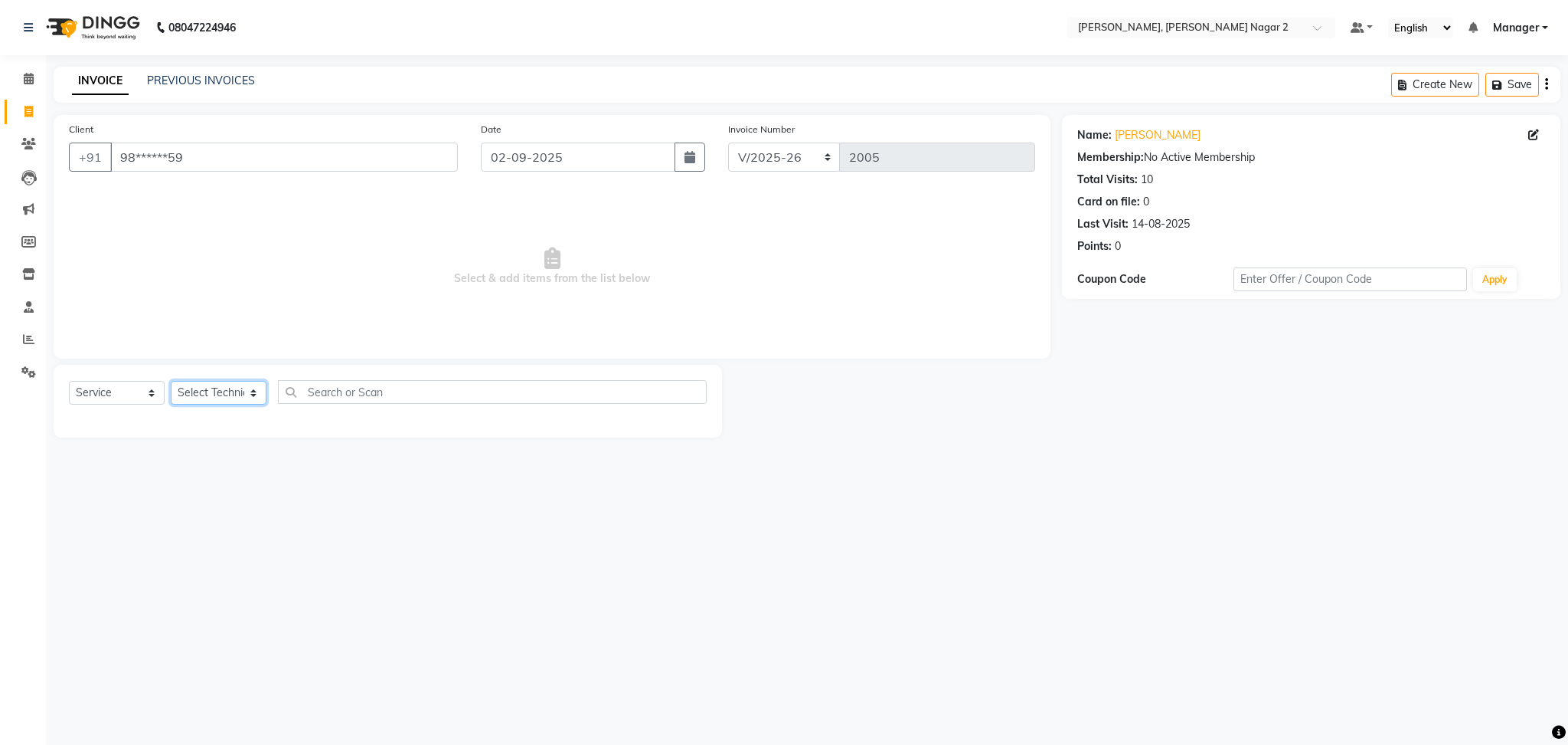
click at [203, 385] on select "Select Technician Ankit [PERSON_NAME] Manager [PERSON_NAME] [PERSON_NAME] [PERS…" at bounding box center [218, 392] width 95 height 24
select select "52061"
click at [170, 381] on select "Select Technician Ankit [PERSON_NAME] Manager [PERSON_NAME] [PERSON_NAME] [PERS…" at bounding box center [218, 392] width 95 height 24
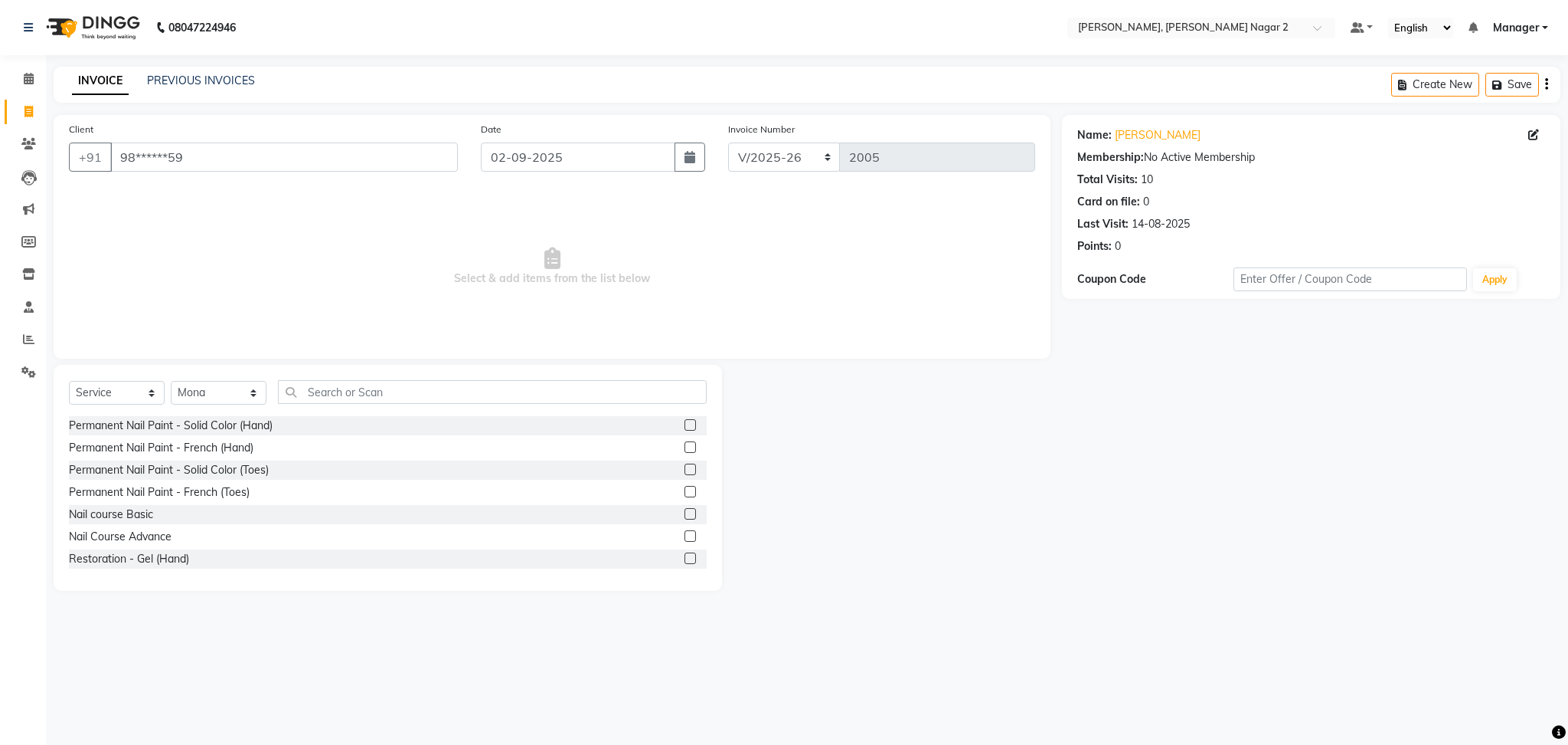
click at [684, 448] on label at bounding box center [690, 446] width 12 height 12
click at [684, 448] on input "checkbox" at bounding box center [689, 447] width 10 height 10
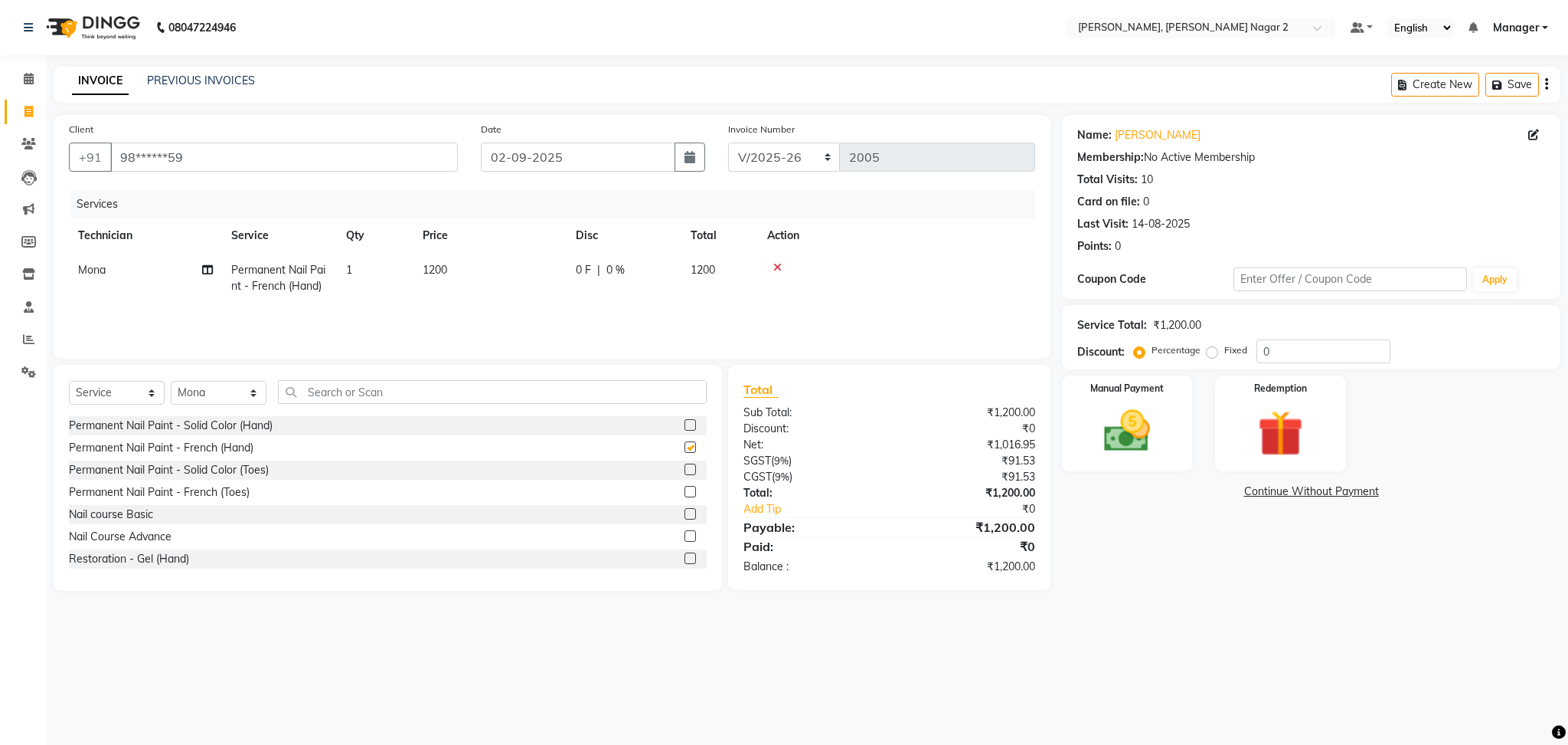
checkbox input "false"
click at [237, 394] on select "Select Technician Ankit [PERSON_NAME] Manager [PERSON_NAME] [PERSON_NAME] [PERS…" at bounding box center [218, 392] width 95 height 24
select select "52063"
click at [170, 381] on select "Select Technician Ankit [PERSON_NAME] Manager [PERSON_NAME] [PERSON_NAME] [PERS…" at bounding box center [218, 392] width 95 height 24
click at [684, 427] on label at bounding box center [690, 424] width 12 height 12
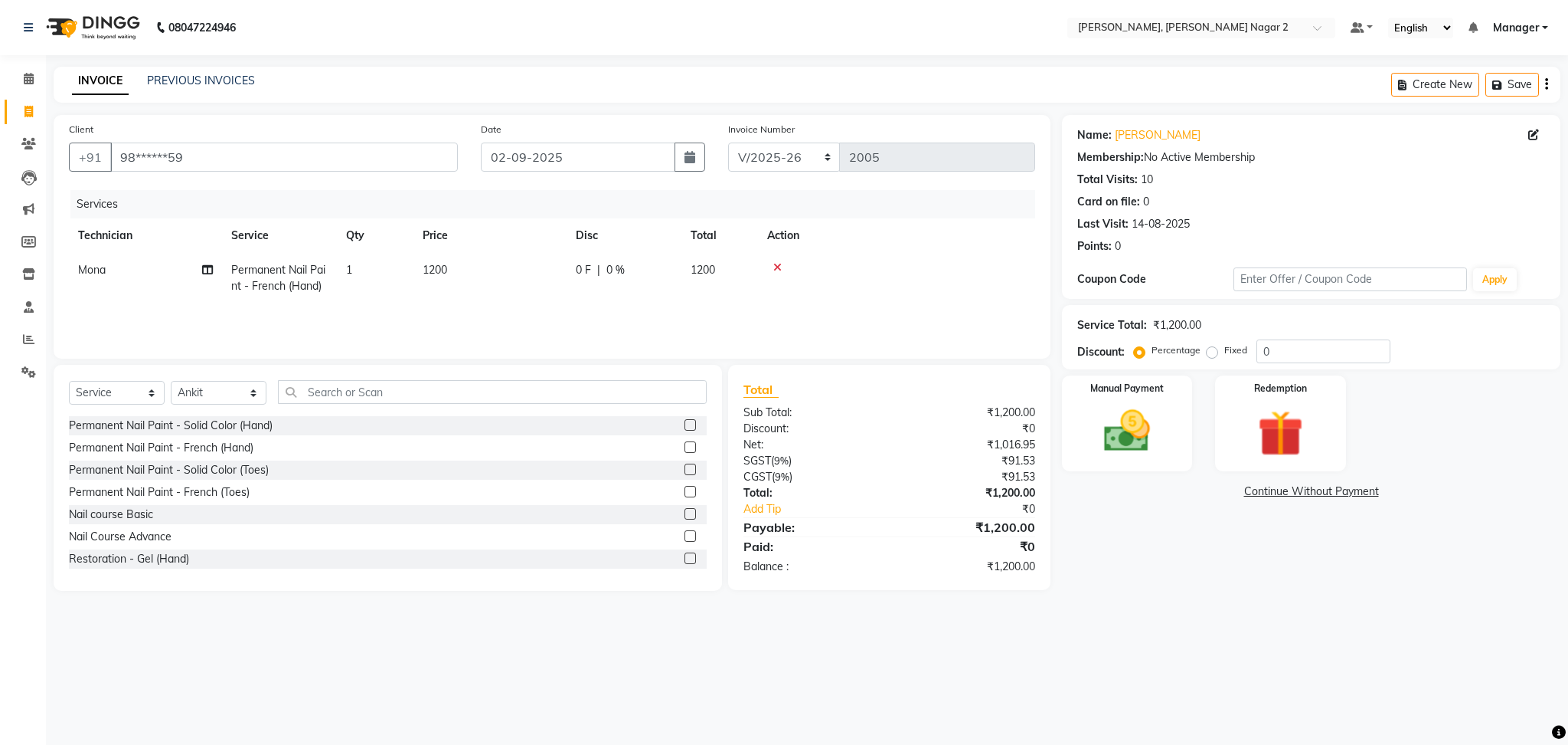
click at [684, 427] on input "checkbox" at bounding box center [689, 425] width 10 height 10
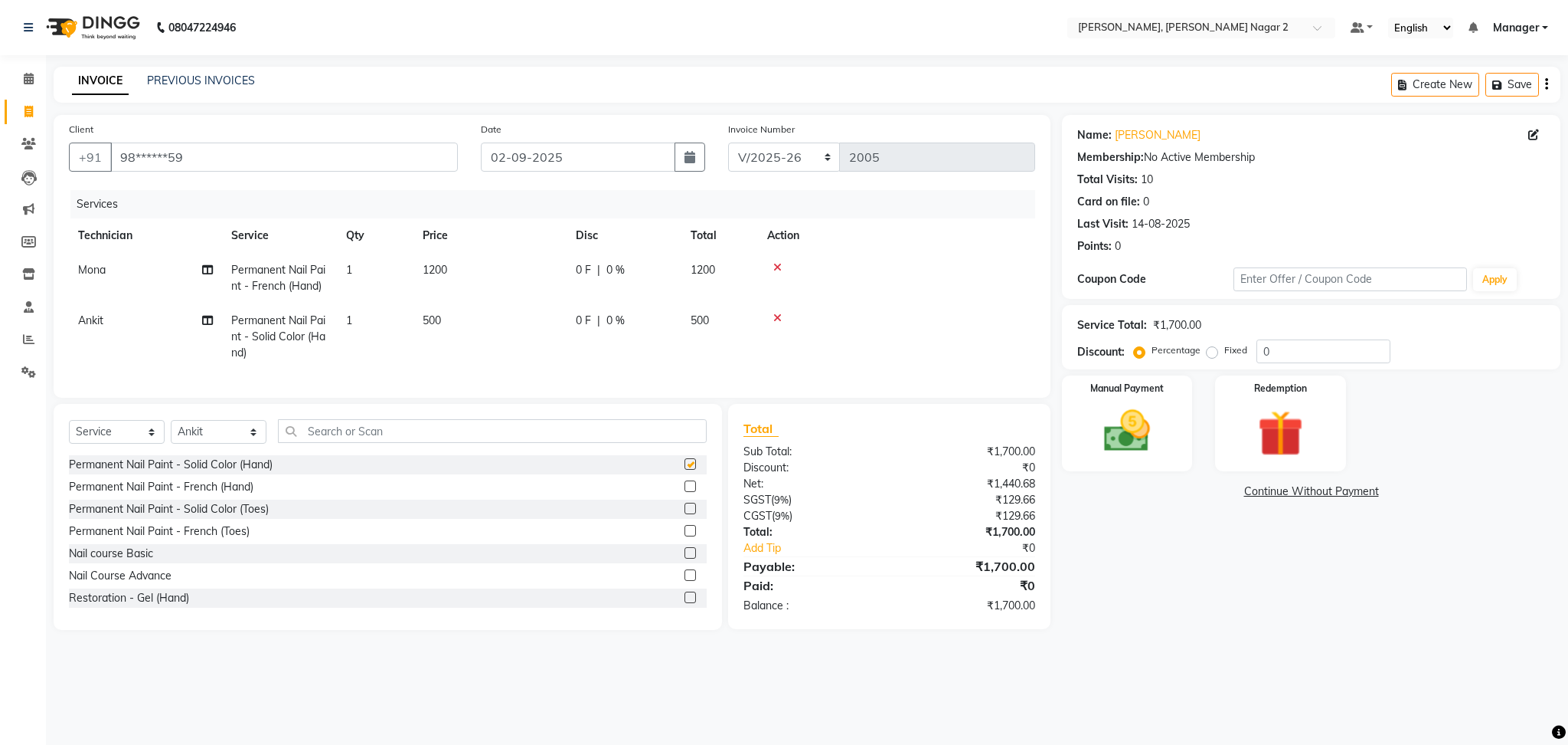
checkbox input "false"
click at [470, 272] on td "1200" at bounding box center [489, 278] width 153 height 50
select select "52061"
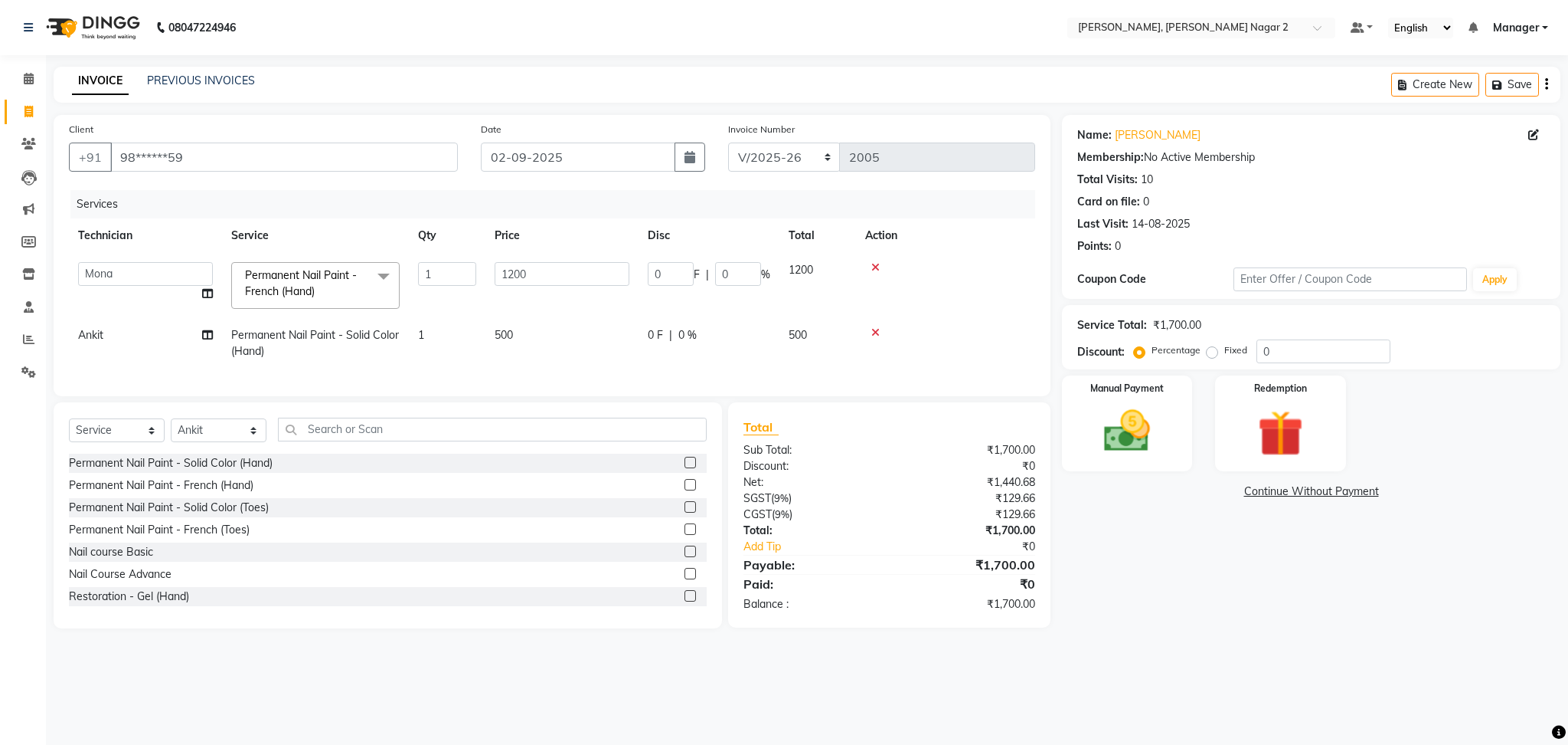
click at [470, 272] on input "1" at bounding box center [447, 274] width 59 height 24
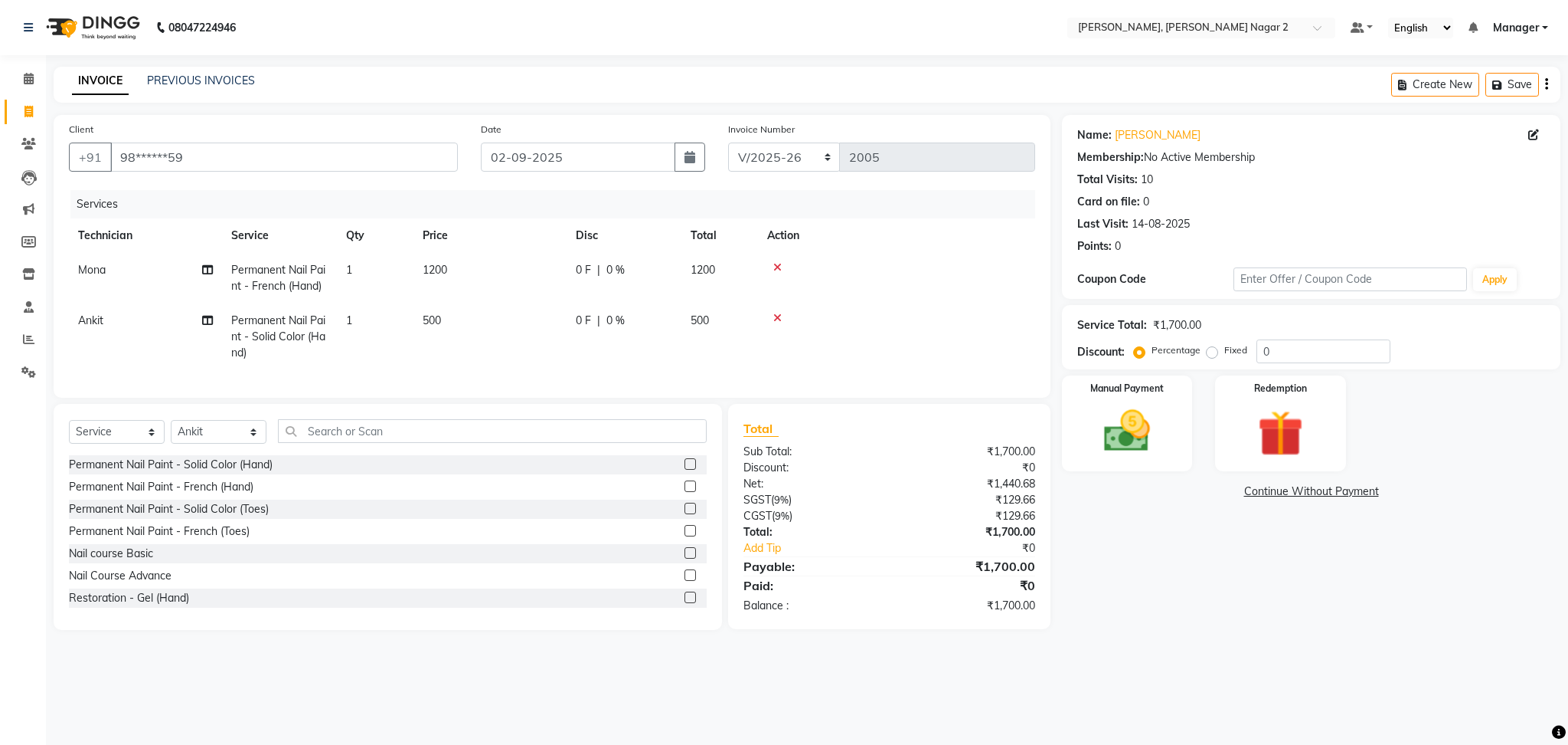
click at [561, 279] on td "1200" at bounding box center [489, 278] width 153 height 50
select select "52061"
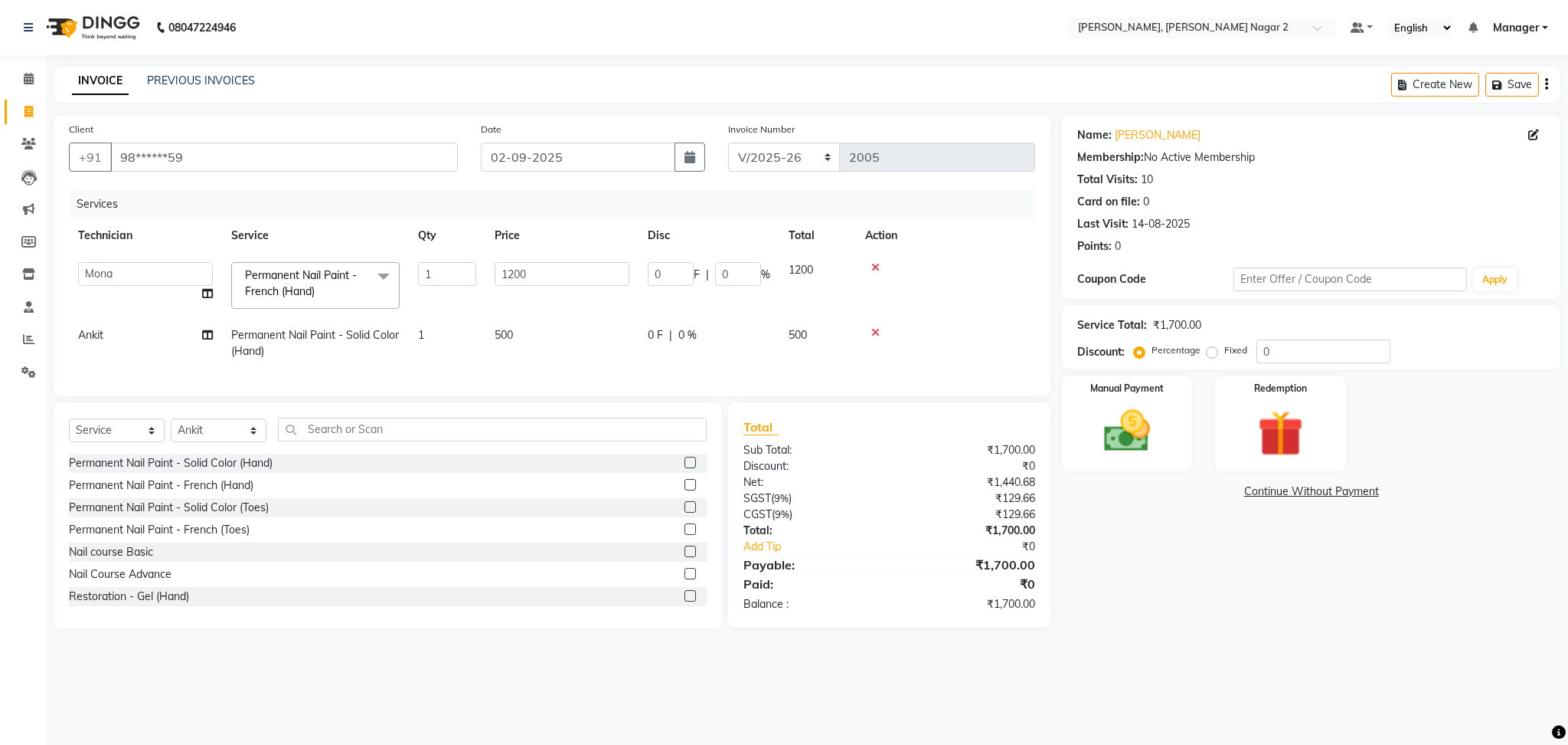
click at [561, 279] on input "1200" at bounding box center [561, 274] width 135 height 24
type input "1000"
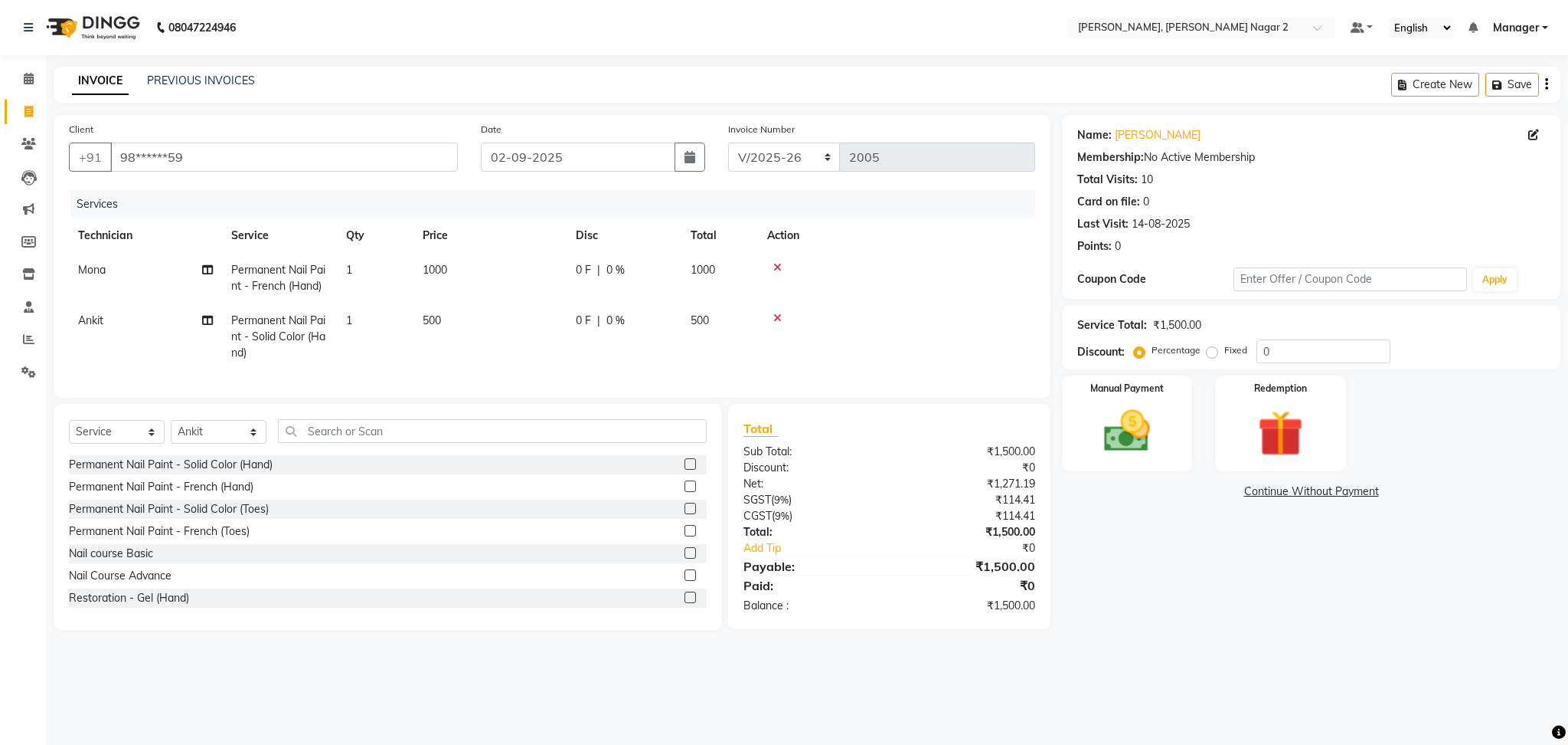
click at [1117, 516] on div "Name: [PERSON_NAME] Membership: No Active Membership Total Visits: 10 Card on f…" at bounding box center [1316, 372] width 510 height 515
click at [462, 273] on td "1000" at bounding box center [489, 278] width 153 height 50
select select "52061"
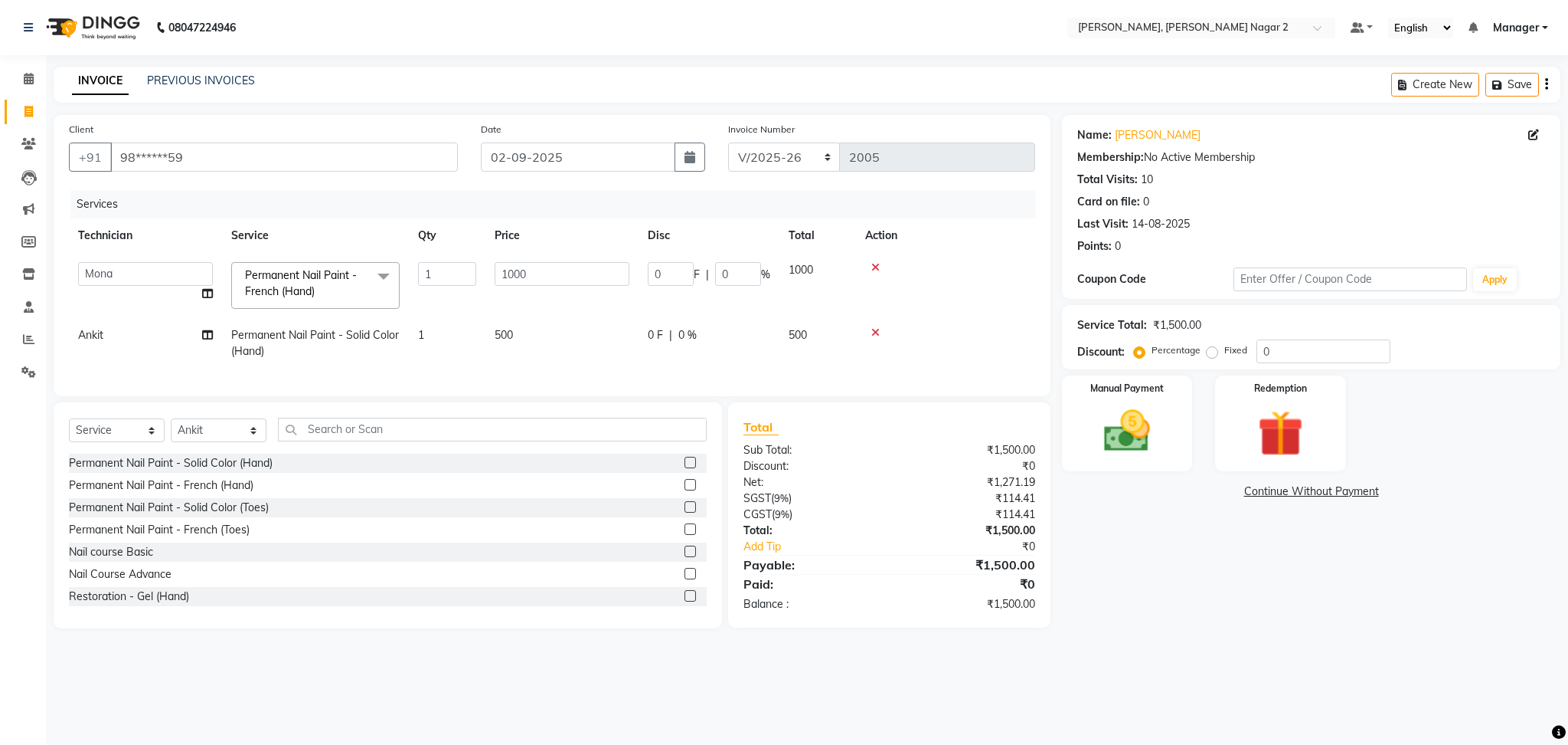
click at [462, 273] on input "1" at bounding box center [447, 274] width 59 height 24
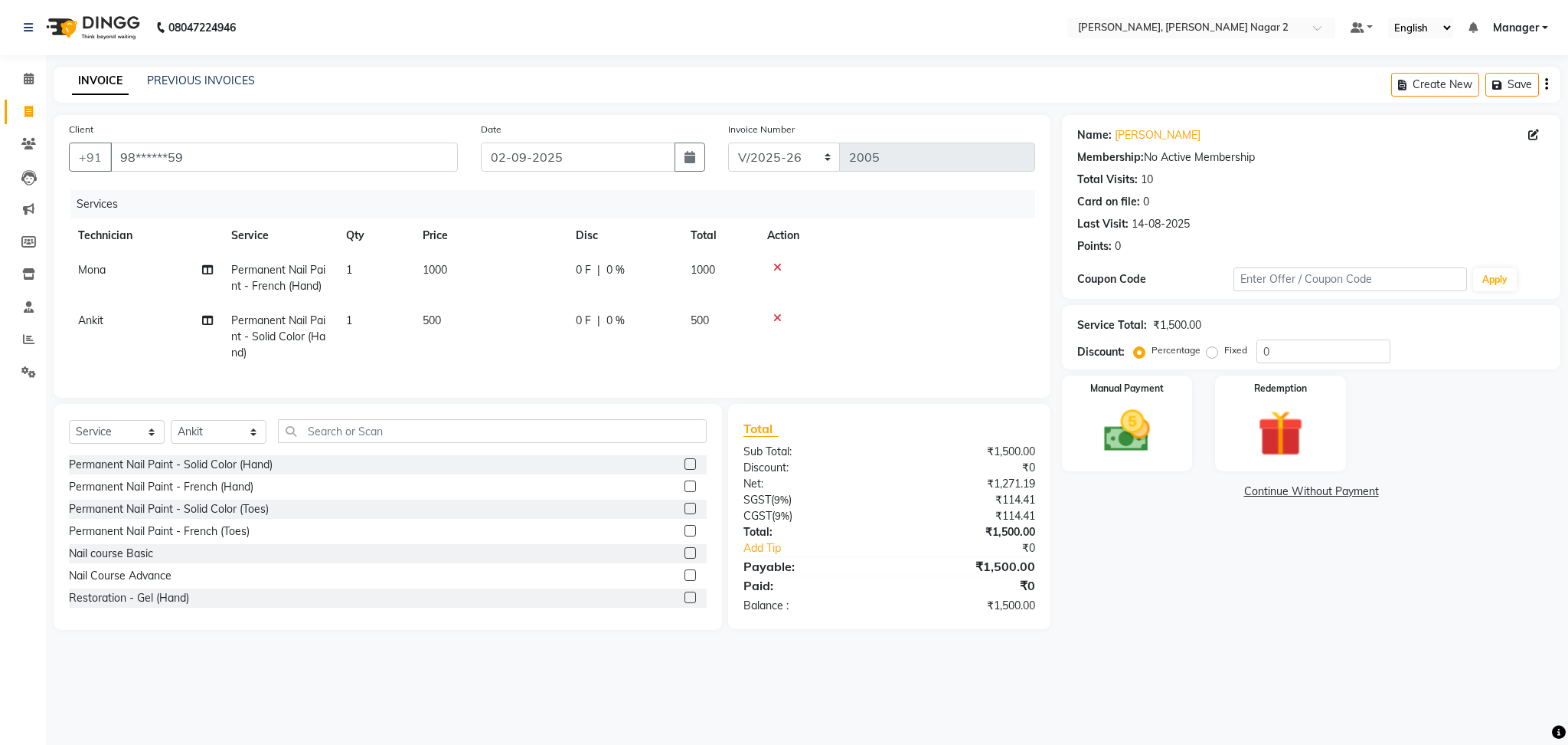
drag, startPoint x: 563, startPoint y: 261, endPoint x: 554, endPoint y: 271, distance: 13.5
click at [554, 271] on td "1000" at bounding box center [489, 278] width 153 height 50
select select "52061"
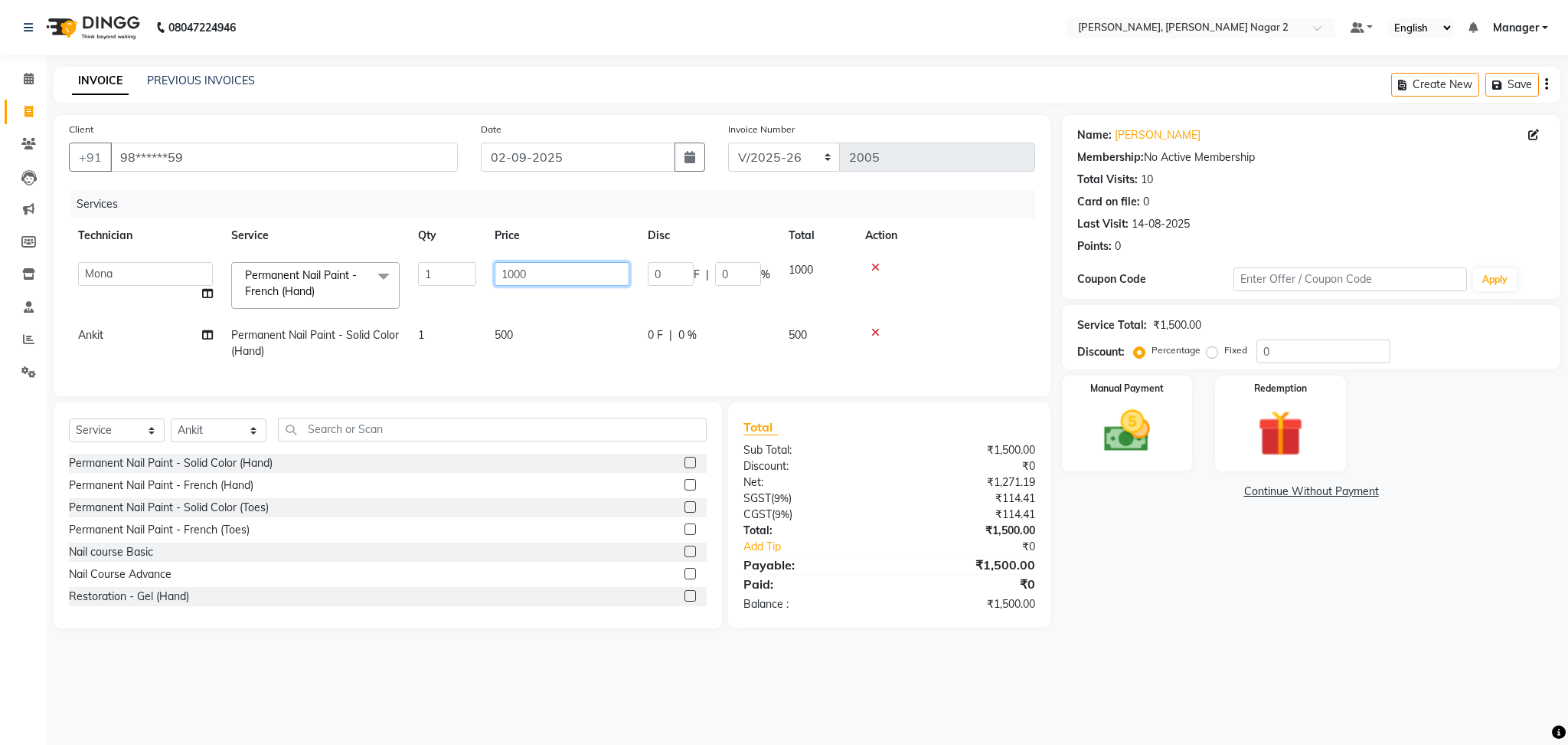
click at [554, 271] on input "1000" at bounding box center [561, 274] width 135 height 24
type input "1200"
click at [1149, 588] on div "Name: [PERSON_NAME] Membership: No Active Membership Total Visits: 10 Card on f…" at bounding box center [1316, 371] width 510 height 513
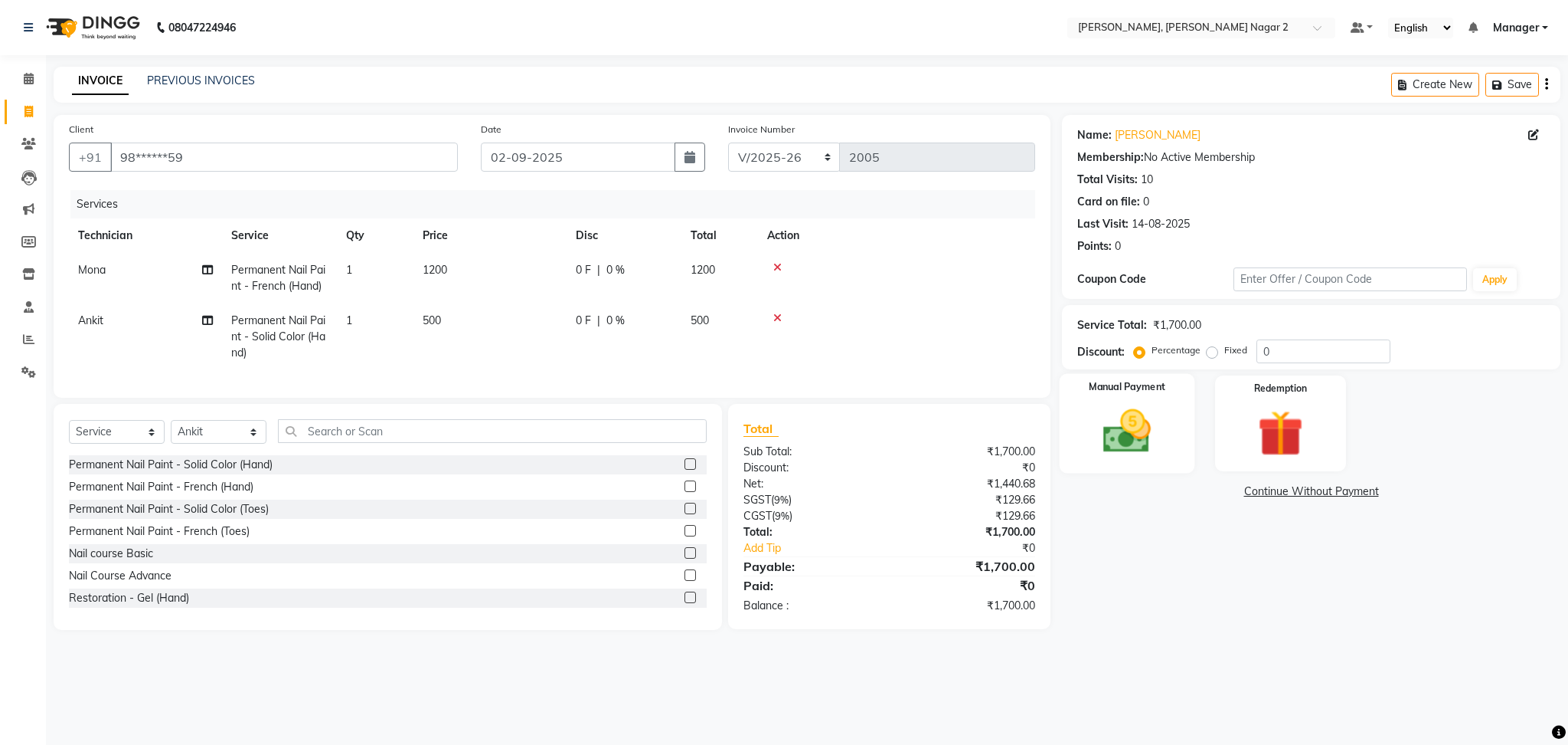
click at [1104, 420] on img at bounding box center [1127, 432] width 78 height 55
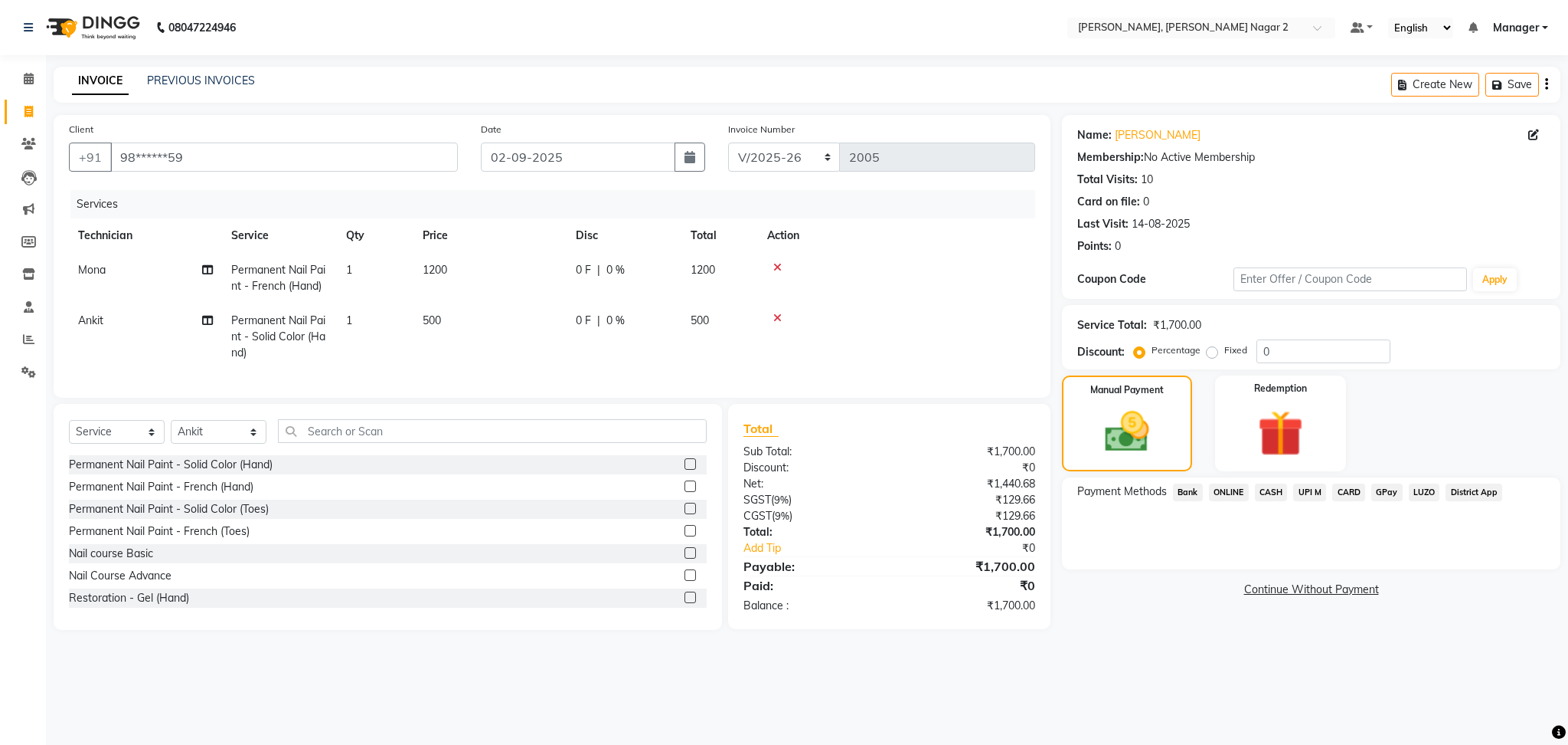
click at [1277, 489] on span "CASH" at bounding box center [1271, 491] width 33 height 17
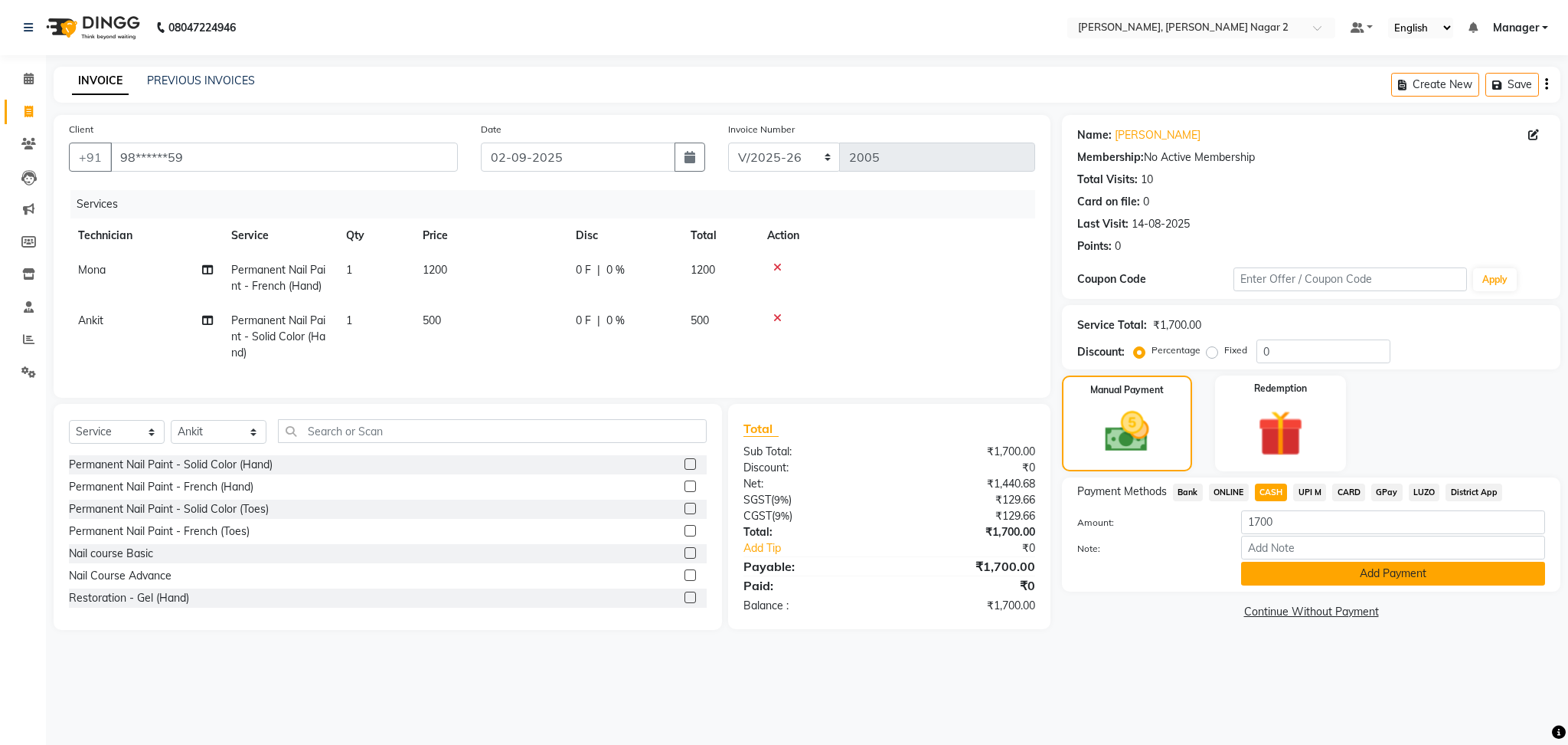
click at [1342, 574] on button "Add Payment" at bounding box center [1393, 574] width 304 height 24
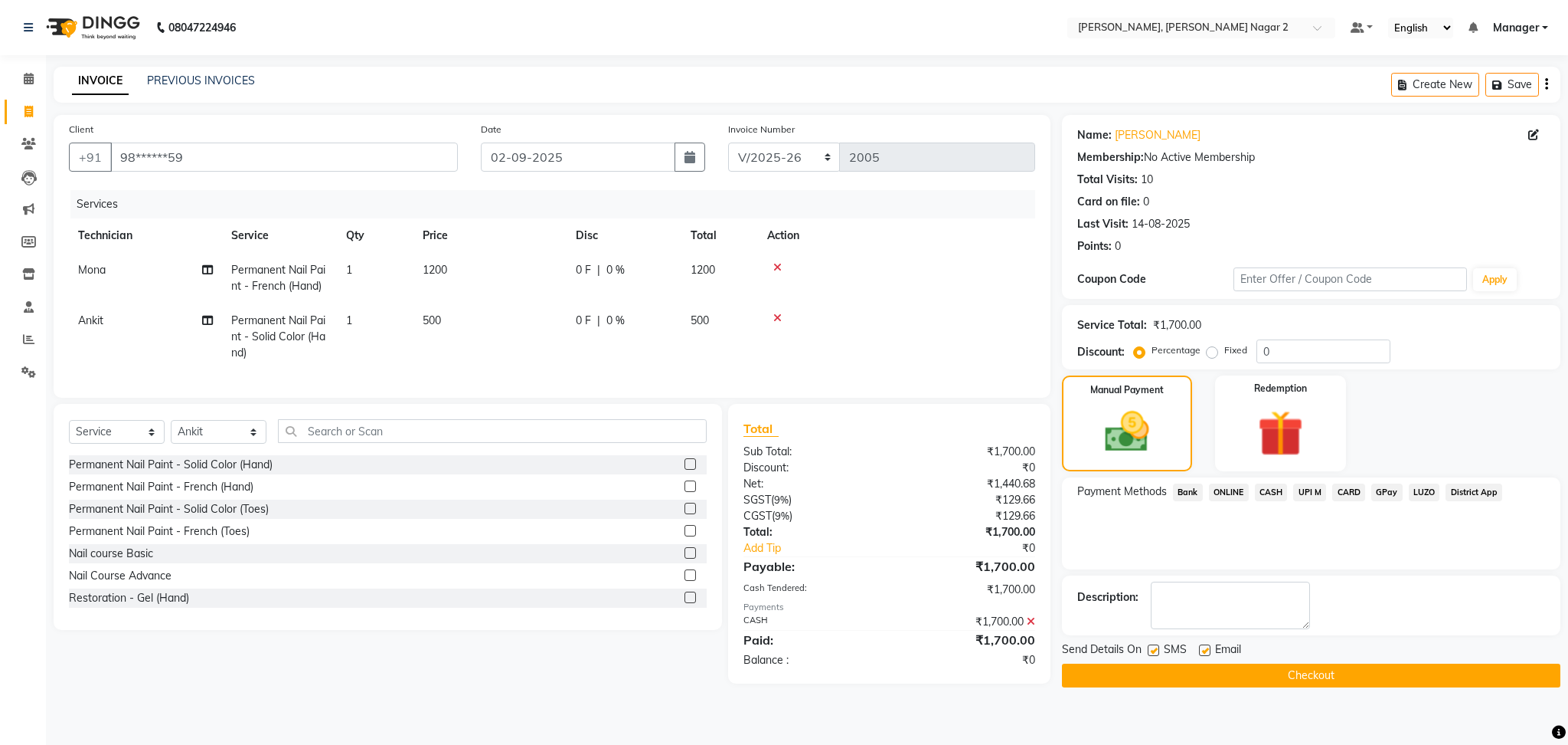
click at [1411, 665] on button "Checkout" at bounding box center [1311, 675] width 498 height 24
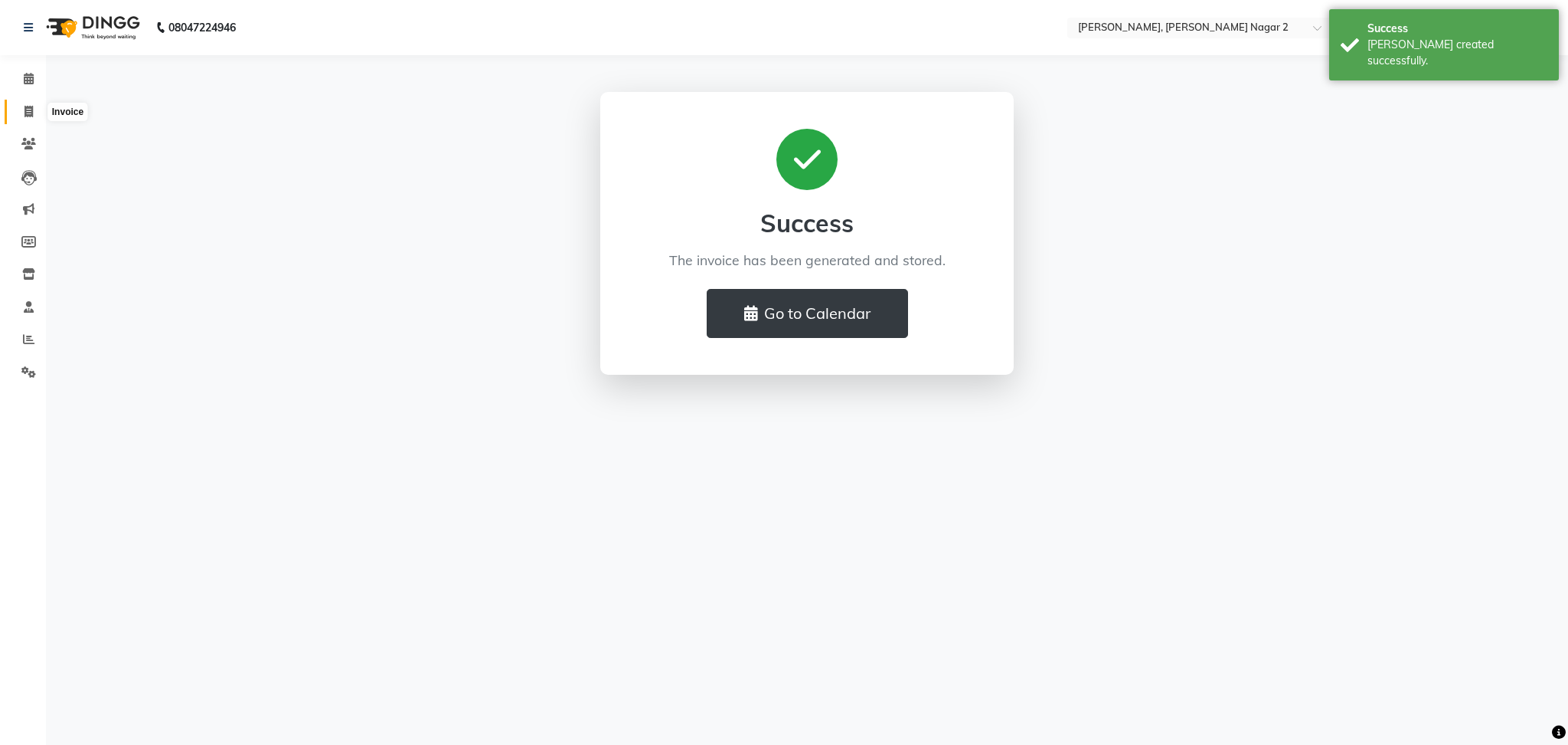
click at [31, 113] on icon at bounding box center [28, 111] width 8 height 12
select select "service"
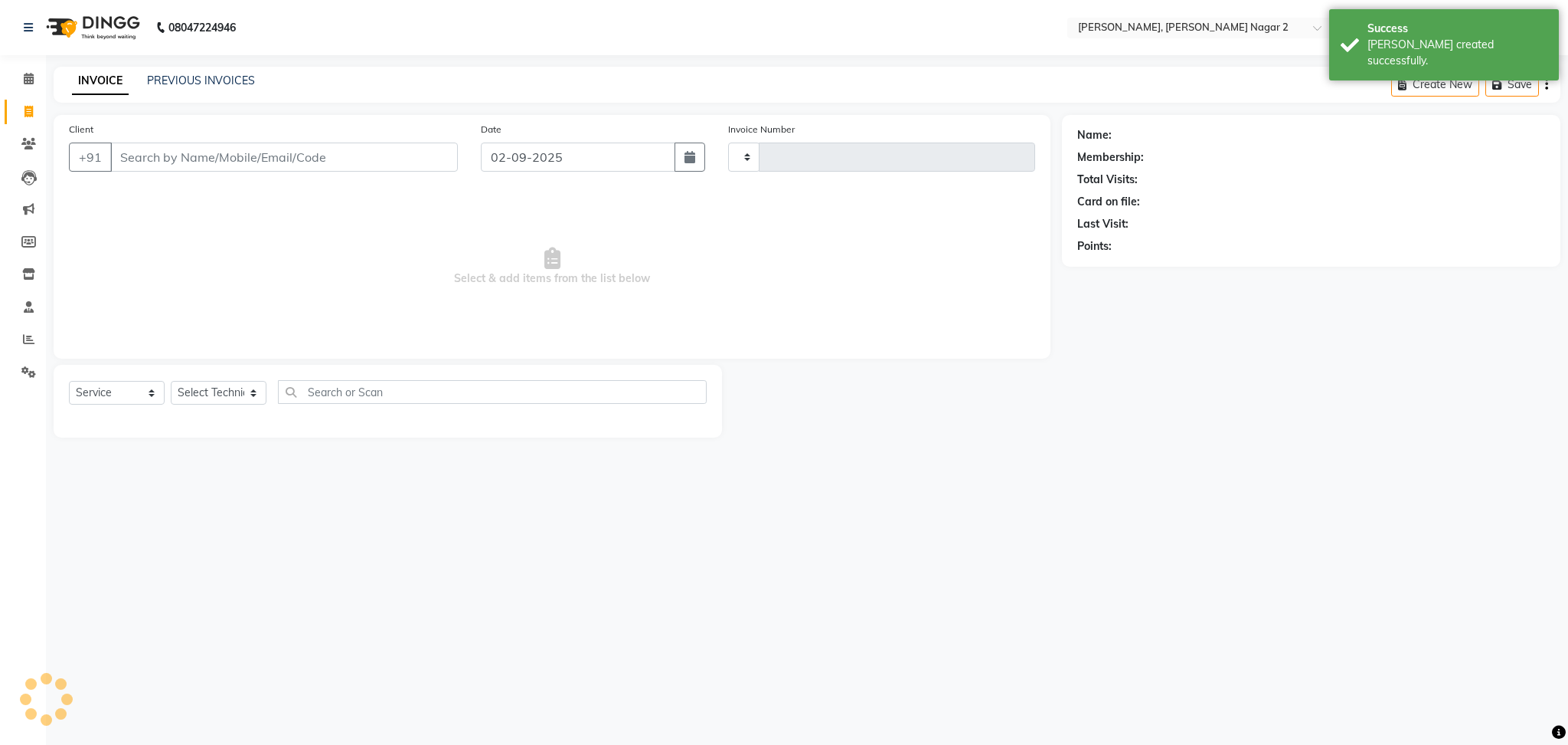
type input "2006"
select select "4241"
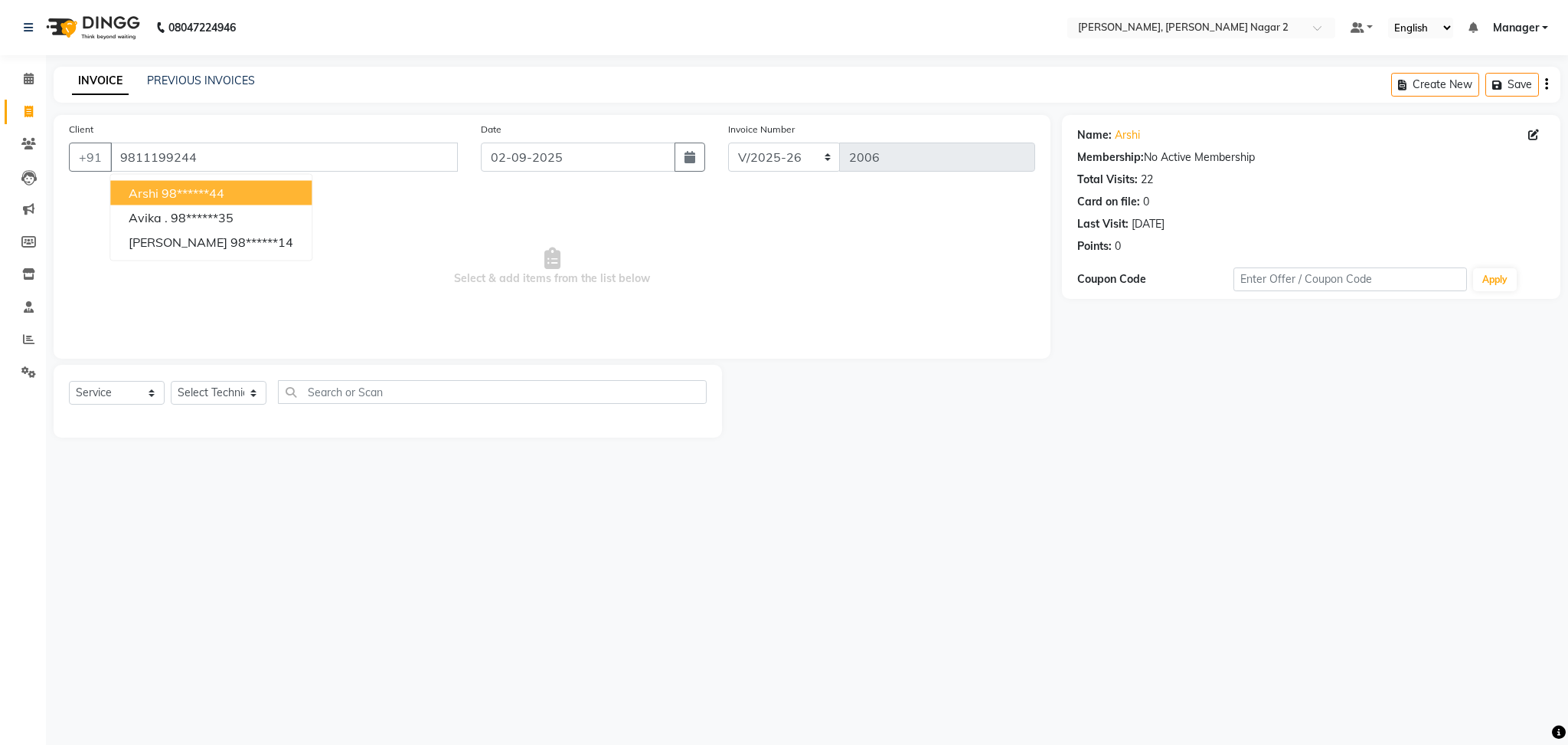
click at [162, 185] on ngb-highlight "98******44" at bounding box center [192, 192] width 63 height 16
type input "98******44"
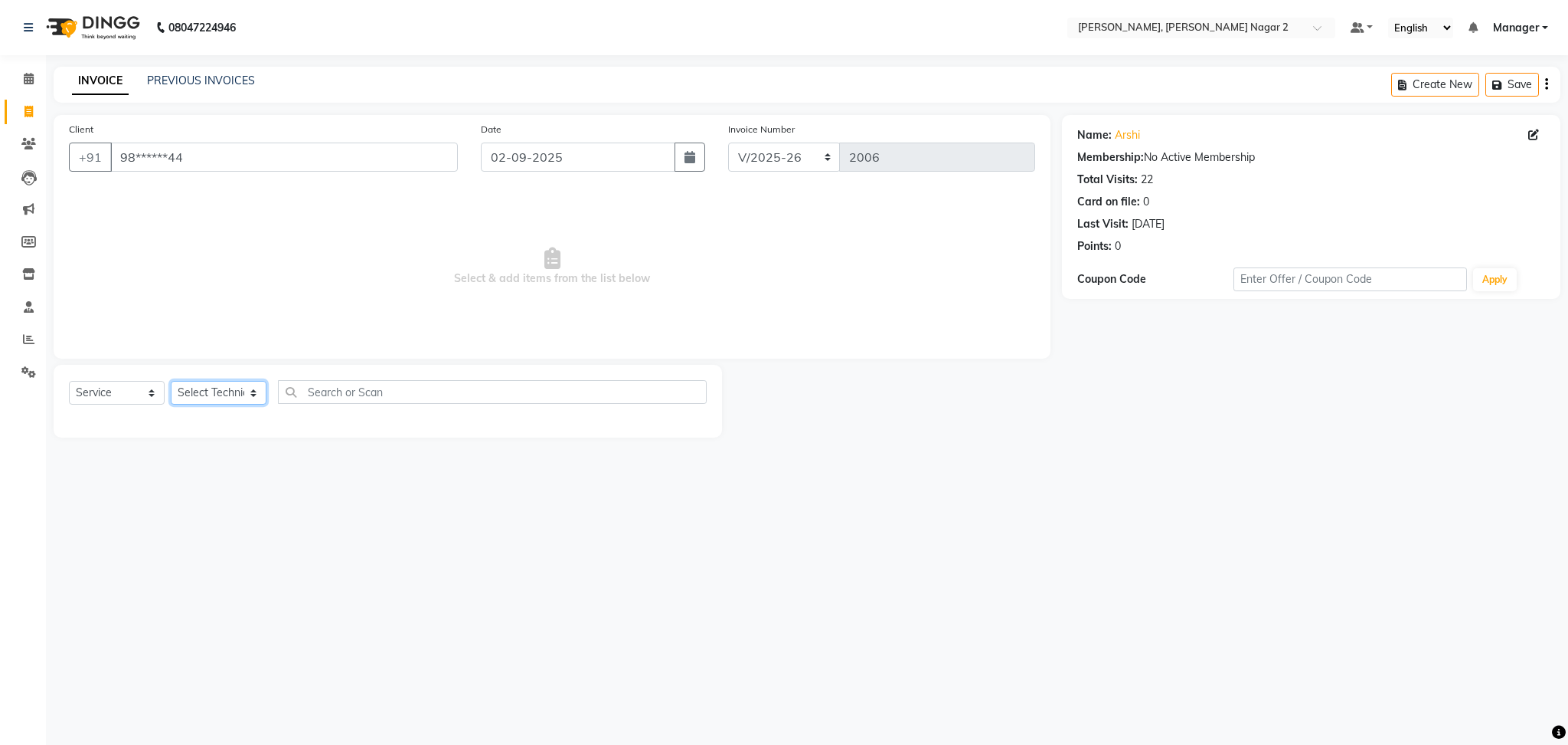
click at [222, 384] on select "Select Technician Ankit [PERSON_NAME] Manager [PERSON_NAME] [PERSON_NAME] [PERS…" at bounding box center [218, 392] width 95 height 24
select select "52061"
click at [170, 381] on select "Select Technician Ankit [PERSON_NAME] Manager [PERSON_NAME] [PERSON_NAME] [PERS…" at bounding box center [218, 392] width 95 height 24
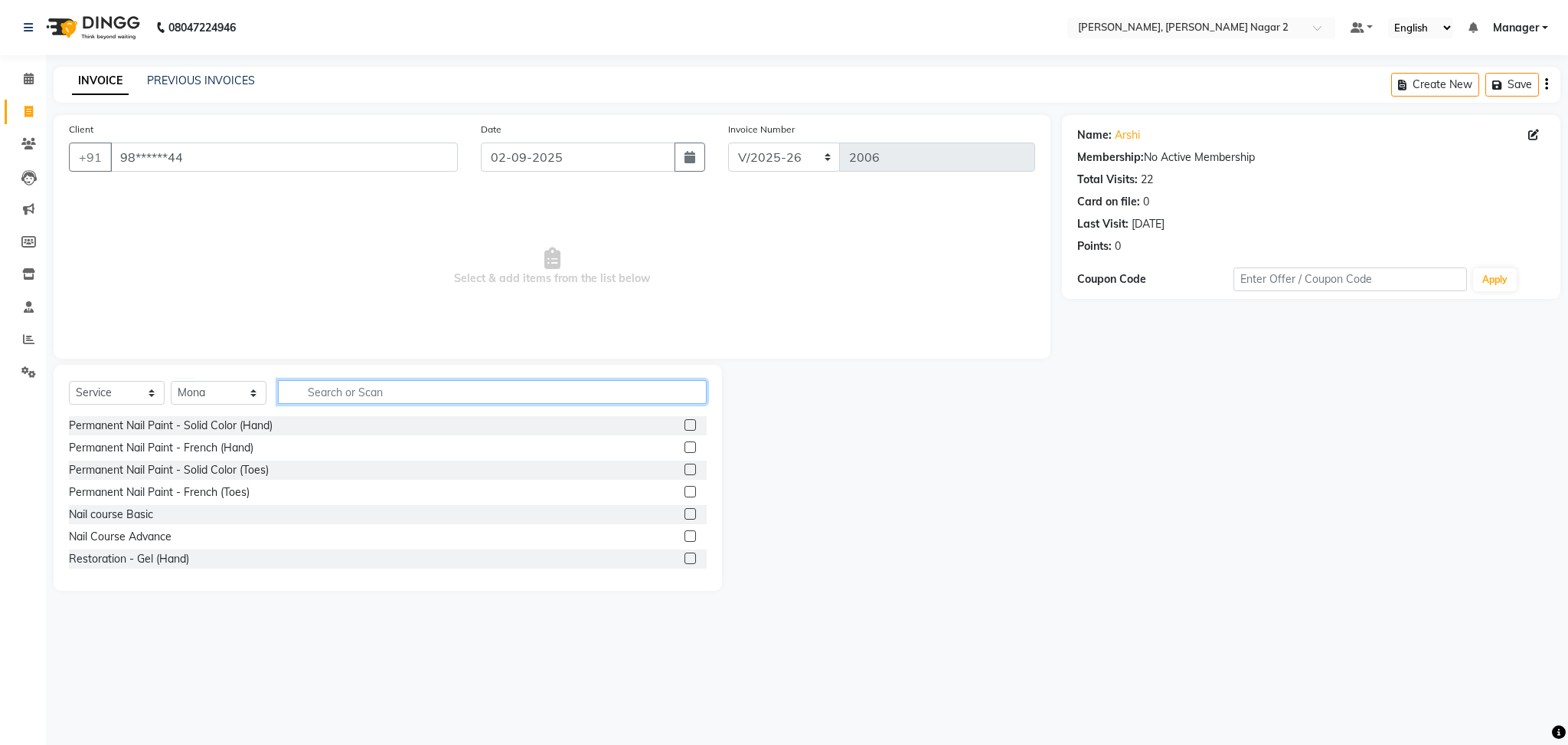
click at [310, 392] on input "text" at bounding box center [492, 392] width 429 height 24
type input "RE"
click at [684, 558] on label at bounding box center [690, 558] width 12 height 12
click at [684, 558] on input "checkbox" at bounding box center [689, 558] width 10 height 10
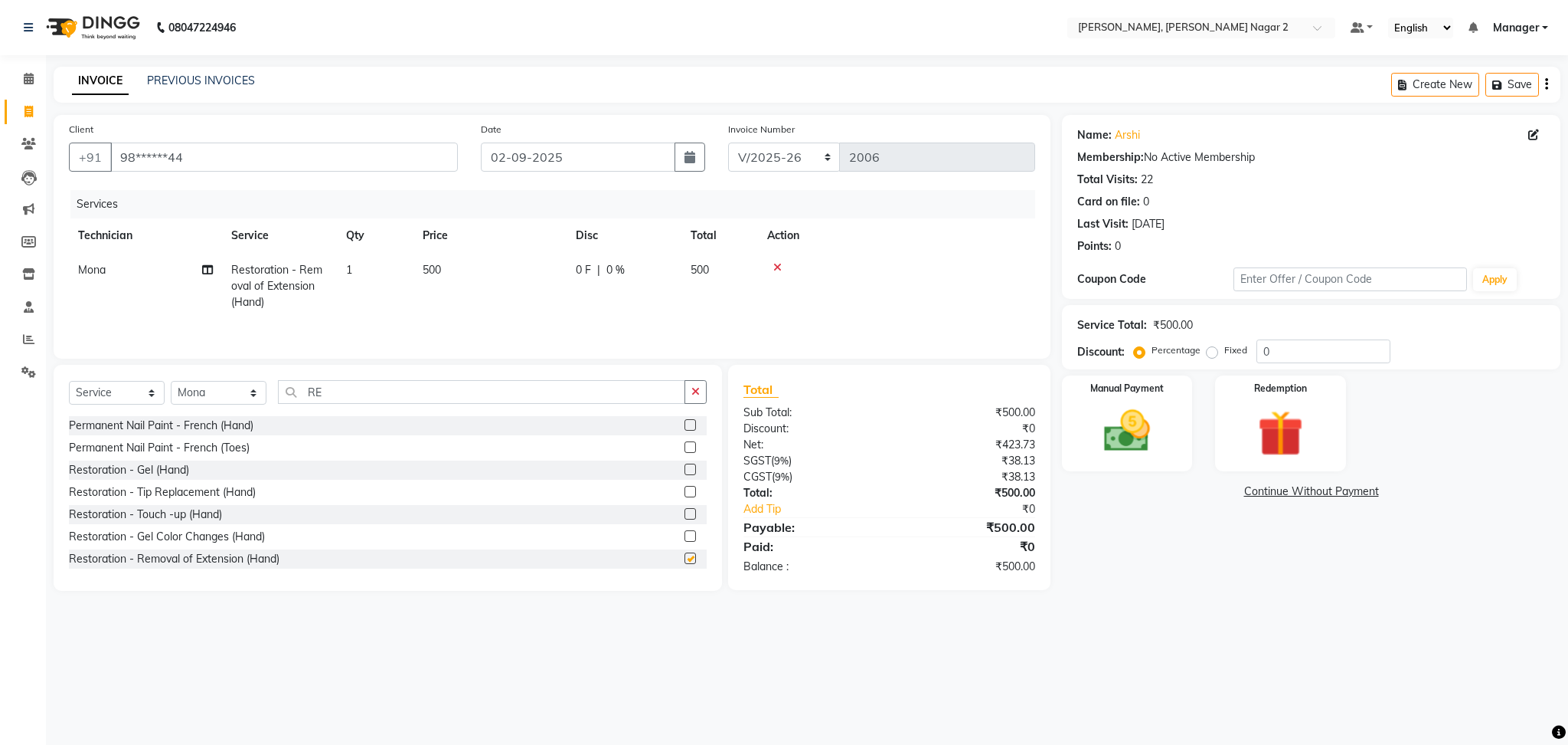
checkbox input "false"
click at [516, 260] on td "500" at bounding box center [489, 286] width 153 height 67
select select "52061"
click at [516, 260] on td "500" at bounding box center [561, 285] width 153 height 65
click at [548, 272] on input "500" at bounding box center [561, 274] width 135 height 24
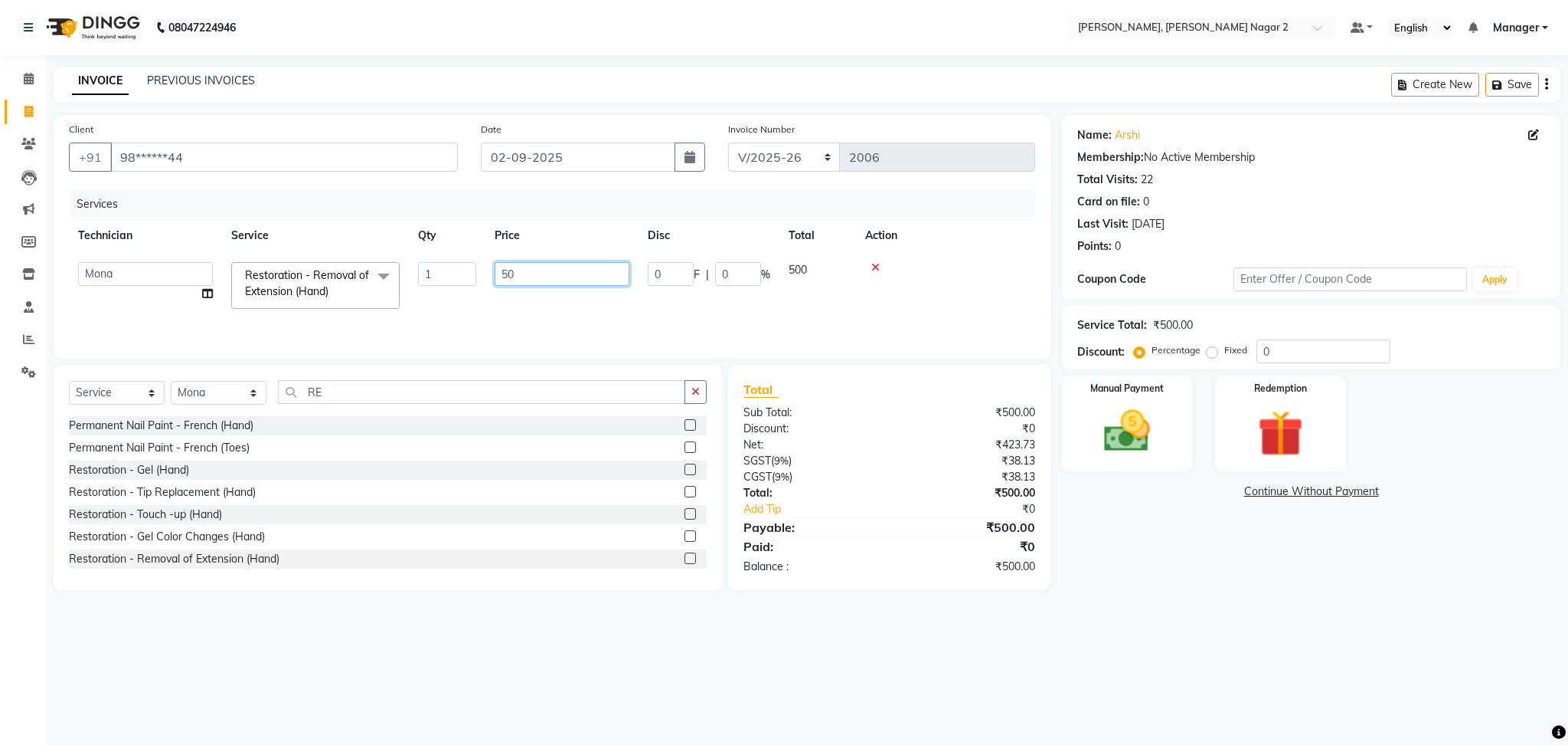
type input "5"
type input "300"
click at [1154, 430] on img at bounding box center [1127, 432] width 78 height 55
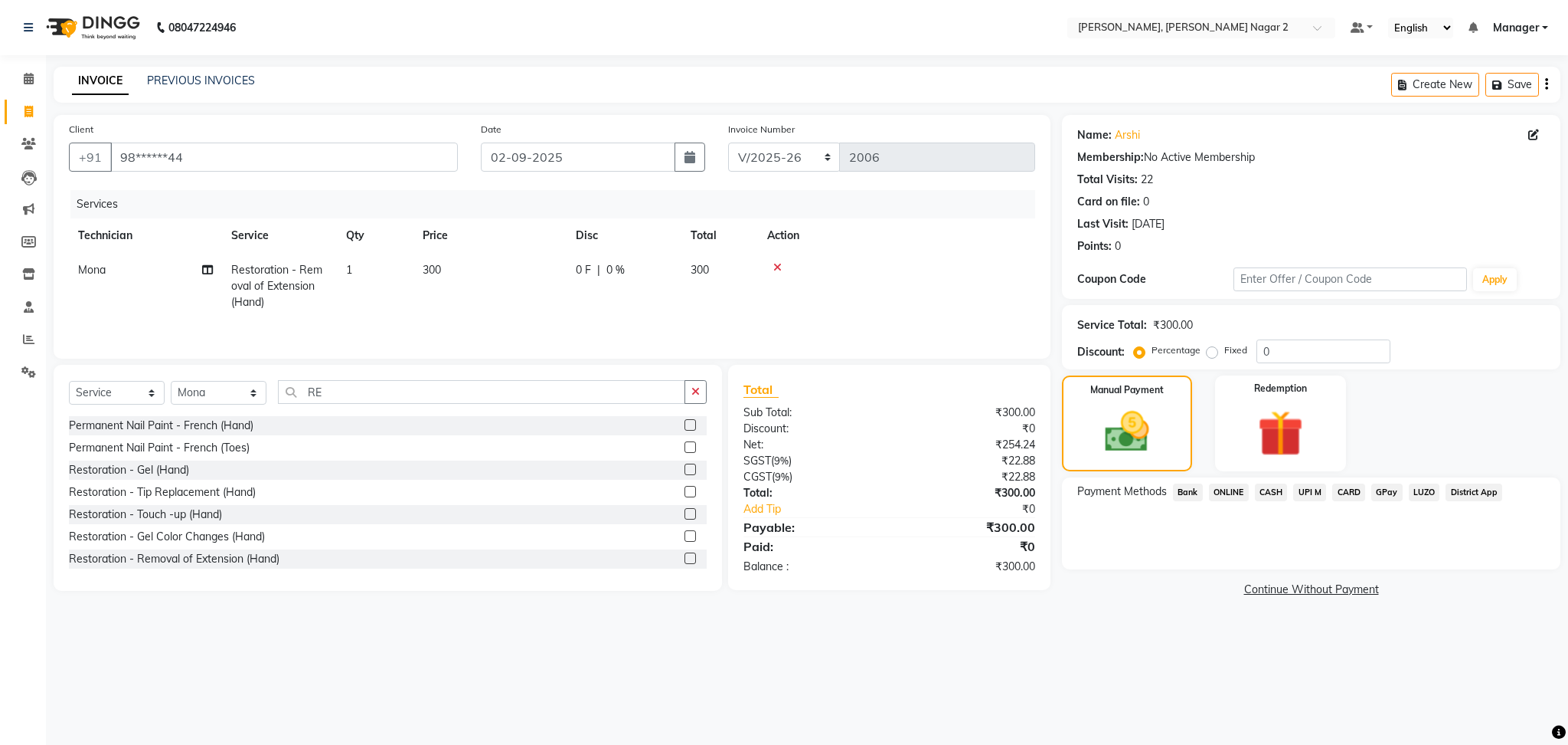
click at [1271, 485] on span "CASH" at bounding box center [1271, 491] width 33 height 17
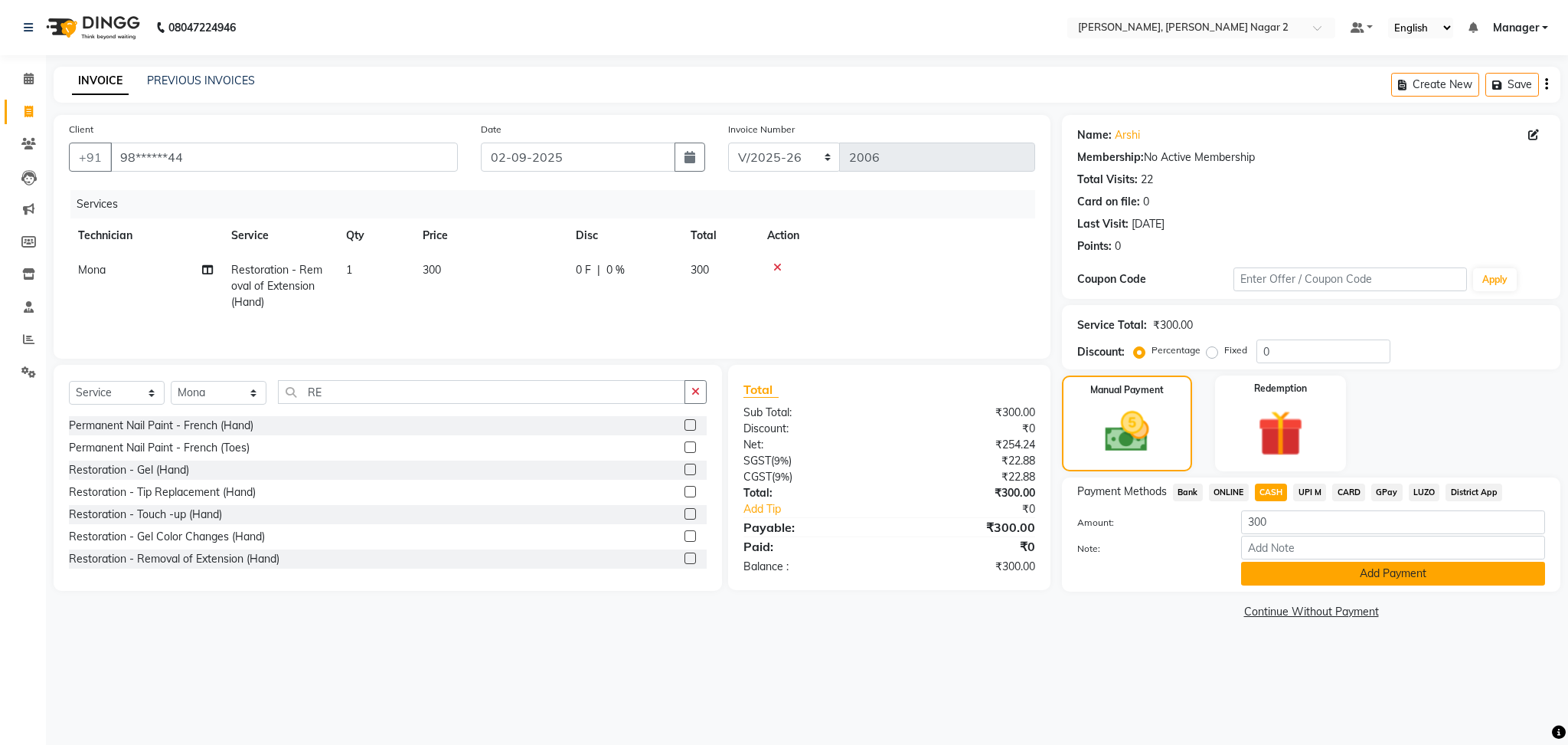
click at [1320, 583] on button "Add Payment" at bounding box center [1393, 574] width 304 height 24
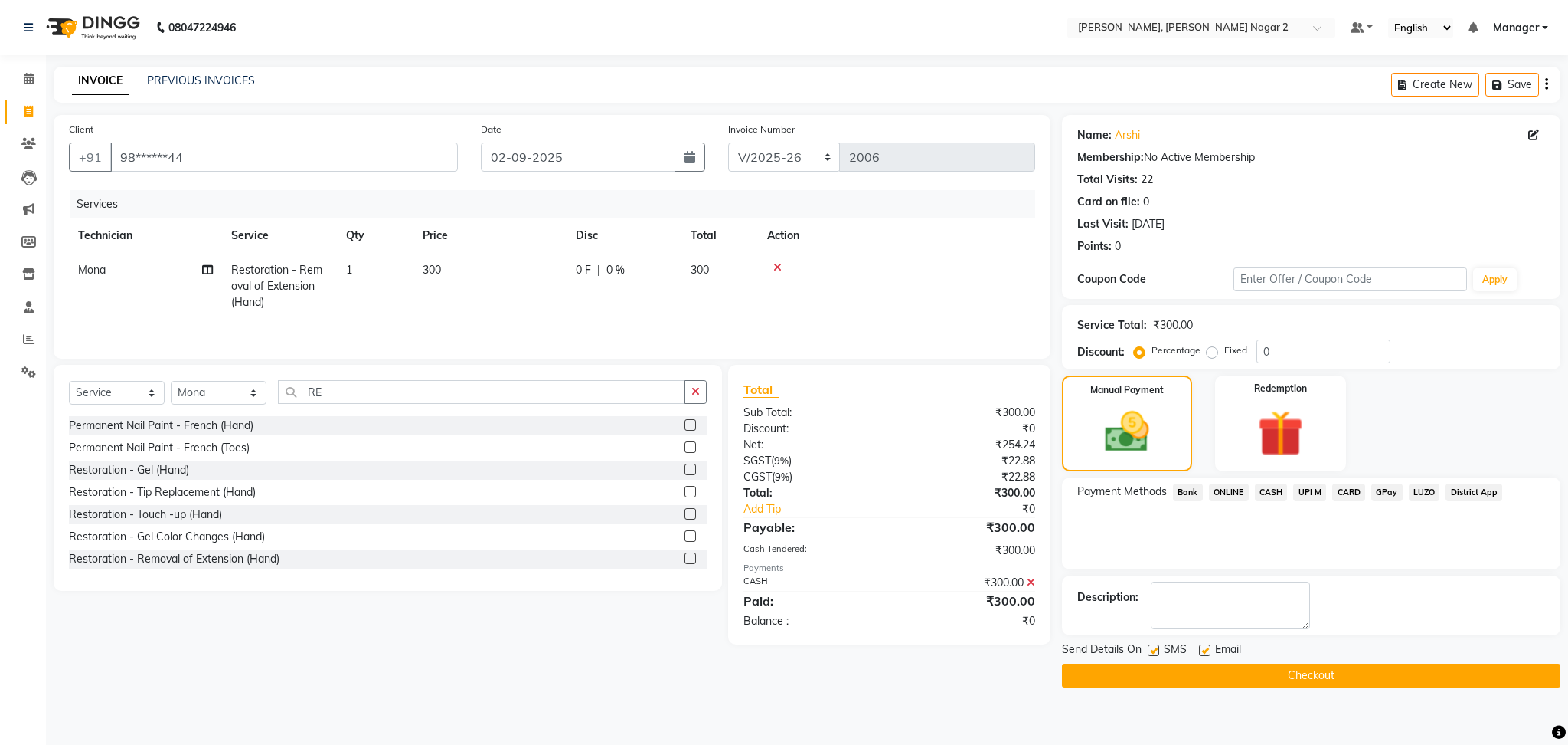
click at [1241, 674] on button "Checkout" at bounding box center [1311, 675] width 498 height 24
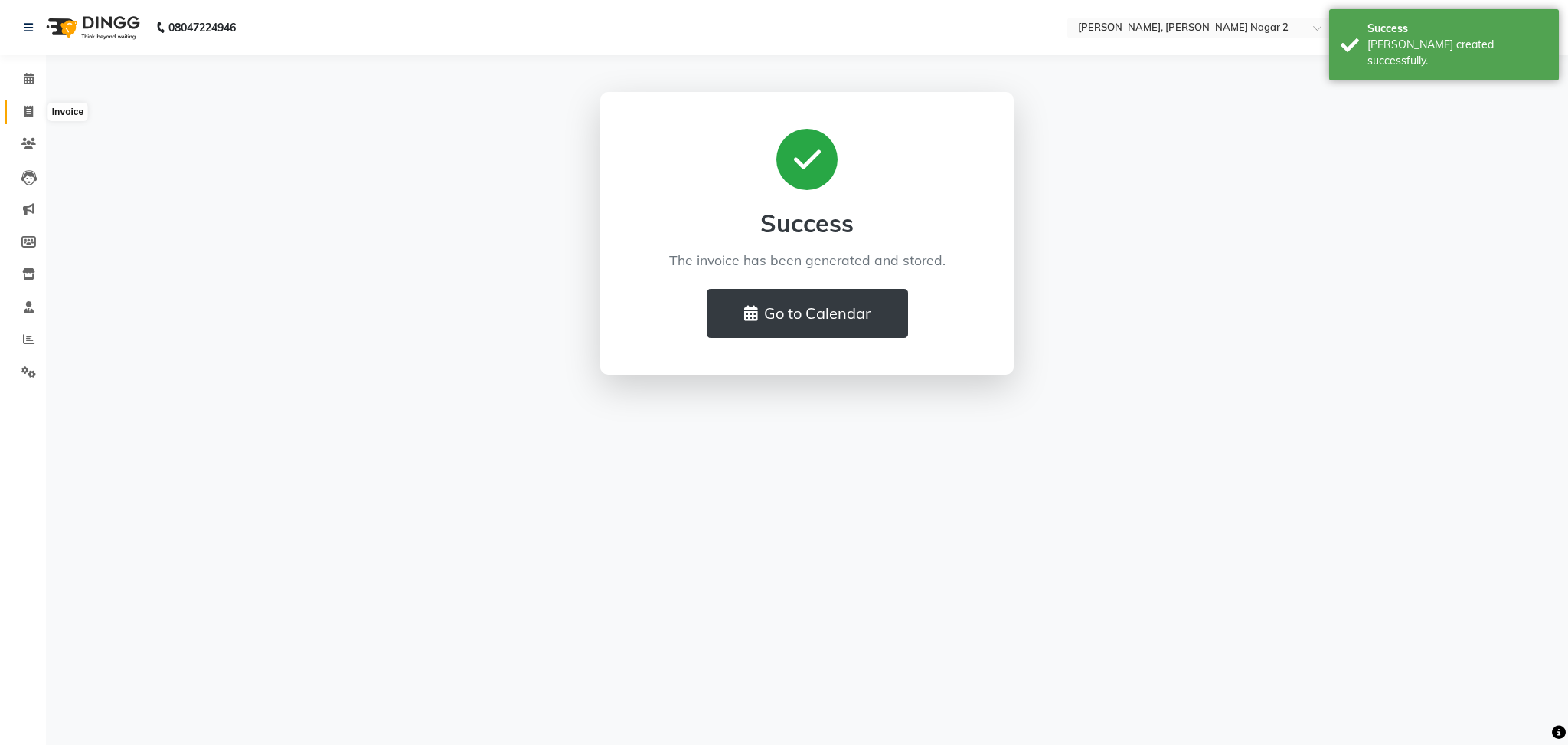
click at [33, 110] on span at bounding box center [28, 112] width 27 height 17
select select "service"
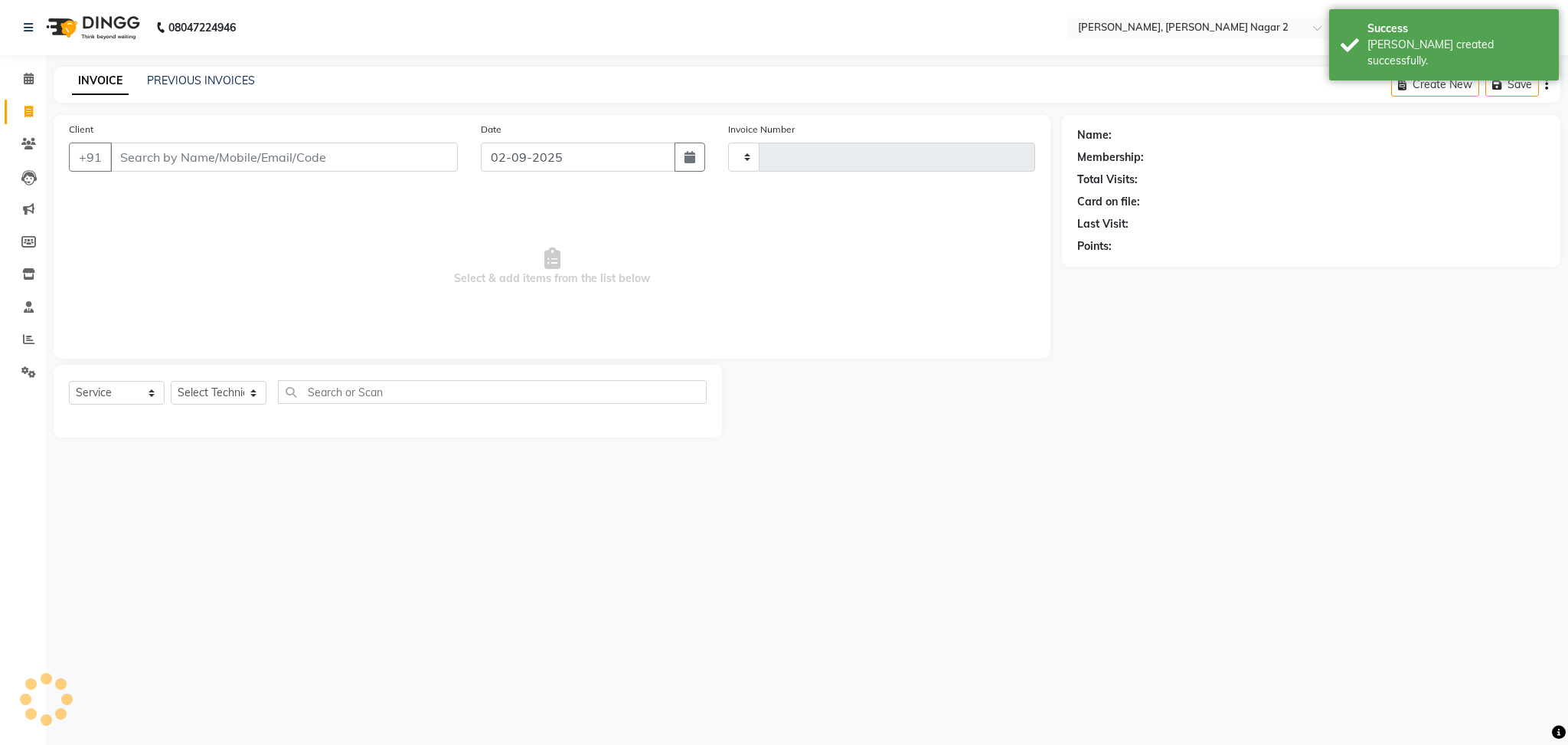
type input "2007"
select select "4241"
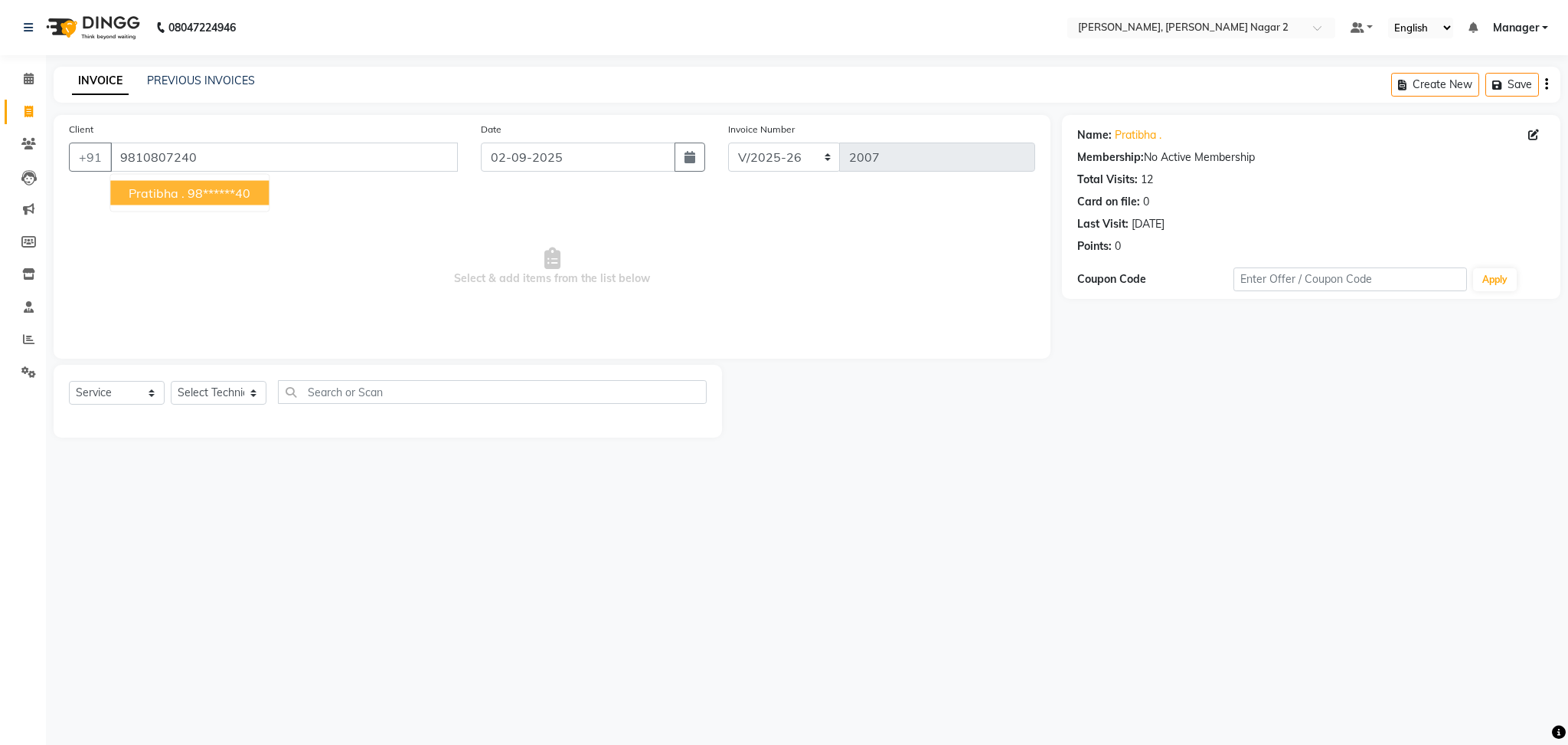
click at [215, 192] on ngb-highlight "98******40" at bounding box center [219, 192] width 63 height 16
type input "98******40"
click at [216, 393] on select "Select Technician Ankit [PERSON_NAME] Manager [PERSON_NAME] [PERSON_NAME] [PERS…" at bounding box center [218, 392] width 95 height 24
select select "85363"
click at [170, 381] on select "Select Technician Ankit [PERSON_NAME] Manager [PERSON_NAME] [PERSON_NAME] [PERS…" at bounding box center [218, 392] width 95 height 24
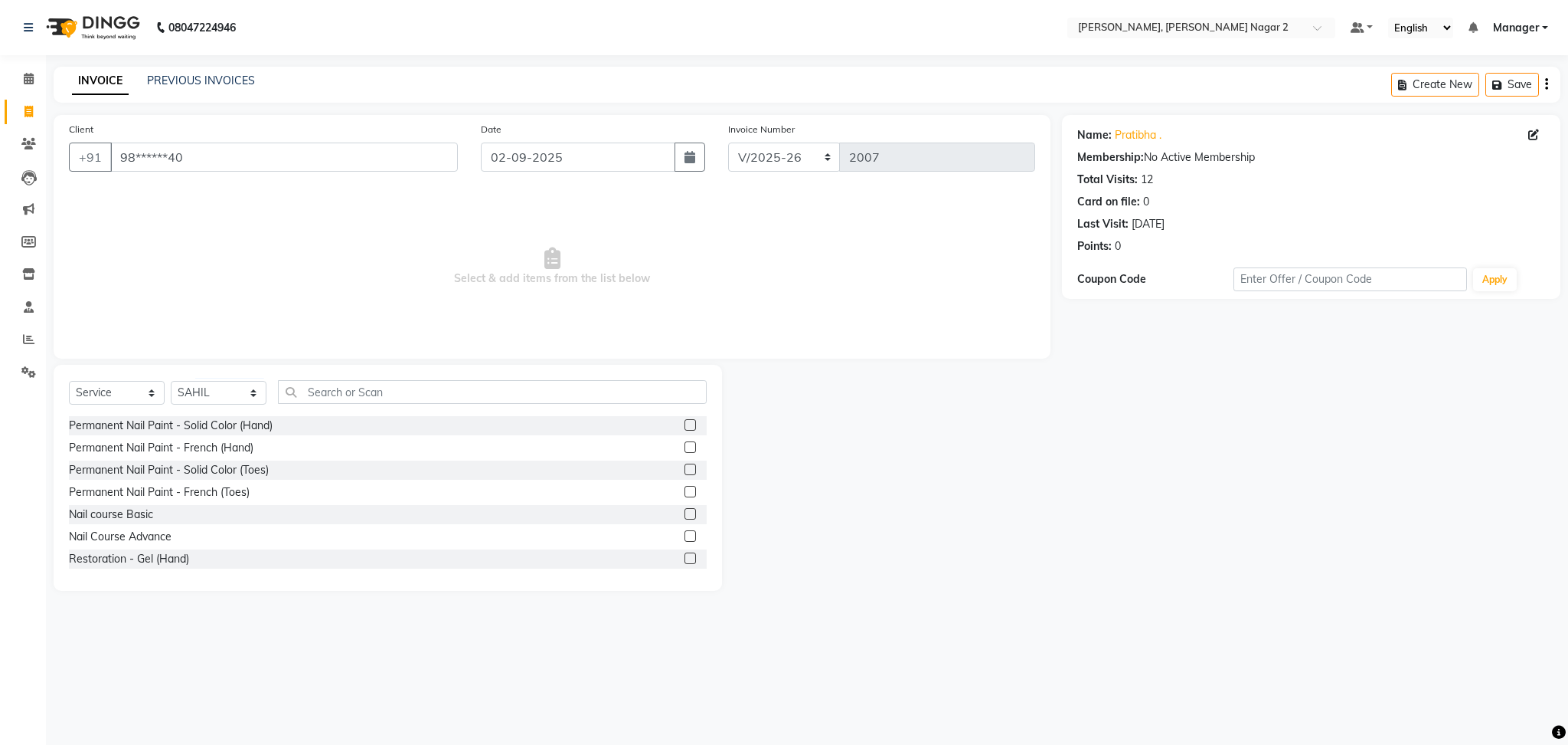
click at [684, 451] on label at bounding box center [690, 446] width 12 height 12
click at [684, 451] on input "checkbox" at bounding box center [689, 447] width 10 height 10
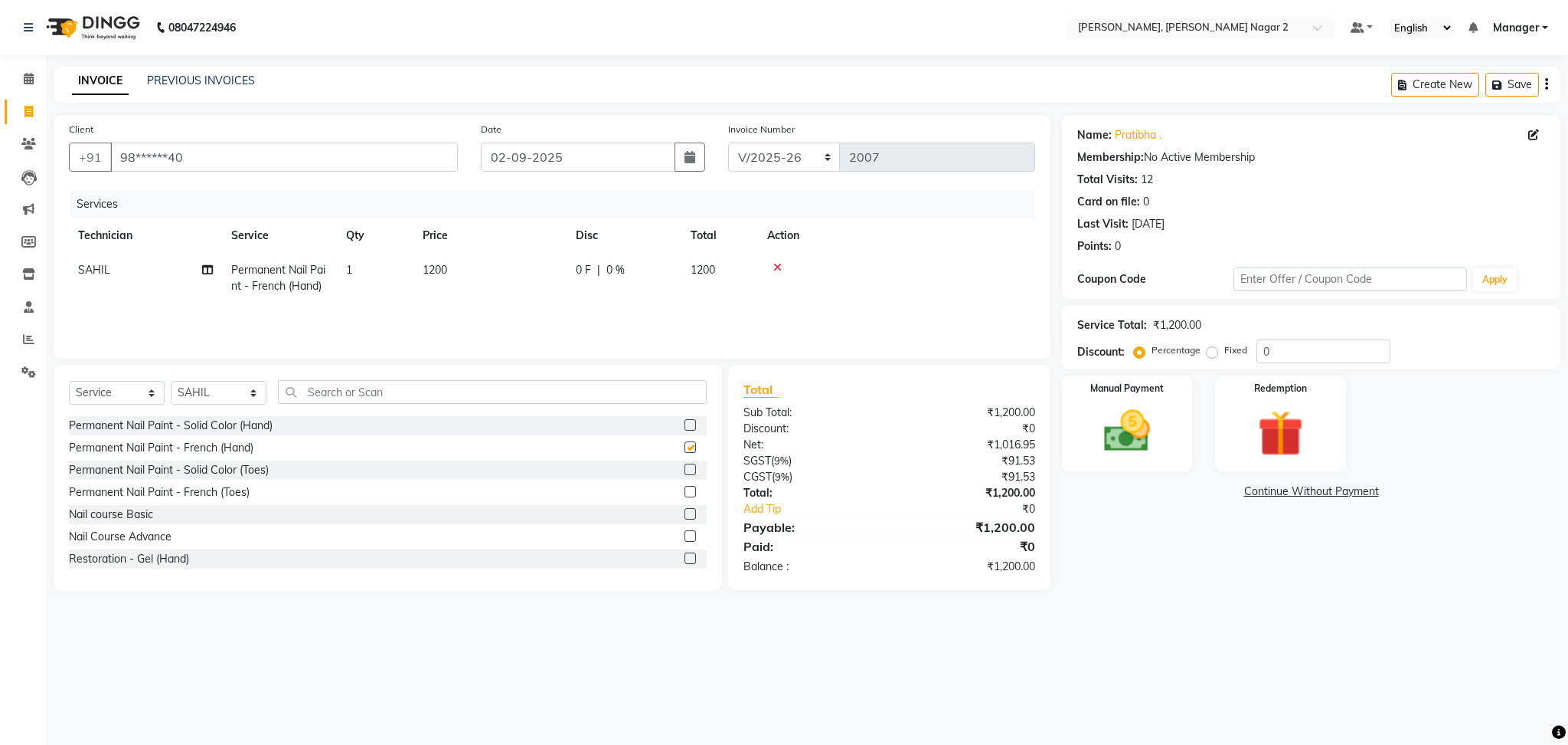
checkbox input "false"
click at [233, 395] on select "Select Technician Ankit [PERSON_NAME] Manager [PERSON_NAME] [PERSON_NAME] [PERS…" at bounding box center [218, 392] width 95 height 24
select select "87890"
click at [170, 381] on select "Select Technician Ankit [PERSON_NAME] Manager [PERSON_NAME] [PERSON_NAME] [PERS…" at bounding box center [218, 392] width 95 height 24
click at [684, 448] on label at bounding box center [690, 446] width 12 height 12
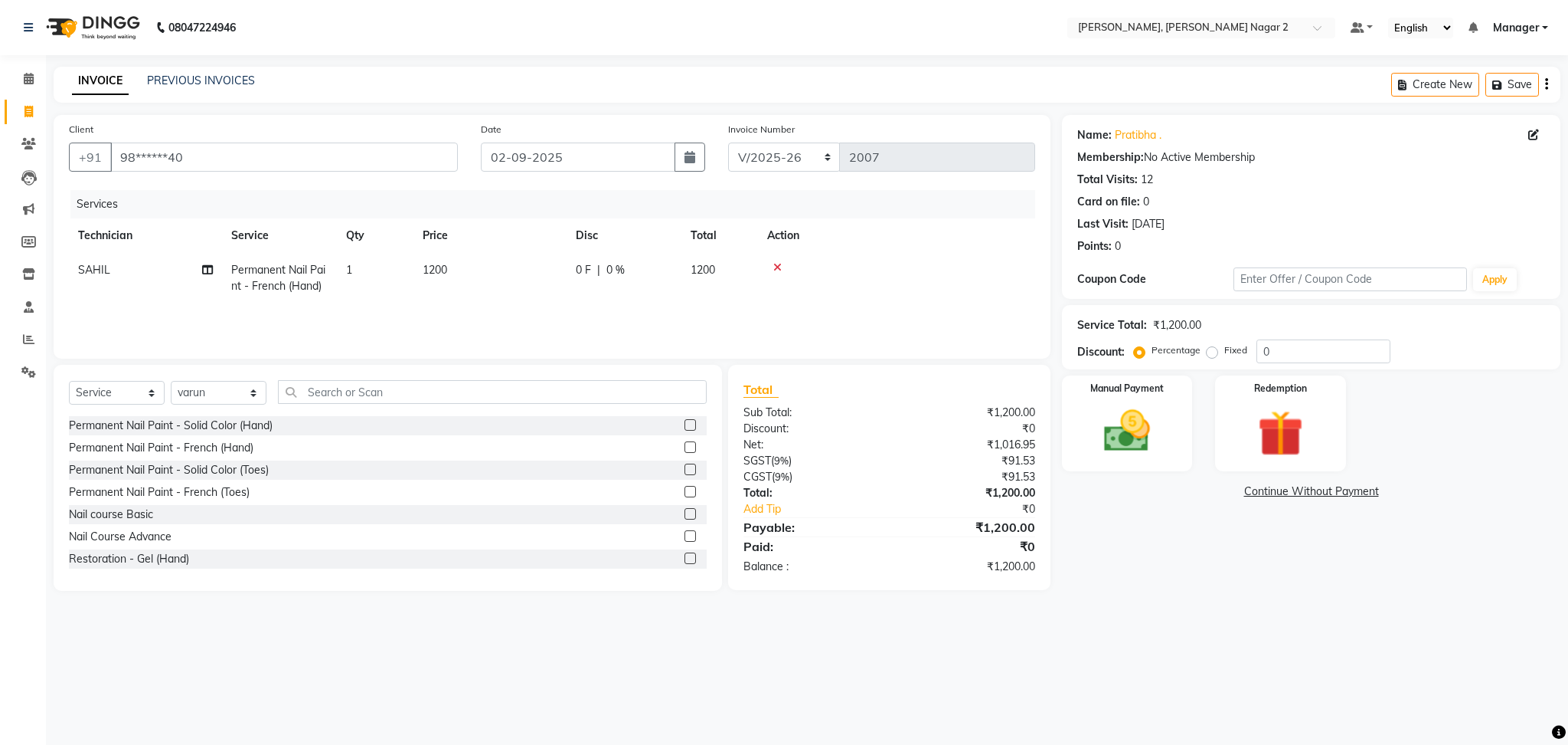
click at [684, 448] on input "checkbox" at bounding box center [689, 447] width 10 height 10
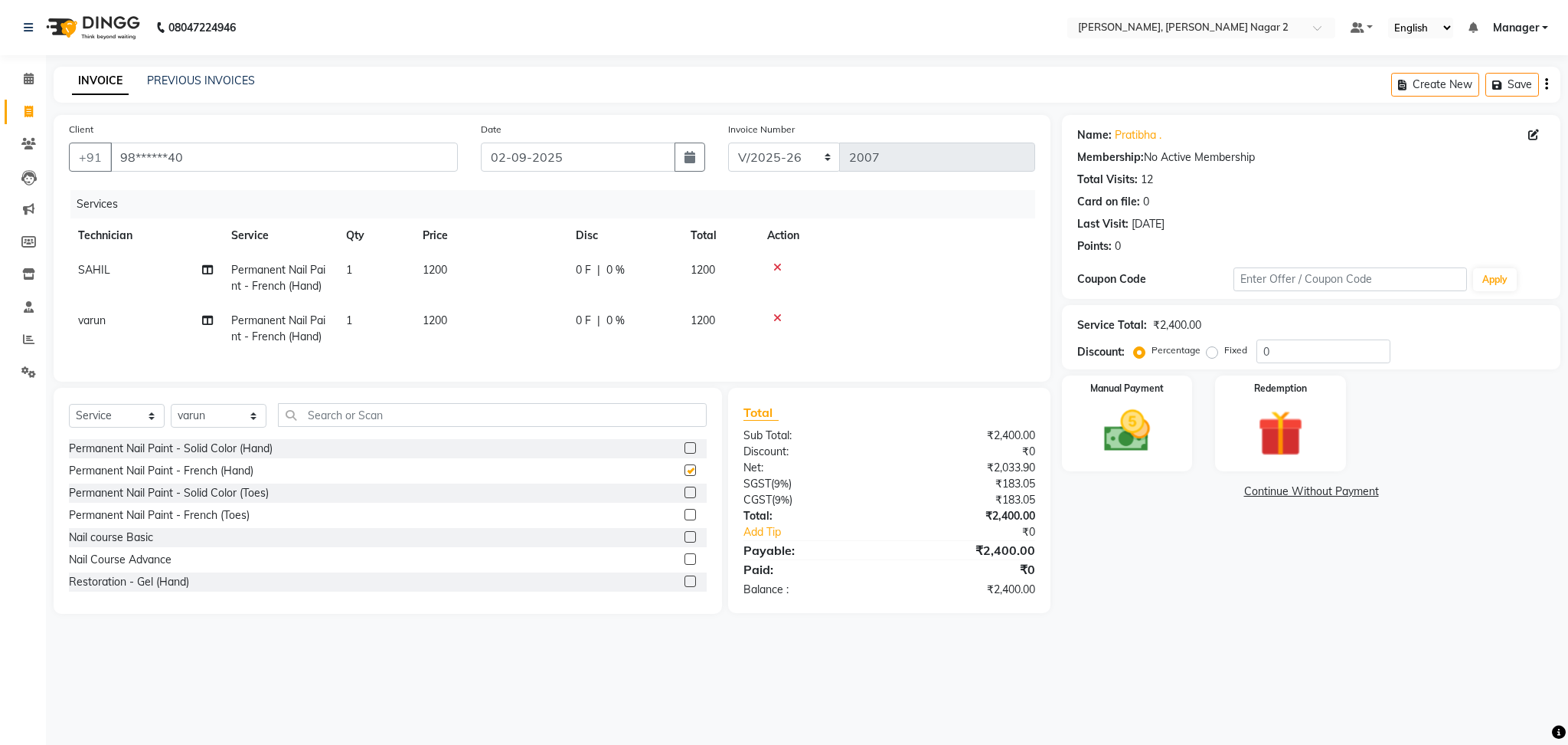
checkbox input "false"
click at [156, 427] on select "Select Service Product Membership Package Voucher Prepaid Gift Card" at bounding box center [116, 416] width 95 height 24
select select "product"
click at [69, 420] on select "Select Service Product Membership Package Voucher Prepaid Gift Card" at bounding box center [116, 416] width 95 height 24
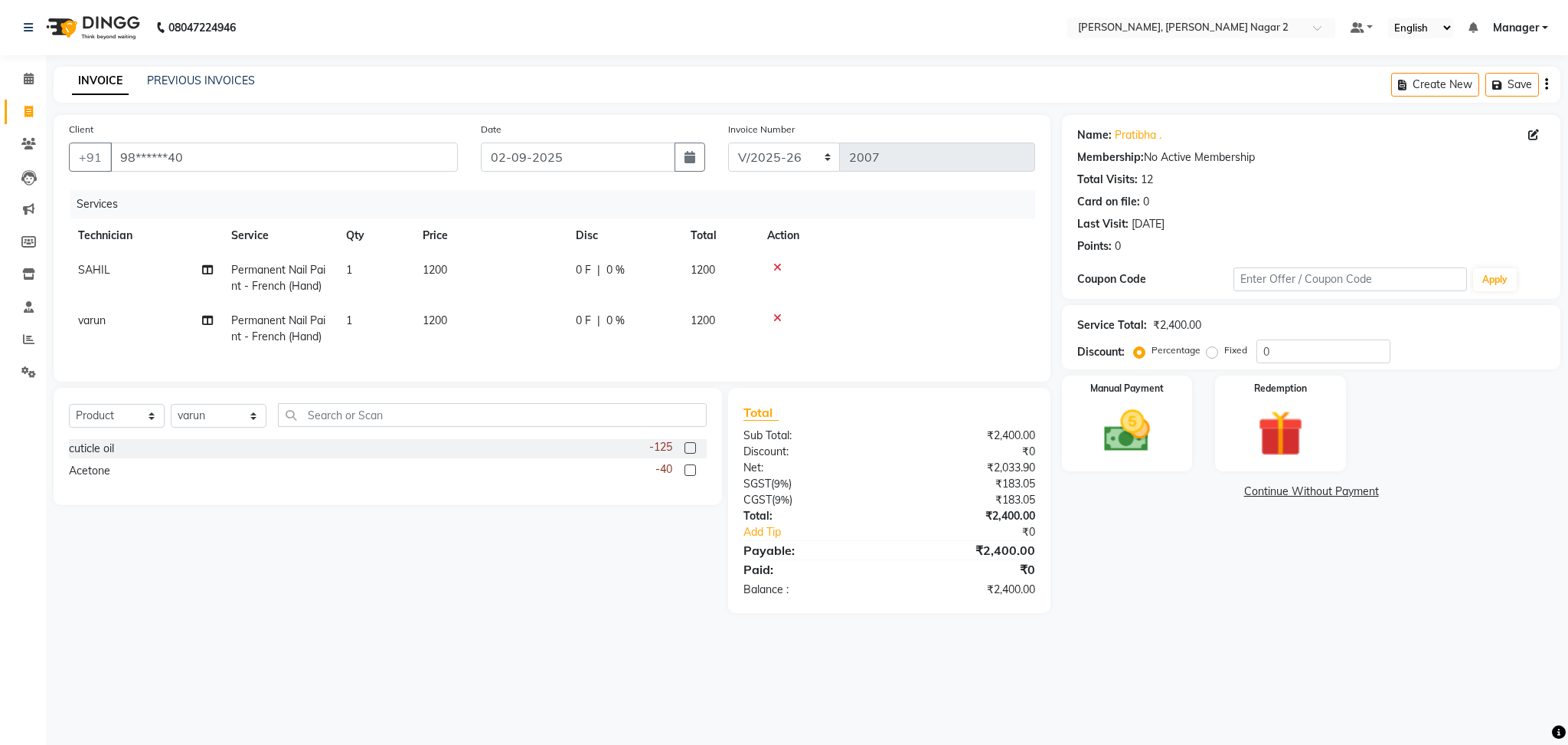
click at [691, 454] on label at bounding box center [690, 447] width 12 height 12
click at [691, 454] on input "checkbox" at bounding box center [689, 448] width 10 height 10
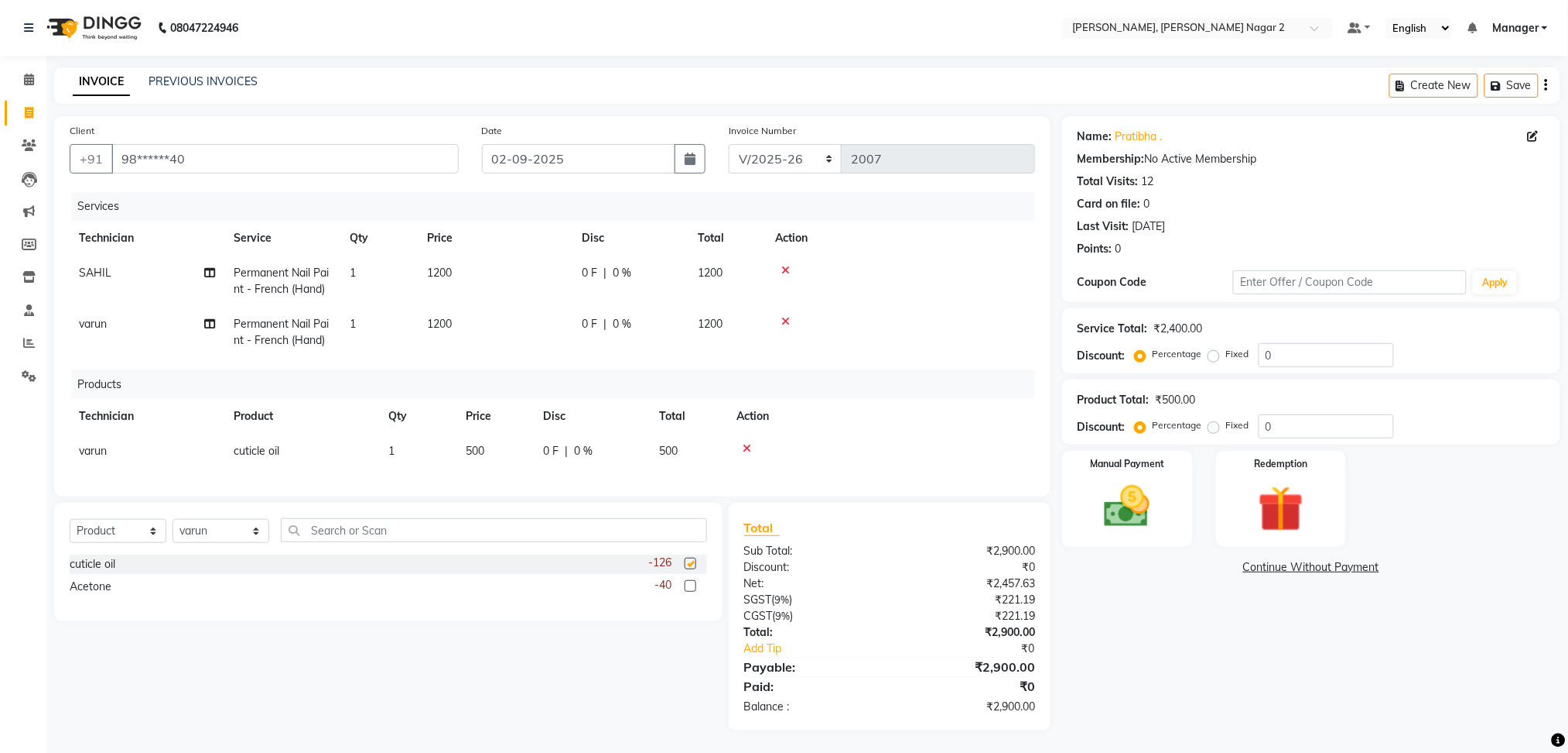
checkbox input "false"
click at [687, 592] on label at bounding box center [691, 585] width 12 height 12
click at [687, 592] on input "checkbox" at bounding box center [690, 586] width 10 height 10
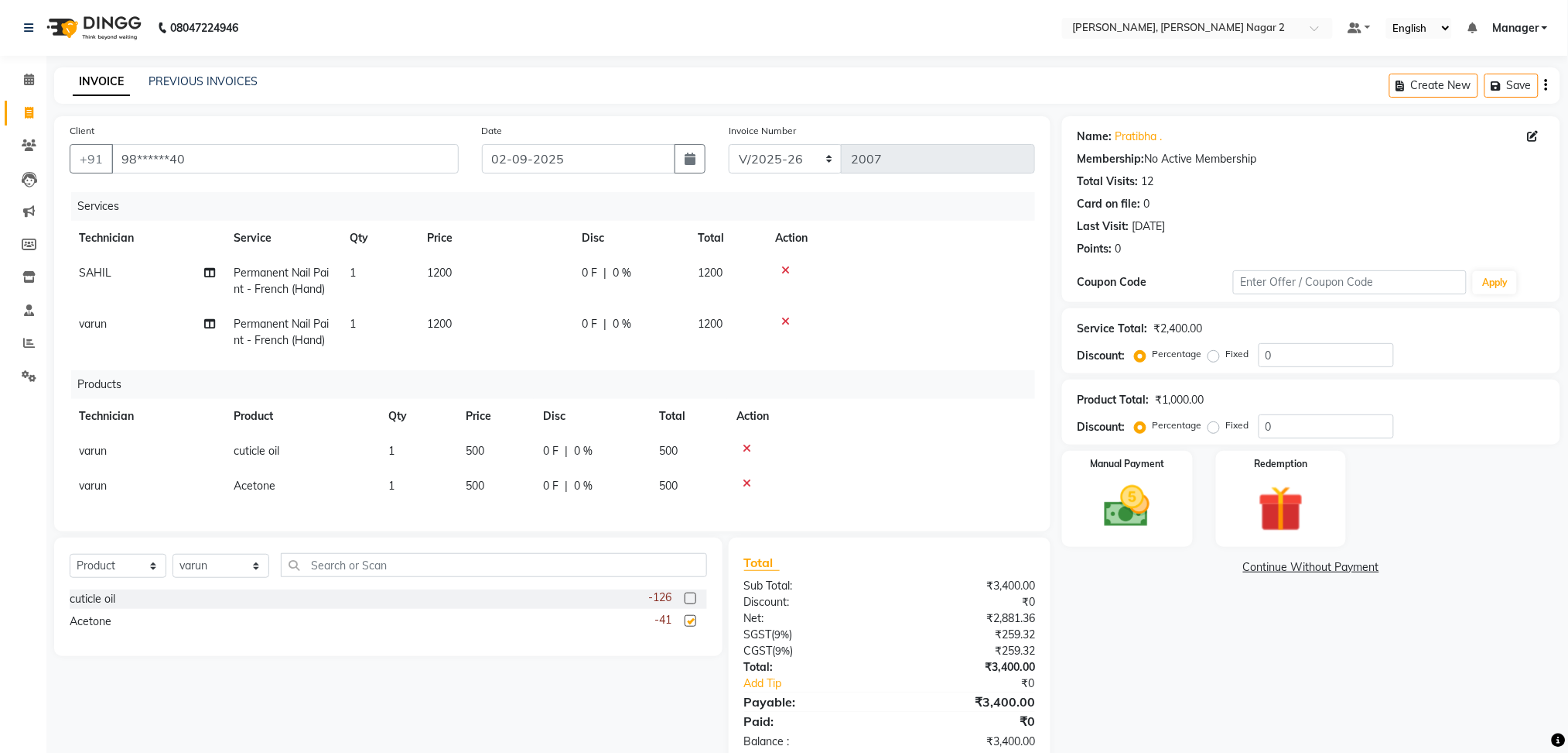
checkbox input "false"
click at [465, 328] on td "1200" at bounding box center [494, 332] width 155 height 51
select select "87890"
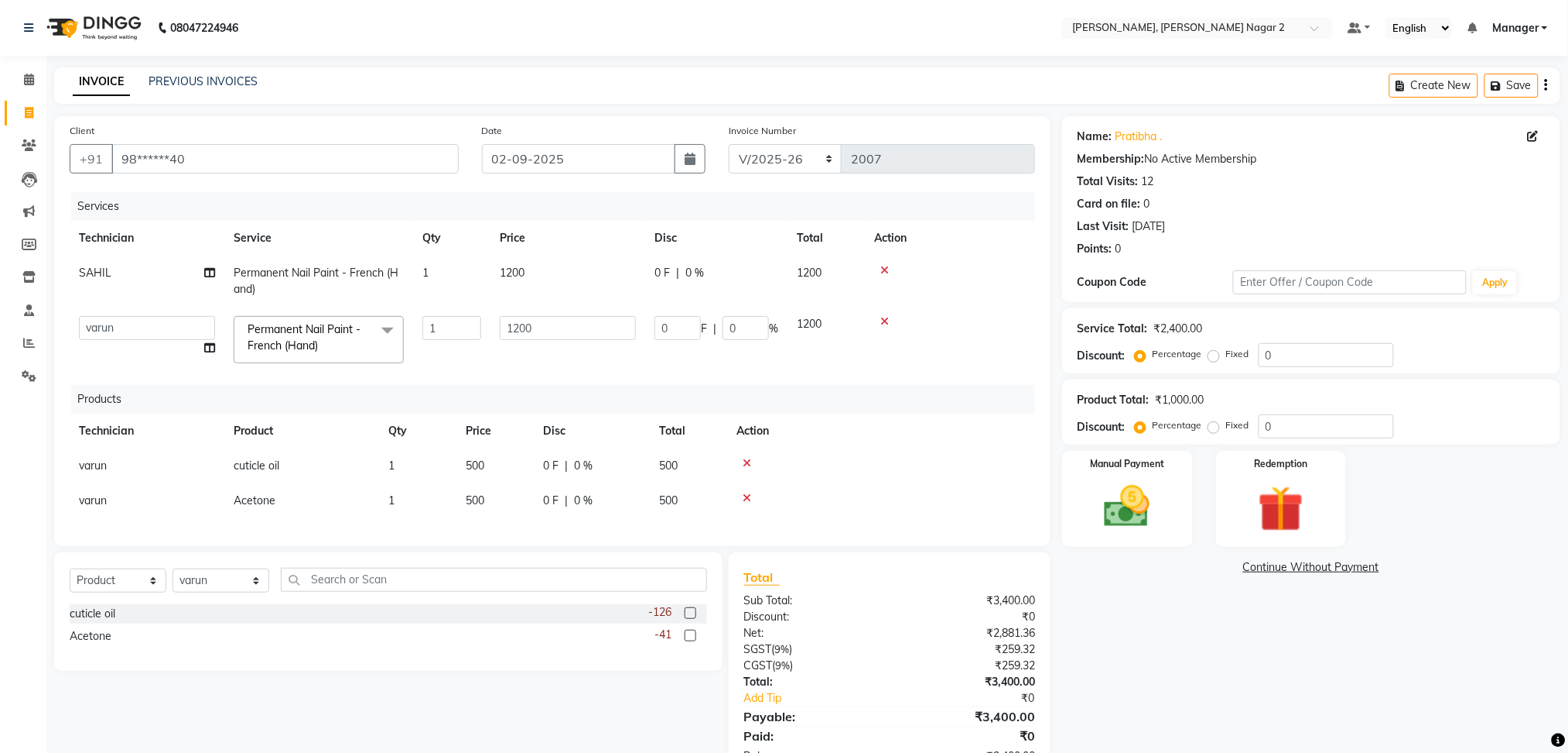
click at [465, 328] on input "1" at bounding box center [452, 328] width 59 height 24
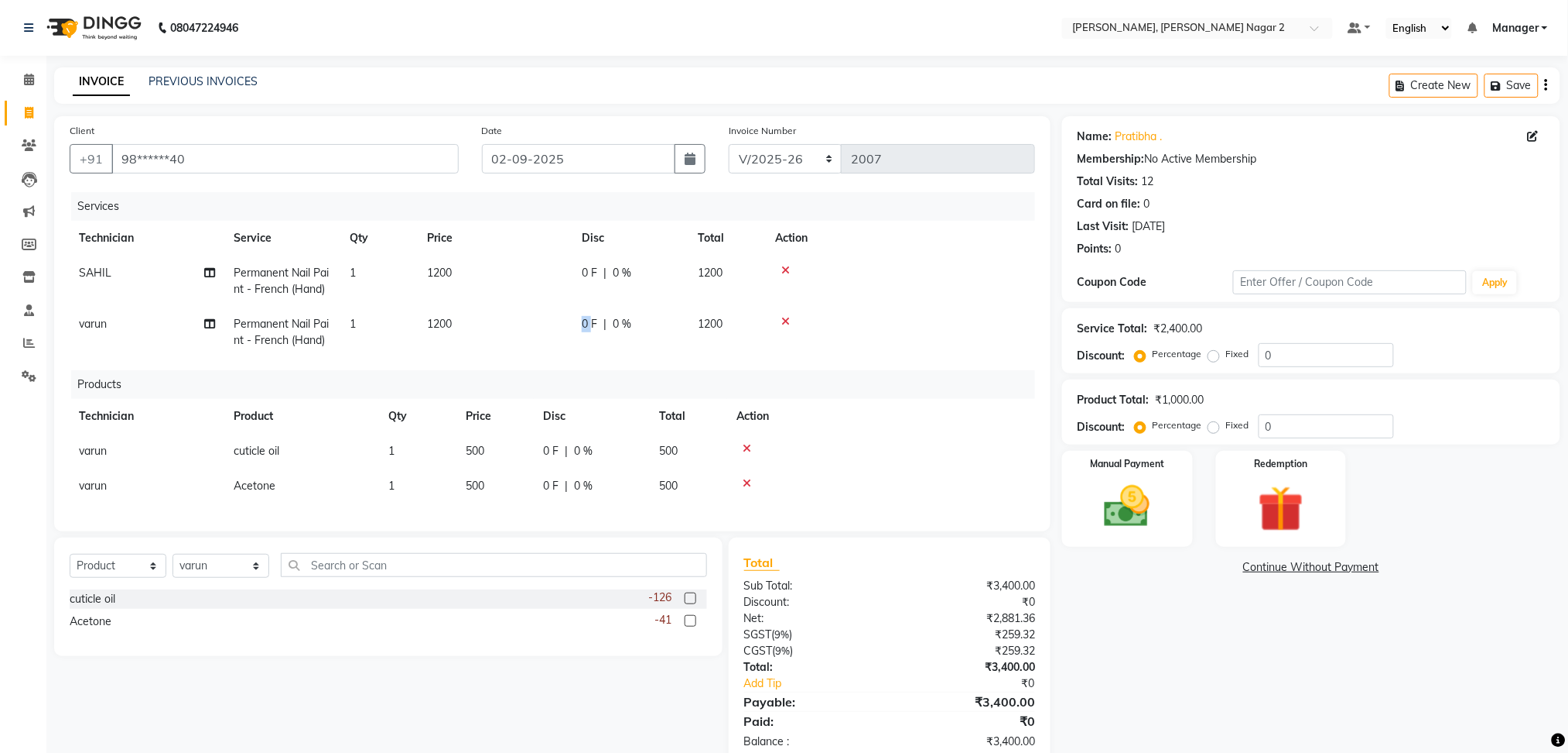
click at [579, 322] on td "0 F | 0 %" at bounding box center [630, 332] width 116 height 51
select select "87890"
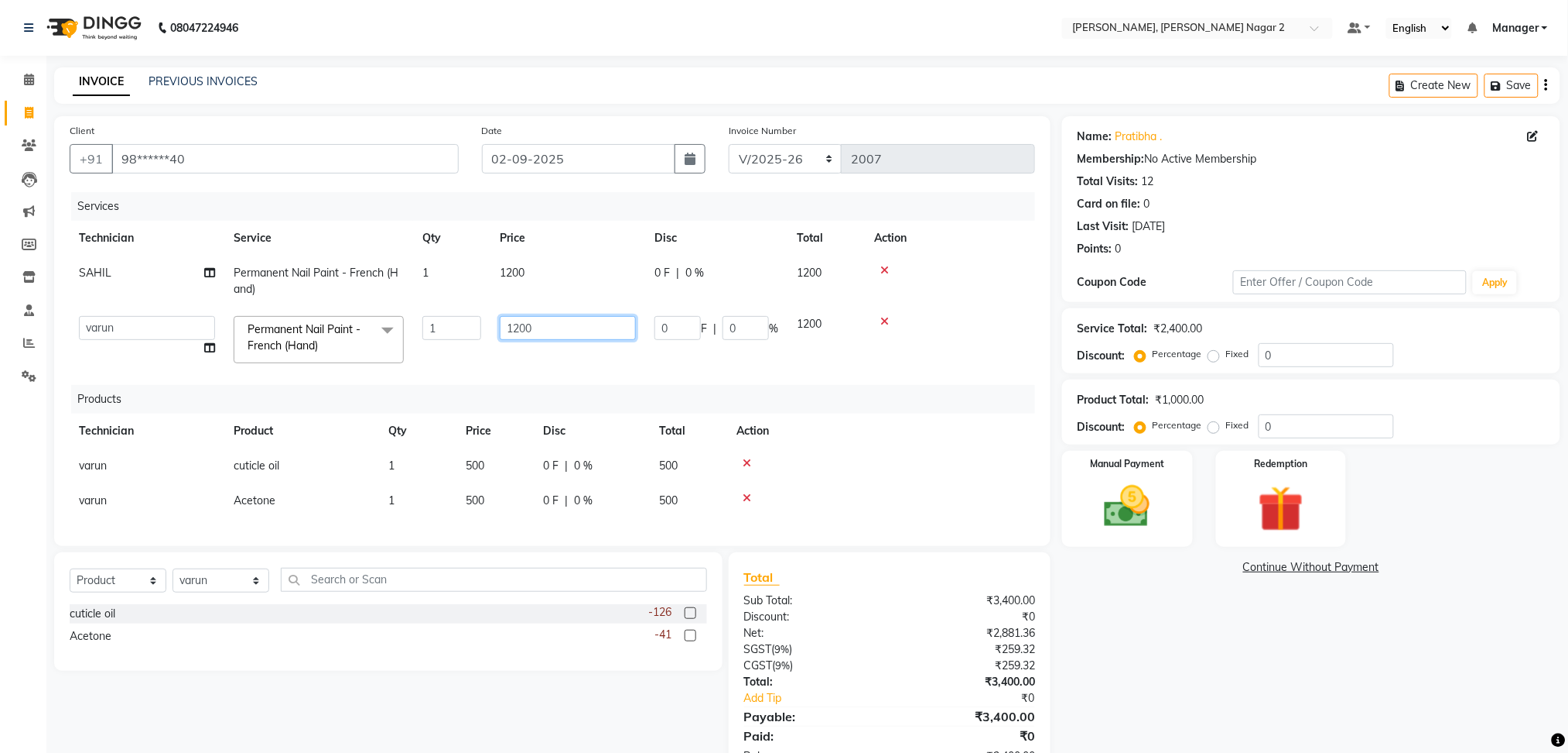
click at [579, 322] on input "1200" at bounding box center [567, 328] width 136 height 24
type input "1500"
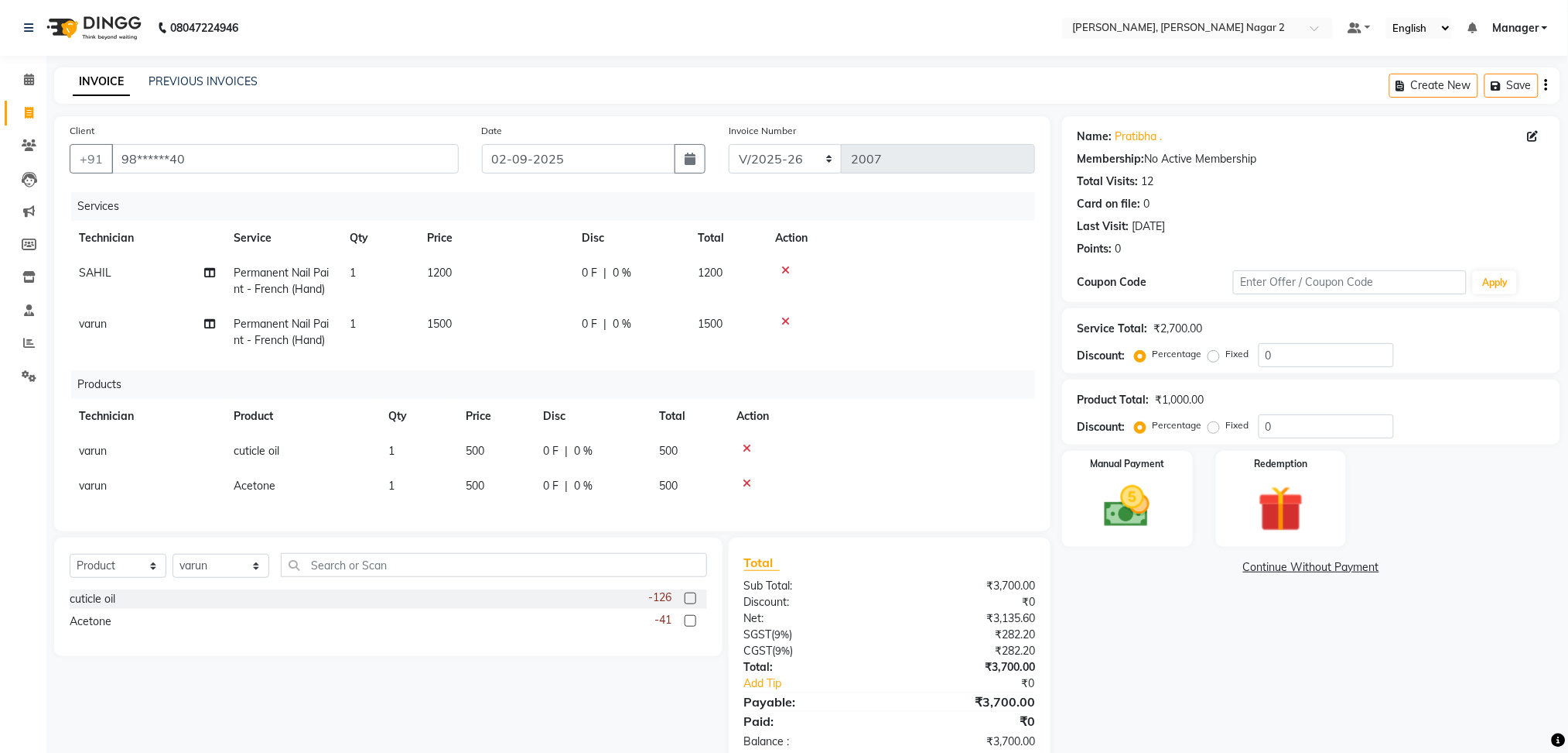
click at [1223, 583] on div "Name: [PERSON_NAME] . Membership: No Active Membership Total Visits: 12 Card on…" at bounding box center [1317, 440] width 510 height 649
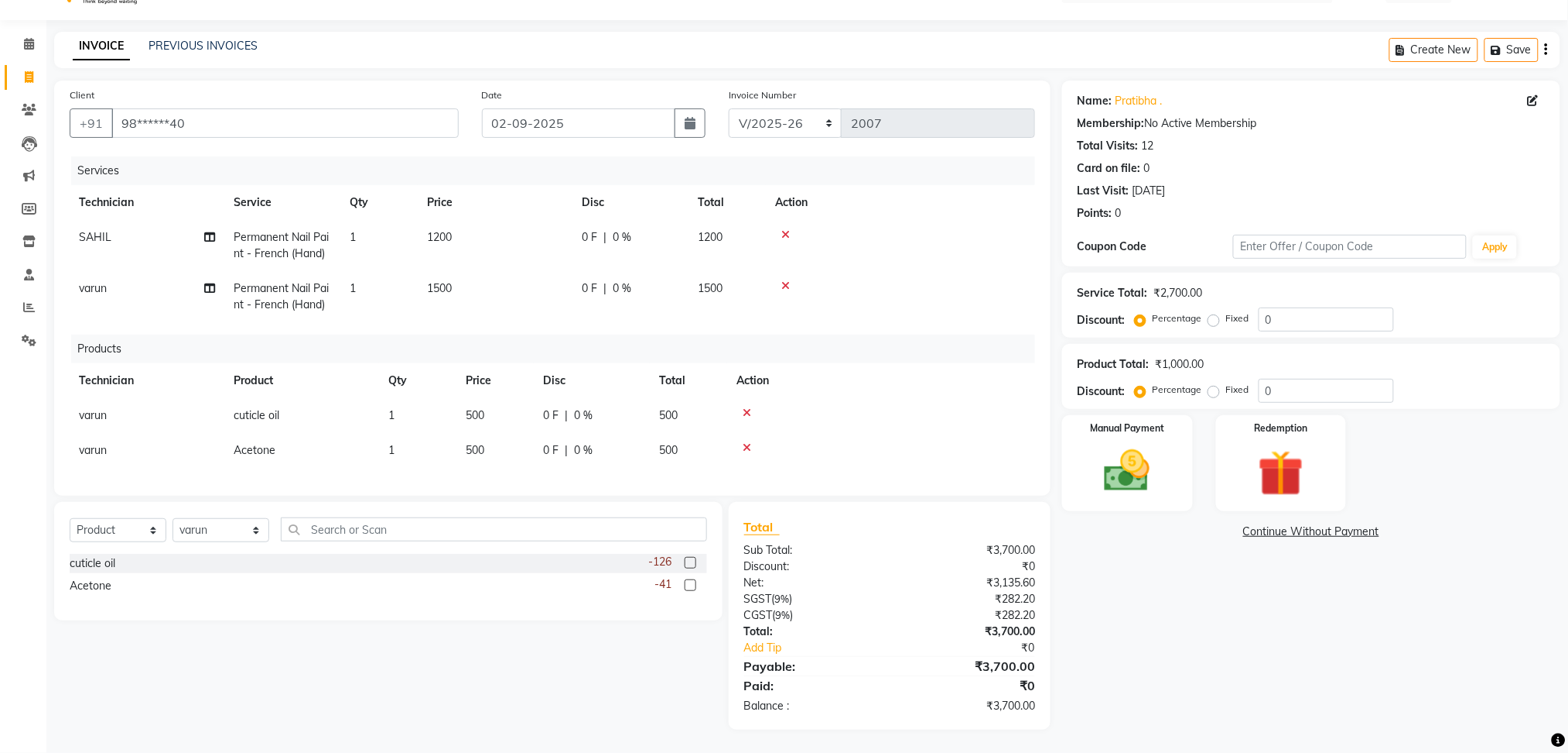
click at [498, 221] on td "1200" at bounding box center [494, 245] width 155 height 51
select select "85363"
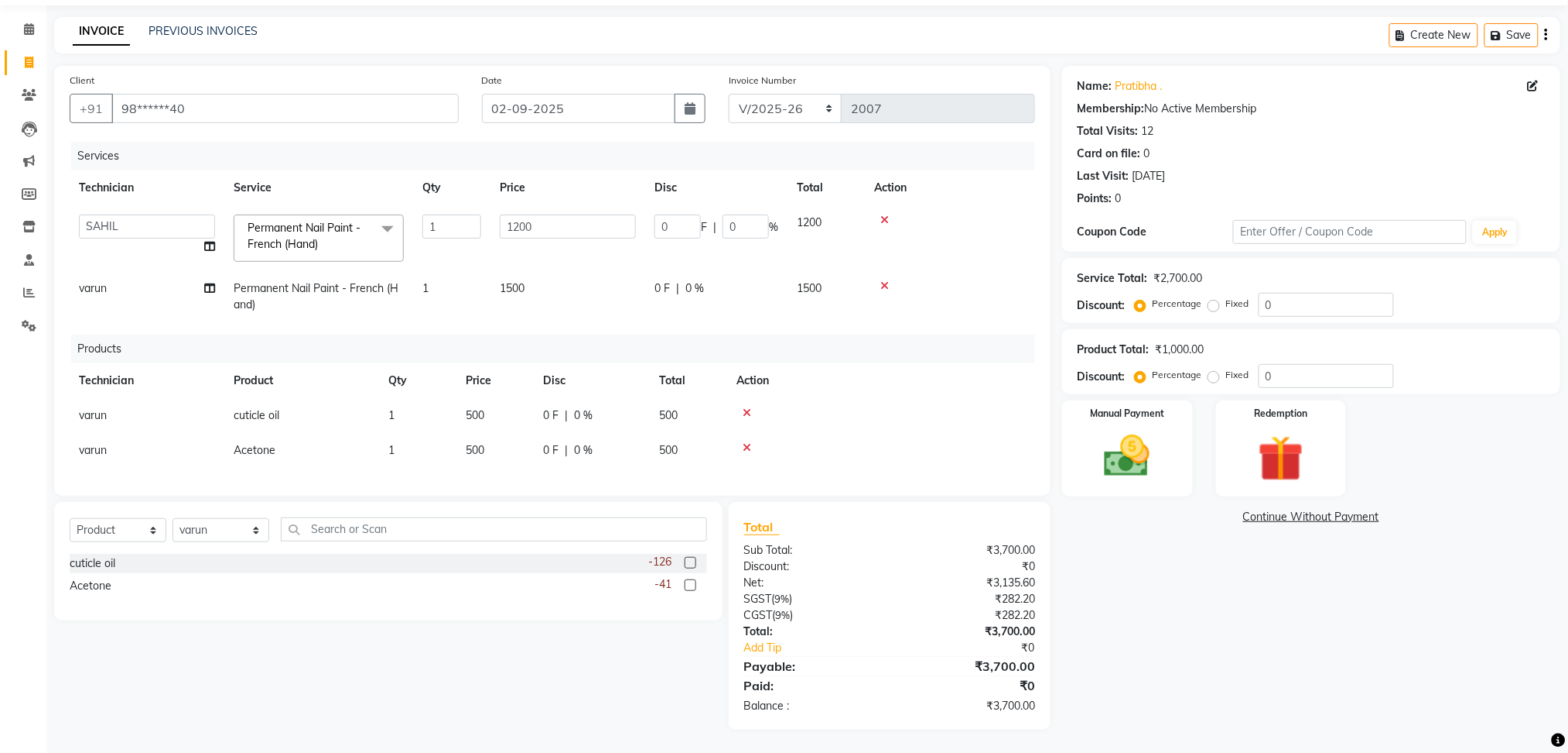
click at [498, 221] on td "1200" at bounding box center [567, 238] width 155 height 66
click at [592, 233] on input "1200" at bounding box center [567, 227] width 136 height 24
type input "1000"
click at [1159, 531] on div "Name: [PERSON_NAME] . Membership: No Active Membership Total Visits: 12 Card on…" at bounding box center [1317, 397] width 510 height 663
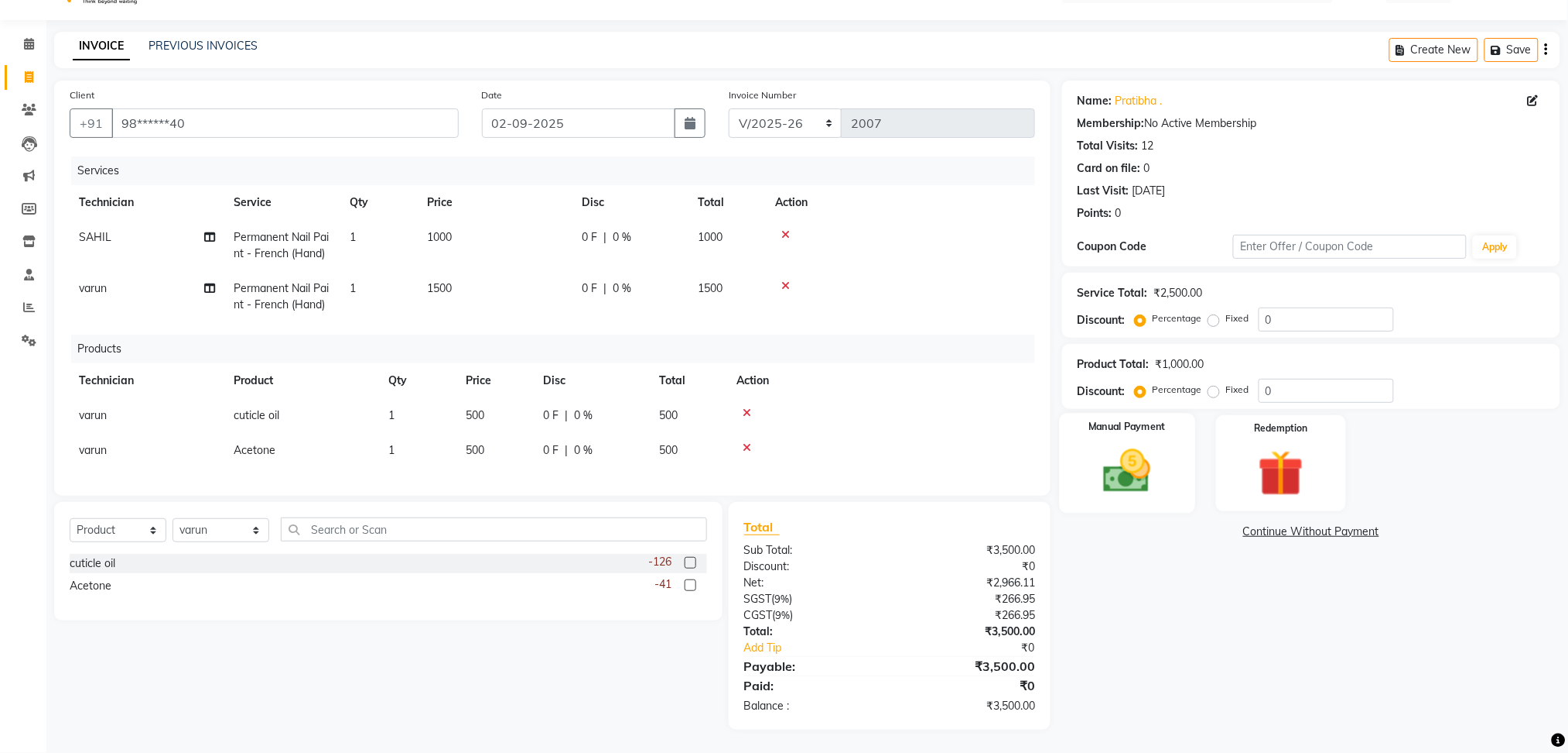
click at [1141, 460] on img at bounding box center [1127, 471] width 78 height 55
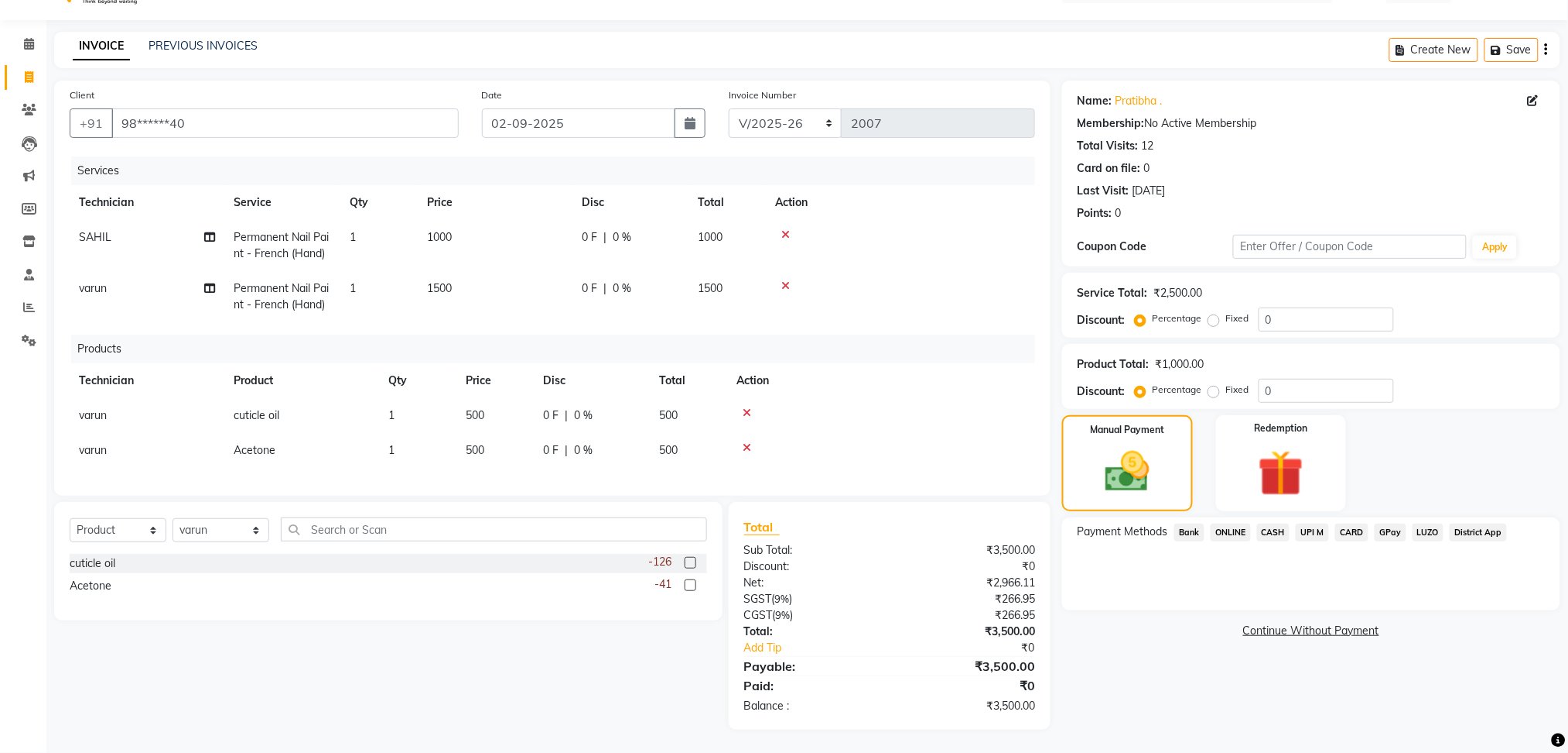
click at [1233, 523] on span "ONLINE" at bounding box center [1230, 532] width 40 height 18
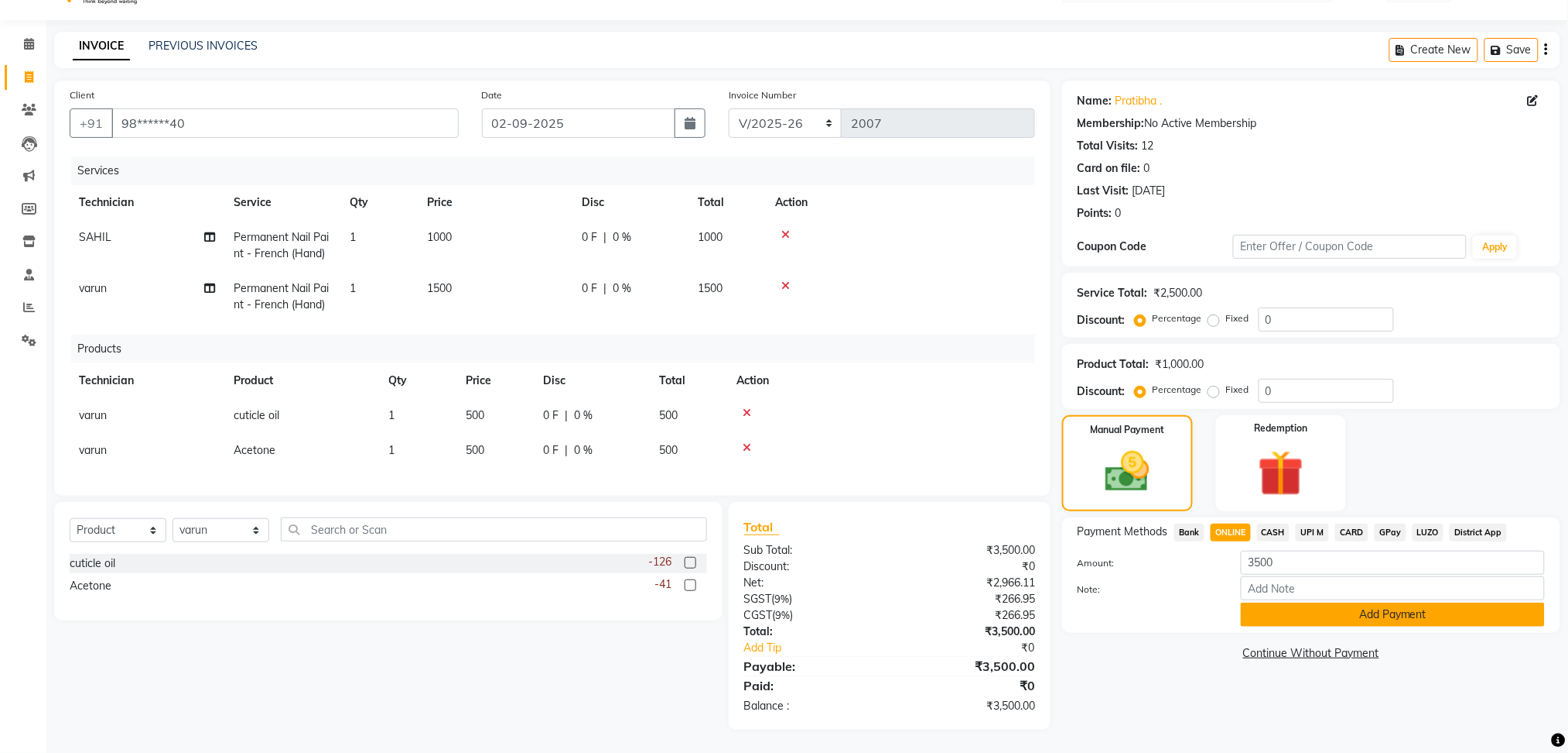
click at [1350, 602] on button "Add Payment" at bounding box center [1393, 614] width 305 height 24
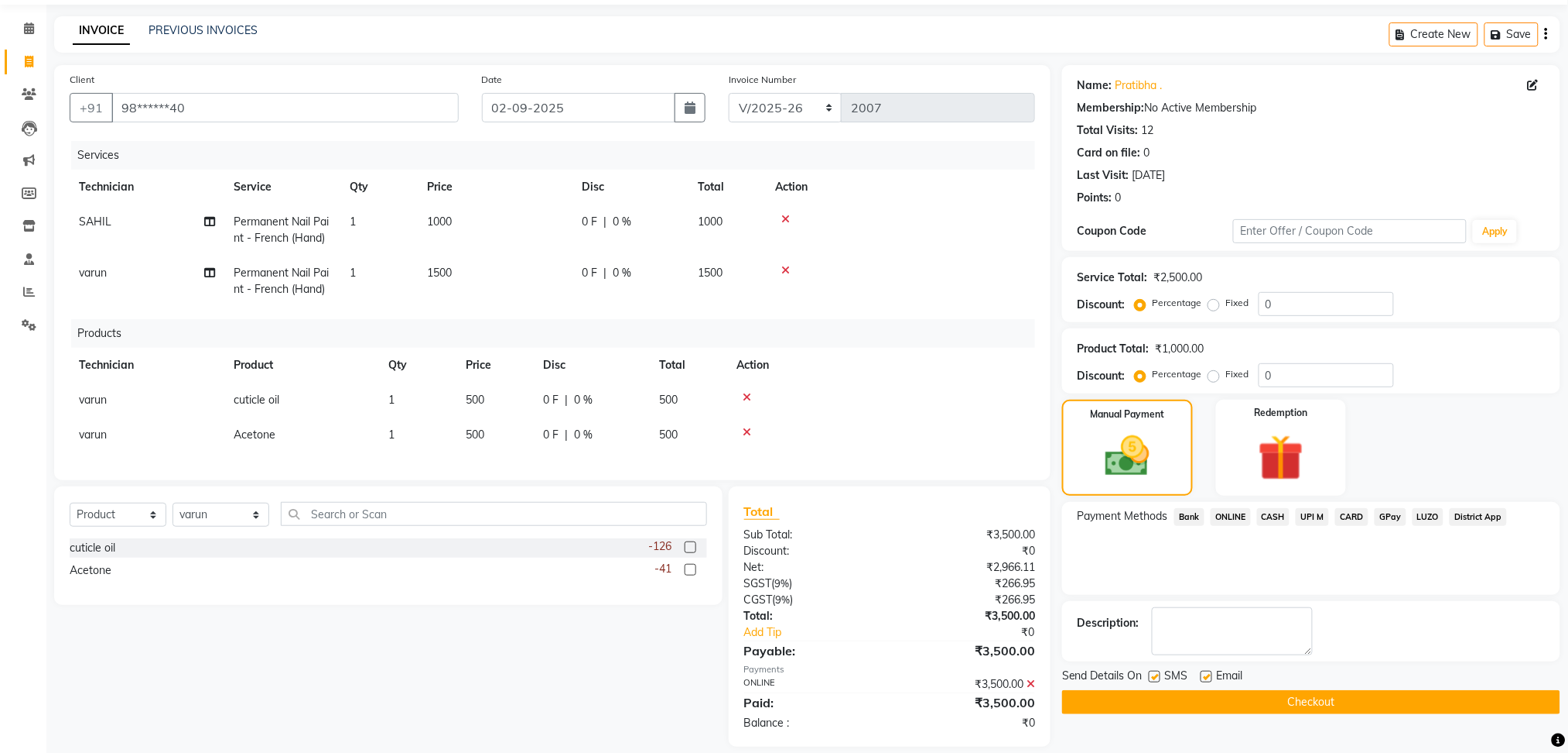
click at [1313, 691] on button "Checkout" at bounding box center [1312, 702] width 498 height 24
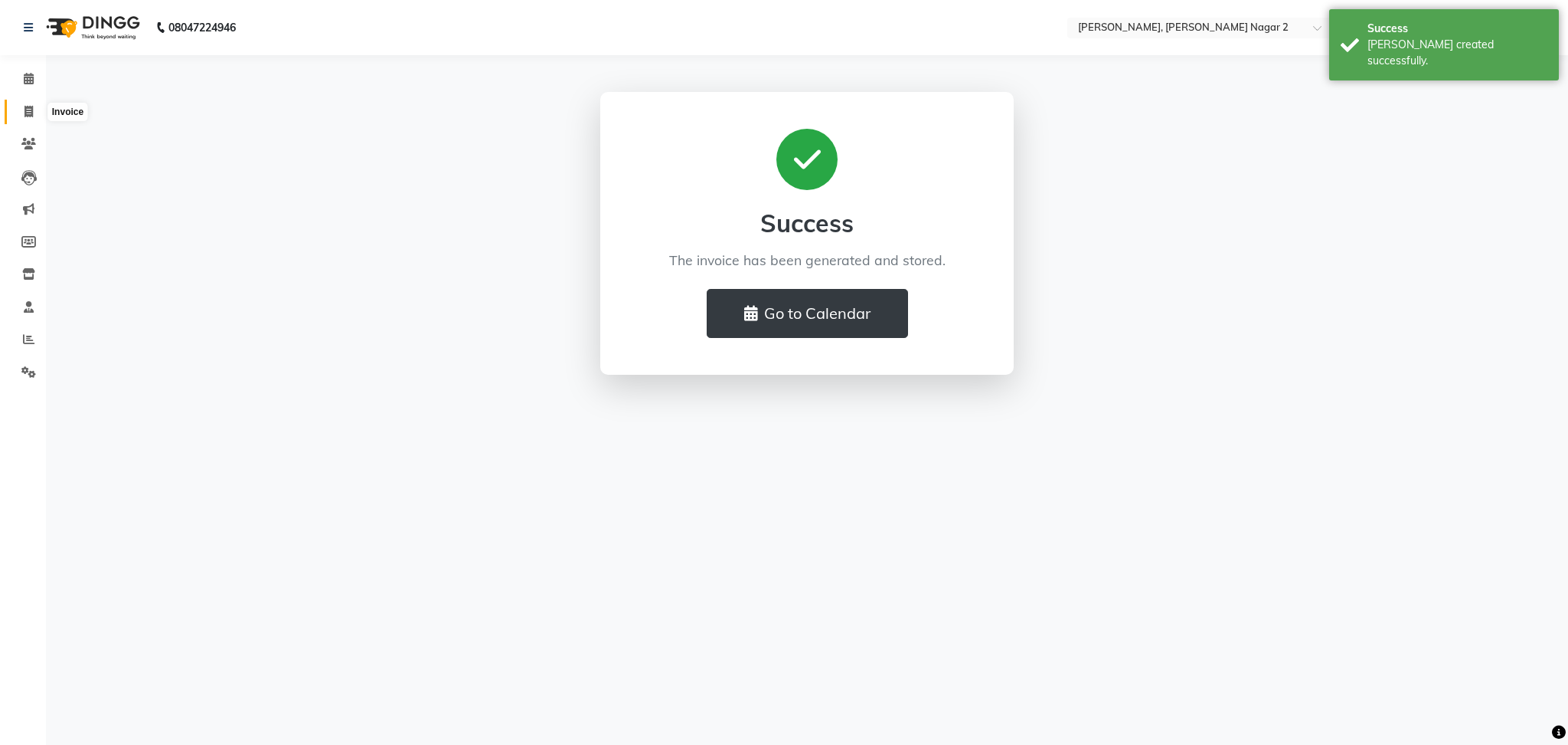
click at [27, 112] on icon at bounding box center [28, 111] width 8 height 12
select select "4241"
select select "service"
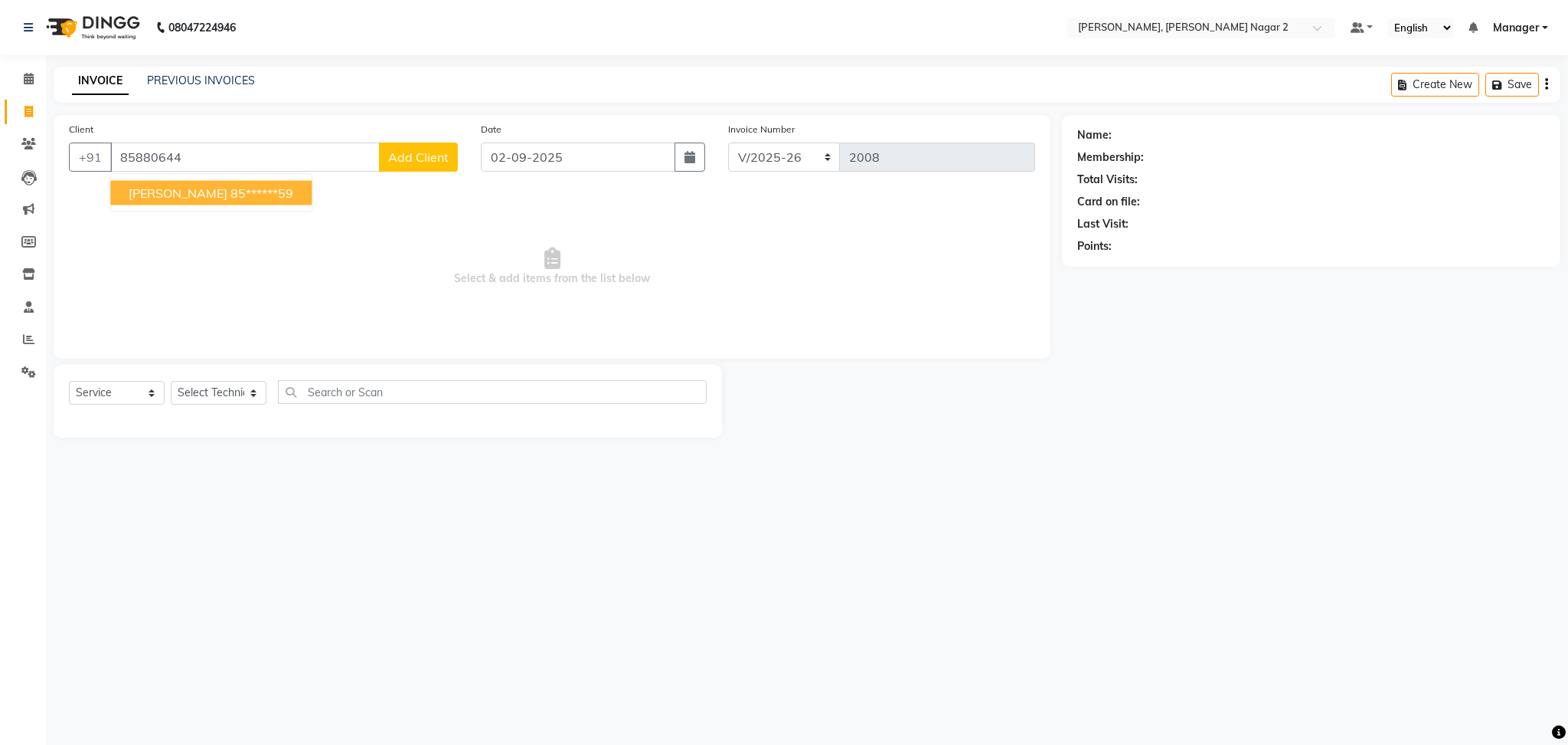
click at [158, 196] on span "[PERSON_NAME]" at bounding box center [178, 192] width 99 height 16
type input "85******59"
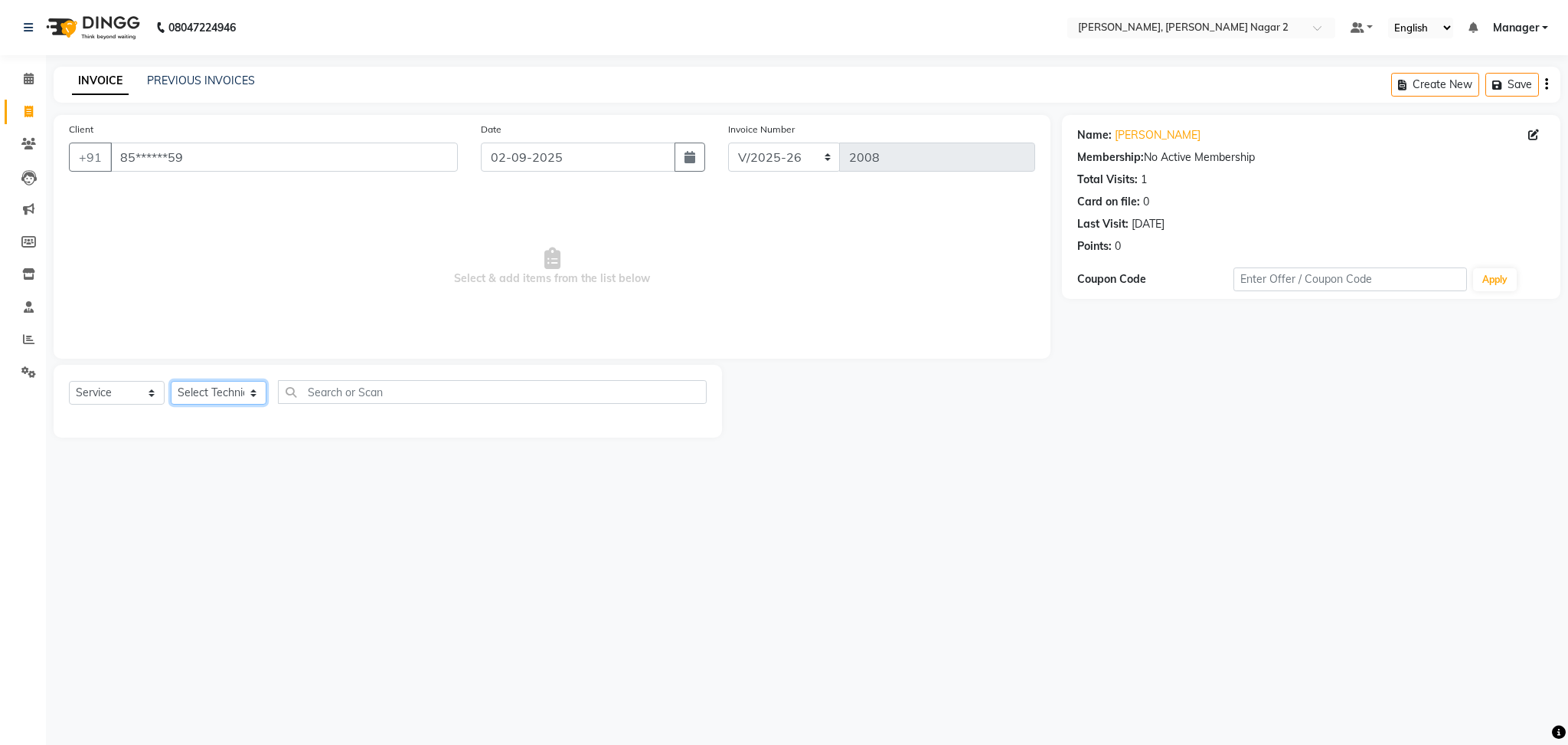
click at [212, 395] on select "Select Technician Ankit [PERSON_NAME] Manager [PERSON_NAME] [PERSON_NAME] [PERS…" at bounding box center [218, 392] width 95 height 24
select select "85308"
click at [170, 381] on select "Select Technician Ankit [PERSON_NAME] Manager [PERSON_NAME] [PERSON_NAME] [PERS…" at bounding box center [218, 392] width 95 height 24
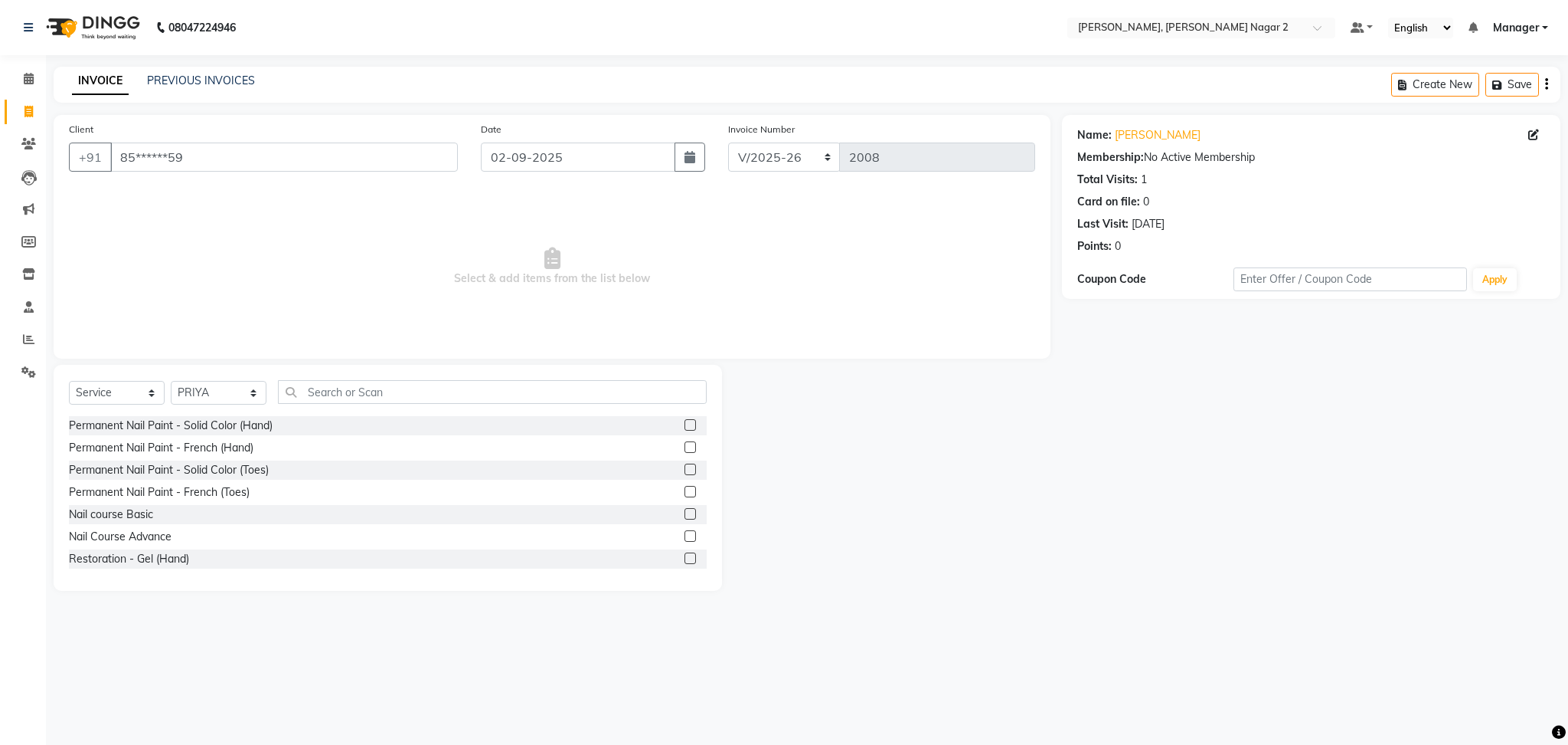
click at [684, 449] on label at bounding box center [690, 446] width 12 height 12
click at [684, 449] on input "checkbox" at bounding box center [689, 447] width 10 height 10
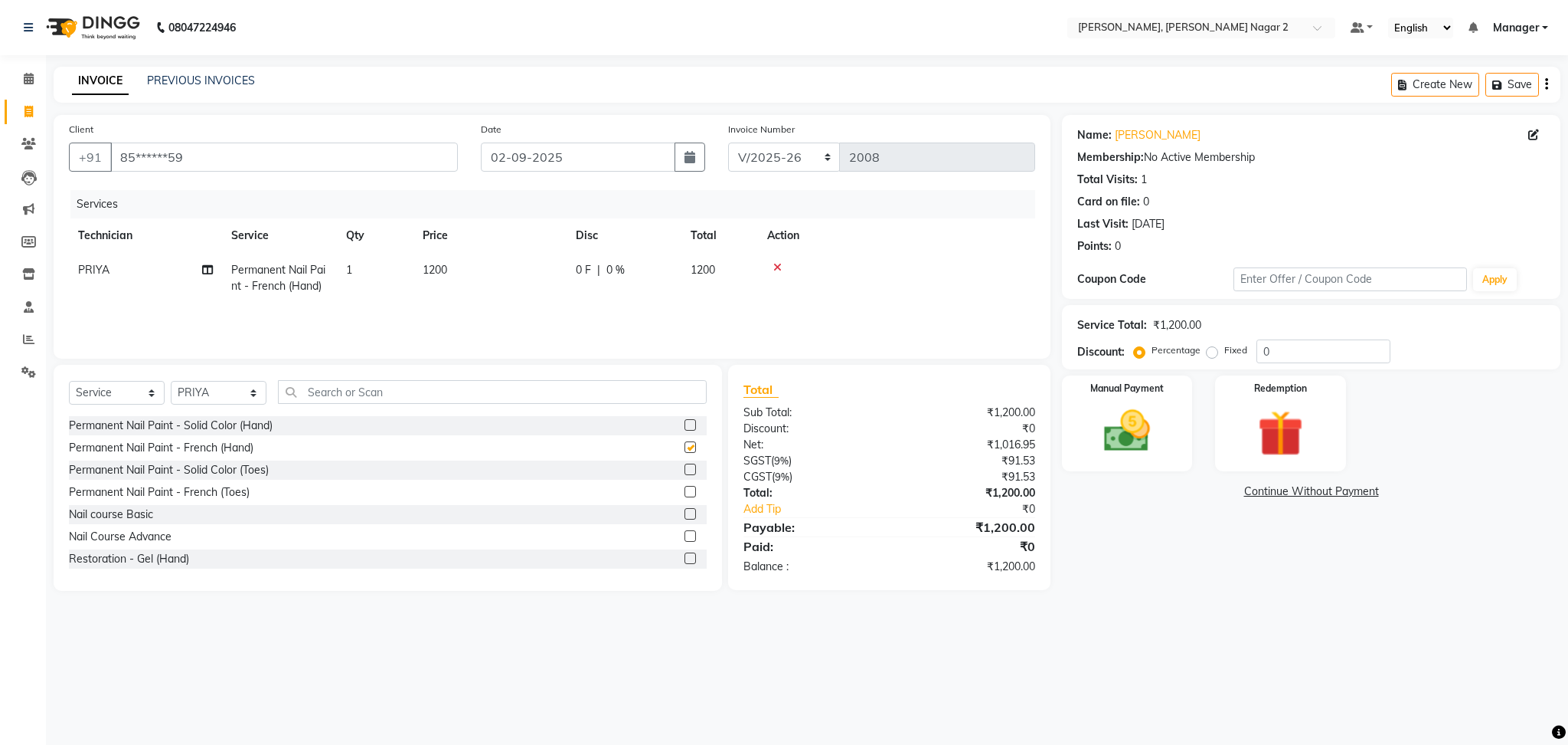
checkbox input "false"
click at [553, 264] on td "1200" at bounding box center [489, 278] width 153 height 50
select select "85308"
click at [553, 264] on input "1200" at bounding box center [561, 274] width 135 height 24
type input "1000"
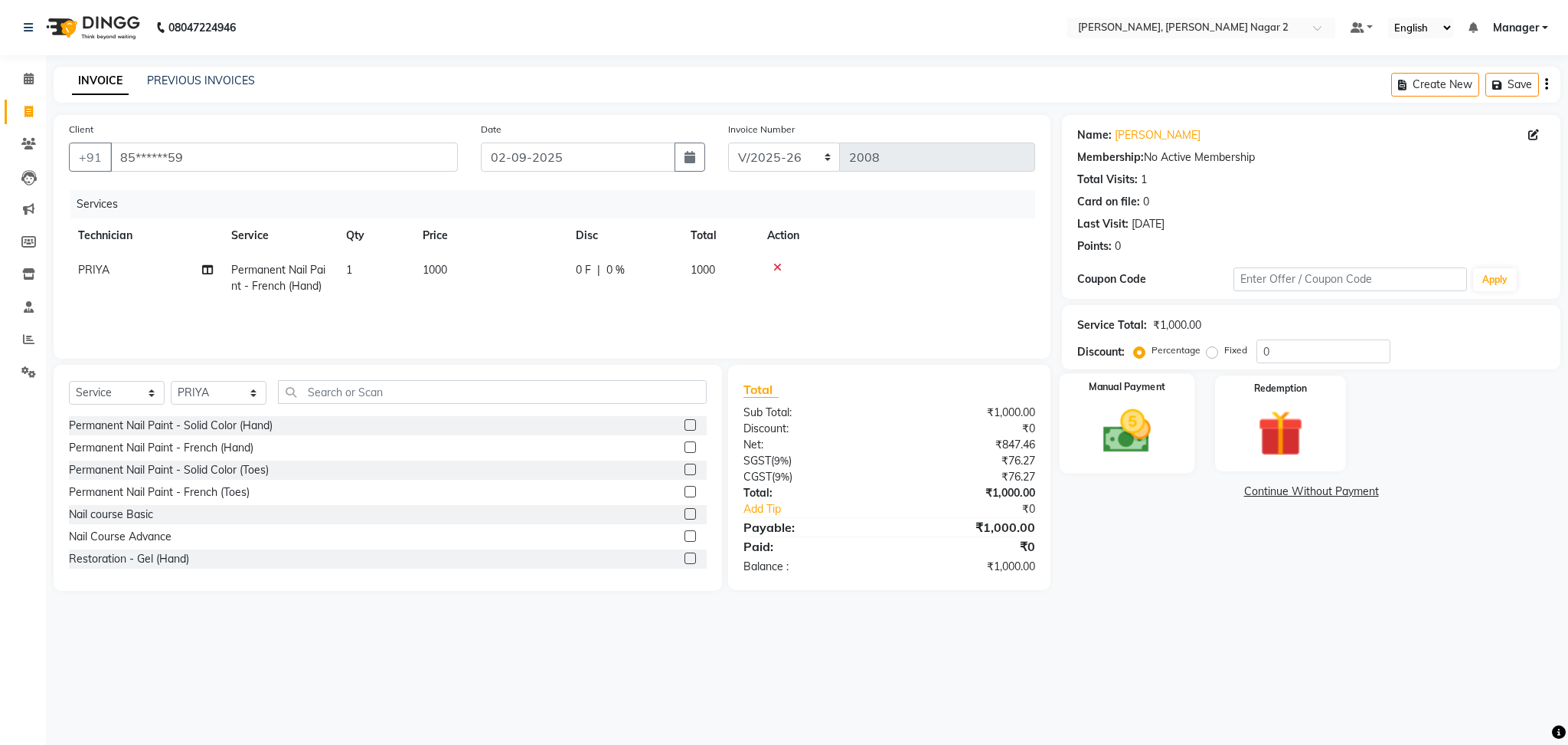
click at [1111, 432] on img at bounding box center [1127, 432] width 78 height 55
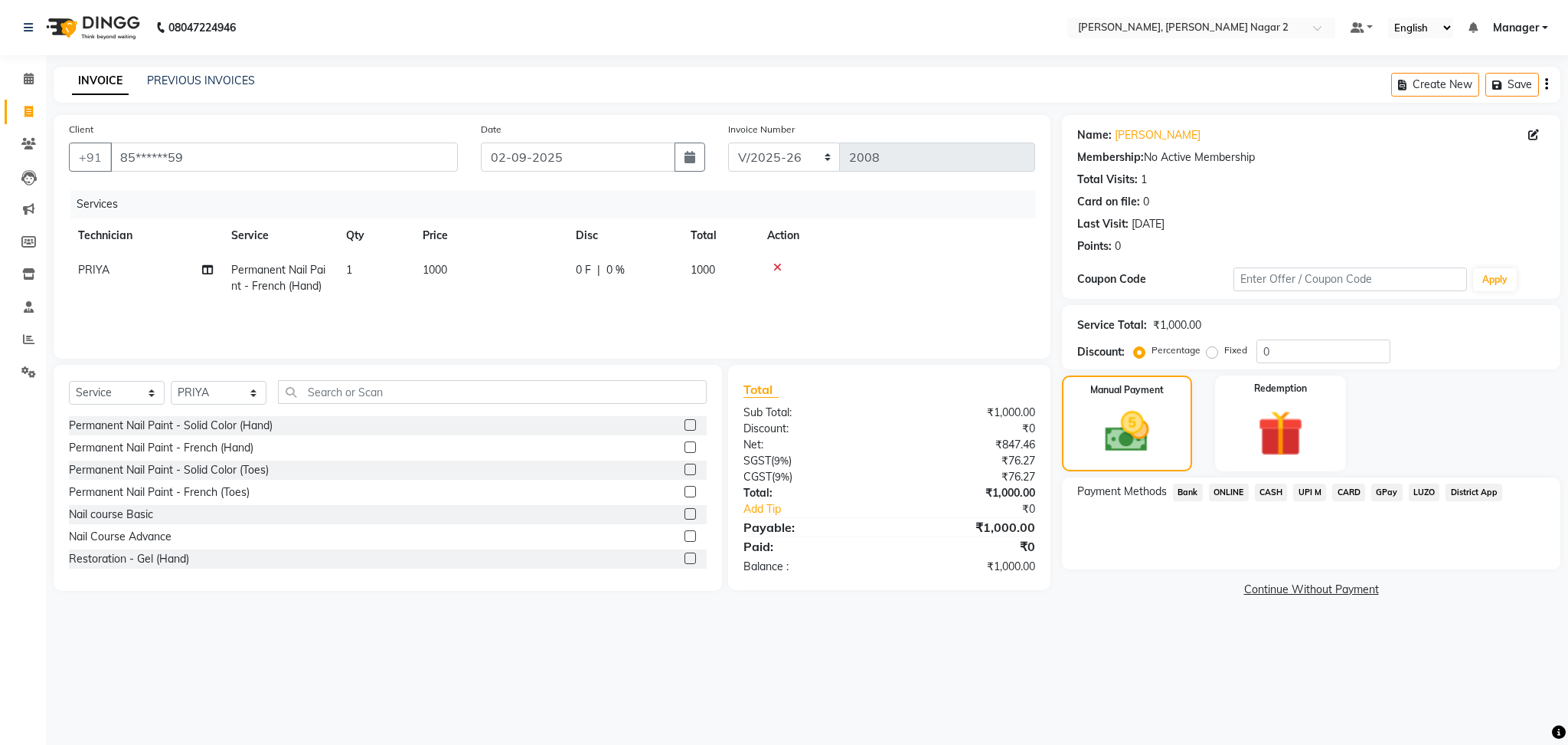
click at [1225, 493] on span "ONLINE" at bounding box center [1228, 491] width 39 height 17
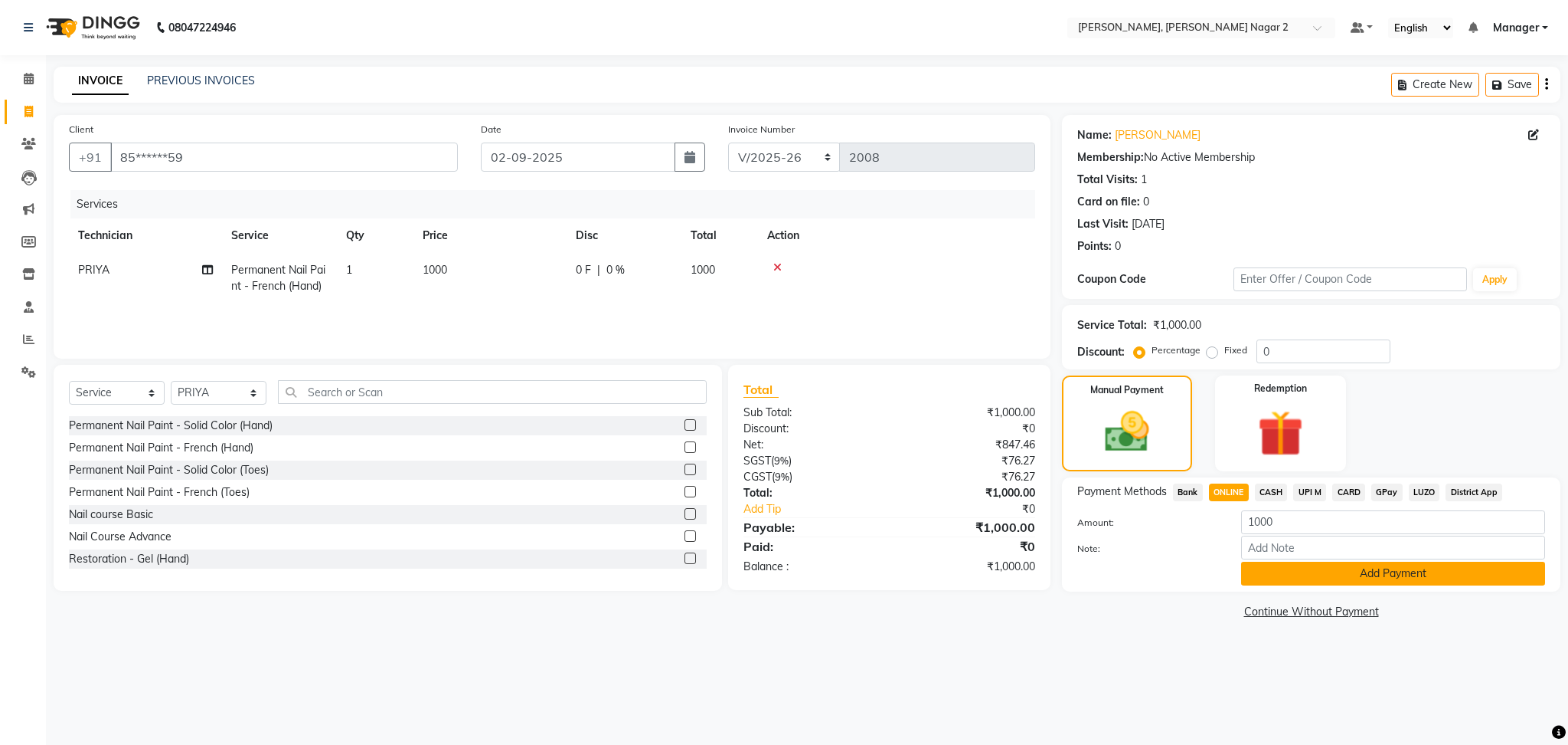
click at [1339, 578] on button "Add Payment" at bounding box center [1393, 574] width 304 height 24
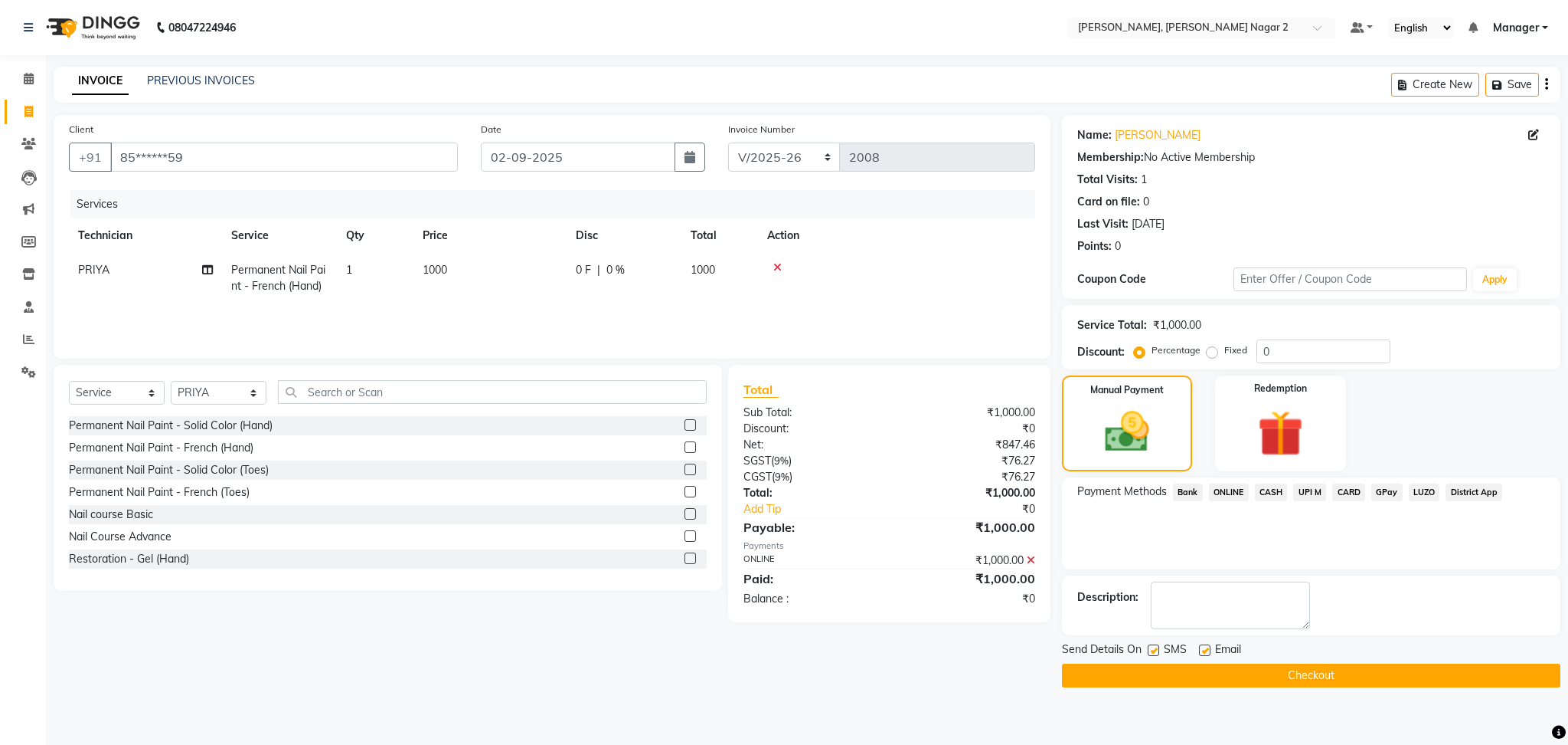
click at [1340, 671] on button "Checkout" at bounding box center [1311, 675] width 498 height 24
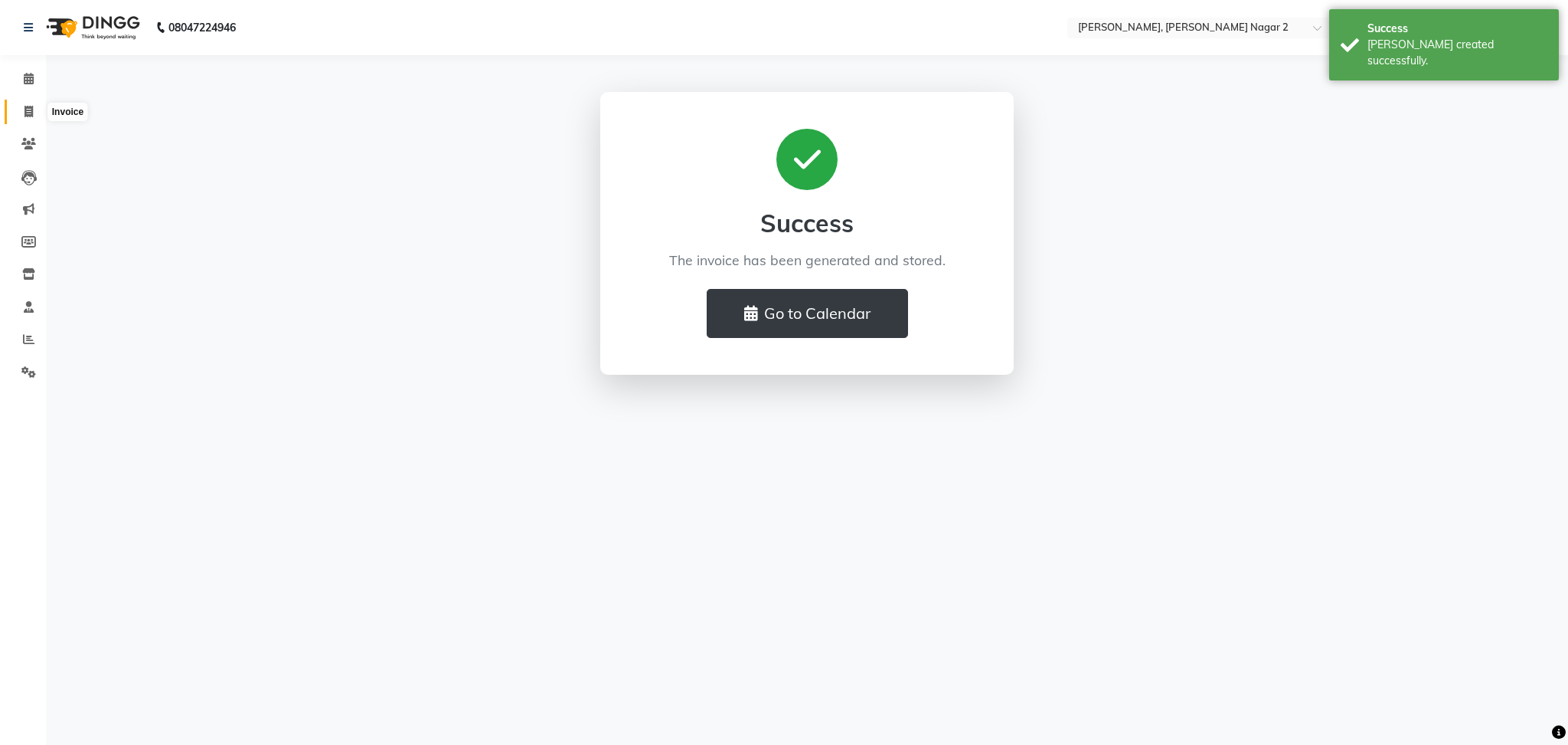
click at [30, 104] on span at bounding box center [28, 112] width 27 height 17
select select "service"
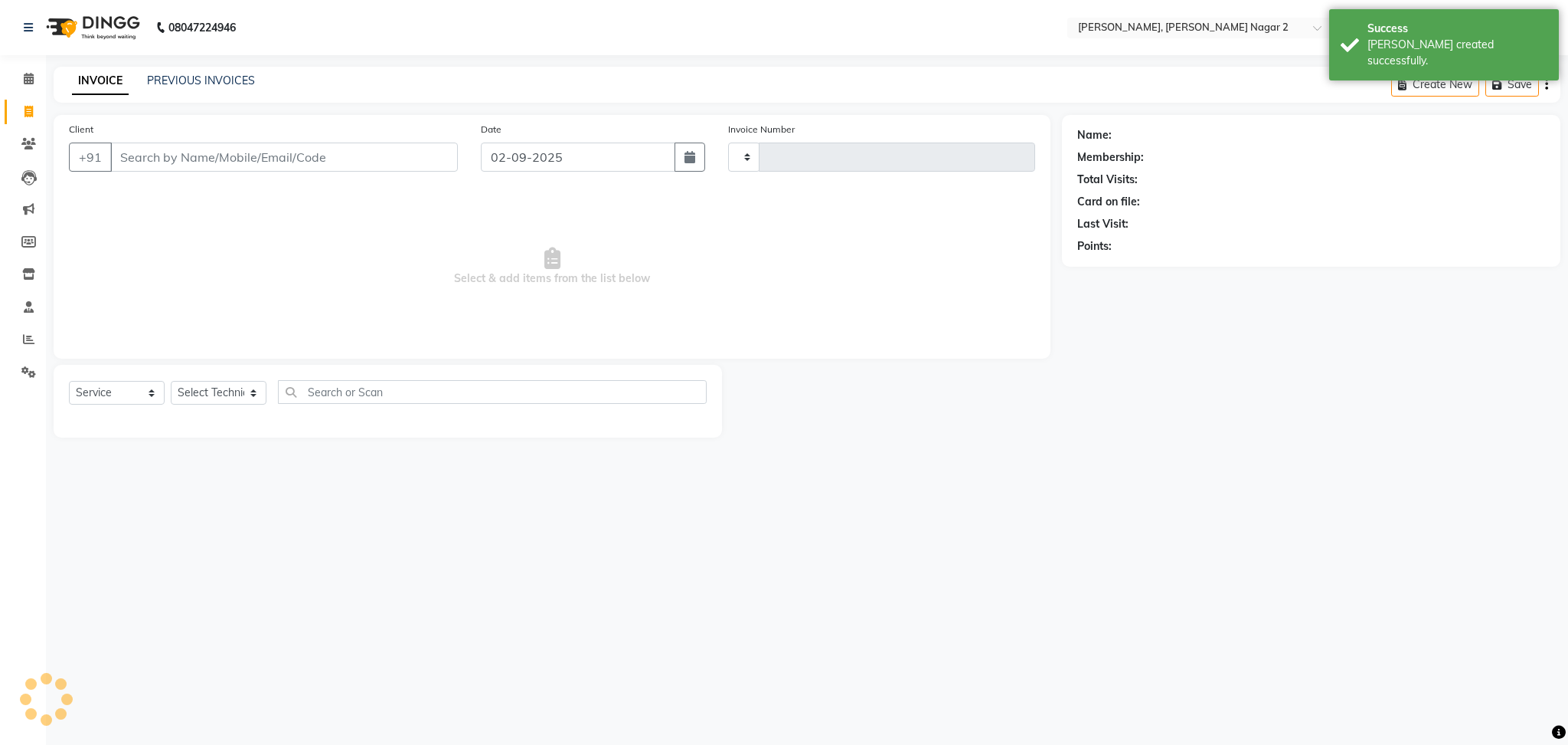
type input "2009"
select select "4241"
click at [238, 80] on link "PREVIOUS INVOICES" at bounding box center [201, 80] width 108 height 14
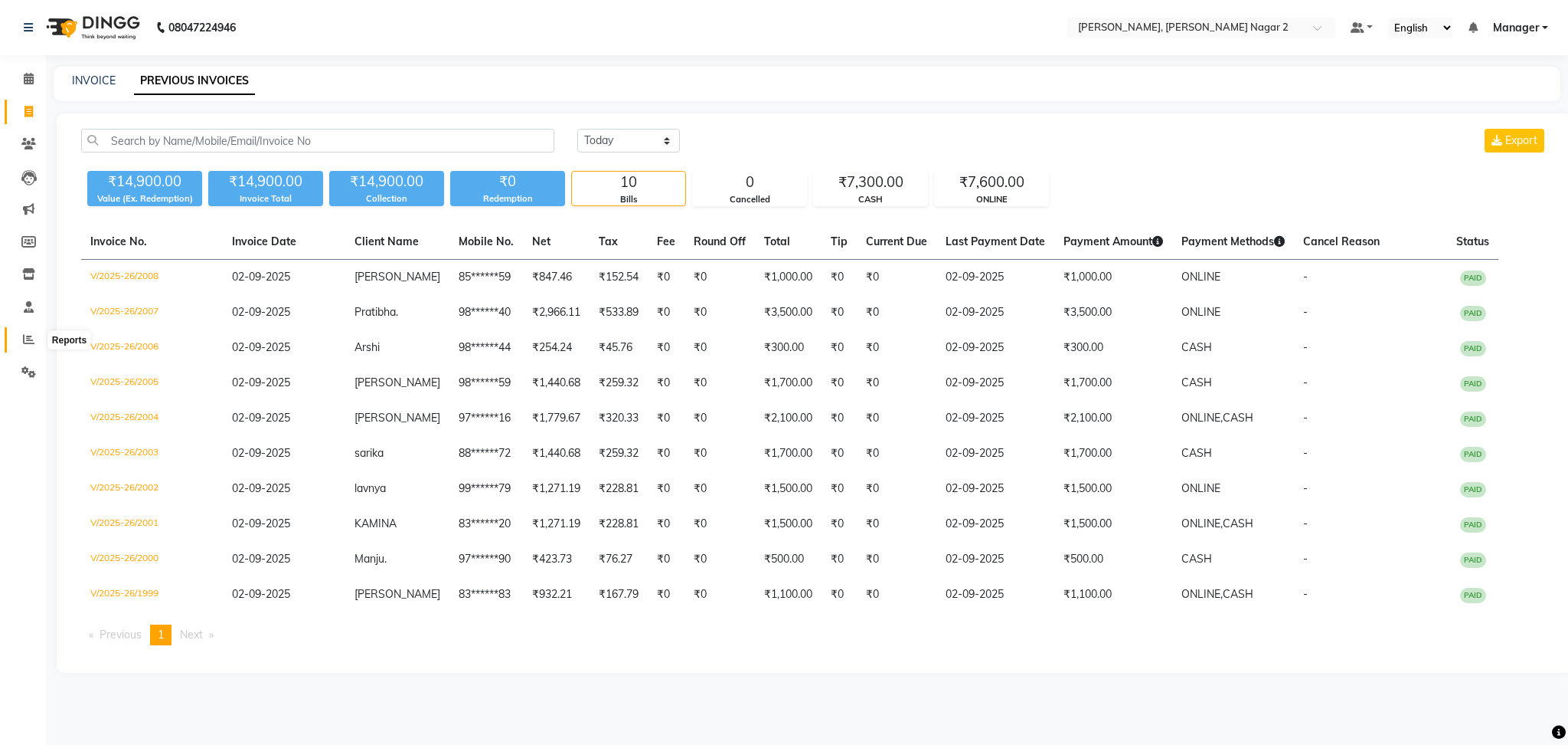
click at [30, 336] on icon at bounding box center [28, 339] width 12 height 12
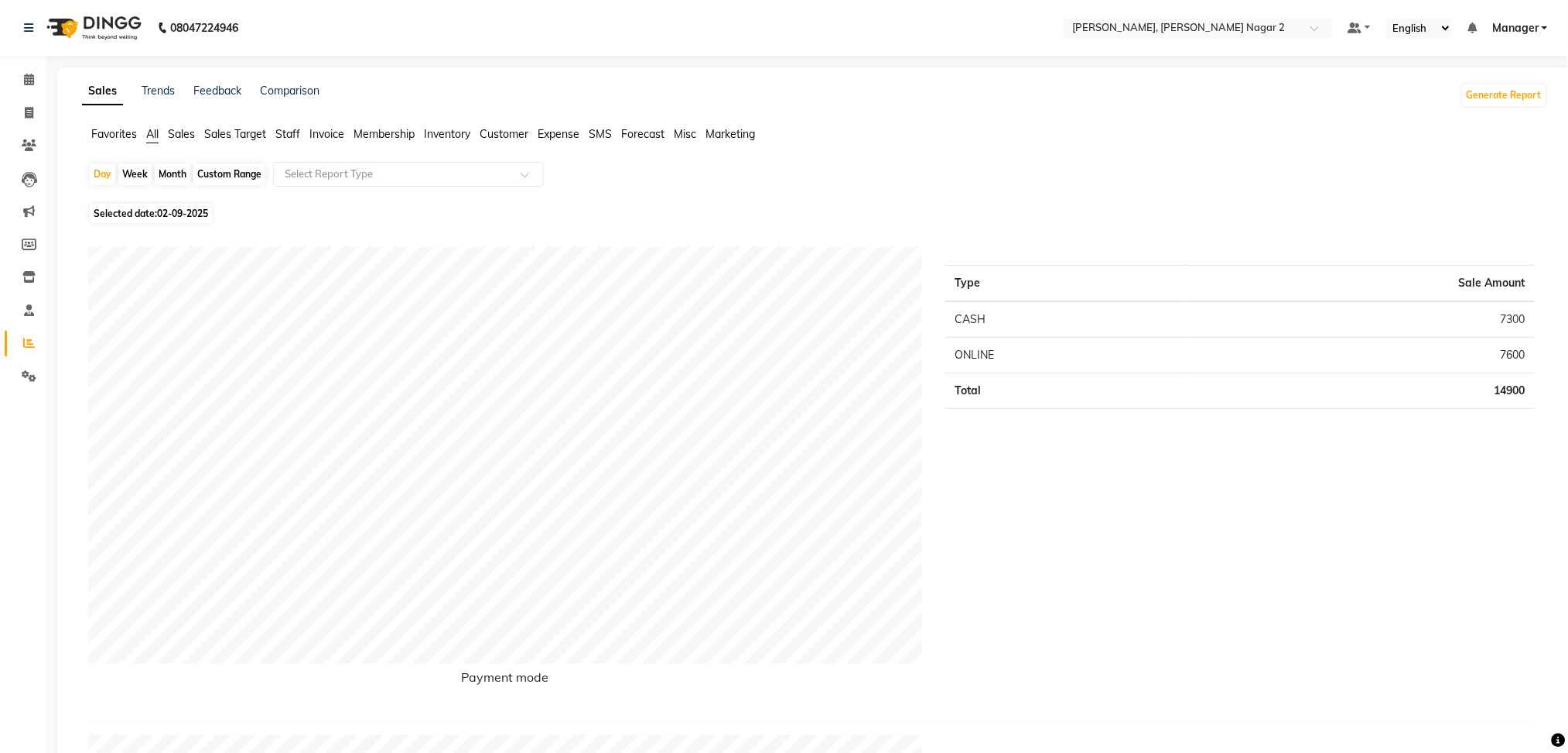
click at [168, 173] on div "Month" at bounding box center [172, 173] width 35 height 21
select select "9"
select select "2025"
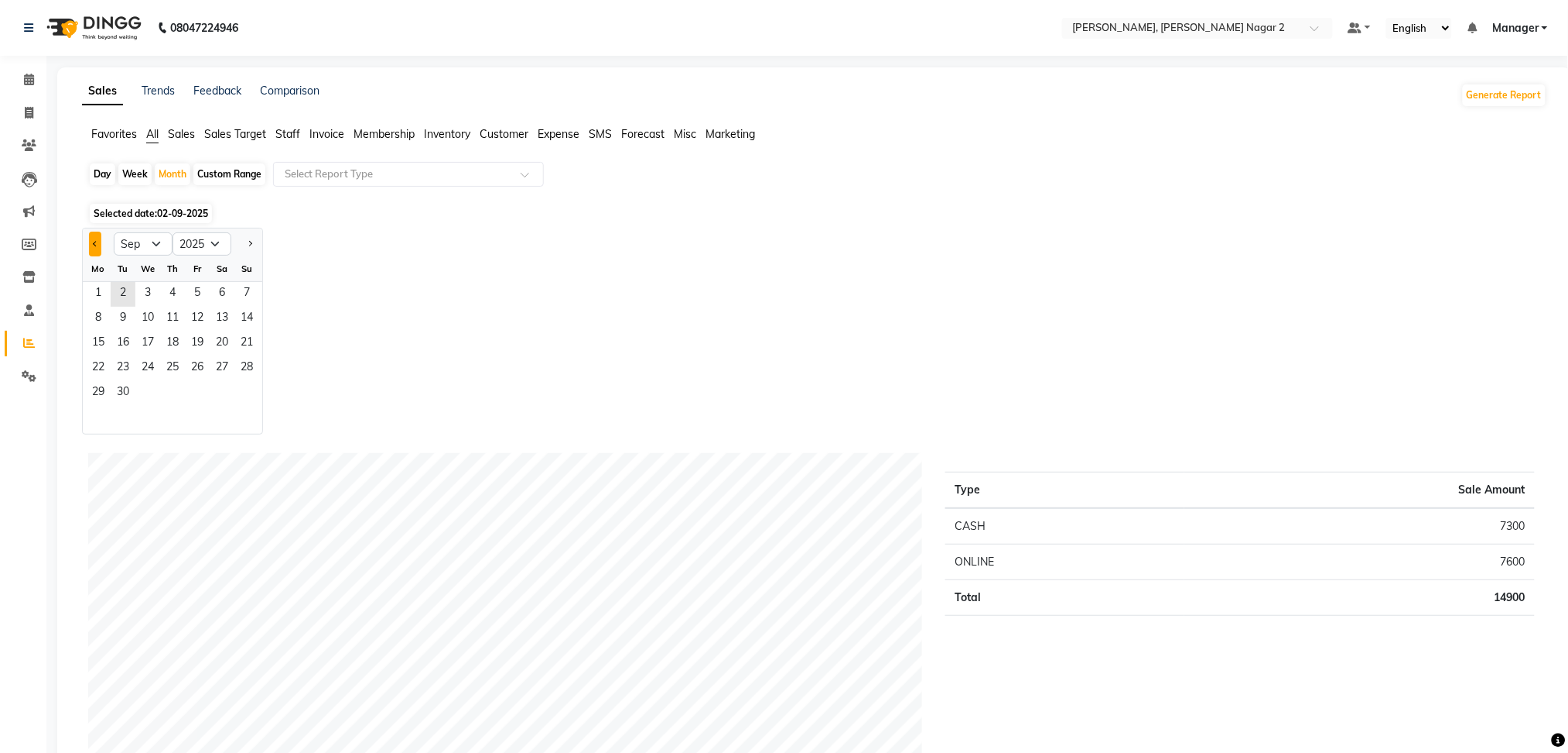
click at [90, 239] on button "Previous month" at bounding box center [94, 244] width 12 height 25
select select "8"
click at [196, 293] on span "1" at bounding box center [197, 294] width 25 height 25
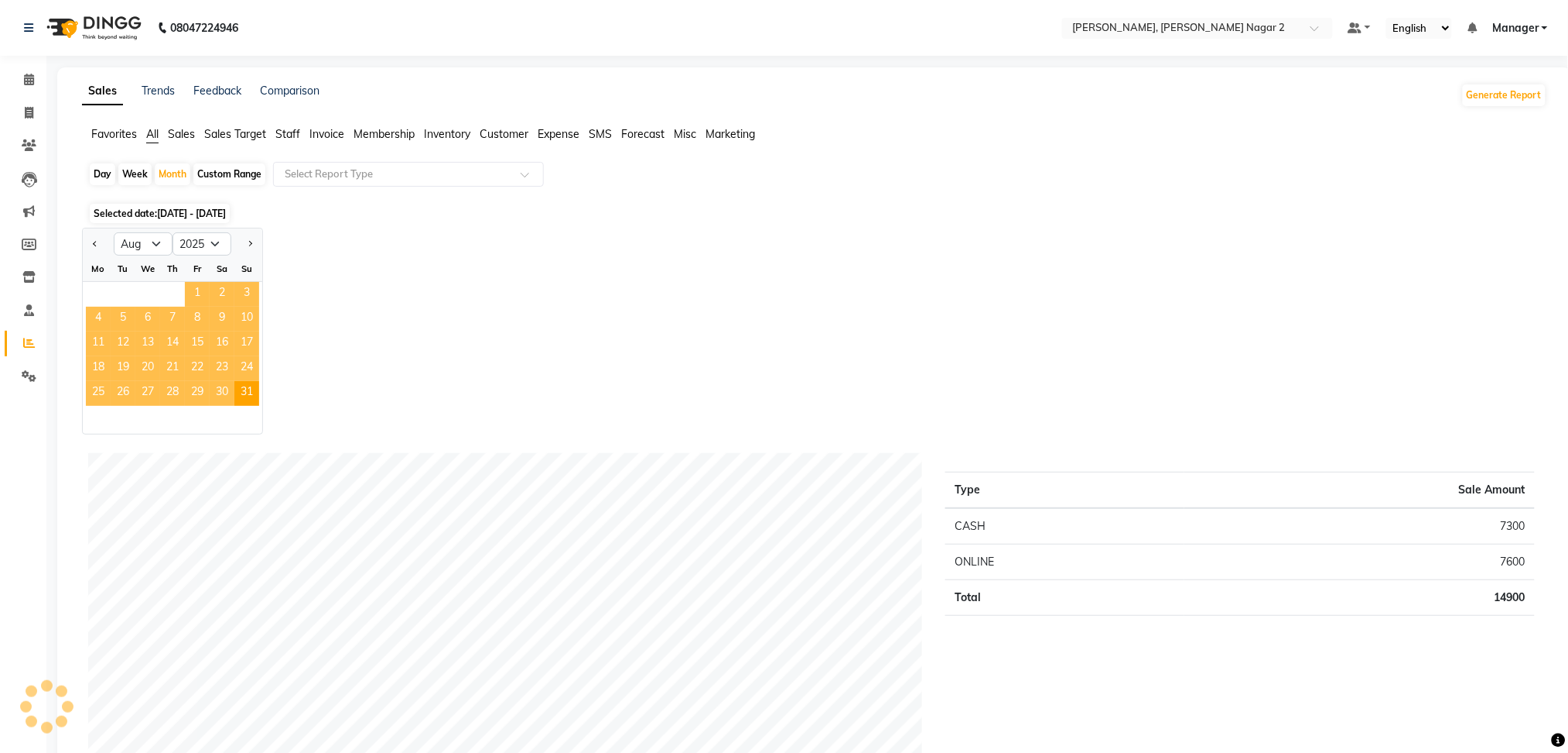
click at [196, 293] on span "1" at bounding box center [197, 294] width 25 height 25
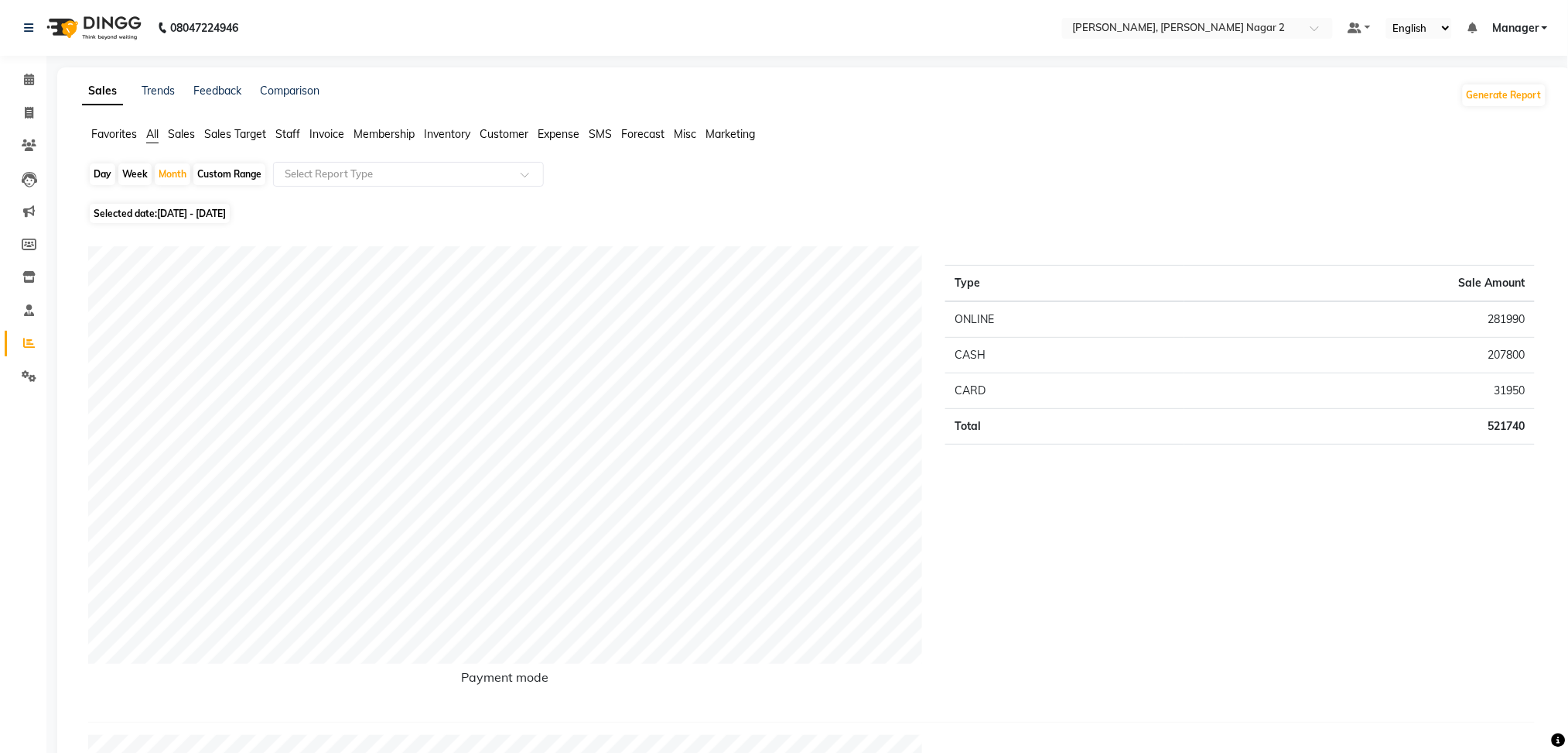
click at [291, 135] on span "Staff" at bounding box center [288, 133] width 25 height 14
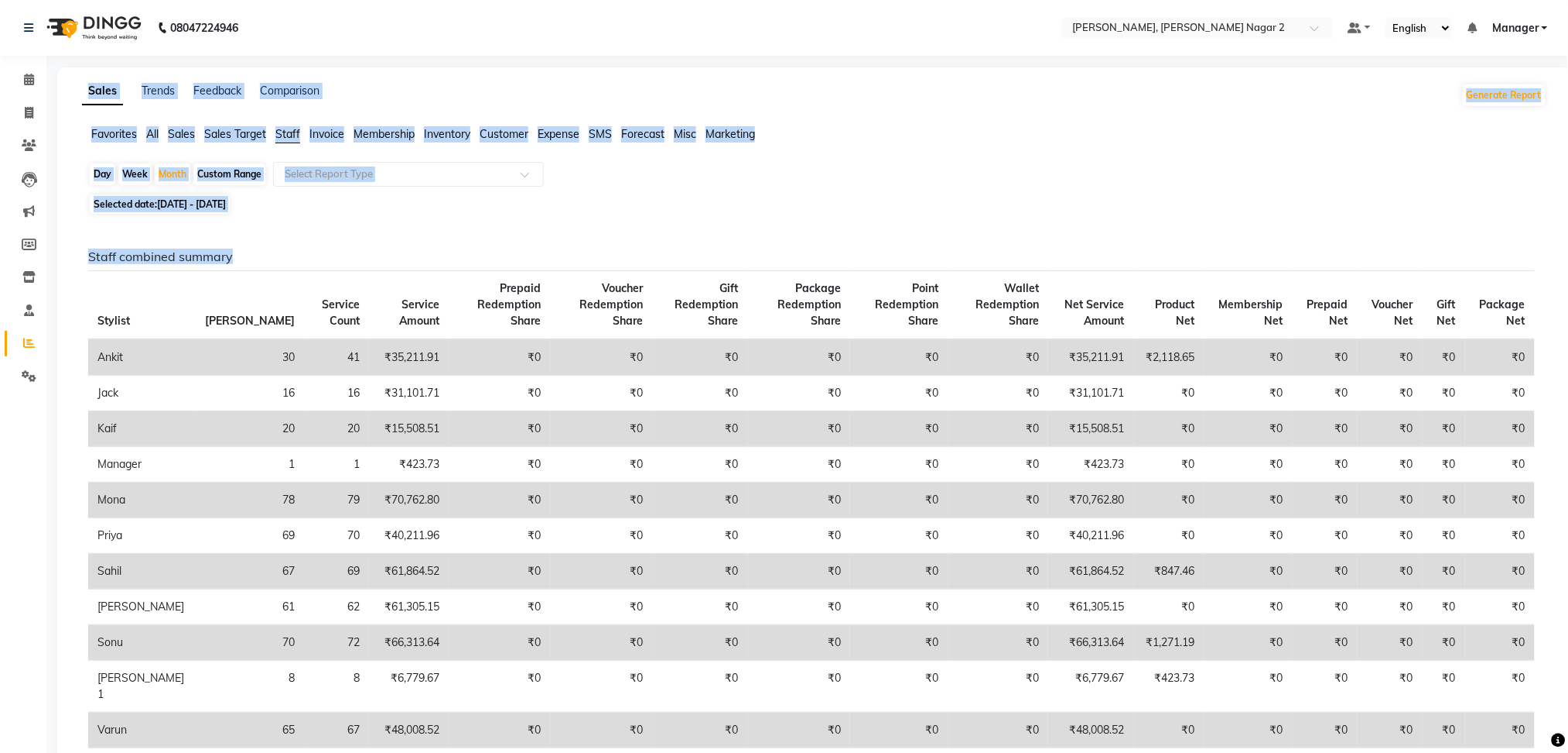
drag, startPoint x: 1565, startPoint y: 185, endPoint x: 1560, endPoint y: -32, distance: 217.1
click at [1560, 0] on html "08047224946 Select Location × Nailashes, [PERSON_NAME] Nagar 2 Default Panel My…" at bounding box center [784, 376] width 1568 height 753
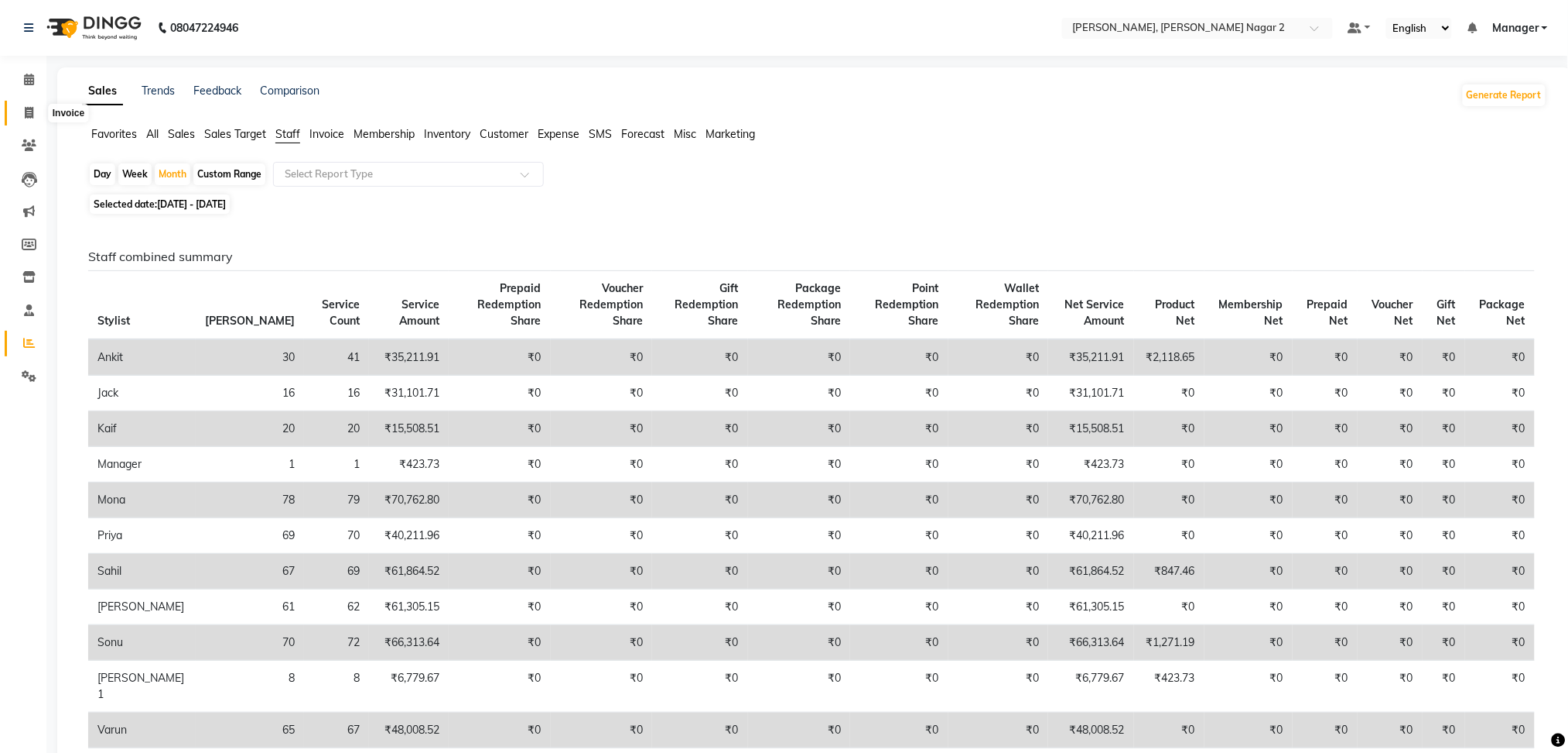
click at [31, 110] on icon at bounding box center [29, 112] width 8 height 12
select select "service"
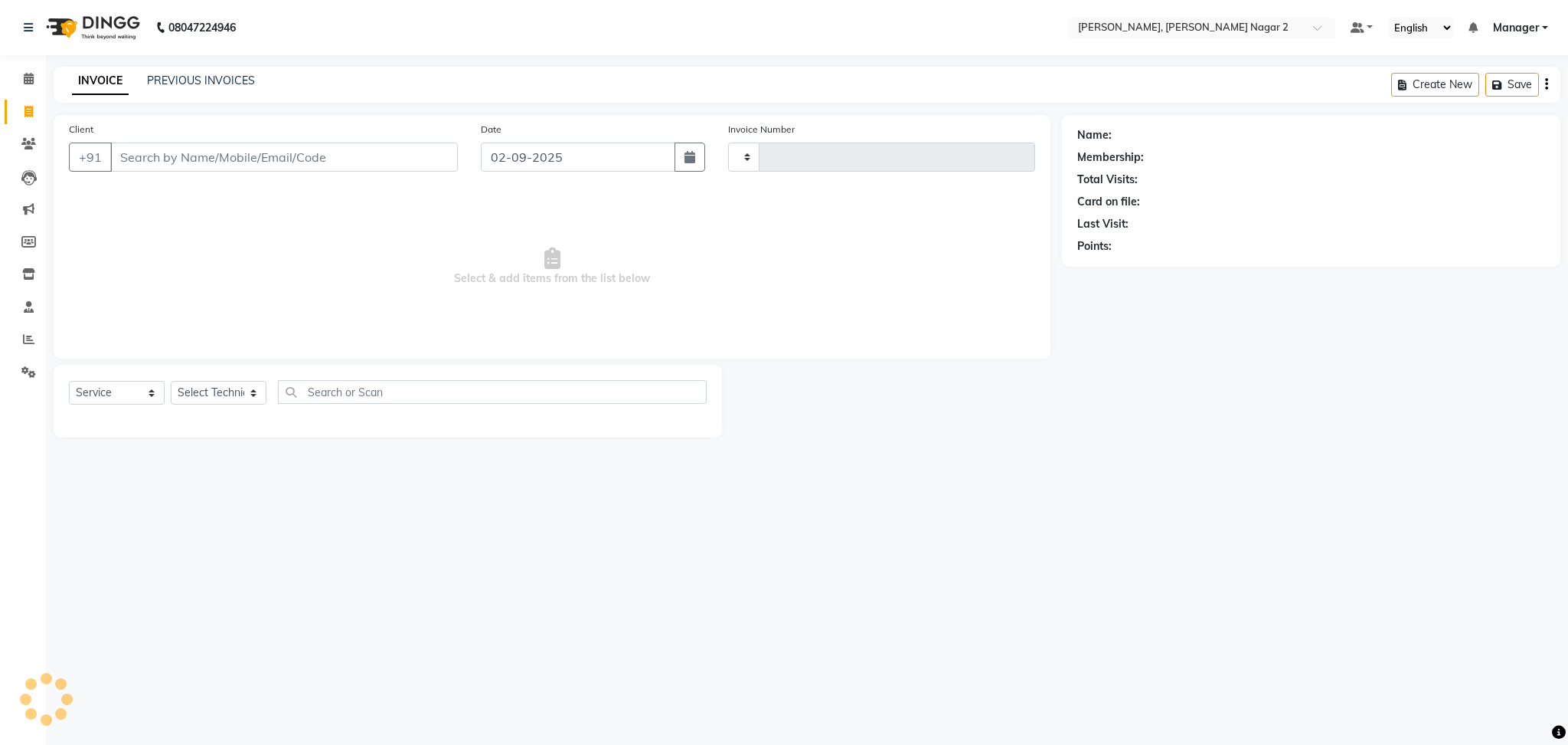
type input "2009"
select select "4241"
click at [191, 79] on link "PREVIOUS INVOICES" at bounding box center [201, 80] width 108 height 14
